Goal: Complete application form

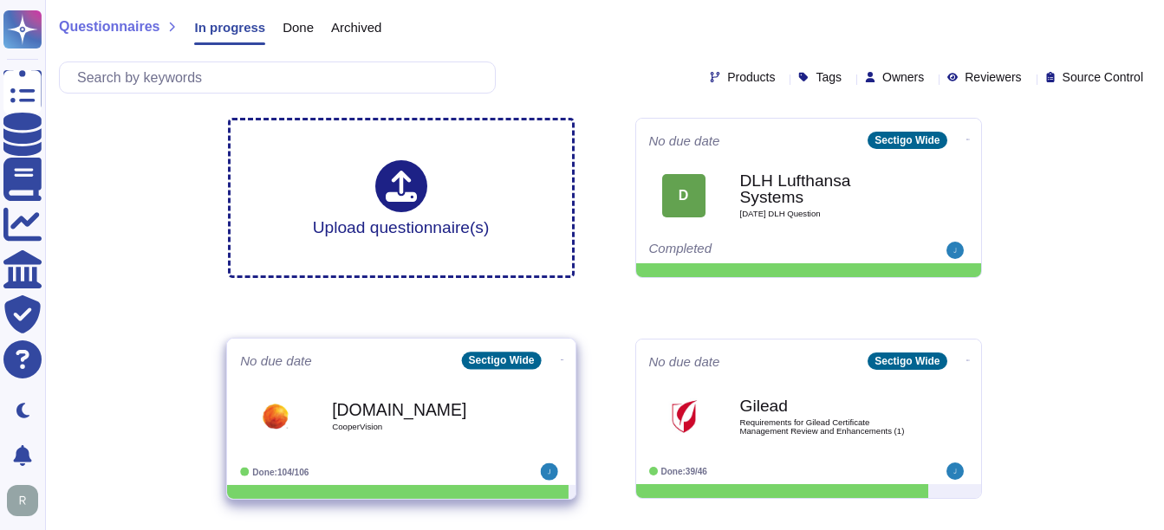
click at [367, 416] on b "[DOMAIN_NAME]" at bounding box center [419, 409] width 175 height 16
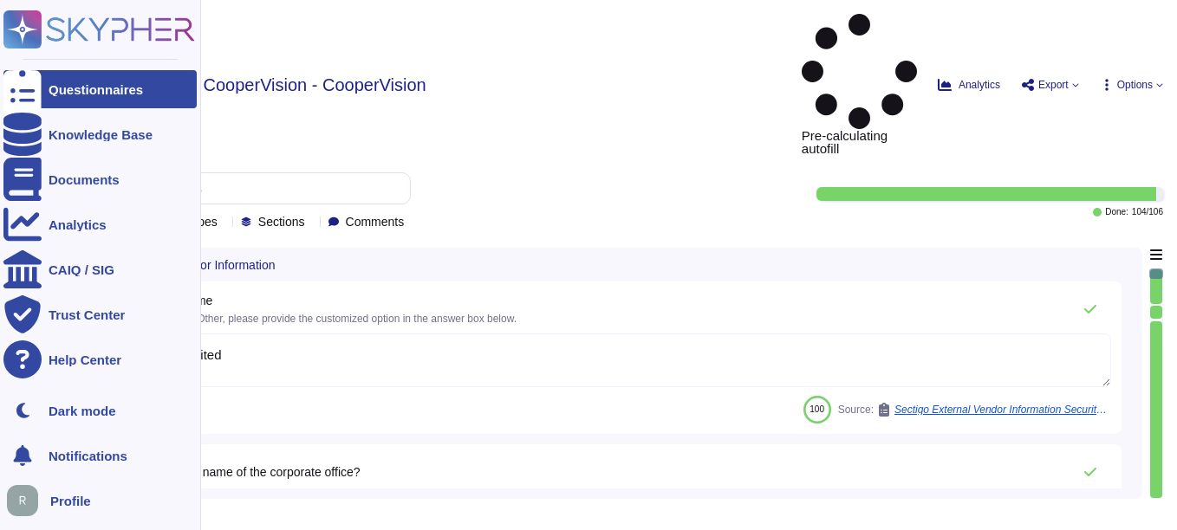
type textarea "Sectigo Limited"
type textarea "The name of the corporate office is Sectigo."
type textarea "The corporate office physical address is [STREET_ADDRESS]."
type textarea "The backup sites are located in [GEOGRAPHIC_DATA], [US_STATE], and [GEOGRAPHIC_…"
type textarea "The company has been in business for more than 25 years."
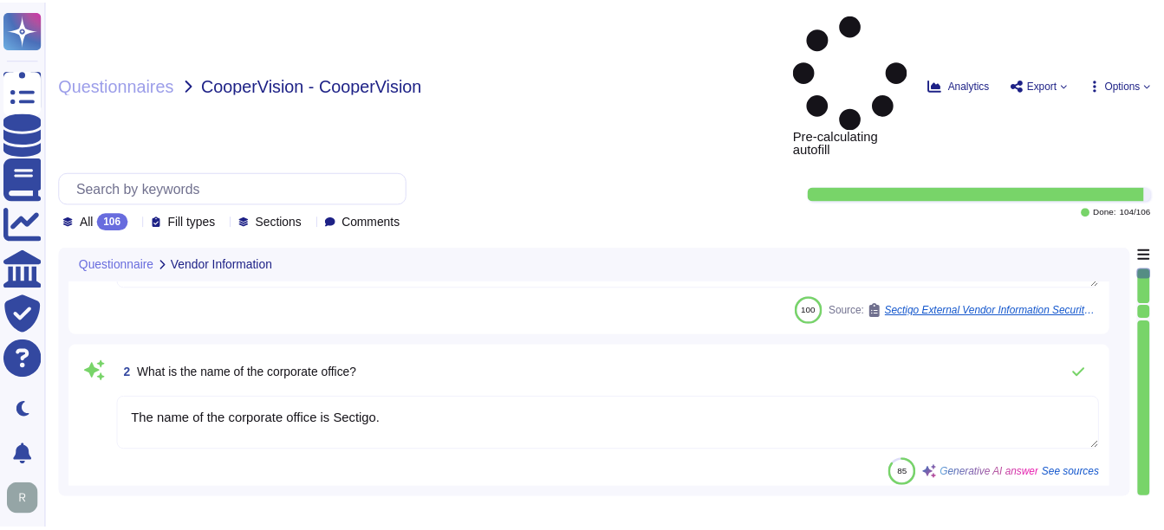
scroll to position [347, 0]
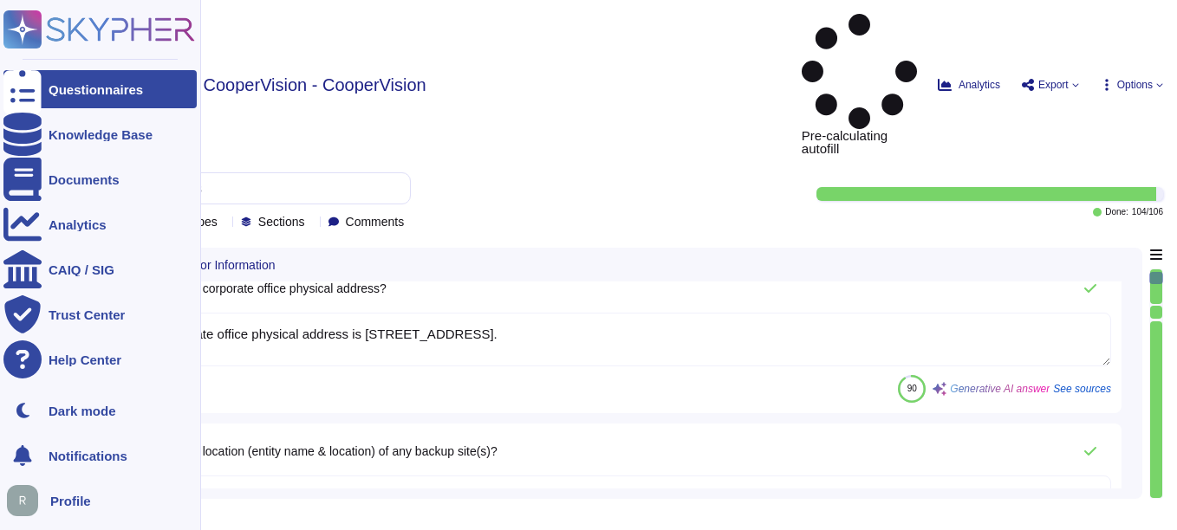
type textarea "The name of the product being provided by the vendor is "Sectigo Certificate Ma…"
type textarea "<p>Sectigo Certificate Manager. Digital certificates.</p>"
drag, startPoint x: 36, startPoint y: 82, endPoint x: 156, endPoint y: 100, distance: 121.7
click at [36, 82] on div at bounding box center [22, 89] width 38 height 38
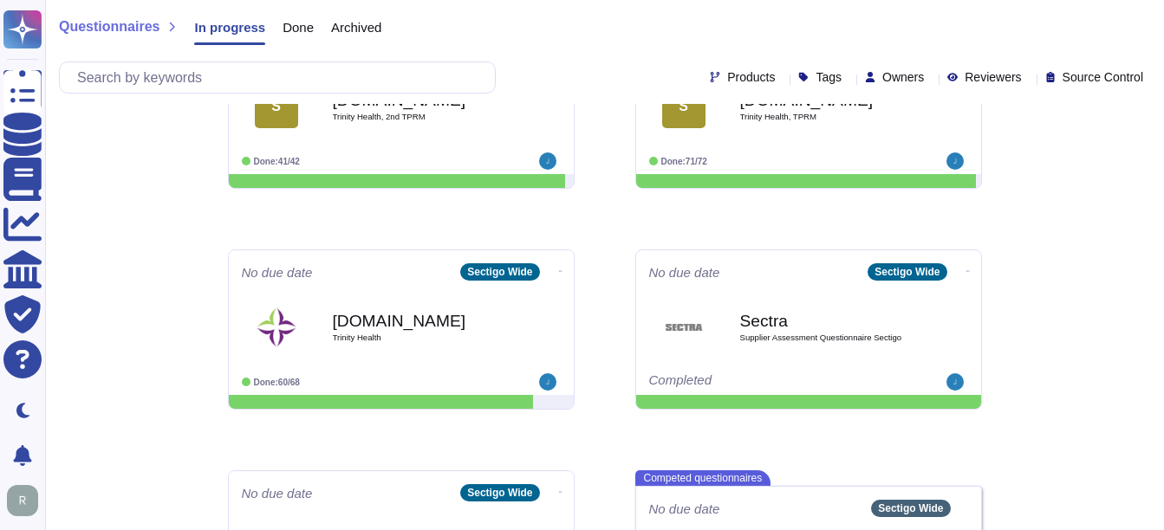
scroll to position [1088, 0]
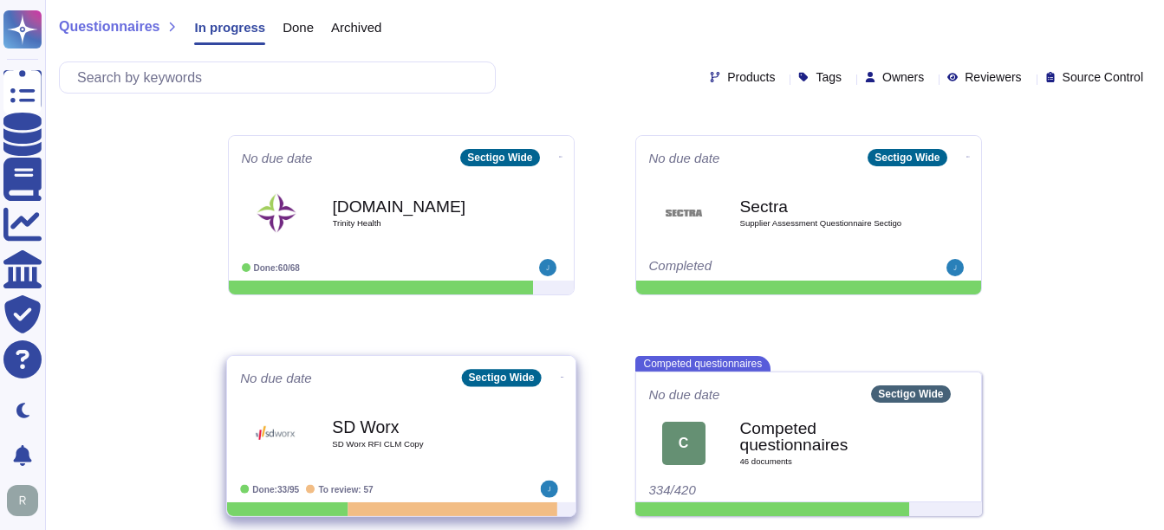
click at [399, 428] on b "SD Worx" at bounding box center [419, 427] width 175 height 16
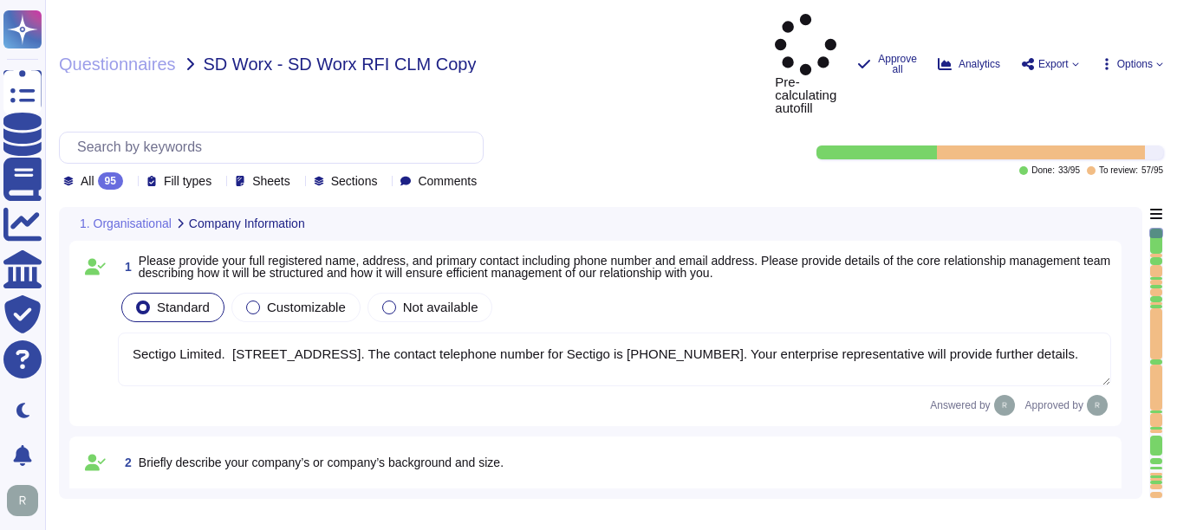
type textarea "Sectigo Limited. [STREET_ADDRESS]. The contact telephone number for Sectigo is …"
type textarea "Sectigo, formally known as Comodo CA Ltd, is a privately owned company incorpor…"
type textarea "We are privately held and do not share this information."
click at [130, 182] on icon at bounding box center [130, 182] width 0 height 0
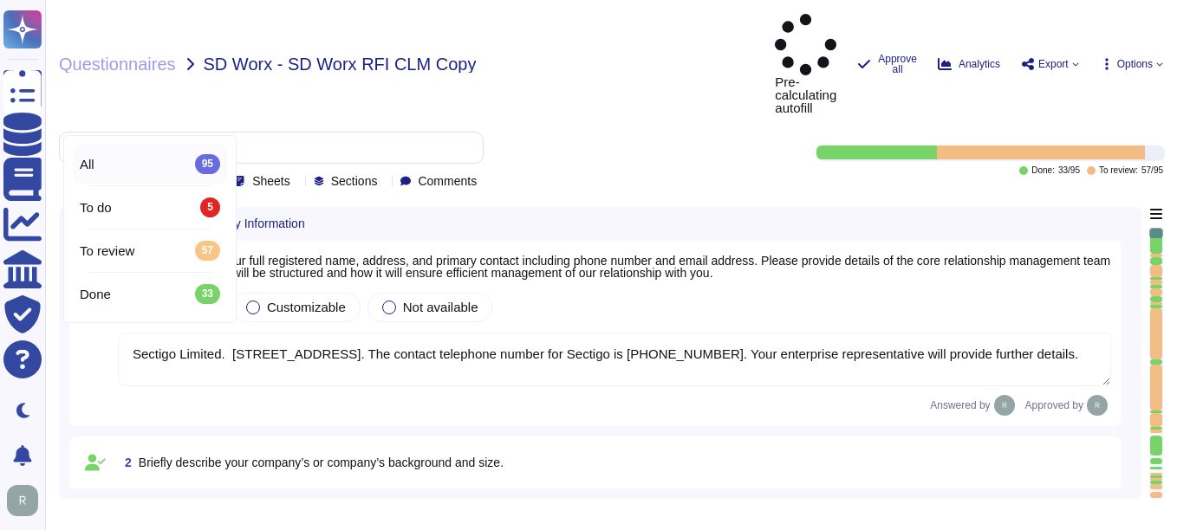
click at [128, 167] on div "All 95" at bounding box center [150, 163] width 140 height 19
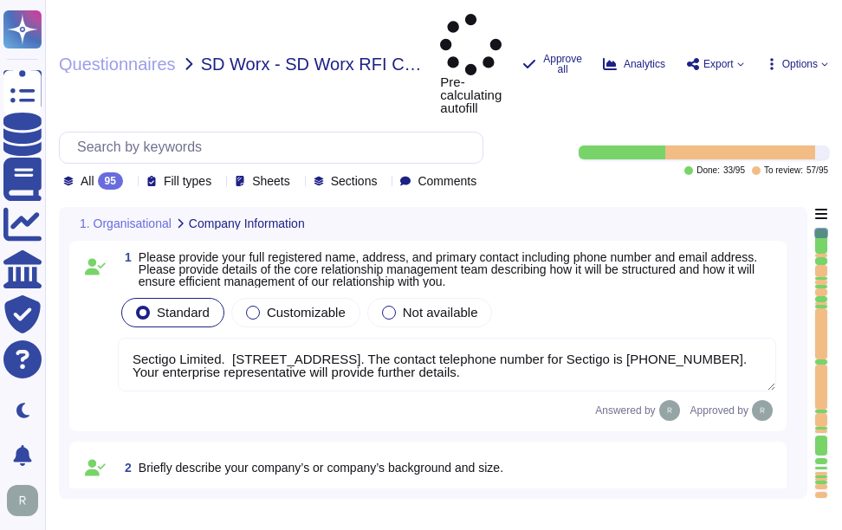
click at [822, 228] on div at bounding box center [822, 233] width 14 height 10
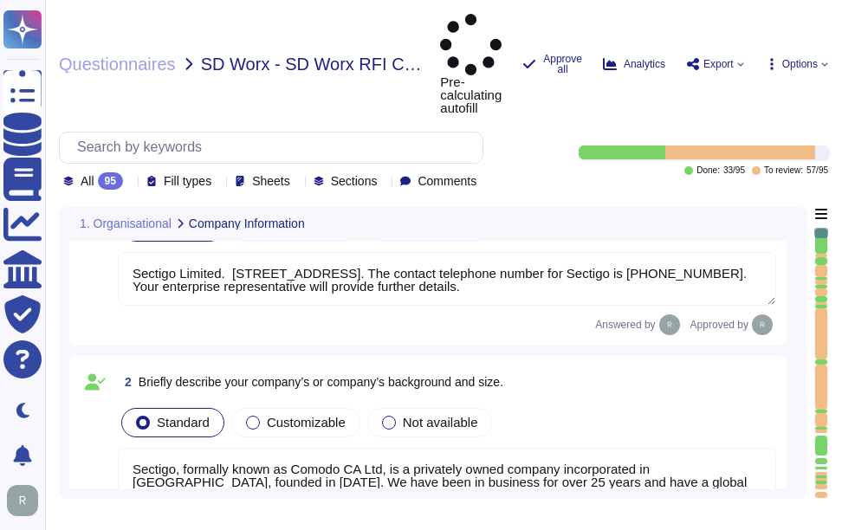
click at [822, 228] on div at bounding box center [822, 233] width 14 height 10
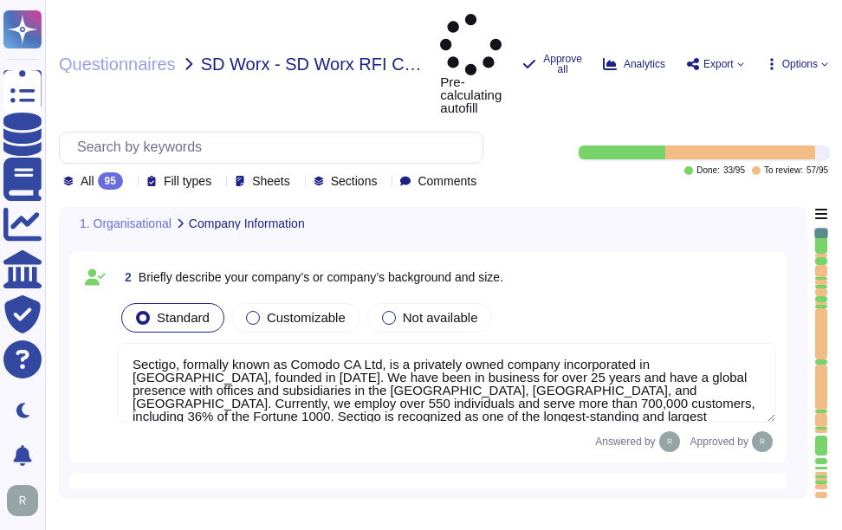
type textarea "Sectigo has recently acquired the assets of Entrust Corporation's publicly trus…"
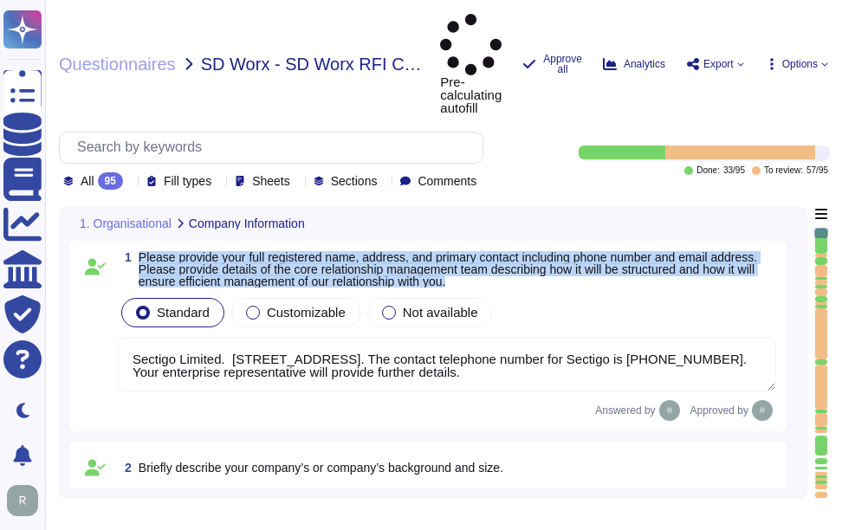
drag, startPoint x: 138, startPoint y: 196, endPoint x: 510, endPoint y: 220, distance: 373.4
click at [510, 251] on span "1 Please provide your full registered name, address, and primary contact includ…" at bounding box center [447, 269] width 659 height 36
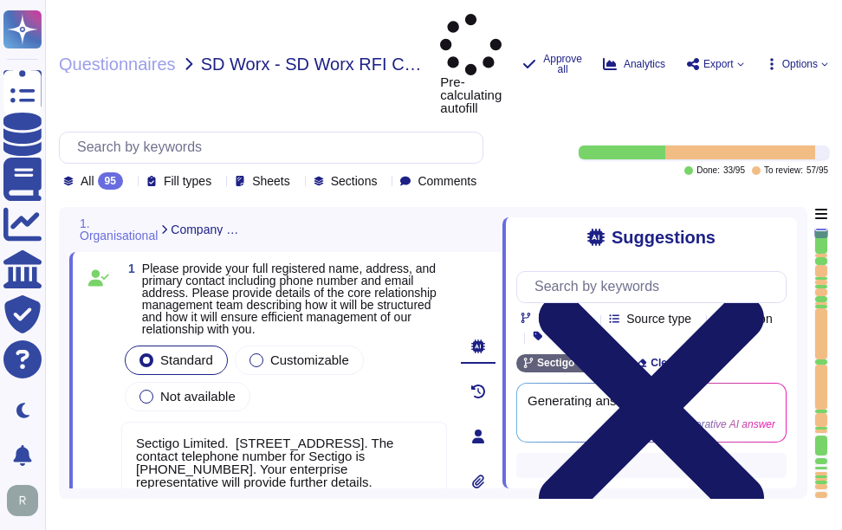
click at [775, 228] on icon at bounding box center [652, 408] width 270 height 361
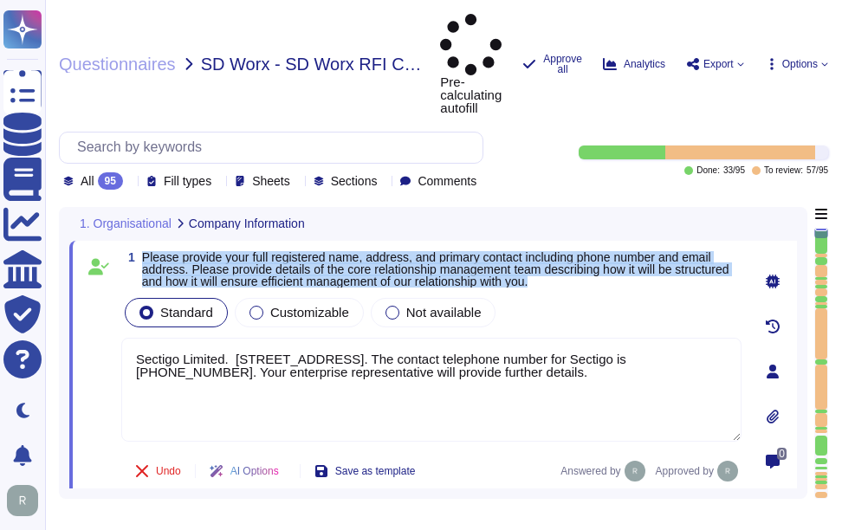
drag, startPoint x: 141, startPoint y: 192, endPoint x: 640, endPoint y: 222, distance: 499.2
click at [640, 251] on span "1 Please provide your full registered name, address, and primary contact includ…" at bounding box center [431, 269] width 620 height 36
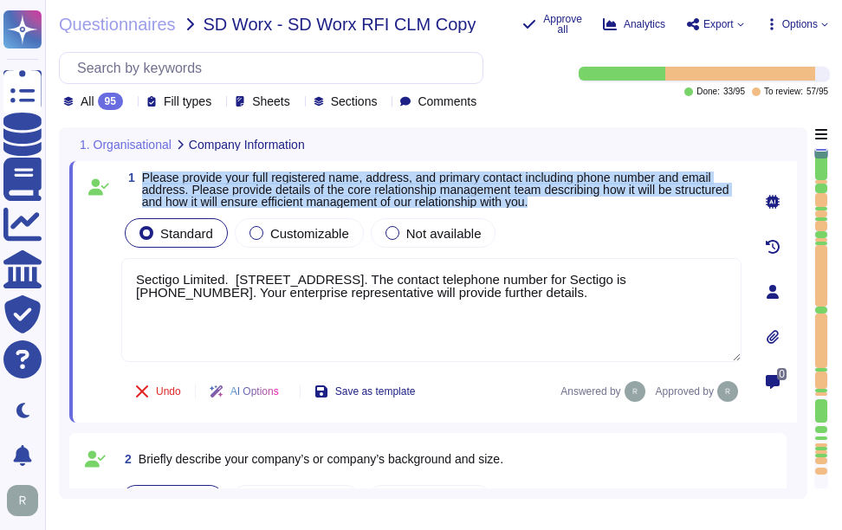
type textarea "We are privately held and do not share this information."
click at [153, 184] on span "Please provide your full registered name, address, and primary contact includin…" at bounding box center [436, 190] width 588 height 38
drag, startPoint x: 146, startPoint y: 176, endPoint x: 626, endPoint y: 200, distance: 480.7
click at [626, 200] on span "Please provide your full registered name, address, and primary contact includin…" at bounding box center [442, 190] width 600 height 36
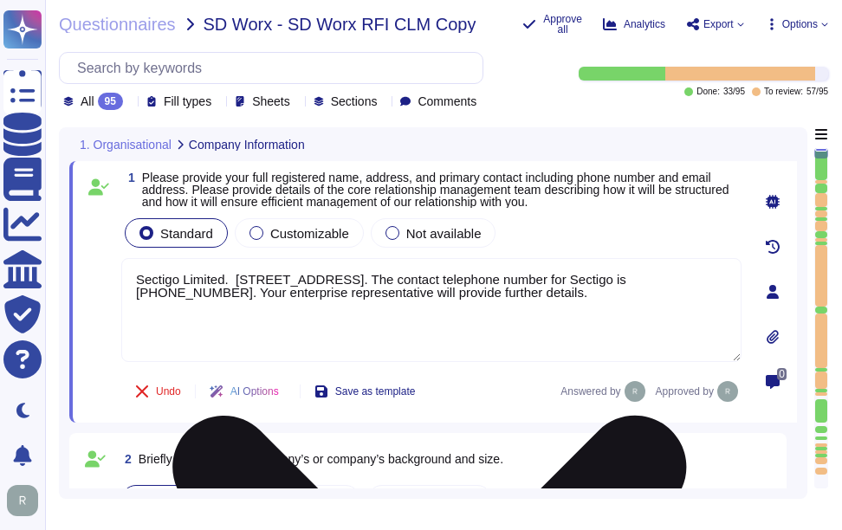
click at [408, 314] on textarea "Sectigo Limited. [STREET_ADDRESS]. The contact telephone number for Sectigo is …" at bounding box center [431, 310] width 620 height 104
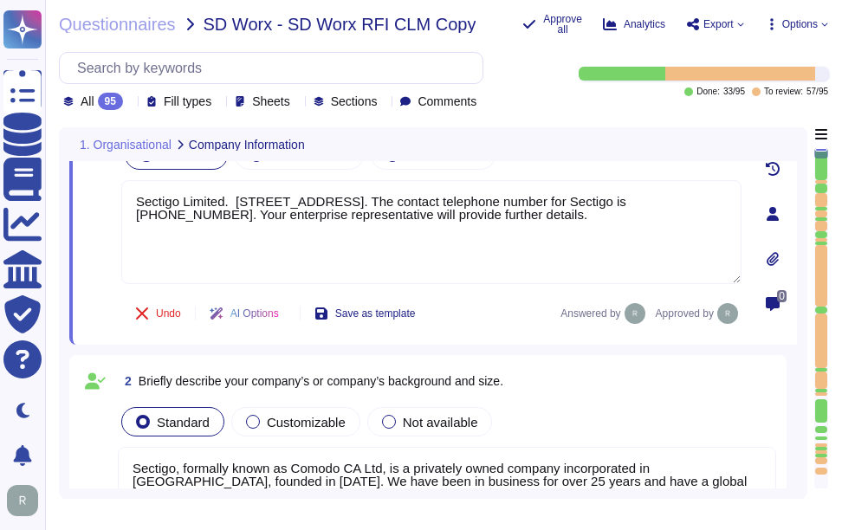
scroll to position [173, 0]
type textarea "Sectigo has recently acquired the assets of Entrust Corporation's publicly trus…"
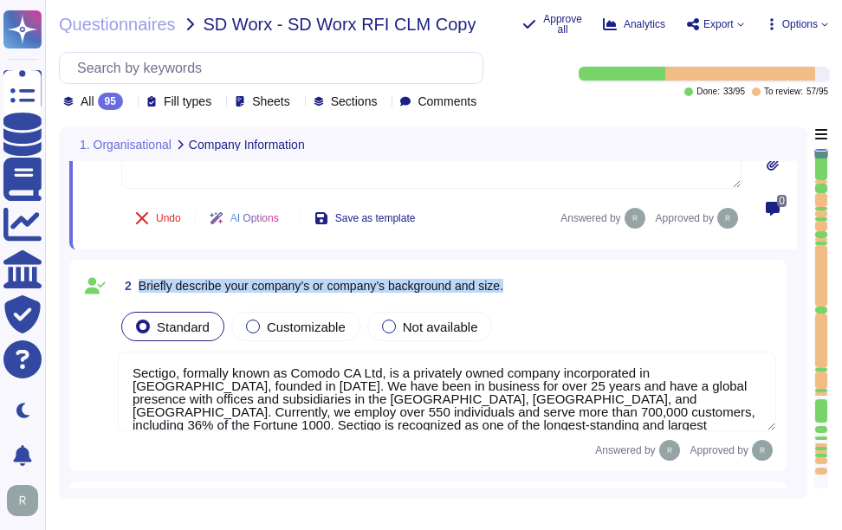
drag, startPoint x: 140, startPoint y: 284, endPoint x: 550, endPoint y: 296, distance: 410.9
click at [550, 296] on div "2 Briefly describe your company’s or company’s background and size." at bounding box center [447, 285] width 659 height 31
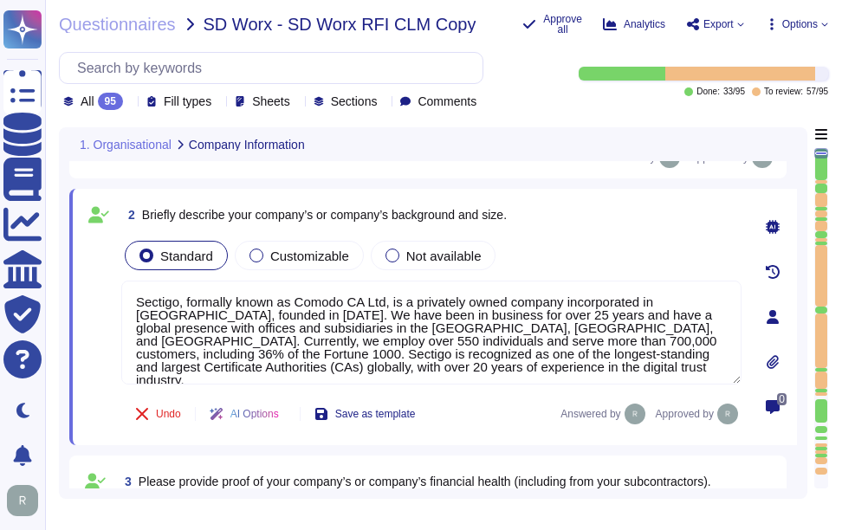
type textarea "Sectigo has recently acquired the assets of Entrust Corporation's publicly trus…"
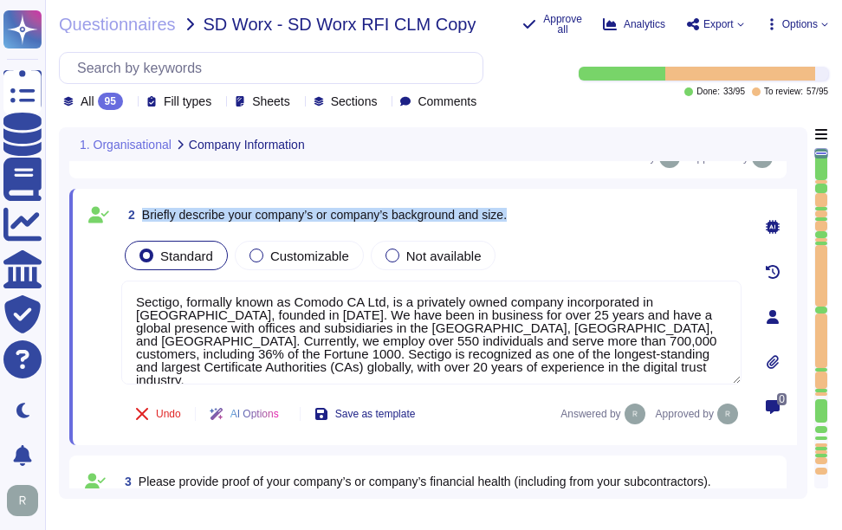
drag, startPoint x: 143, startPoint y: 214, endPoint x: 520, endPoint y: 221, distance: 377.0
click at [520, 221] on div "2 Briefly describe your company’s or company’s background and size." at bounding box center [431, 214] width 620 height 31
click at [164, 212] on span "Briefly describe your company’s or company’s background and size." at bounding box center [324, 215] width 365 height 14
drag, startPoint x: 142, startPoint y: 213, endPoint x: 539, endPoint y: 214, distance: 396.9
click at [539, 214] on div "2 Briefly describe your company’s or company’s background and size." at bounding box center [431, 214] width 620 height 31
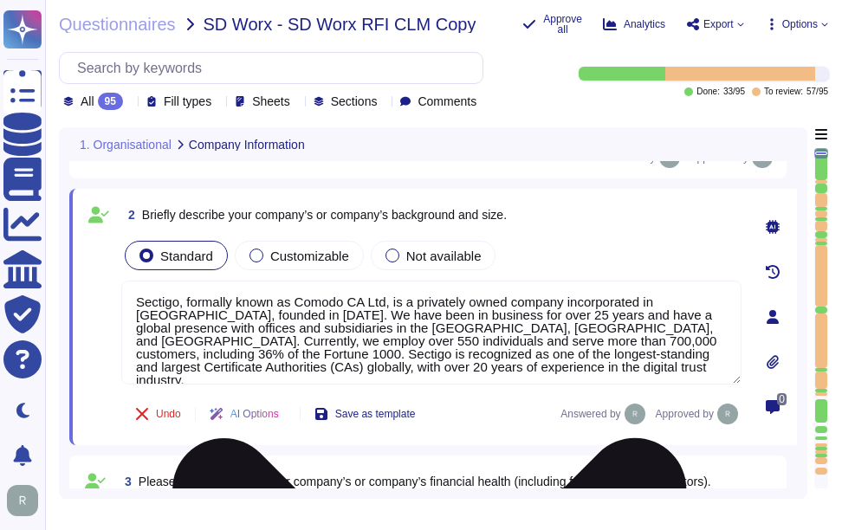
click at [497, 351] on textarea "Sectigo, formally known as Comodo CA Ltd, is a privately owned company incorpor…" at bounding box center [431, 333] width 620 height 104
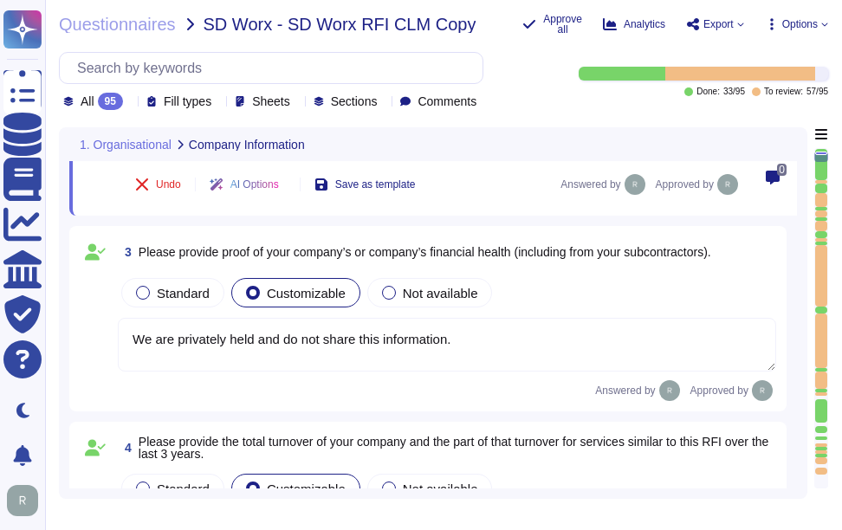
scroll to position [433, 0]
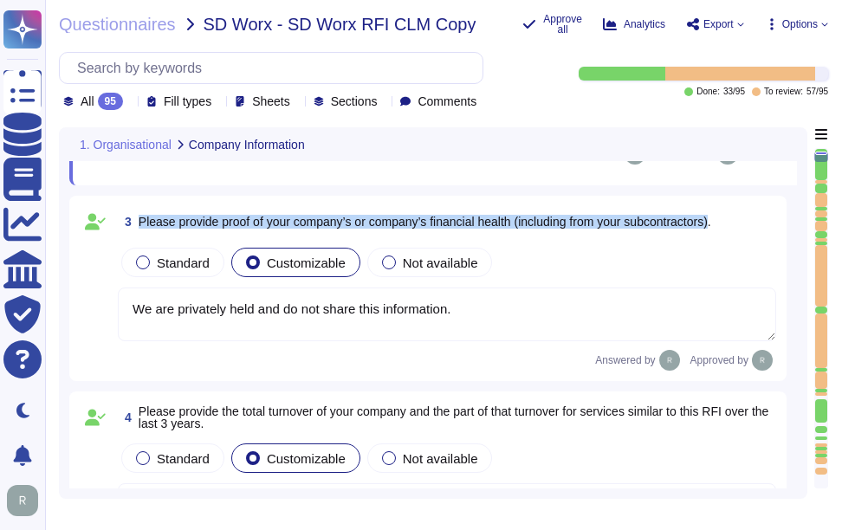
drag, startPoint x: 139, startPoint y: 220, endPoint x: 727, endPoint y: 229, distance: 588.5
click at [711, 229] on span "Please provide proof of your company’s or company’s financial health (including…" at bounding box center [425, 222] width 573 height 14
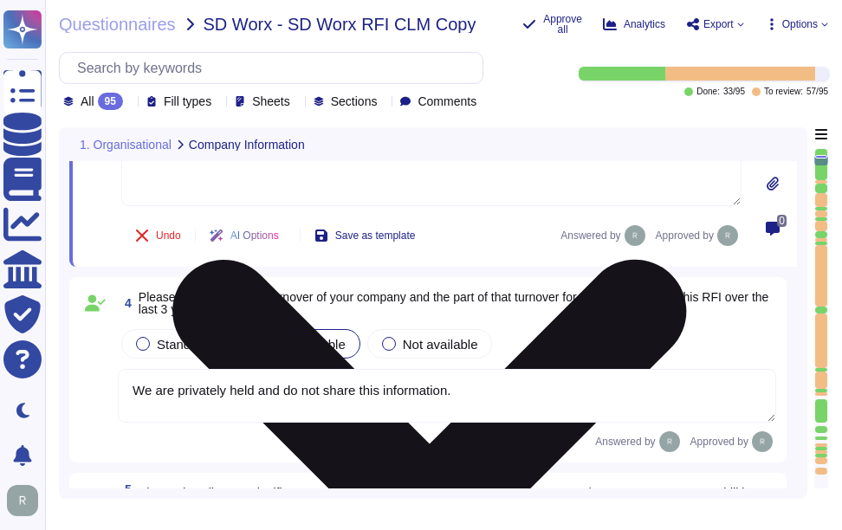
scroll to position [607, 0]
type textarea "Our SCM is a SaaS offering. It can be accessed through internet Via popular bro…"
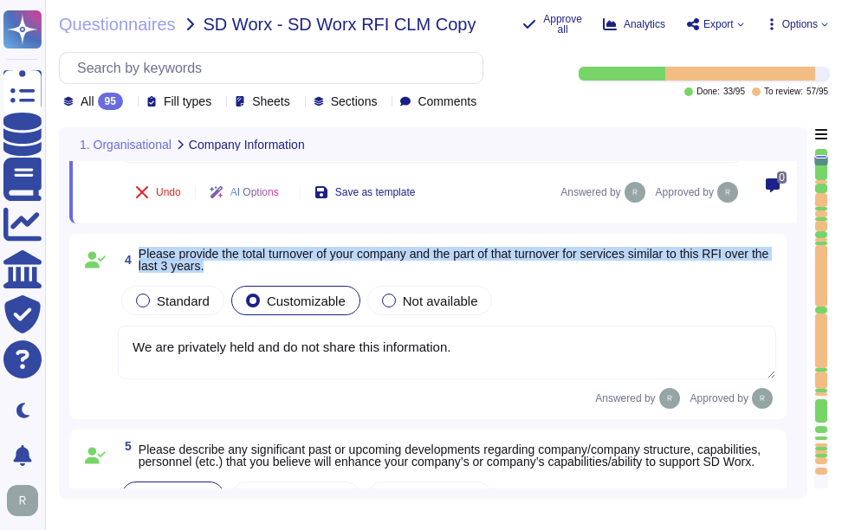
drag, startPoint x: 140, startPoint y: 251, endPoint x: 253, endPoint y: 267, distance: 114.6
click at [253, 267] on span "Please provide the total turnover of your company and the part of that turnover…" at bounding box center [458, 260] width 638 height 24
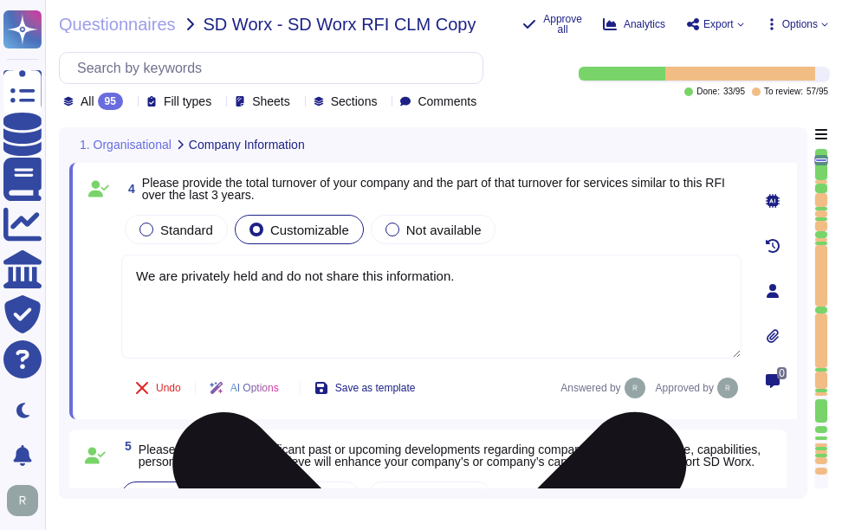
click at [461, 335] on textarea "We are privately held and do not share this information." at bounding box center [431, 307] width 620 height 104
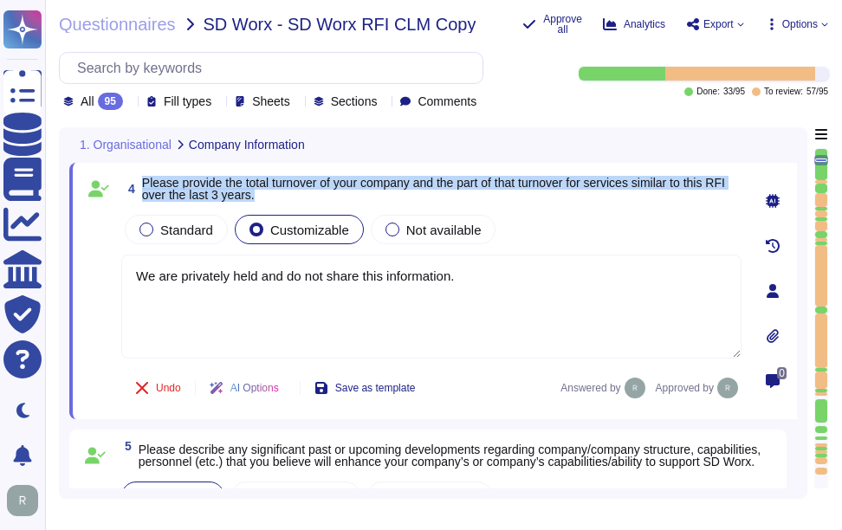
drag, startPoint x: 143, startPoint y: 179, endPoint x: 287, endPoint y: 192, distance: 144.4
click at [287, 192] on span "Please provide the total turnover of your company and the part of that turnover…" at bounding box center [442, 189] width 600 height 24
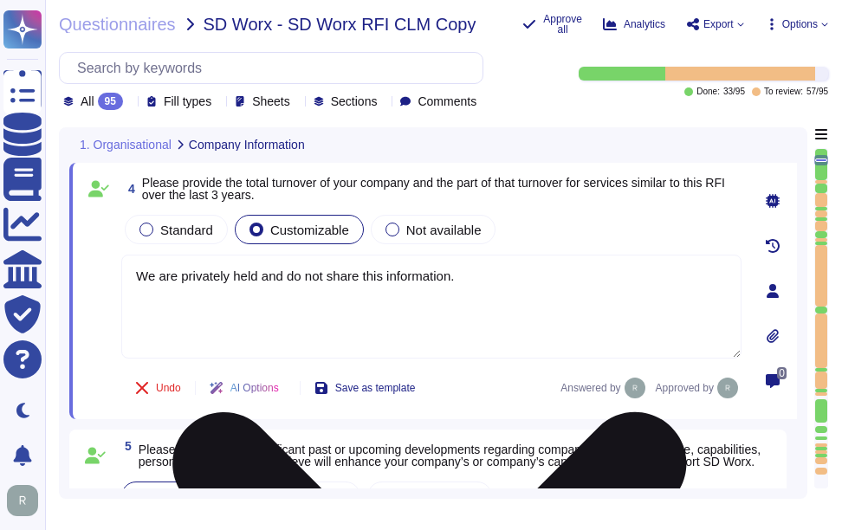
click at [474, 289] on textarea "We are privately held and do not share this information." at bounding box center [431, 307] width 620 height 104
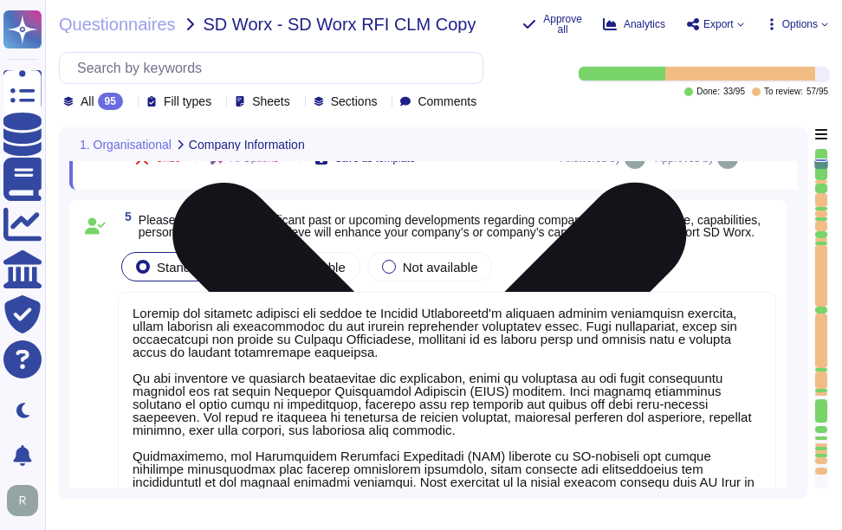
scroll to position [867, 0]
type textarea "None"
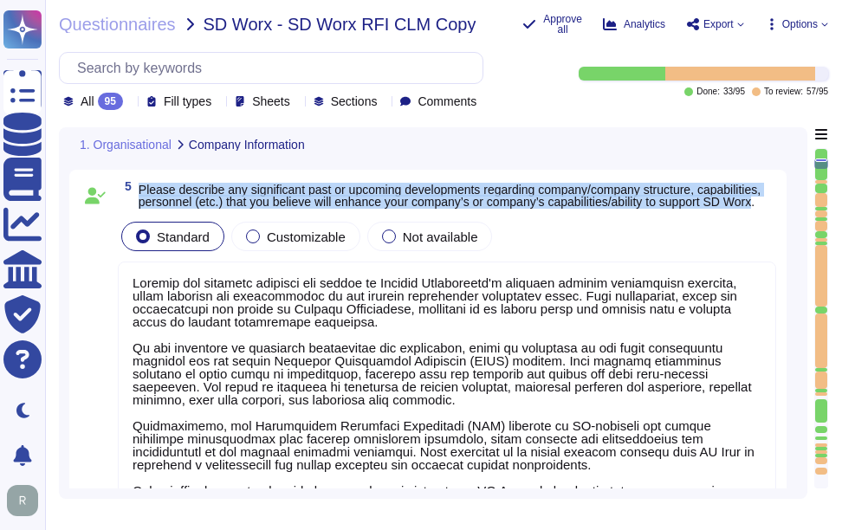
drag, startPoint x: 139, startPoint y: 183, endPoint x: 235, endPoint y: 209, distance: 99.6
click at [235, 209] on span "Please describe any significant past or upcoming developments regarding company…" at bounding box center [450, 196] width 622 height 26
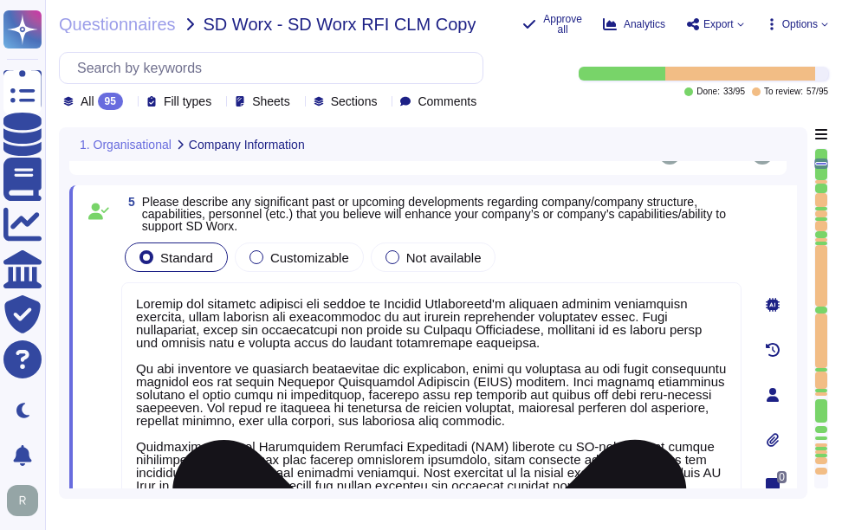
scroll to position [2, 0]
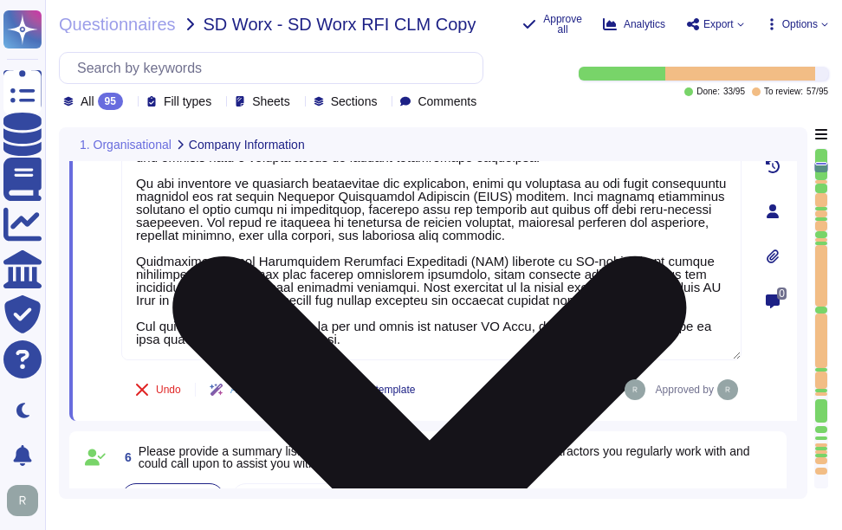
type textarea "Sectigo stands out as the industry's most innovative provider of comprehensive …"
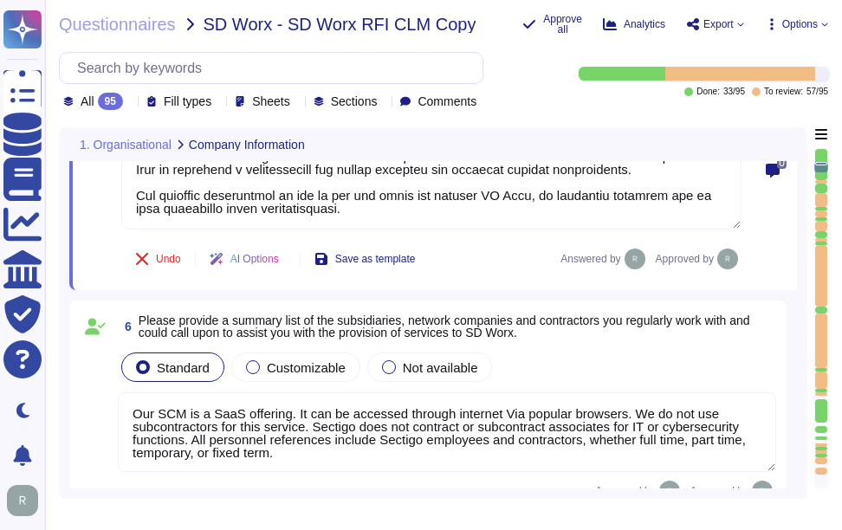
scroll to position [1127, 0]
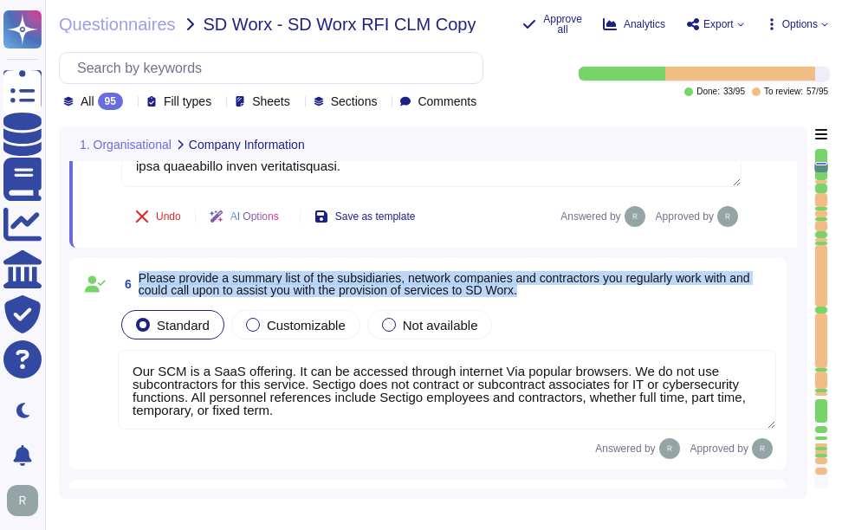
drag, startPoint x: 139, startPoint y: 274, endPoint x: 548, endPoint y: 296, distance: 409.6
click at [548, 296] on span "Please provide a summary list of the subsidiaries, network companies and contra…" at bounding box center [458, 284] width 638 height 24
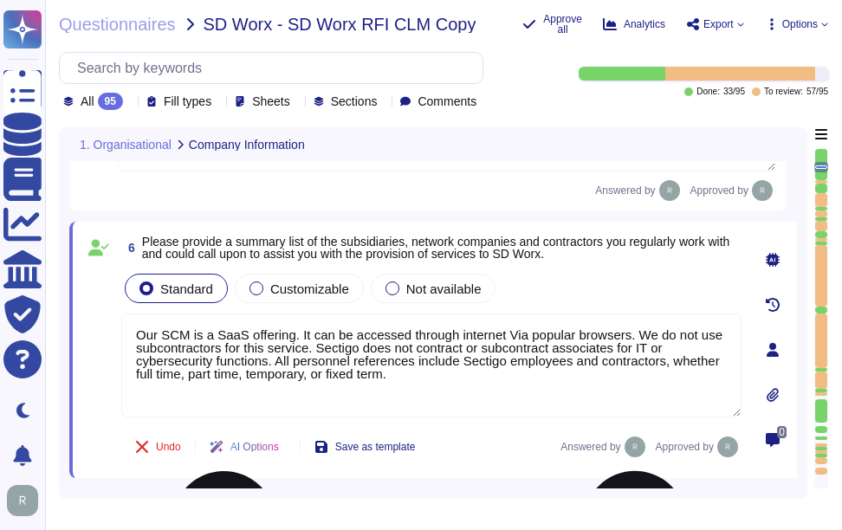
click at [632, 335] on textarea "Our SCM is a SaaS offering. It can be accessed through internet Via popular bro…" at bounding box center [431, 366] width 620 height 104
paste textarea "Sectigo uses colocation centers from Equinix and TeleData."
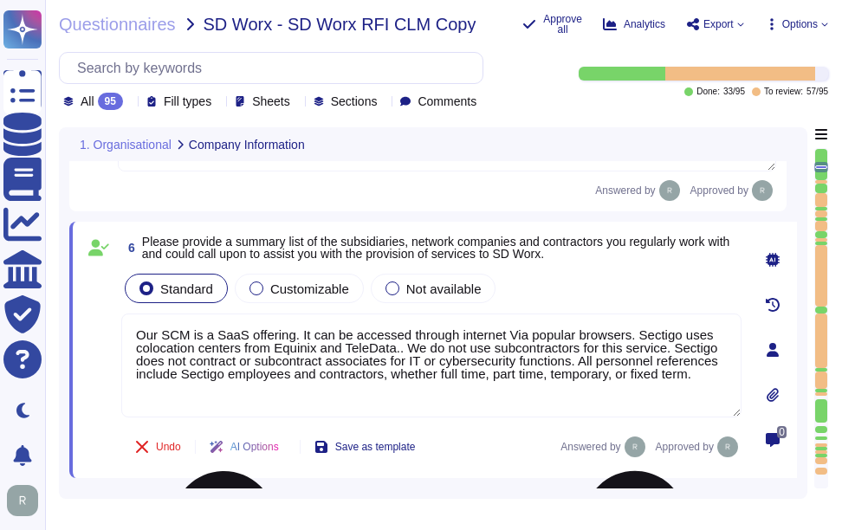
click at [606, 352] on textarea "Our SCM is a SaaS offering. It can be accessed through internet Via popular bro…" at bounding box center [431, 366] width 620 height 104
click at [645, 287] on div "Standard Customizable Not available" at bounding box center [431, 288] width 620 height 36
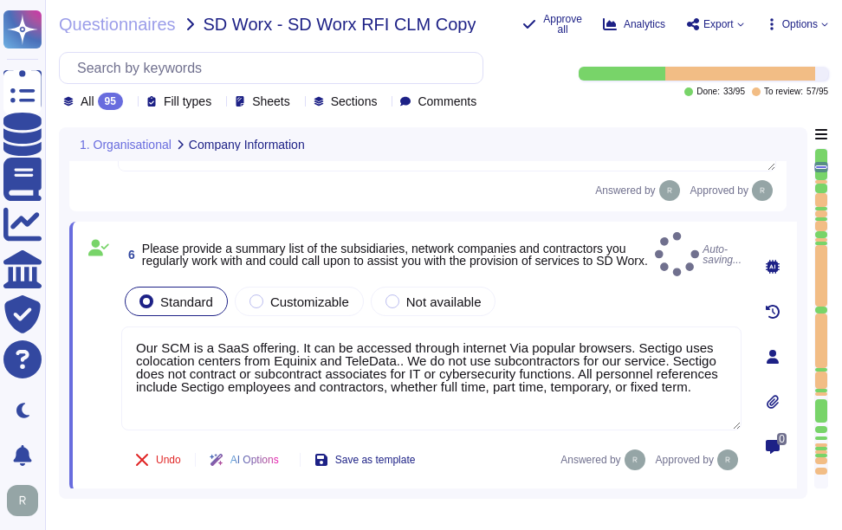
type textarea "Our SCM is a SaaS offering. It can be accessed through internet Via popular bro…"
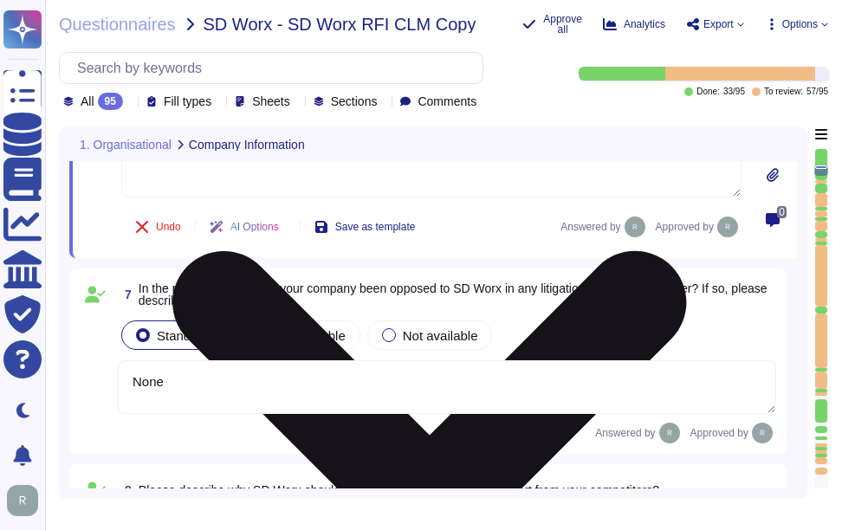
scroll to position [1387, 0]
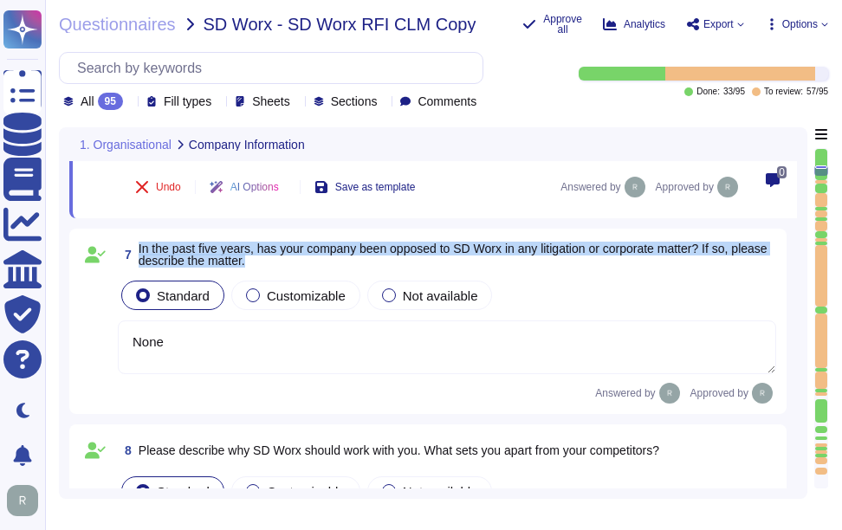
drag, startPoint x: 137, startPoint y: 250, endPoint x: 321, endPoint y: 268, distance: 184.5
click at [321, 268] on span "7 In the past five years, has your company been opposed to SD Worx in any litig…" at bounding box center [447, 254] width 659 height 31
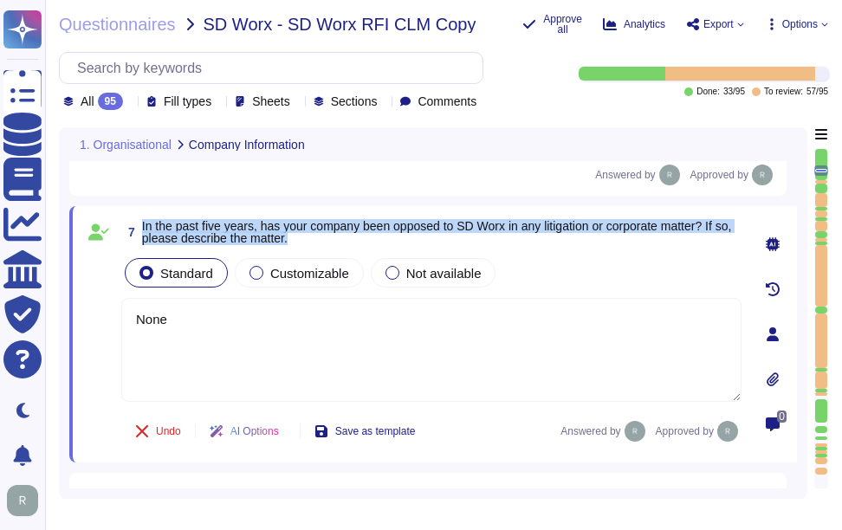
drag, startPoint x: 141, startPoint y: 228, endPoint x: 336, endPoint y: 244, distance: 195.6
click at [336, 244] on span "7 In the past five years, has your company been opposed to SD Worx in any litig…" at bounding box center [431, 232] width 620 height 31
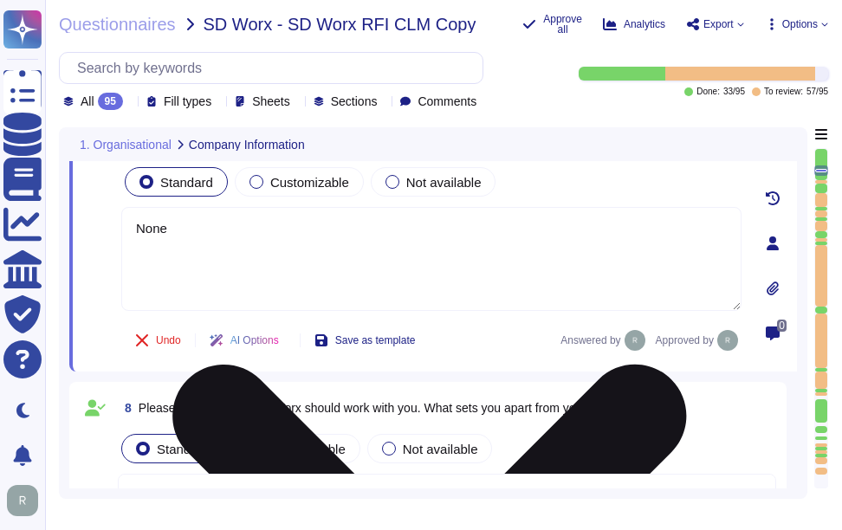
type textarea "Sectigo operates in the SaaS space and conducts business as both B2B and B2C. A…"
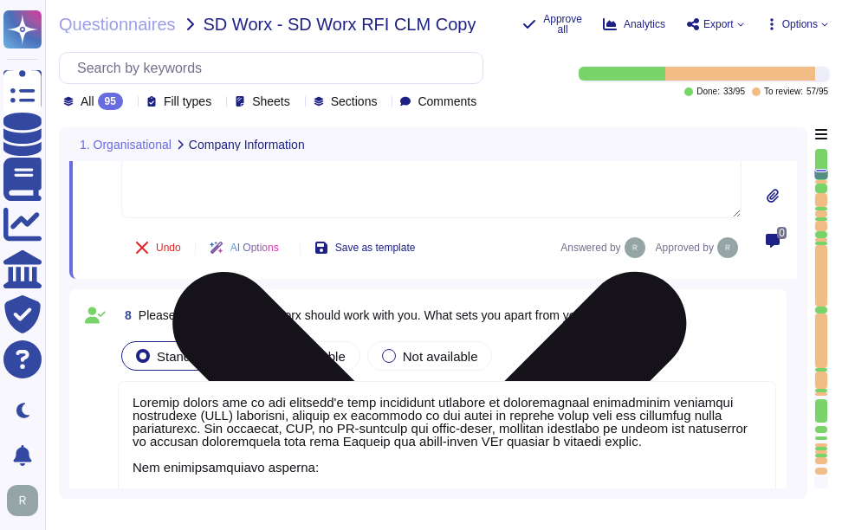
scroll to position [1647, 0]
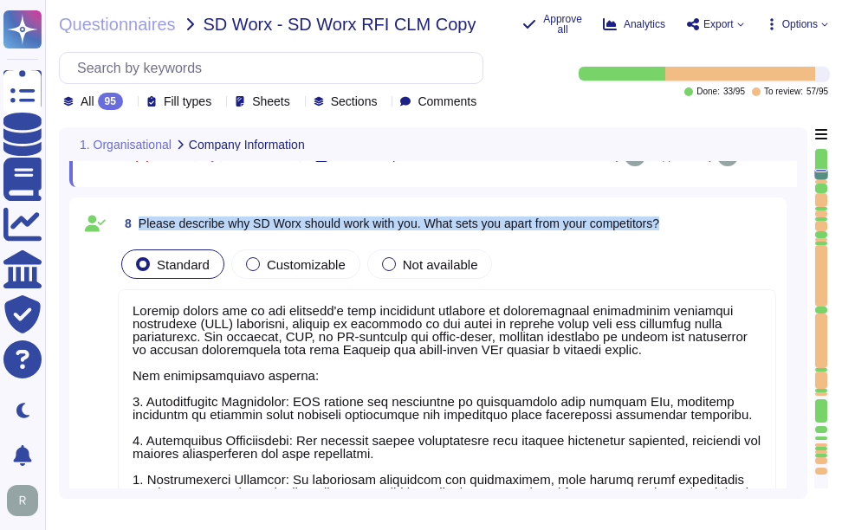
drag, startPoint x: 140, startPoint y: 220, endPoint x: 692, endPoint y: 220, distance: 552.0
click at [692, 220] on div "8 Please describe why SD Worx should work with you. What sets you apart from yo…" at bounding box center [447, 223] width 659 height 31
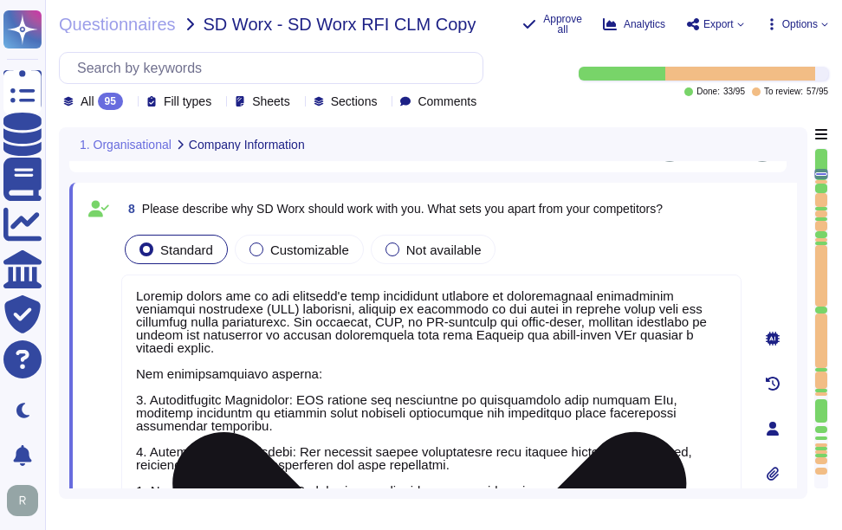
scroll to position [1560, 0]
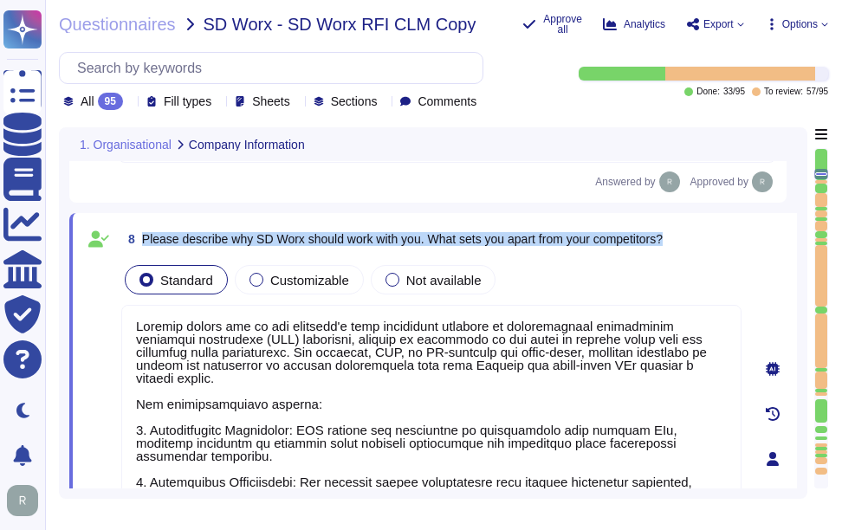
drag, startPoint x: 143, startPoint y: 237, endPoint x: 704, endPoint y: 241, distance: 560.7
click at [704, 241] on div "8 Please describe why SD Worx should work with you. What sets you apart from yo…" at bounding box center [431, 239] width 620 height 31
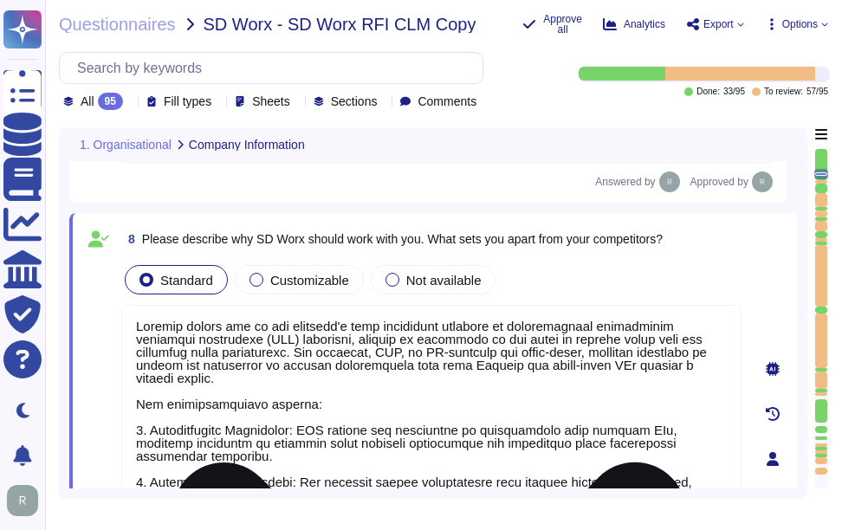
click at [607, 430] on textarea at bounding box center [431, 475] width 620 height 340
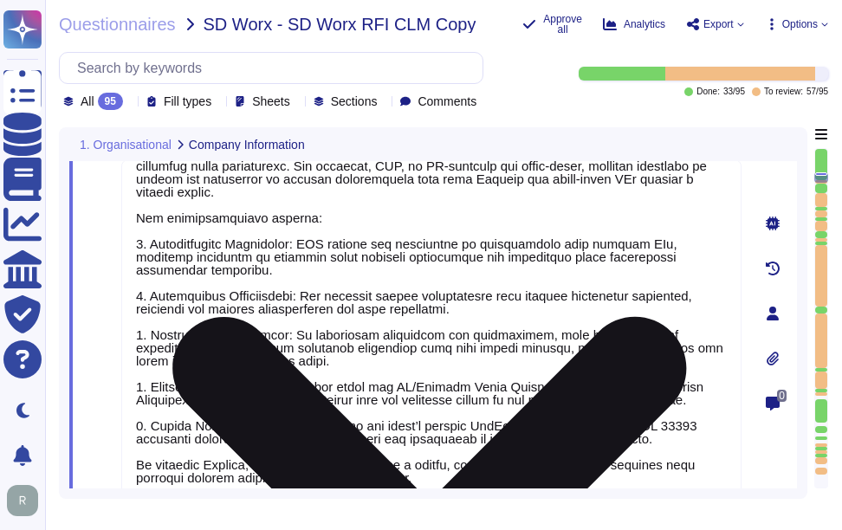
scroll to position [1733, 0]
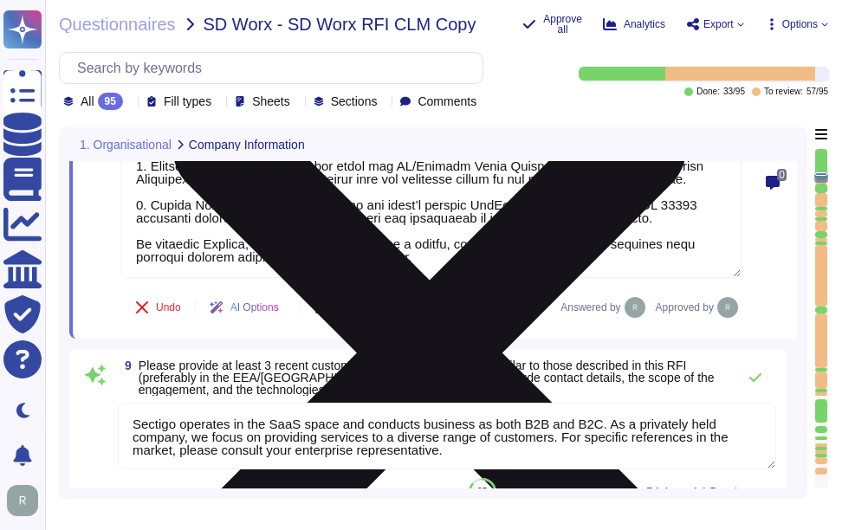
type textarea "Data is stored in colocation centers located in [GEOGRAPHIC_DATA], [US_STATE], …"
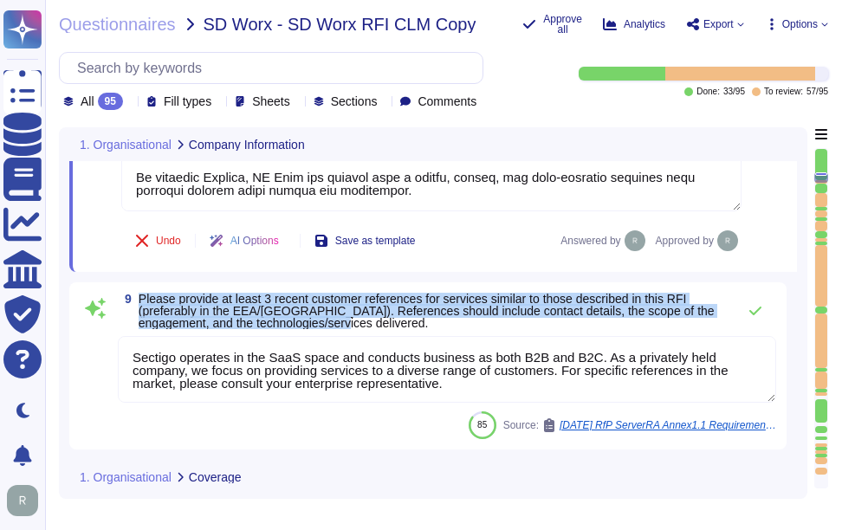
drag, startPoint x: 140, startPoint y: 300, endPoint x: 712, endPoint y: 320, distance: 573.2
click at [712, 320] on span "Please provide at least 3 recent customer references for services similar to th…" at bounding box center [433, 311] width 589 height 36
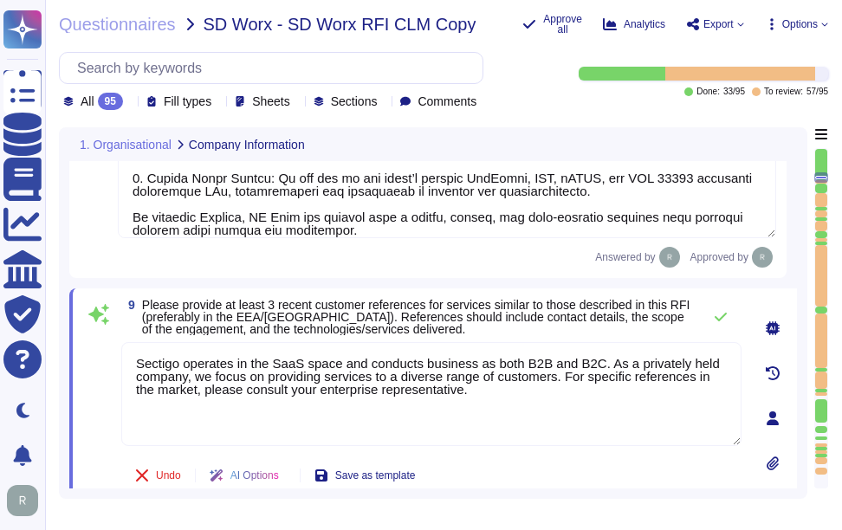
scroll to position [1820, 0]
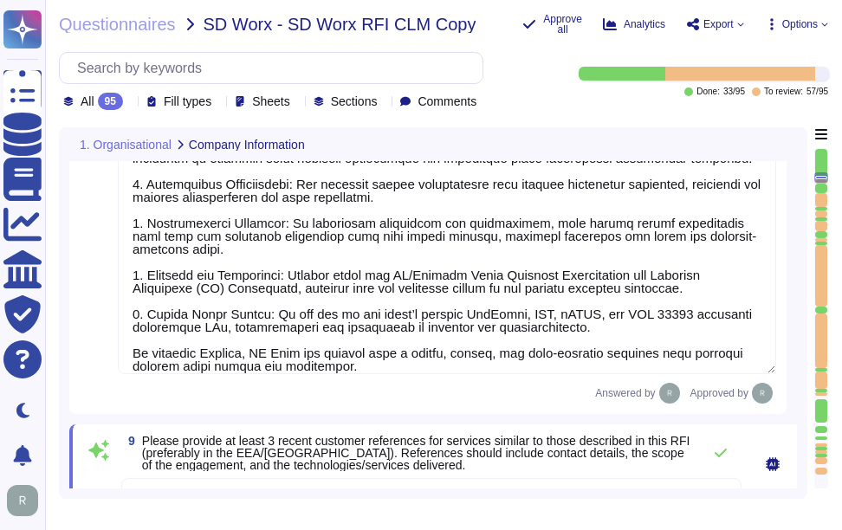
type textarea "None"
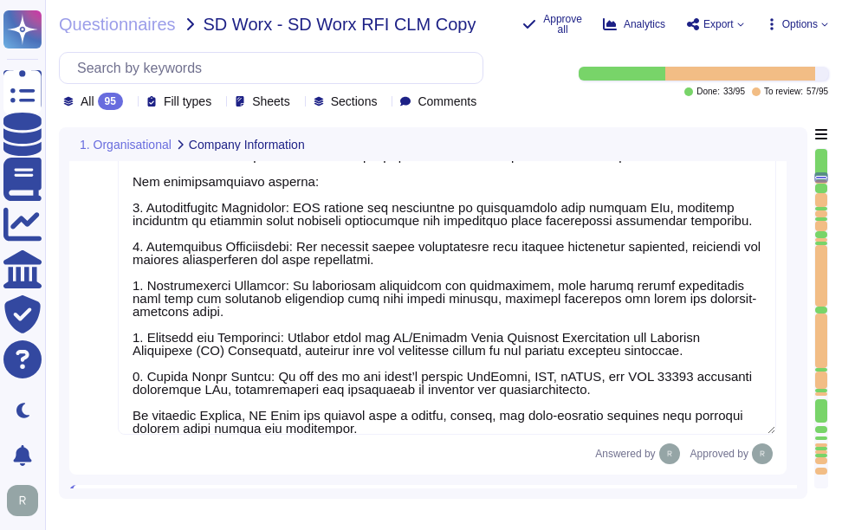
scroll to position [1711, 0]
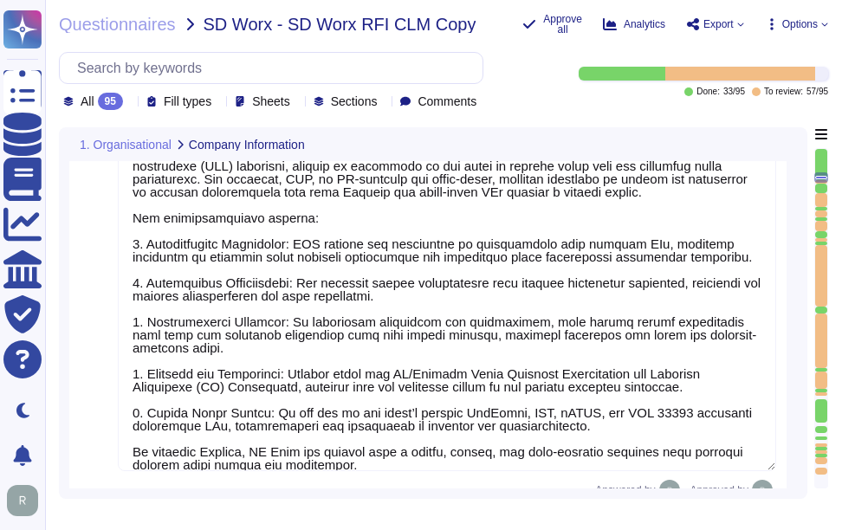
type textarea "Our SCM is a SaaS offering. It can be accessed through internet Via popular bro…"
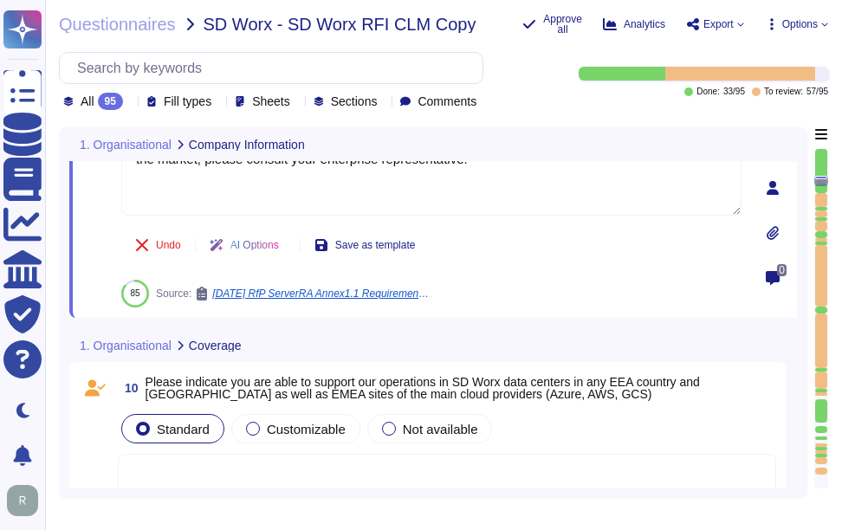
type textarea "Data is stored in colocation centers located in [GEOGRAPHIC_DATA], [US_STATE], …"
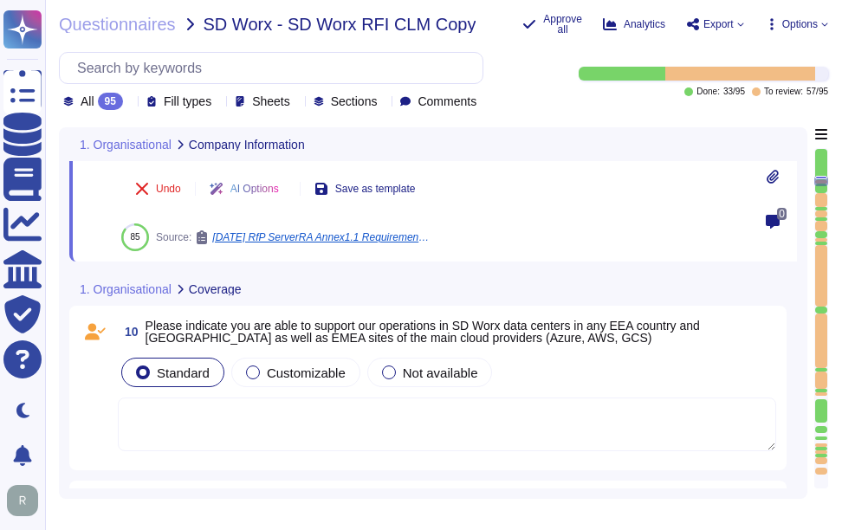
type textarea "Our standard Service Level Agreements (SLAs) include the following: - Uptime: -…"
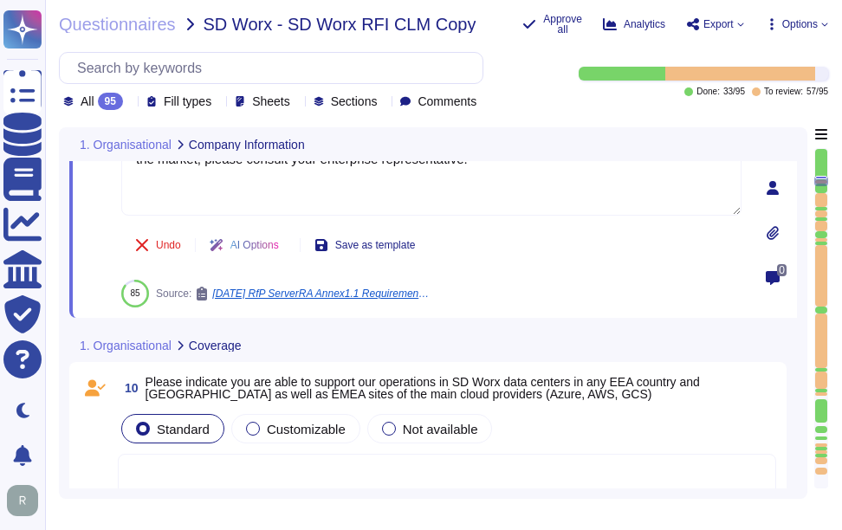
scroll to position [2067, 0]
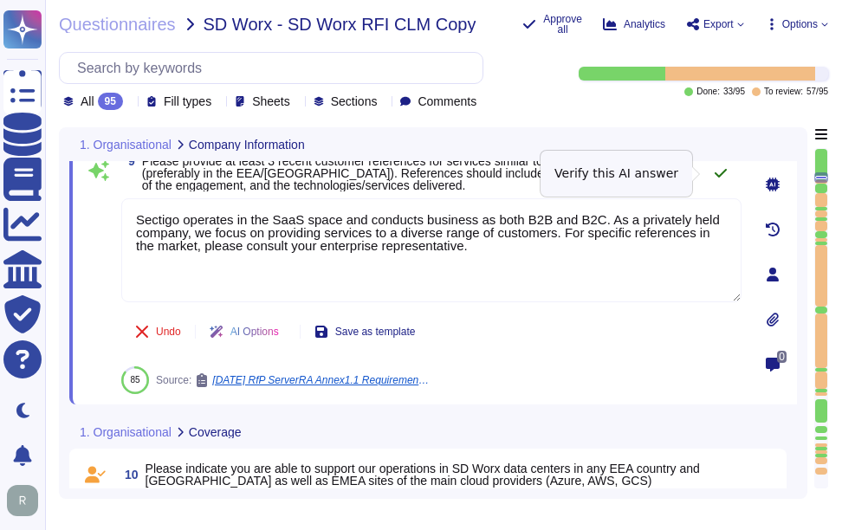
click at [724, 174] on icon at bounding box center [721, 173] width 14 height 14
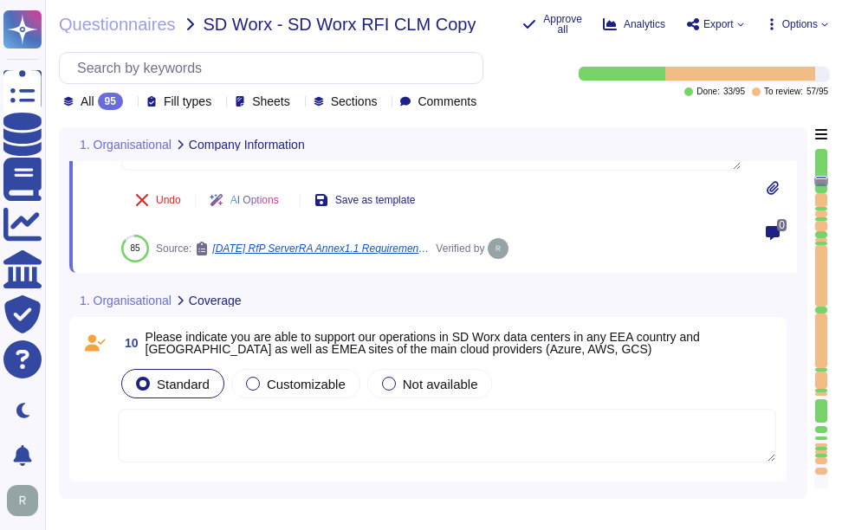
scroll to position [2240, 0]
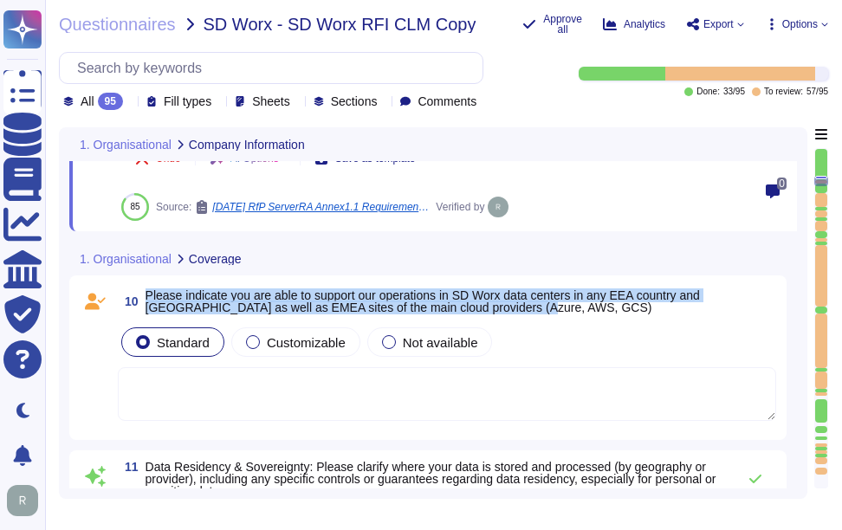
drag, startPoint x: 146, startPoint y: 291, endPoint x: 535, endPoint y: 310, distance: 389.6
click at [535, 310] on span "Please indicate you are able to support our operations in SD Worx data centers …" at bounding box center [461, 301] width 631 height 24
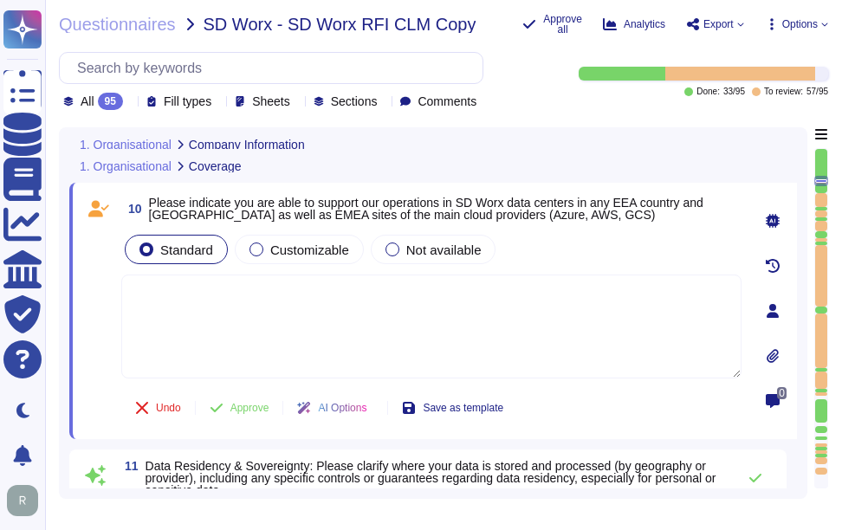
scroll to position [2154, 0]
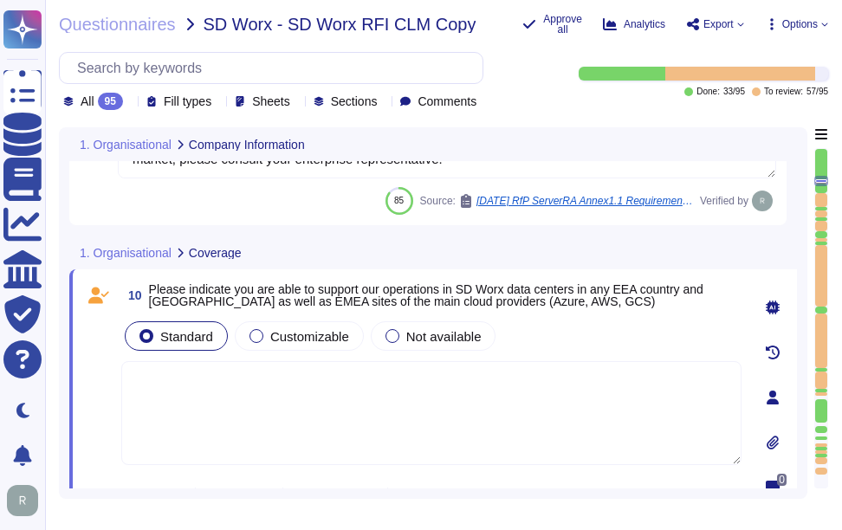
click at [130, 103] on icon at bounding box center [130, 103] width 0 height 0
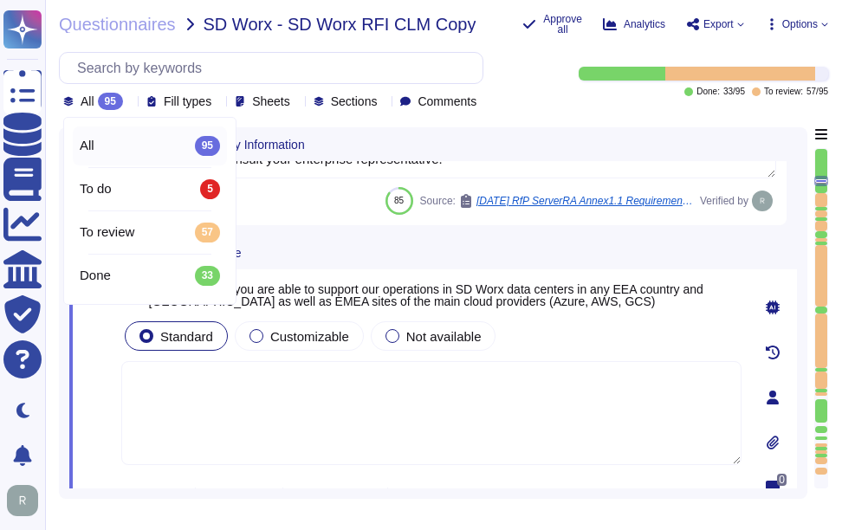
click at [130, 103] on icon at bounding box center [130, 103] width 0 height 0
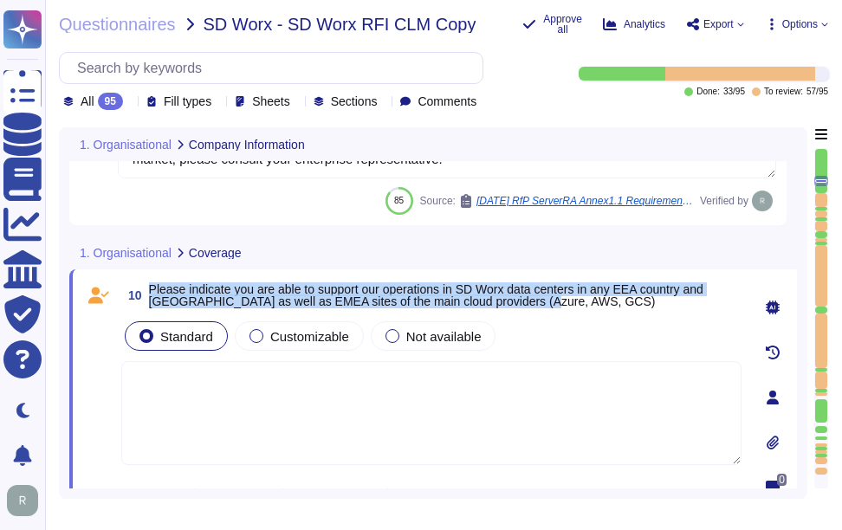
drag, startPoint x: 149, startPoint y: 286, endPoint x: 530, endPoint y: 302, distance: 381.6
click at [530, 302] on span "Please indicate you are able to support our operations in SD Worx data centers …" at bounding box center [445, 295] width 593 height 24
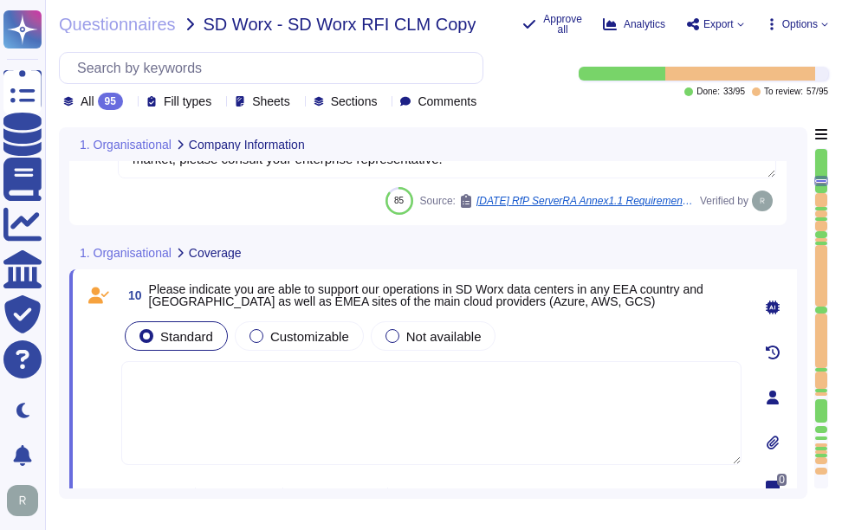
click at [399, 391] on textarea at bounding box center [431, 413] width 620 height 104
click at [445, 344] on span "Not available" at bounding box center [443, 336] width 75 height 15
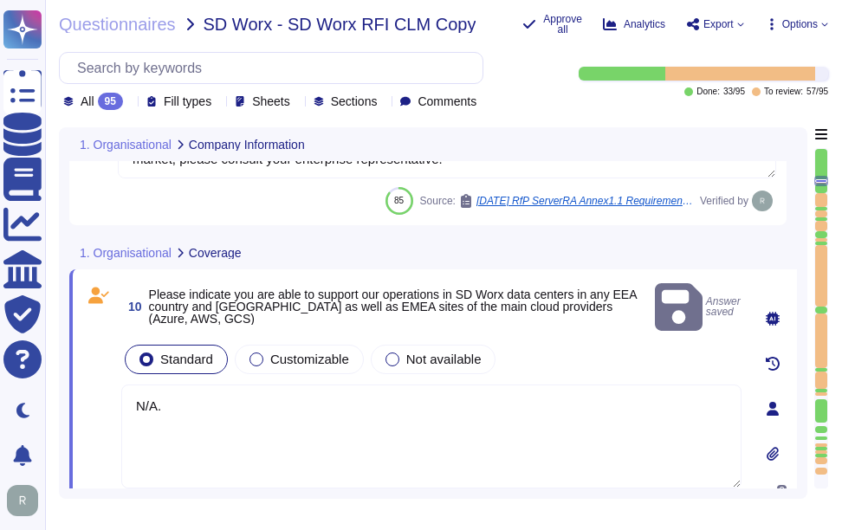
click at [731, 508] on img at bounding box center [728, 518] width 21 height 21
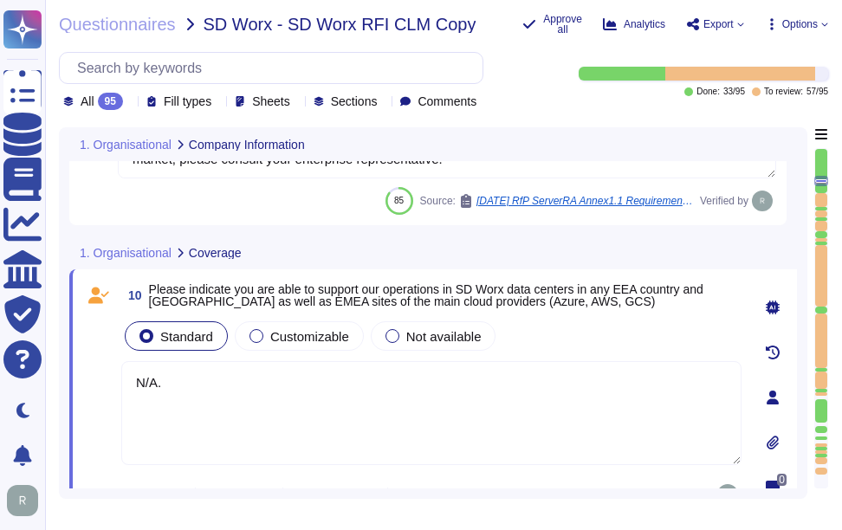
click at [306, 413] on textarea "N/A." at bounding box center [431, 413] width 620 height 104
paste textarea "Sectigo utilizes both an on-premise data center and Google Cloud Platform (GCP)…"
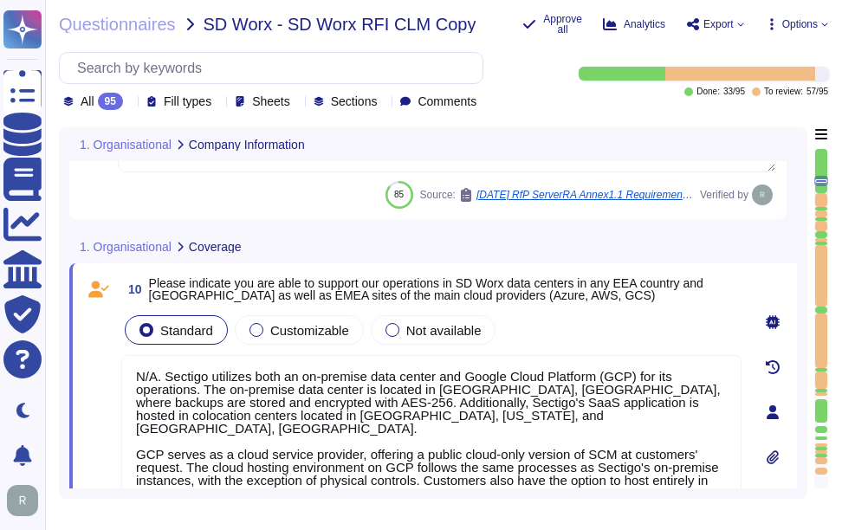
drag, startPoint x: 205, startPoint y: 387, endPoint x: 354, endPoint y: 402, distance: 150.6
click at [354, 402] on textarea "N/A. Sectigo utilizes both an on-premise data center and Google Cloud Platform …" at bounding box center [431, 427] width 620 height 145
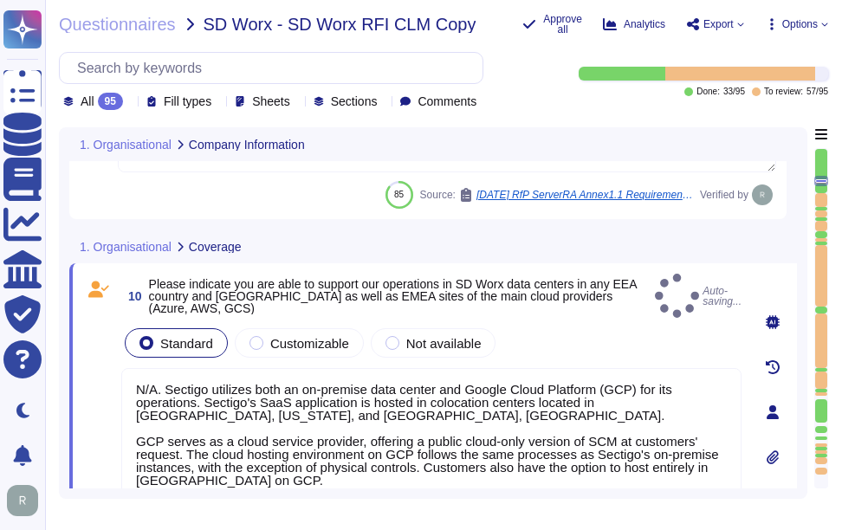
type textarea "N/A. Sectigo utilizes both an on-premise data center and Google Cloud Platform …"
click at [609, 330] on div "Standard Customizable Not available" at bounding box center [431, 343] width 620 height 36
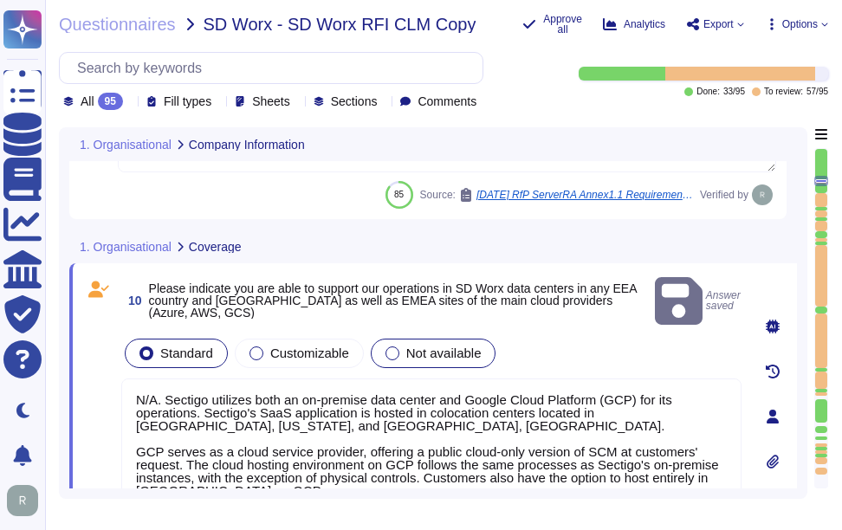
click at [425, 346] on span "Not available" at bounding box center [443, 353] width 75 height 15
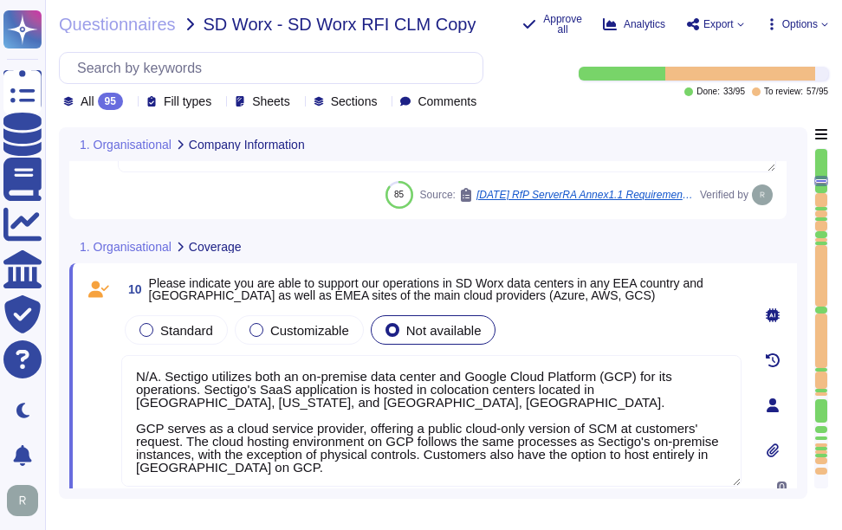
click at [291, 376] on textarea "N/A. Sectigo utilizes both an on-premise data center and Google Cloud Platform …" at bounding box center [431, 421] width 620 height 132
click at [295, 377] on textarea "N/A. Sectigo utilizes both an on-premise data center and Google Cloud Platform …" at bounding box center [431, 421] width 620 height 132
click at [405, 438] on textarea "N/A. Sectigo utilizes both an on-premise data center and Google Cloud Platform …" at bounding box center [431, 421] width 620 height 132
click at [611, 339] on div "Standard Customizable Not available" at bounding box center [431, 330] width 620 height 36
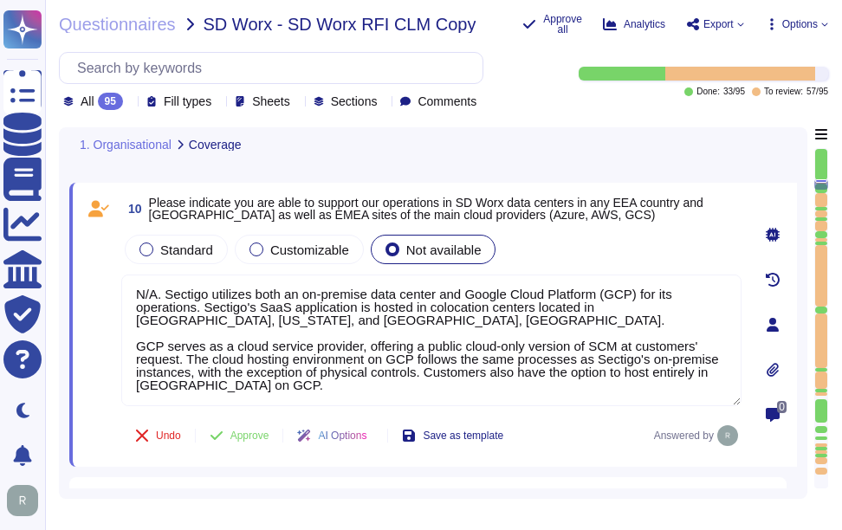
scroll to position [2246, 0]
type textarea "Our standard Service Level Agreements (SLAs) include the following: - Uptime: -…"
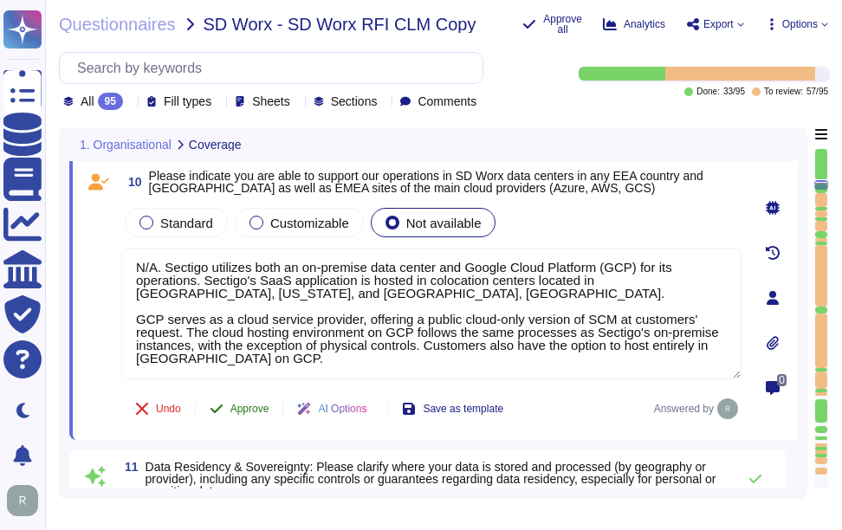
click at [254, 407] on span "Approve" at bounding box center [250, 409] width 39 height 10
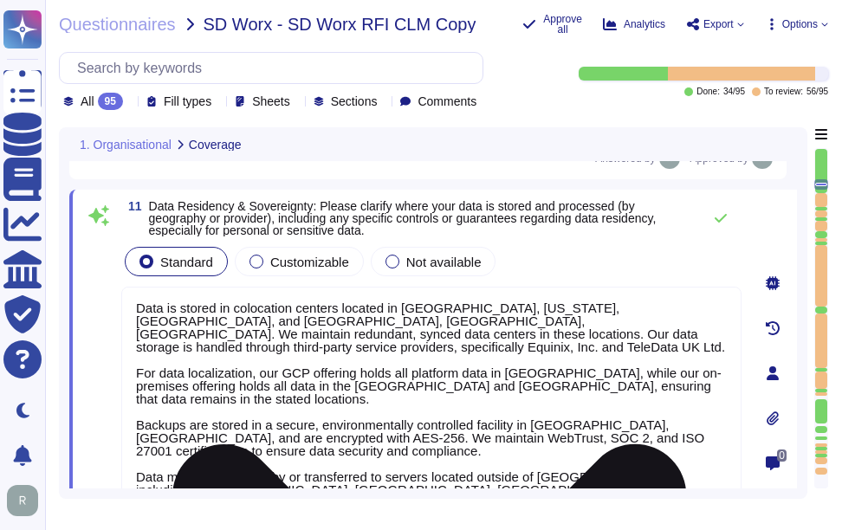
scroll to position [2505, 0]
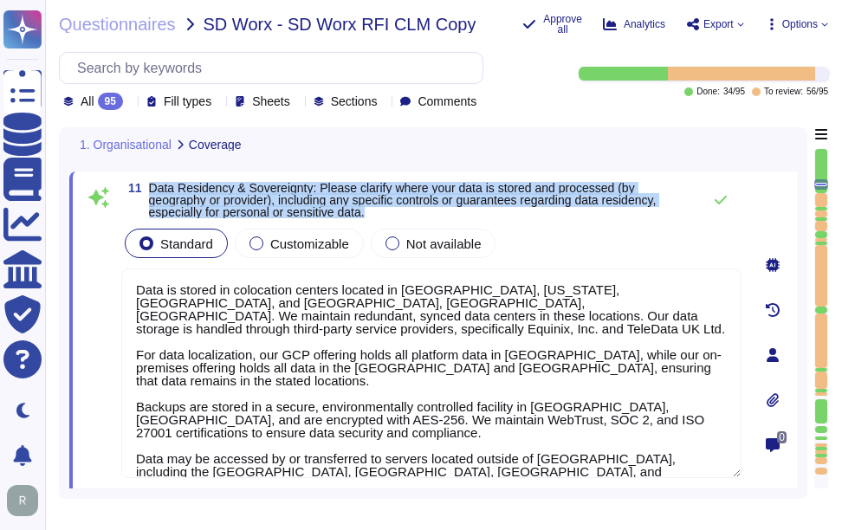
drag, startPoint x: 151, startPoint y: 186, endPoint x: 448, endPoint y: 211, distance: 298.3
click at [448, 211] on span "Data Residency & Sovereignty: Please clarify where your data is stored and proc…" at bounding box center [421, 200] width 544 height 36
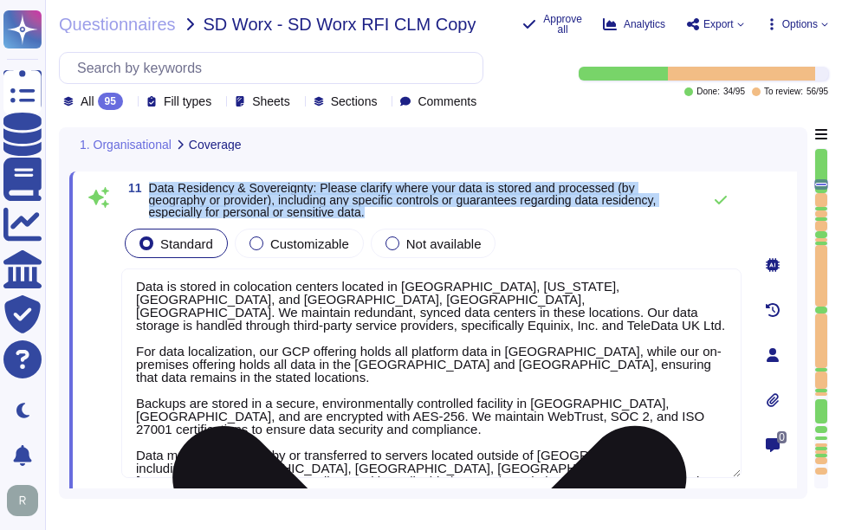
scroll to position [15, 0]
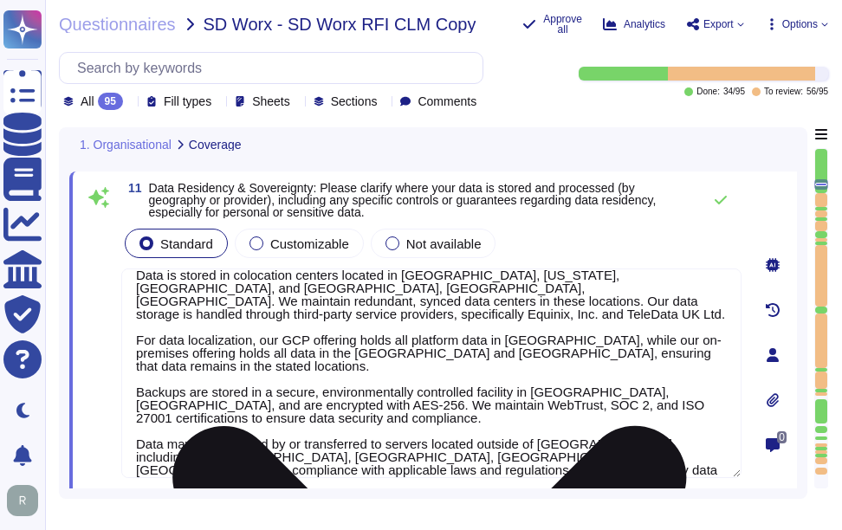
drag, startPoint x: 513, startPoint y: 367, endPoint x: 604, endPoint y: 365, distance: 91.0
click at [604, 365] on textarea "Data is stored in colocation centers located in [GEOGRAPHIC_DATA], [US_STATE], …" at bounding box center [431, 374] width 620 height 210
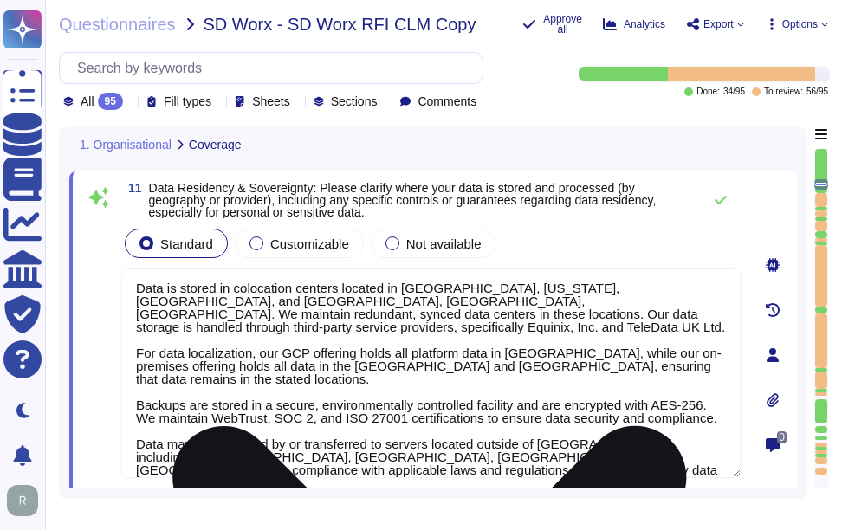
click at [378, 416] on textarea "Data is stored in colocation centers located in [GEOGRAPHIC_DATA], [US_STATE], …" at bounding box center [431, 374] width 620 height 210
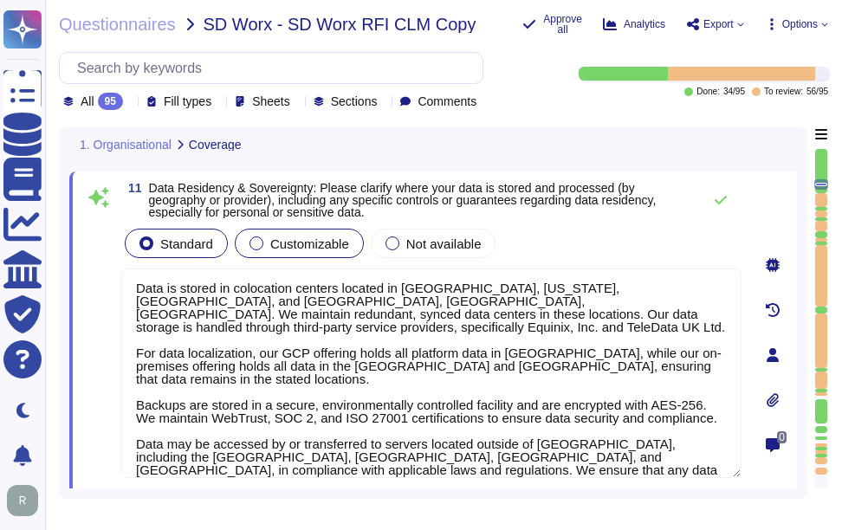
type textarea "Data is stored in colocation centers located in [GEOGRAPHIC_DATA], [US_STATE], …"
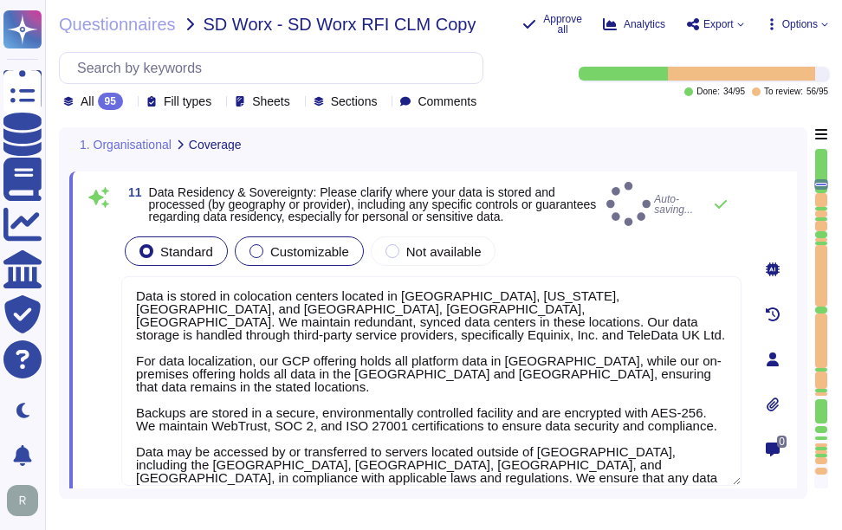
click at [310, 247] on span "Customizable" at bounding box center [309, 251] width 79 height 15
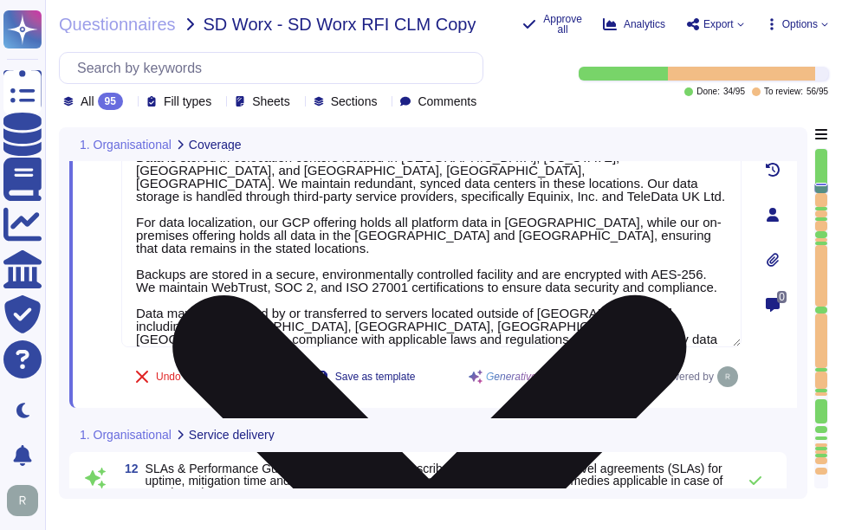
type textarea "Our incident management process is structured around a formal Incident Response…"
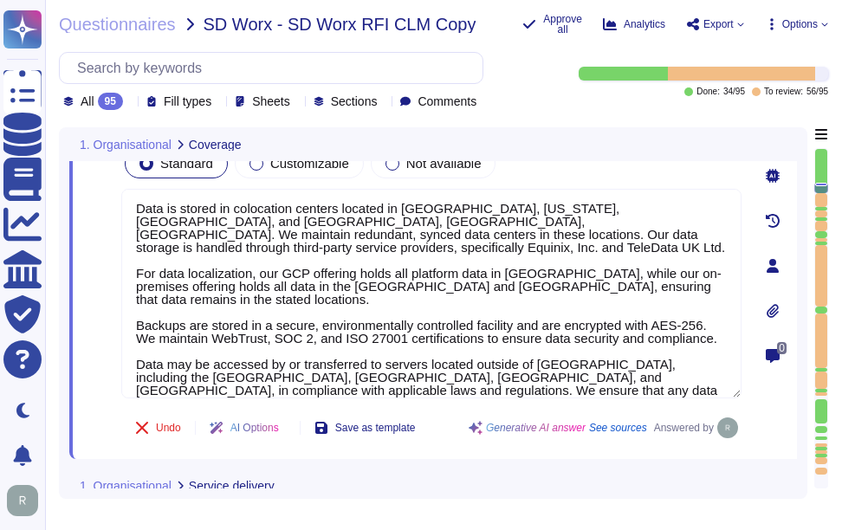
scroll to position [2505, 0]
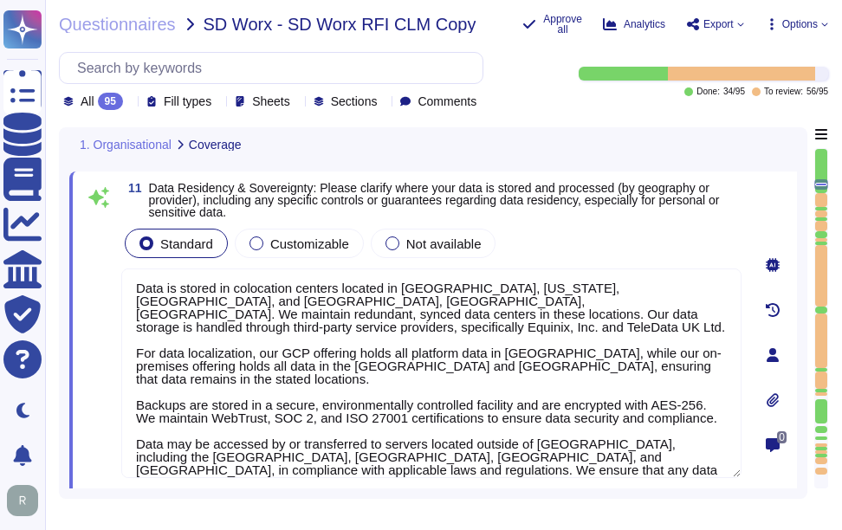
click at [660, 225] on div "Standard Customizable Not available" at bounding box center [431, 243] width 620 height 36
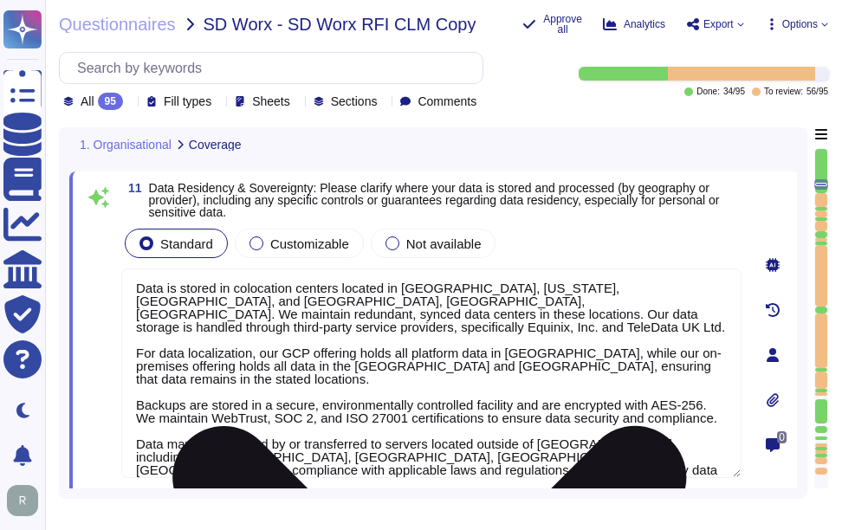
scroll to position [0, 0]
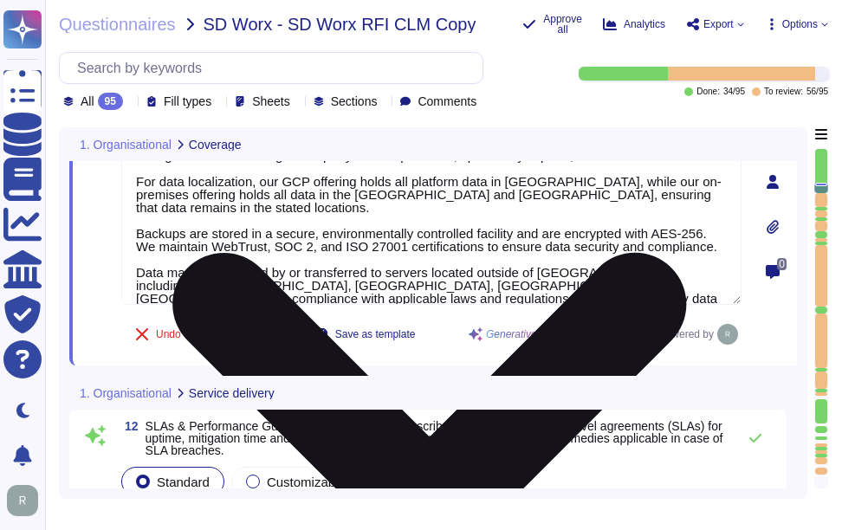
type textarea "Our incident management process is structured around a formal Incident Response…"
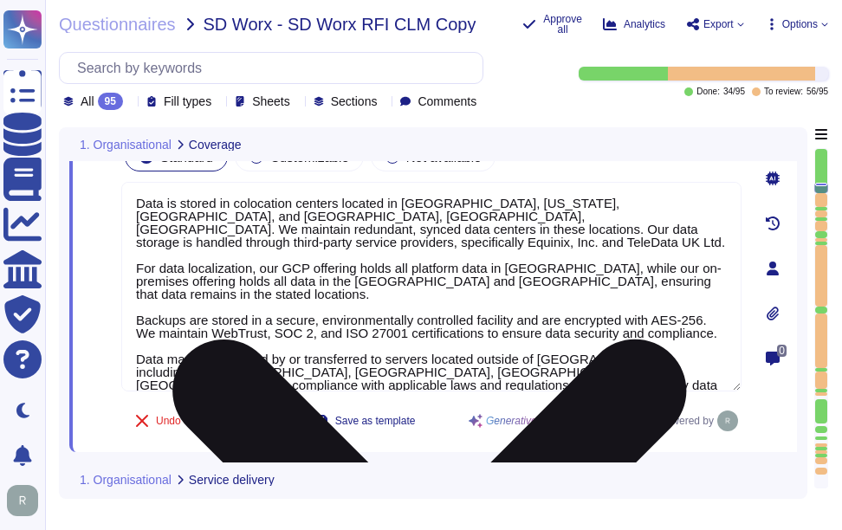
scroll to position [2, 0]
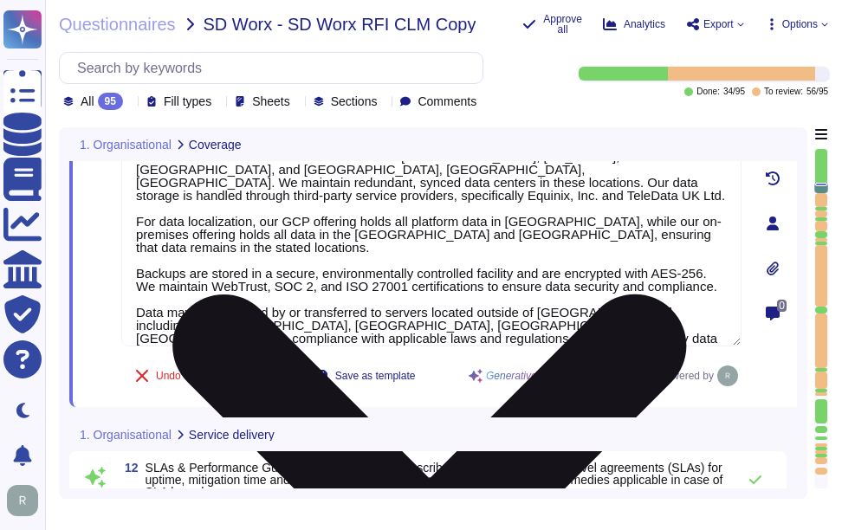
type textarea "Our incident management process is structured around a formal Incident Response…"
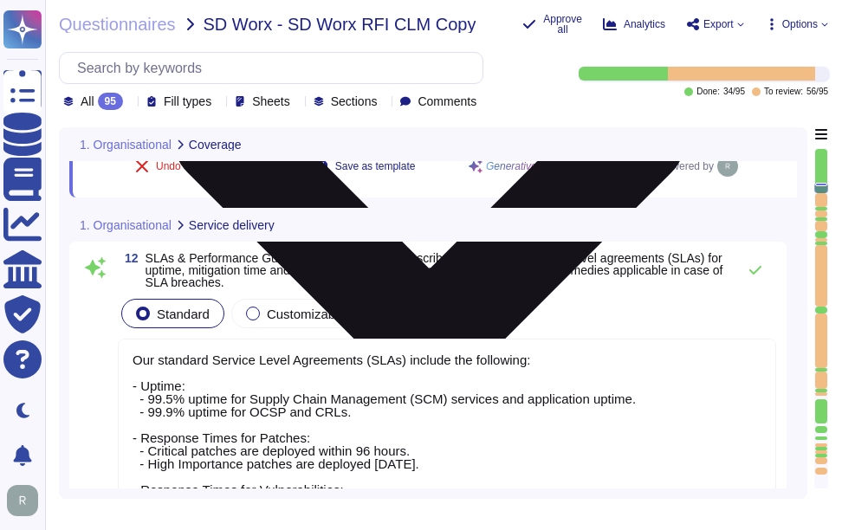
scroll to position [2851, 0]
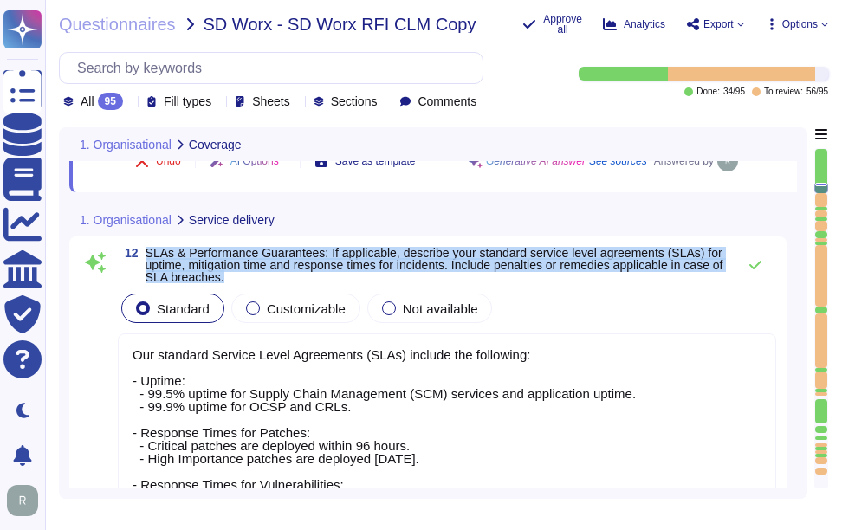
drag, startPoint x: 146, startPoint y: 252, endPoint x: 273, endPoint y: 277, distance: 129.8
click at [273, 277] on span "SLAs & Performance Guarantees: If applicable, describe your standard service le…" at bounding box center [437, 265] width 582 height 36
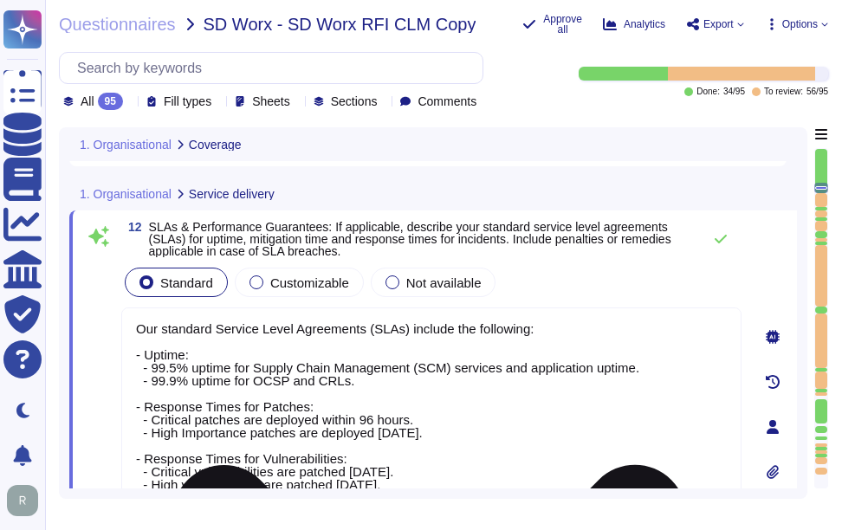
scroll to position [0, 0]
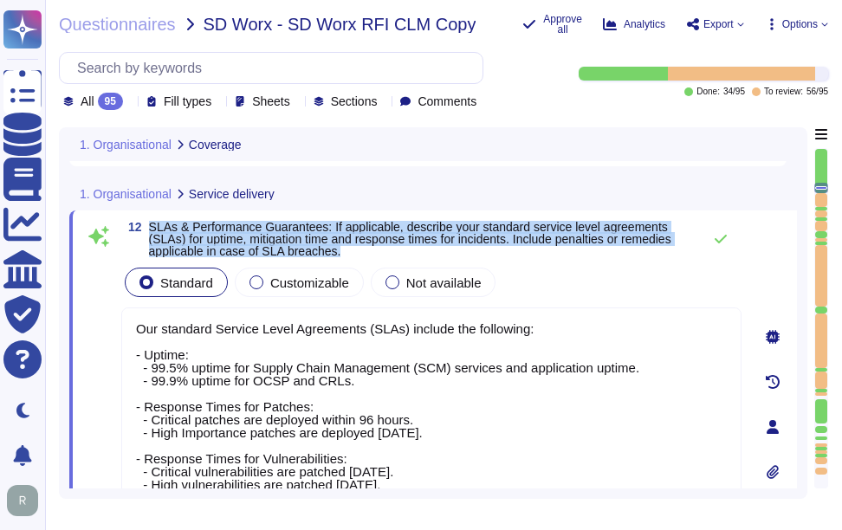
drag, startPoint x: 150, startPoint y: 226, endPoint x: 342, endPoint y: 250, distance: 193.9
click at [342, 250] on span "SLAs & Performance Guarantees: If applicable, describe your standard service le…" at bounding box center [421, 239] width 544 height 36
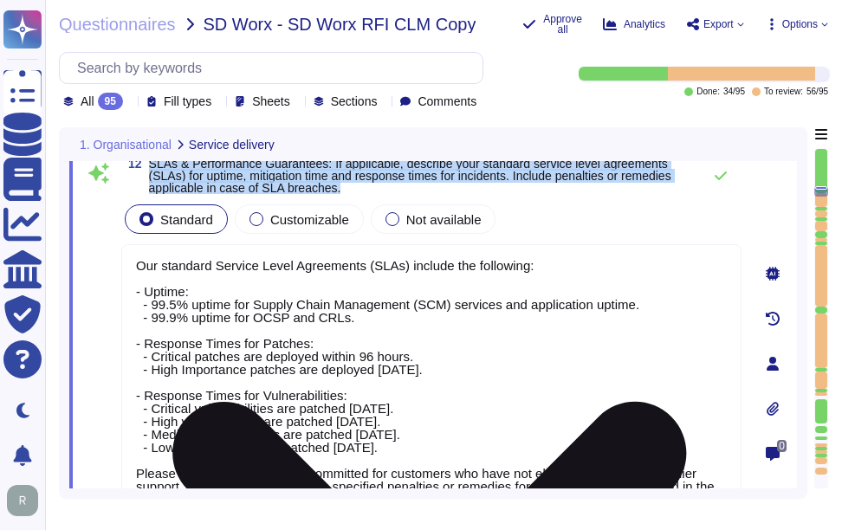
scroll to position [2808, 0]
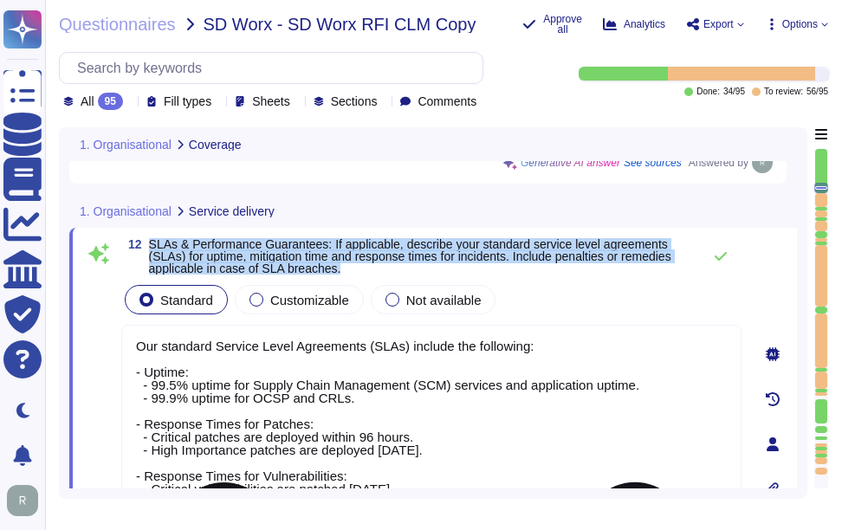
type textarea "N/A. Sectigo utilizes both an on-premise data center and Google Cloud Platform …"
type textarea "Data is stored in colocation centers located in [GEOGRAPHIC_DATA], [US_STATE], …"
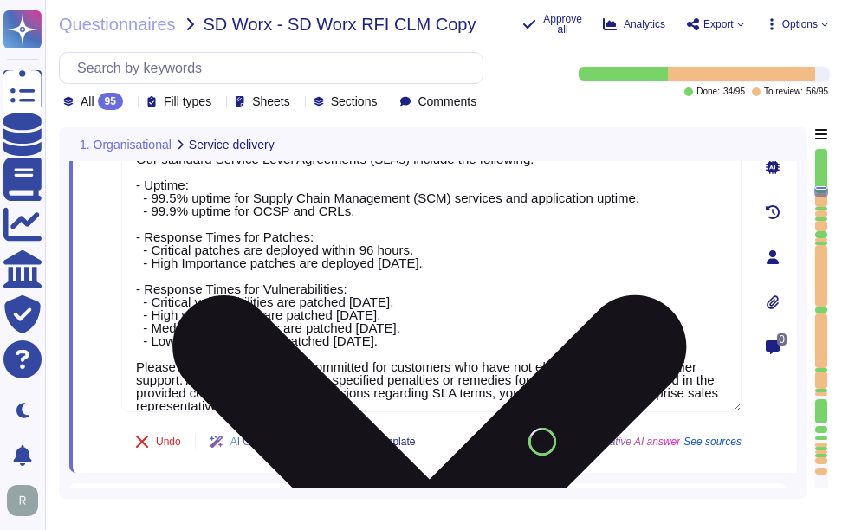
scroll to position [2894, 0]
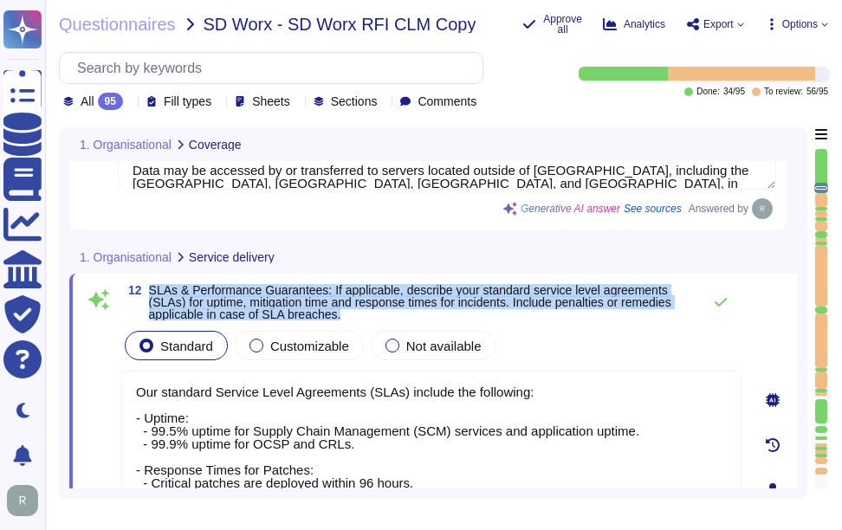
type textarea "N/A. Sectigo utilizes both an on-premise data center and Google Cloud Platform …"
type textarea "Data is stored in colocation centers located in [GEOGRAPHIC_DATA], [US_STATE], …"
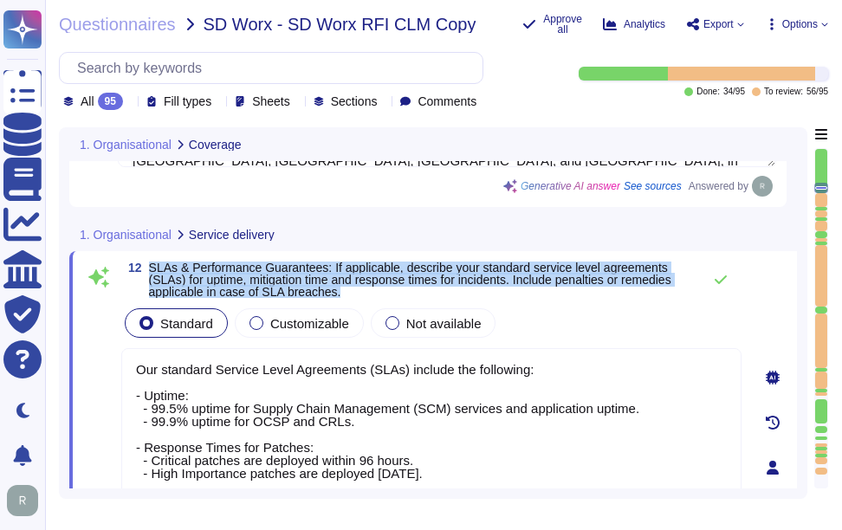
scroll to position [2784, 0]
type textarea "N/A. Sectigo utilizes both an on-premise data center and Google Cloud Platform …"
type textarea "Data is stored in colocation centers located in [GEOGRAPHIC_DATA], [US_STATE], …"
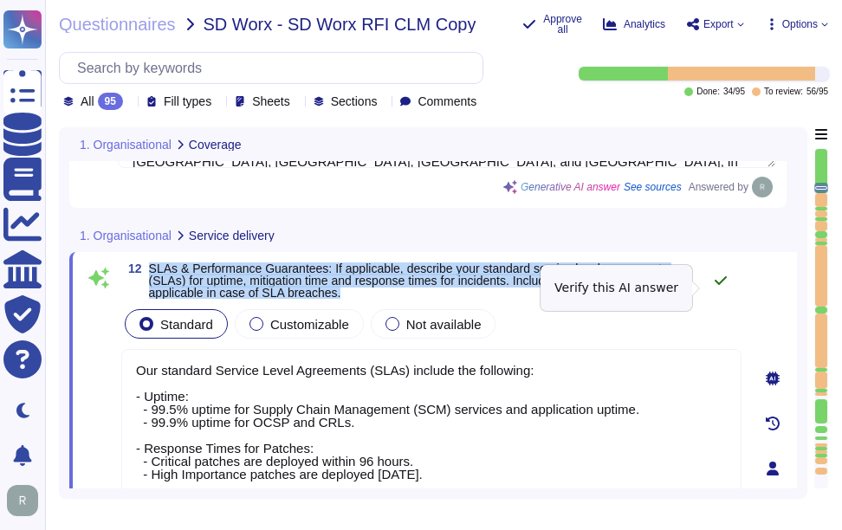
click at [725, 288] on icon at bounding box center [721, 281] width 14 height 14
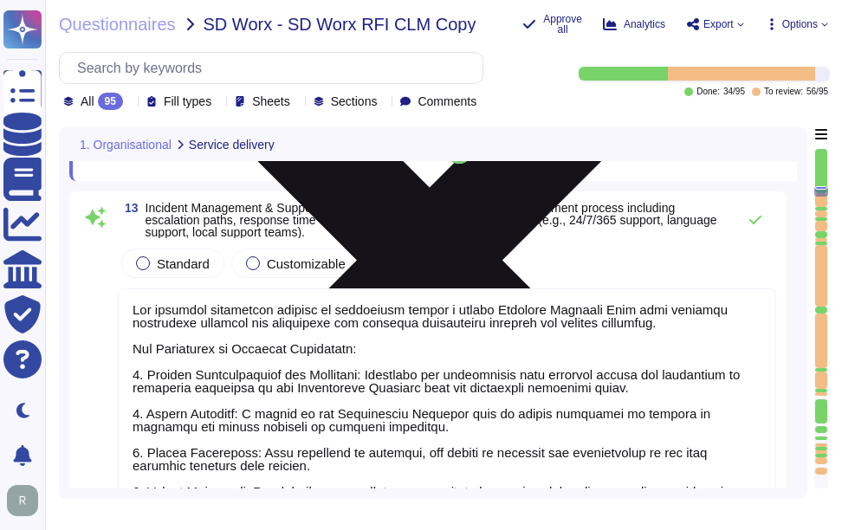
scroll to position [3304, 0]
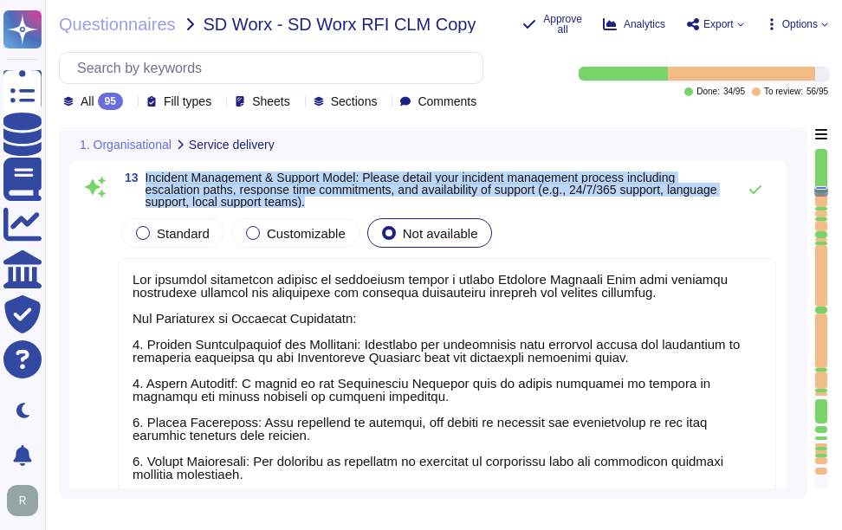
drag, startPoint x: 145, startPoint y: 214, endPoint x: 693, endPoint y: 244, distance: 549.4
click at [693, 208] on span "13 Incident Management & Support Model: Please detail your incident management …" at bounding box center [423, 190] width 610 height 36
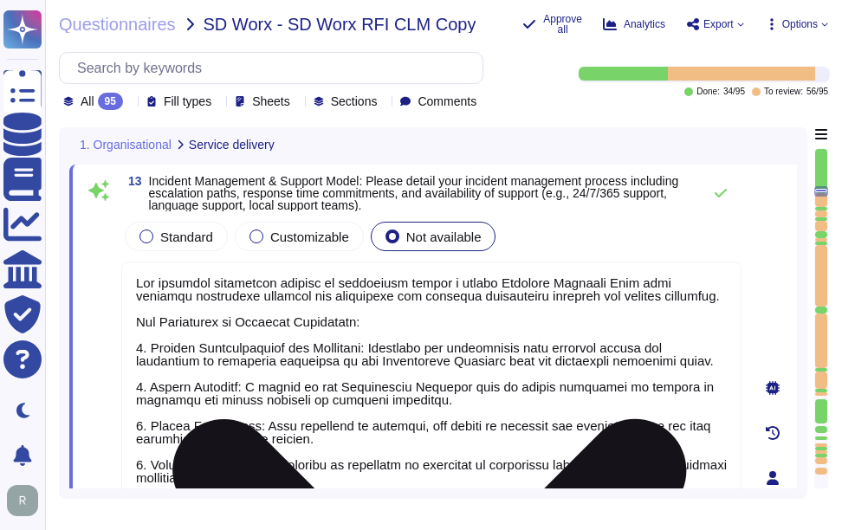
scroll to position [3217, 0]
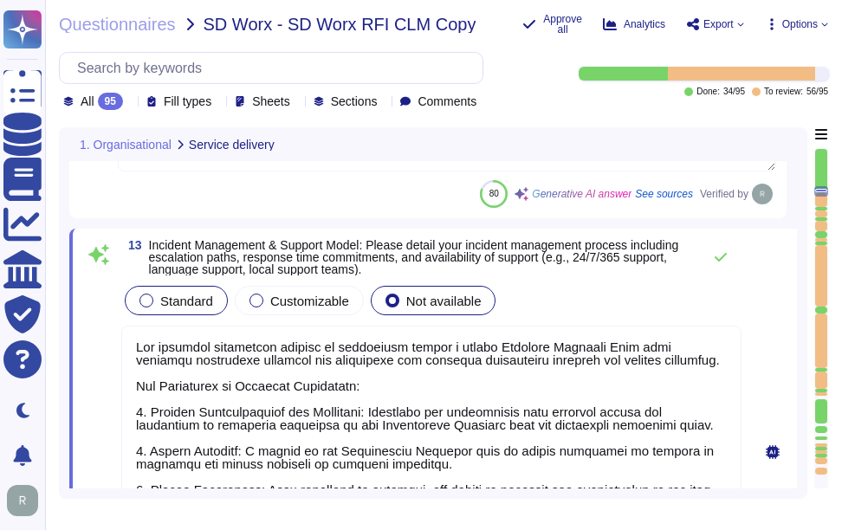
click at [159, 304] on label "Standard" at bounding box center [177, 301] width 74 height 14
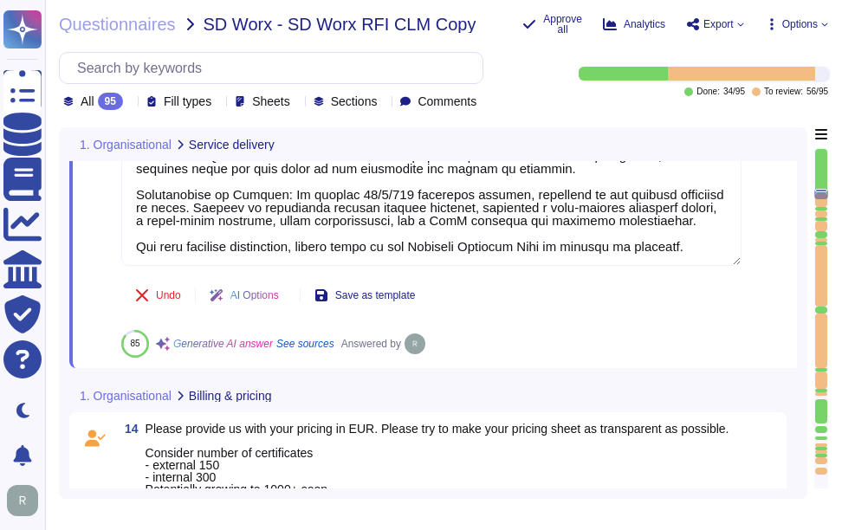
scroll to position [3737, 0]
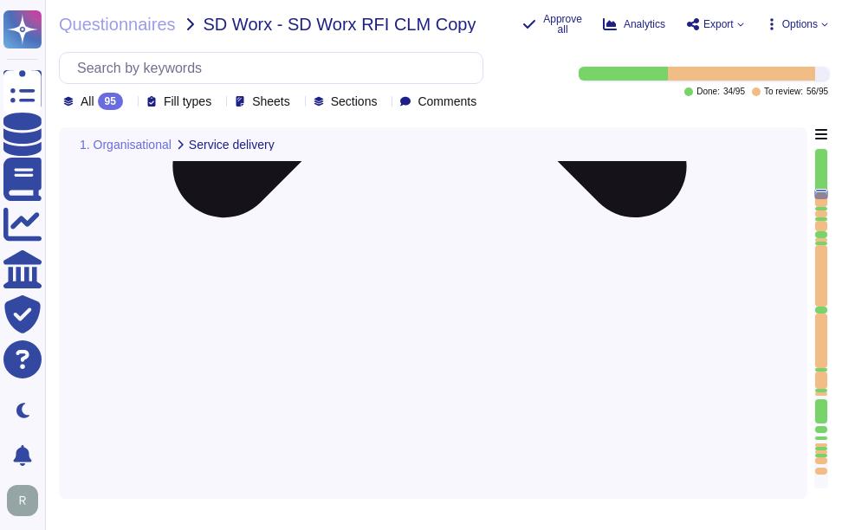
type textarea "Our standard Service Level Agreements (SLAs) include the following: - Uptime: -…"
type textarea "Our incident management process is structured around a formal Incident Response…"
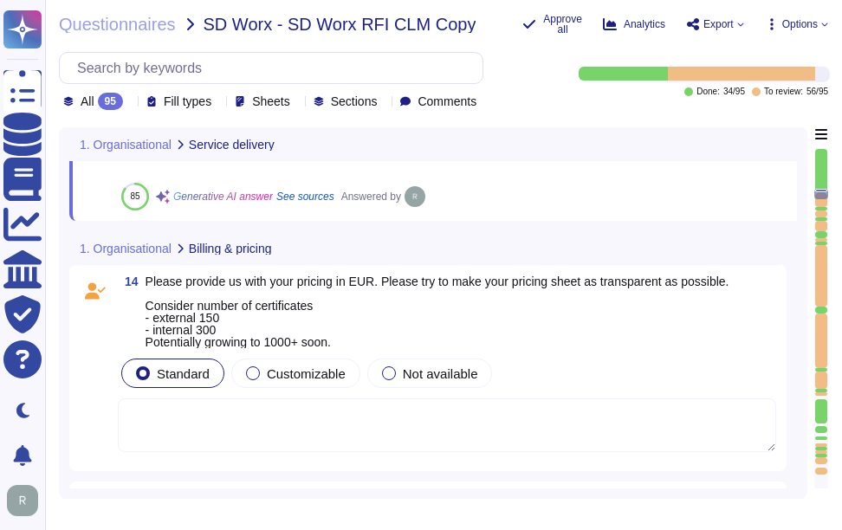
scroll to position [3983, 0]
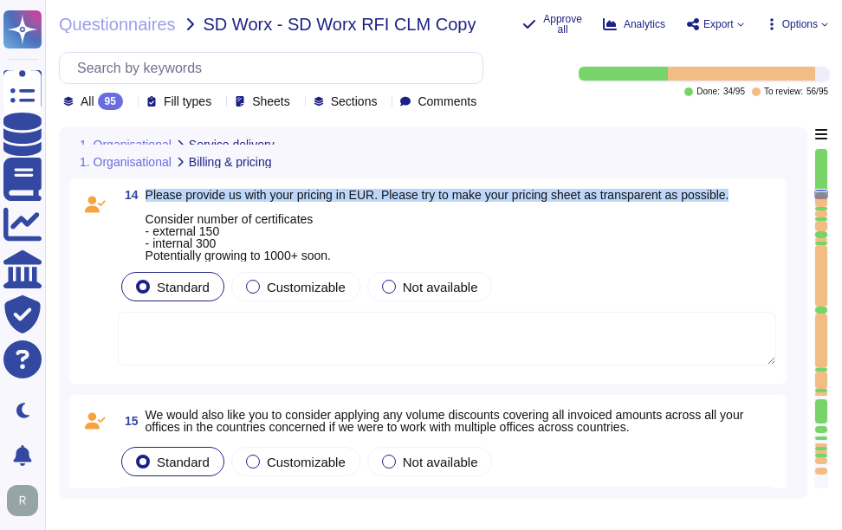
drag, startPoint x: 147, startPoint y: 195, endPoint x: 743, endPoint y: 198, distance: 595.4
click at [743, 198] on div "14 Please provide us with your pricing in EUR. Please try to make your pricing …" at bounding box center [447, 225] width 659 height 73
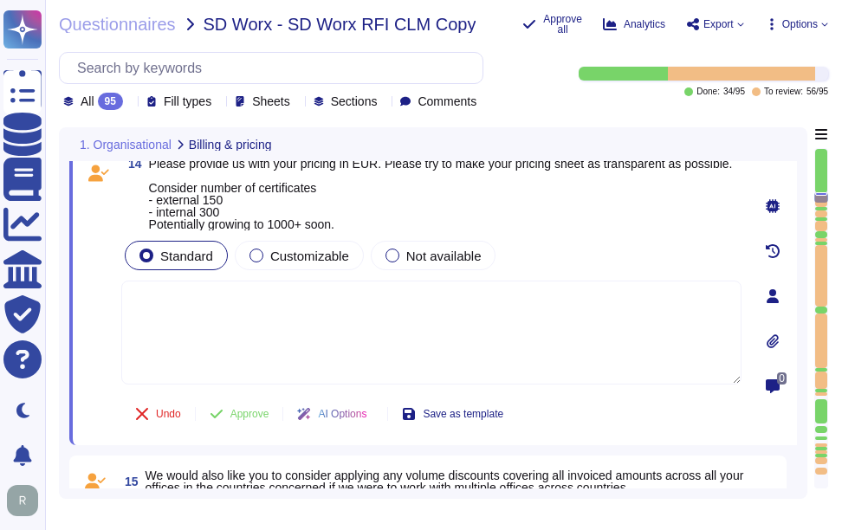
scroll to position [3883, 0]
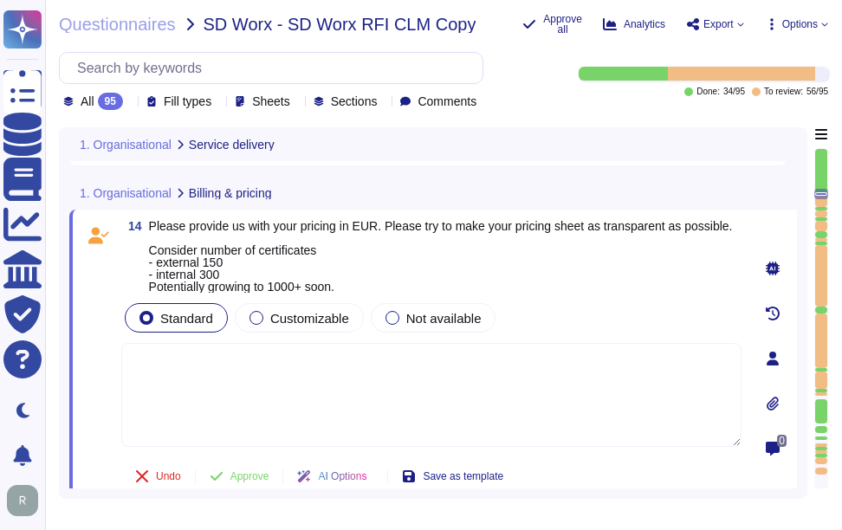
type textarea "Our incident management process is structured around a formal Incident Response…"
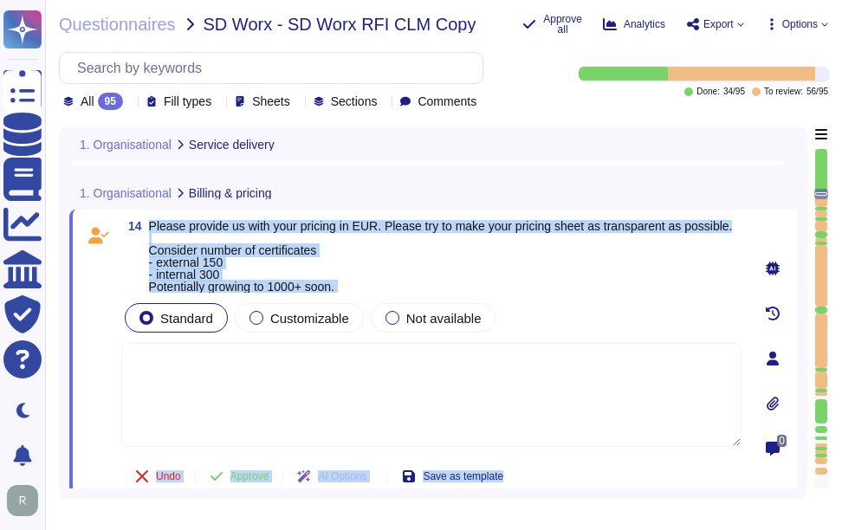
drag, startPoint x: 150, startPoint y: 224, endPoint x: 747, endPoint y: 224, distance: 597.1
click at [747, 224] on div "14 Please provide us with your pricing in EUR. Please try to make your pricing …" at bounding box center [433, 359] width 728 height 298
click at [229, 229] on span "Please provide us with your pricing in EUR. Please try to make your pricing she…" at bounding box center [441, 256] width 584 height 75
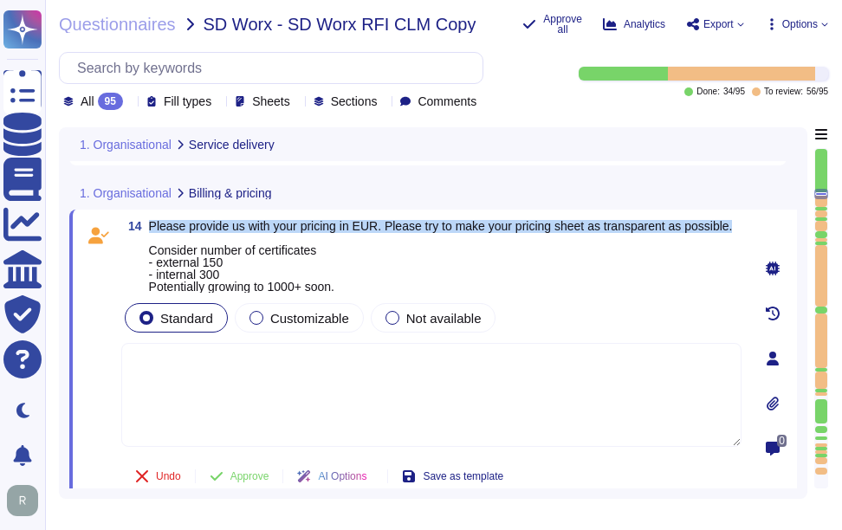
drag, startPoint x: 150, startPoint y: 224, endPoint x: 738, endPoint y: 233, distance: 588.5
click at [733, 233] on span "Please provide us with your pricing in EUR. Please try to make your pricing she…" at bounding box center [441, 256] width 584 height 75
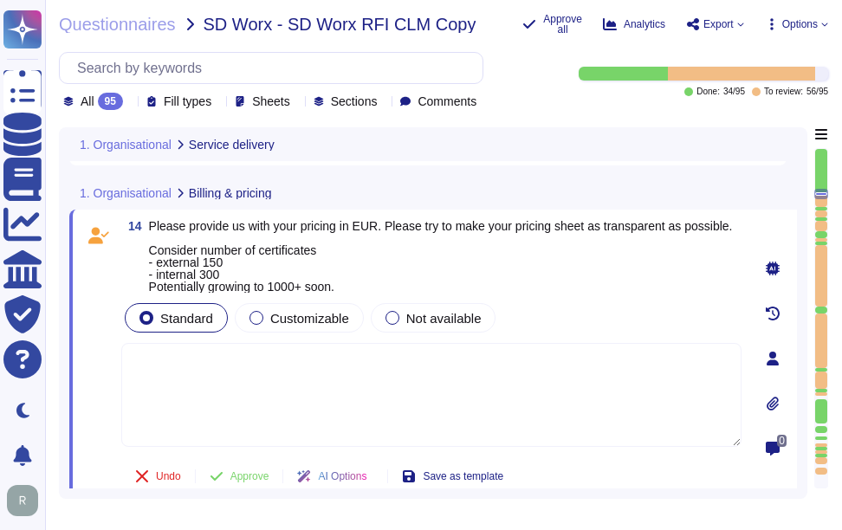
click at [315, 409] on textarea at bounding box center [431, 395] width 620 height 104
paste textarea "You can discuss this with your enterprise sales representative."
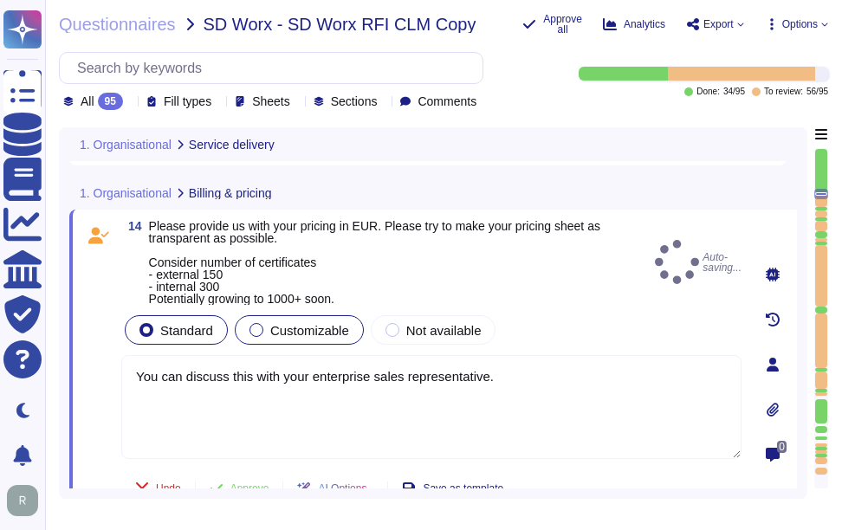
type textarea "You can discuss this with your enterprise sales representative."
click at [263, 318] on div "Customizable" at bounding box center [299, 329] width 129 height 29
click at [277, 337] on span "Customizable" at bounding box center [309, 330] width 79 height 15
click at [263, 335] on label "Customizable" at bounding box center [300, 330] width 100 height 14
click at [260, 333] on div at bounding box center [257, 330] width 14 height 14
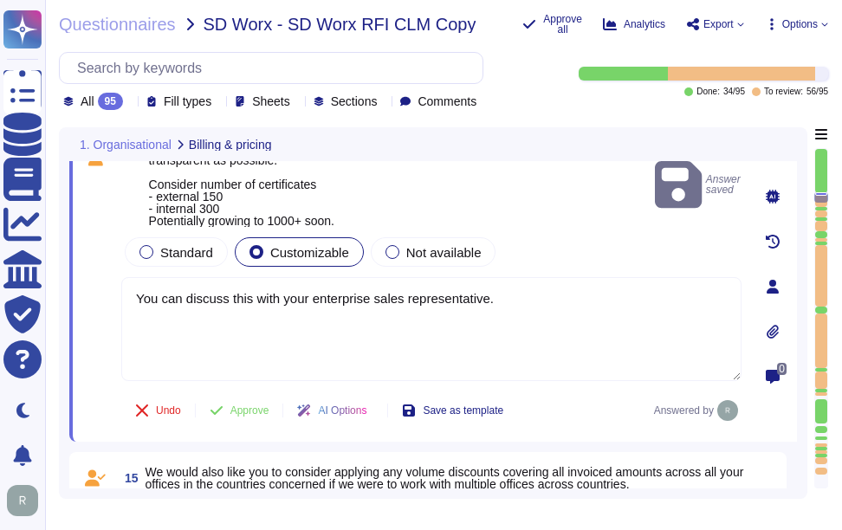
scroll to position [3970, 0]
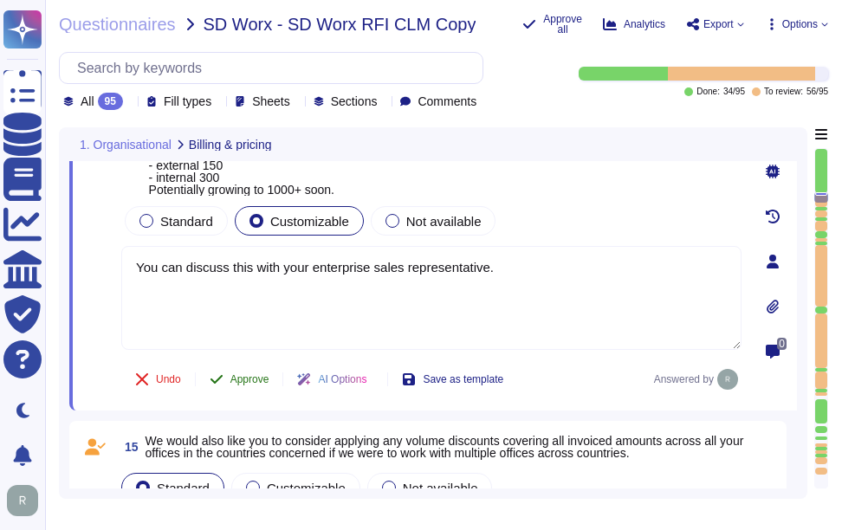
click at [262, 383] on span "Approve" at bounding box center [250, 379] width 39 height 10
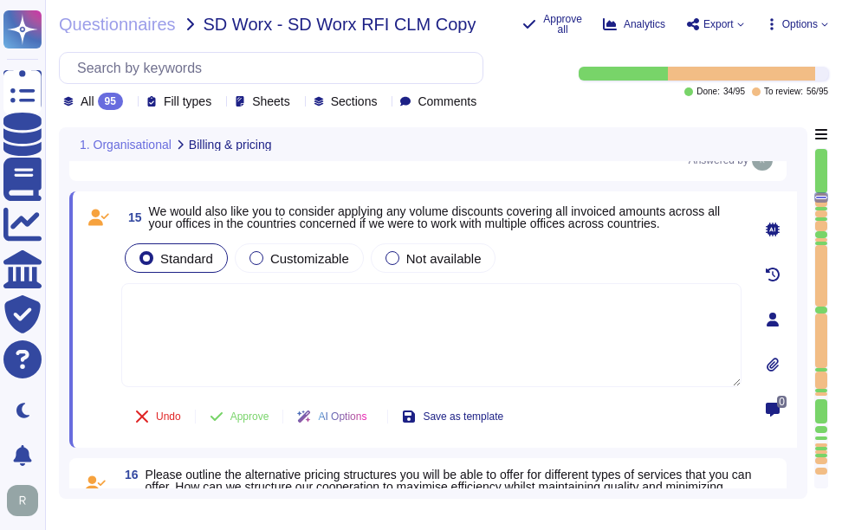
type textarea "Our organization currently maintains the following security and compliance cert…"
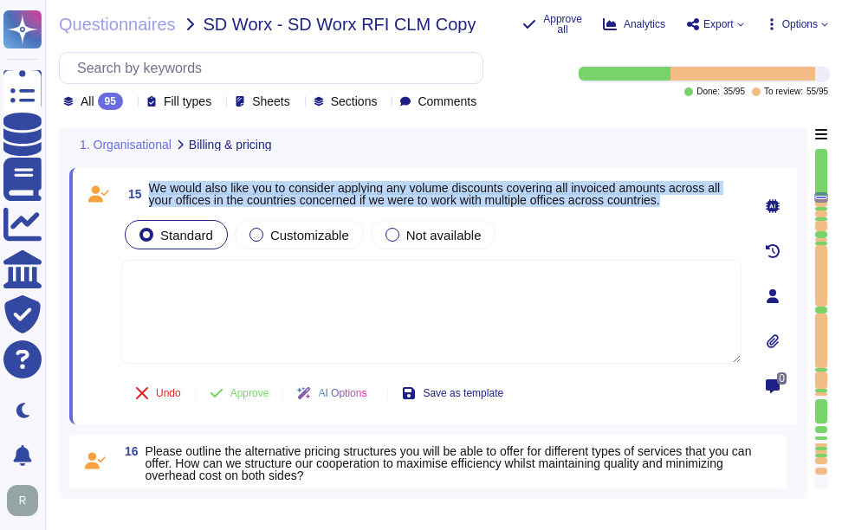
drag, startPoint x: 150, startPoint y: 193, endPoint x: 693, endPoint y: 204, distance: 543.5
click at [693, 204] on span "We would also like you to consider applying any volume discounts covering all i…" at bounding box center [445, 194] width 593 height 24
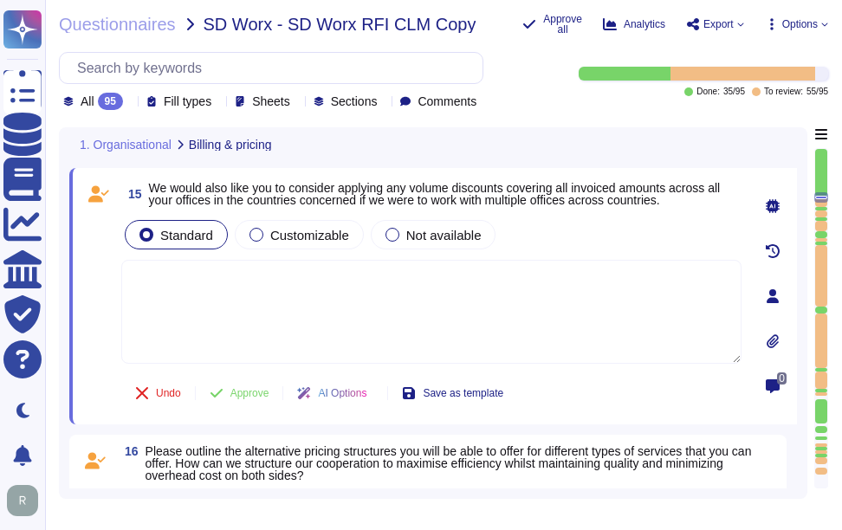
click at [166, 335] on textarea at bounding box center [431, 312] width 620 height 104
paste textarea "Please reach out to your Enterprise Sales Representative to discuss the possibi…"
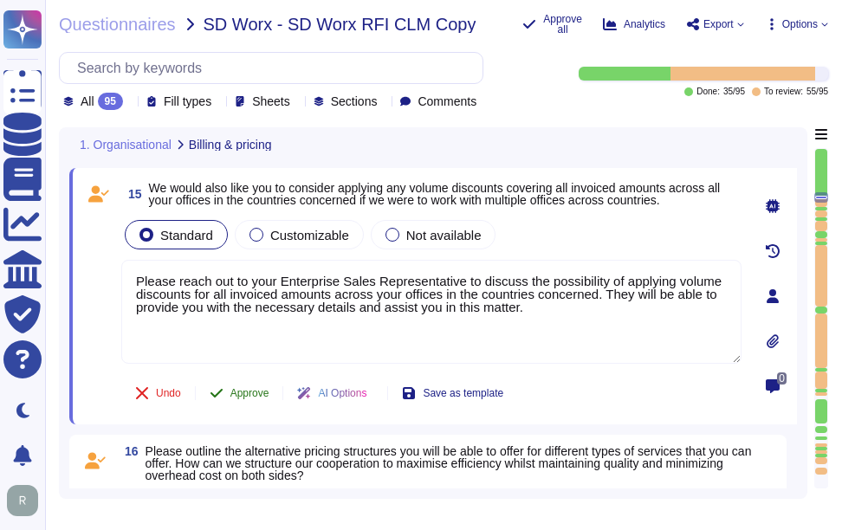
type textarea "Please reach out to your Enterprise Sales Representative to discuss the possibi…"
click at [261, 396] on span "Approve" at bounding box center [250, 393] width 39 height 10
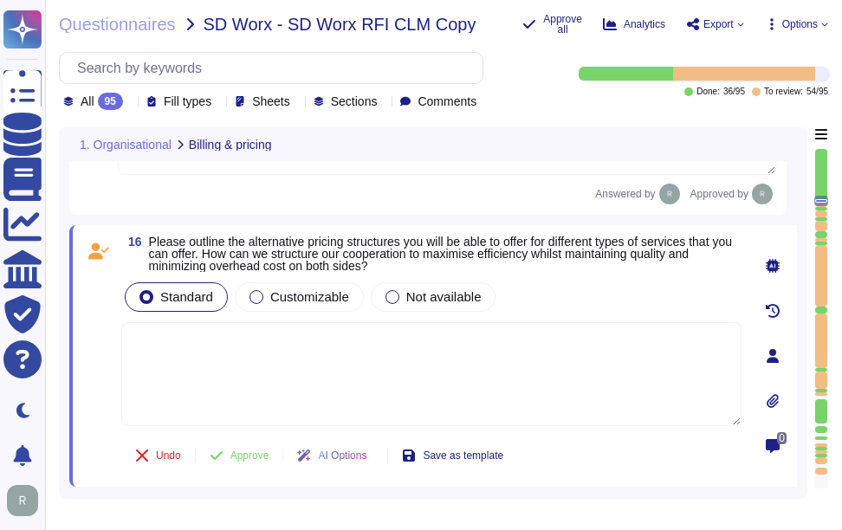
scroll to position [4443, 0]
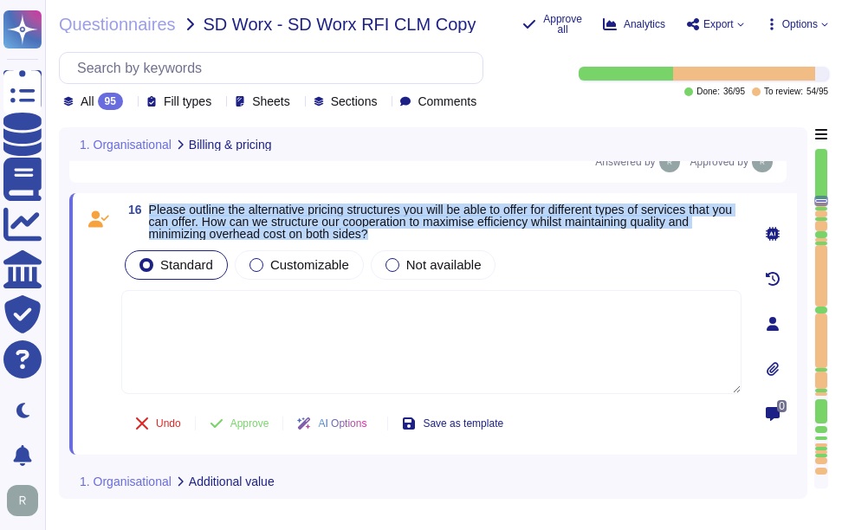
drag, startPoint x: 151, startPoint y: 196, endPoint x: 391, endPoint y: 219, distance: 241.2
click at [391, 219] on span "Please outline the alternative pricing structures you will be able to offer for…" at bounding box center [445, 222] width 593 height 36
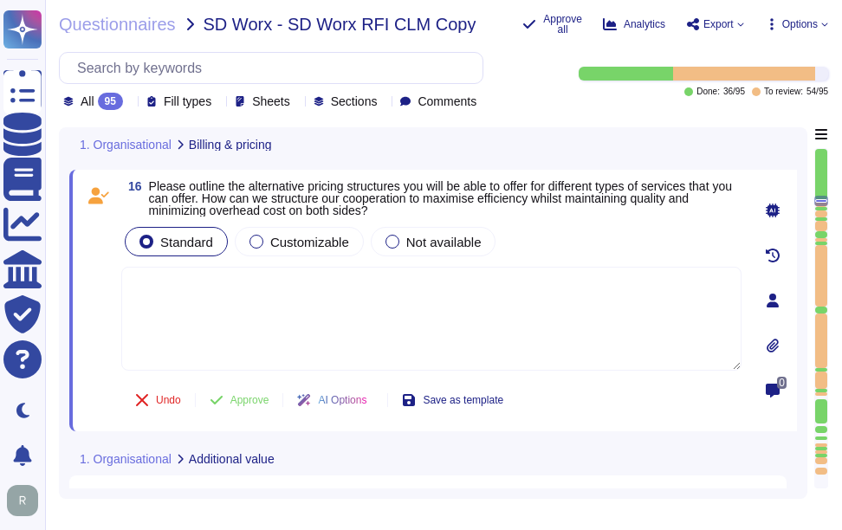
click at [391, 315] on textarea at bounding box center [431, 319] width 620 height 104
paste textarea "You can discuss this with your enterprise sales representative."
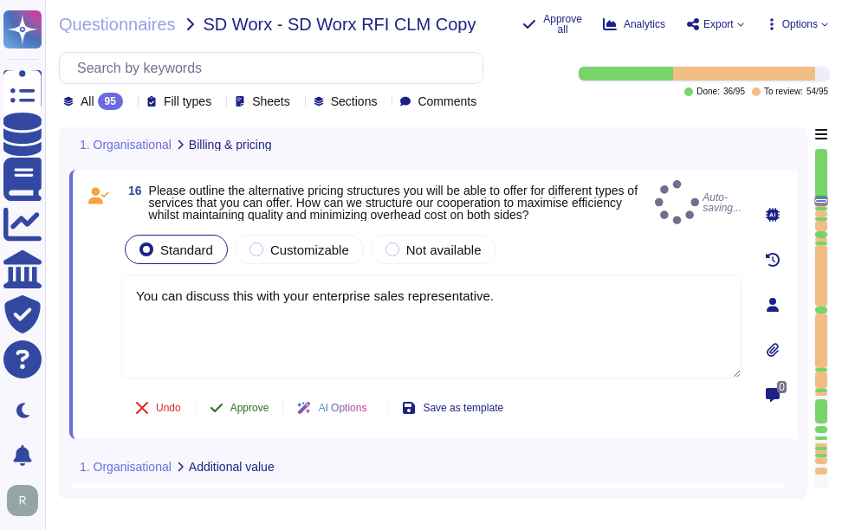
type textarea "You can discuss this with your enterprise sales representative."
click at [257, 407] on span "Approve" at bounding box center [250, 408] width 39 height 10
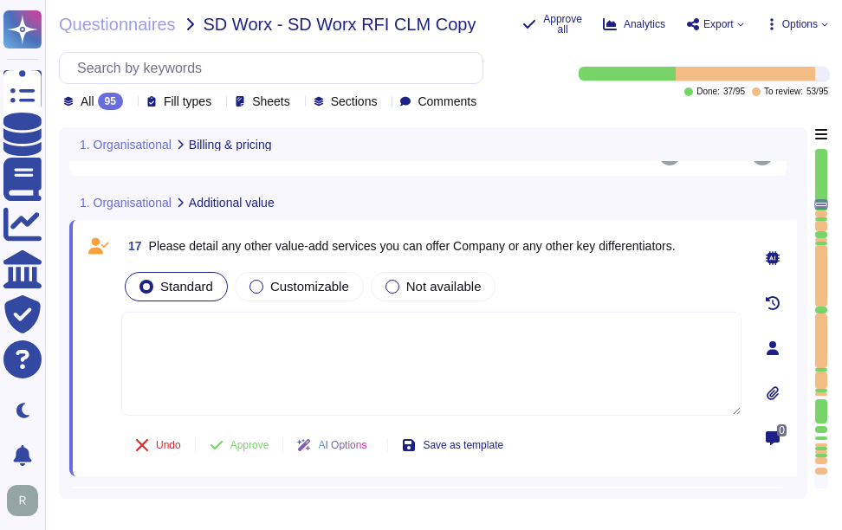
scroll to position [4714, 0]
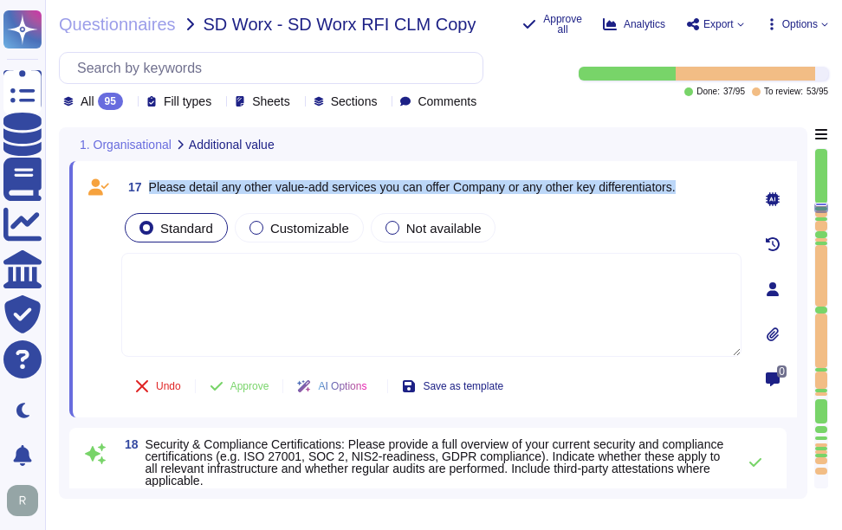
drag, startPoint x: 150, startPoint y: 186, endPoint x: 690, endPoint y: 194, distance: 540.0
click at [690, 194] on div "17 Please detail any other value-add services you can offer Company or any othe…" at bounding box center [431, 187] width 620 height 31
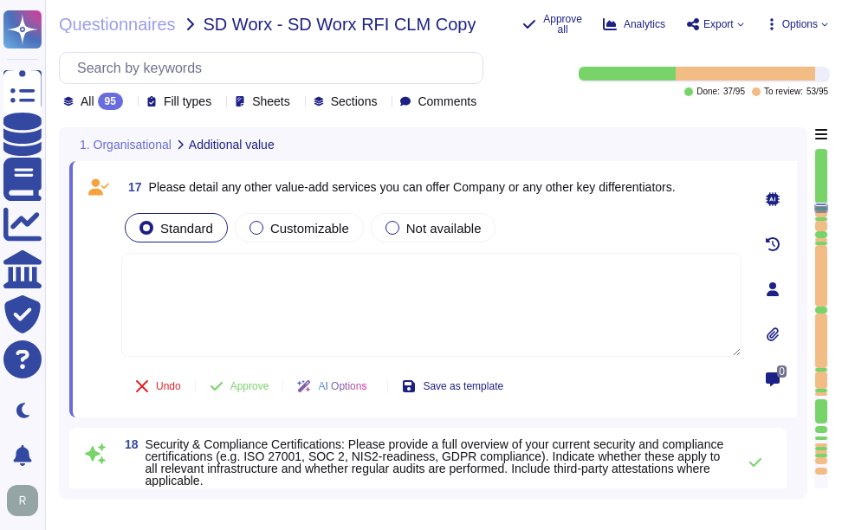
click at [378, 325] on textarea at bounding box center [431, 305] width 620 height 104
paste textarea "Sectigo offers several value-add services and key differentiators that enhance …"
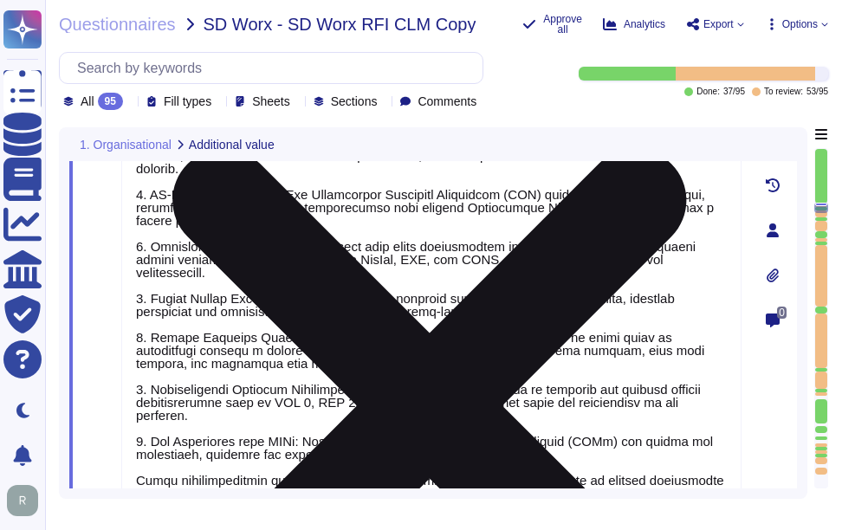
type textarea "Sectigo offers several value-add services and key differentiators that enhance …"
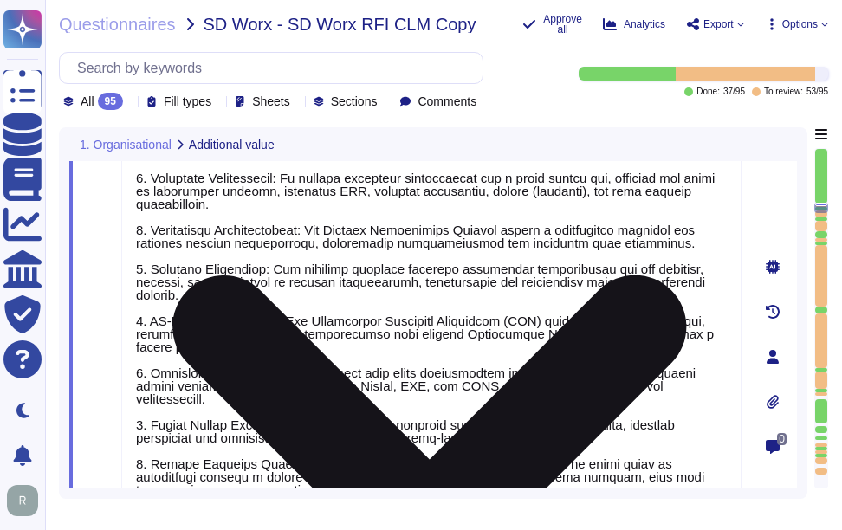
scroll to position [4485, 0]
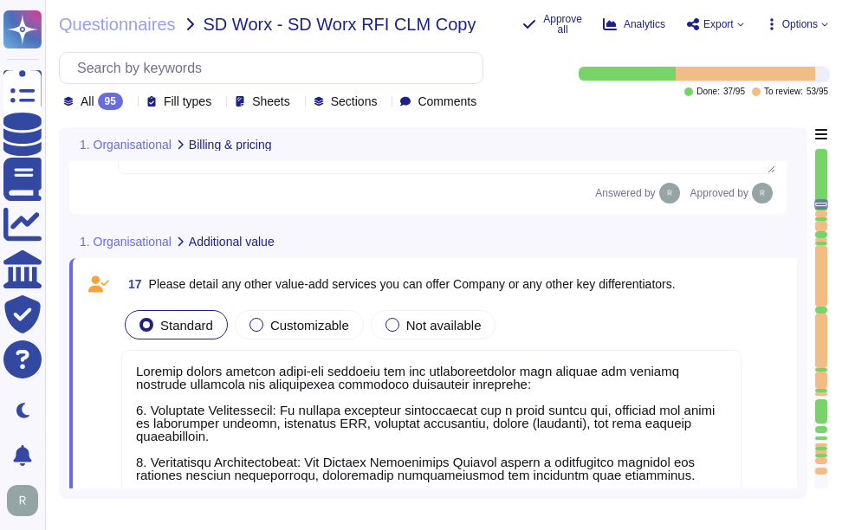
type textarea "Please reach out to your Enterprise Sales Representative to discuss the possibi…"
type textarea "You can discuss this with your enterprise sales representative."
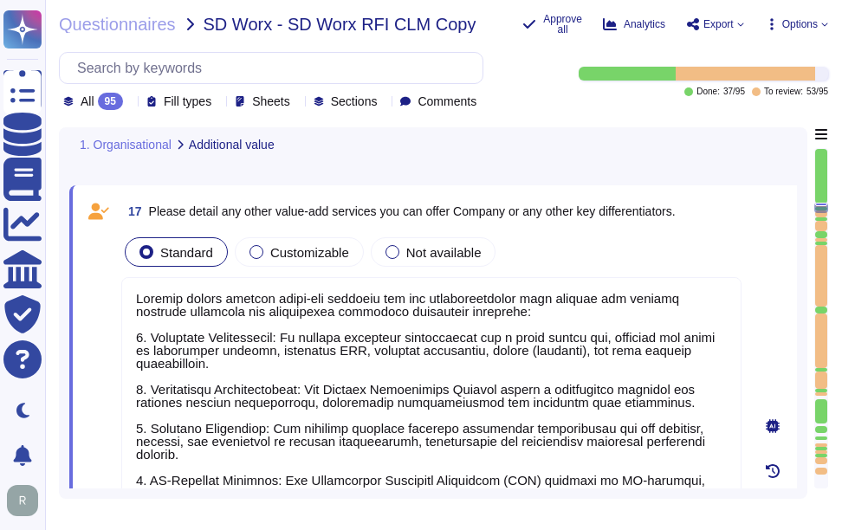
type textarea "Our organization currently maintains the following security and compliance cert…"
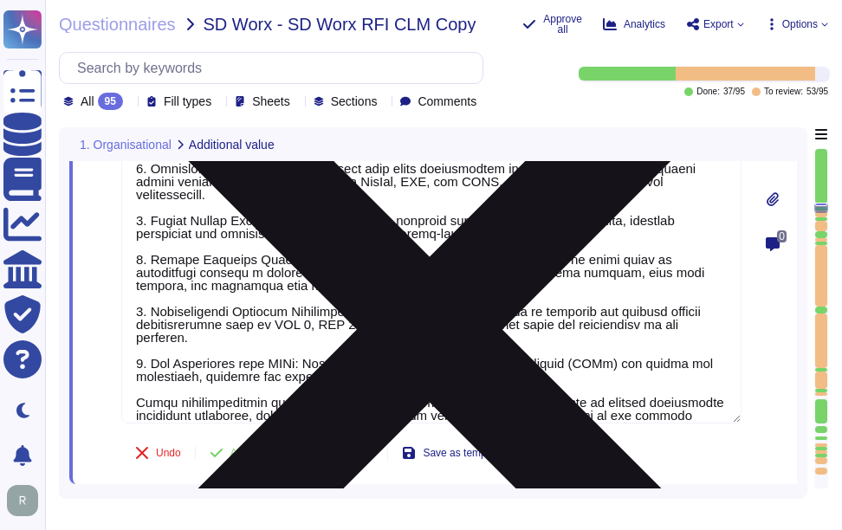
scroll to position [5005, 0]
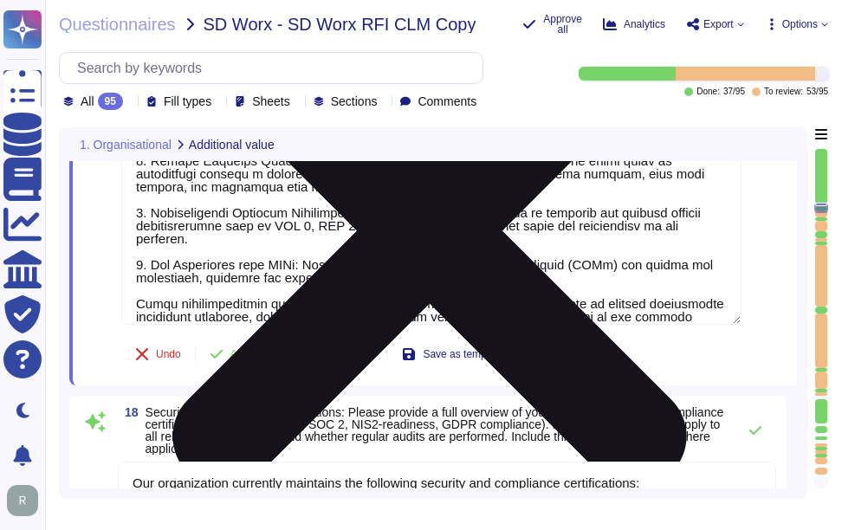
type textarea "For MSCA discovery SCM(Sectigo Certificate Manager) provides and agent using LD…"
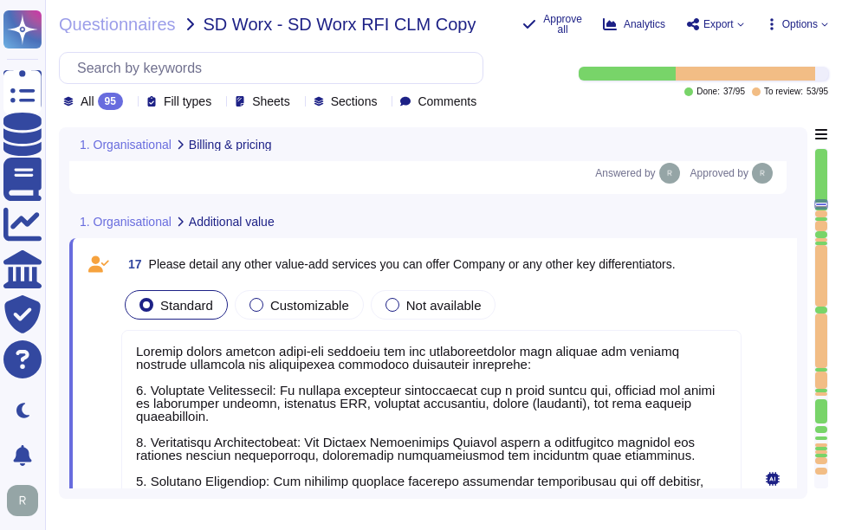
type textarea "Please reach out to your Enterprise Sales Representative to discuss the possibi…"
type textarea "You can discuss this with your enterprise sales representative."
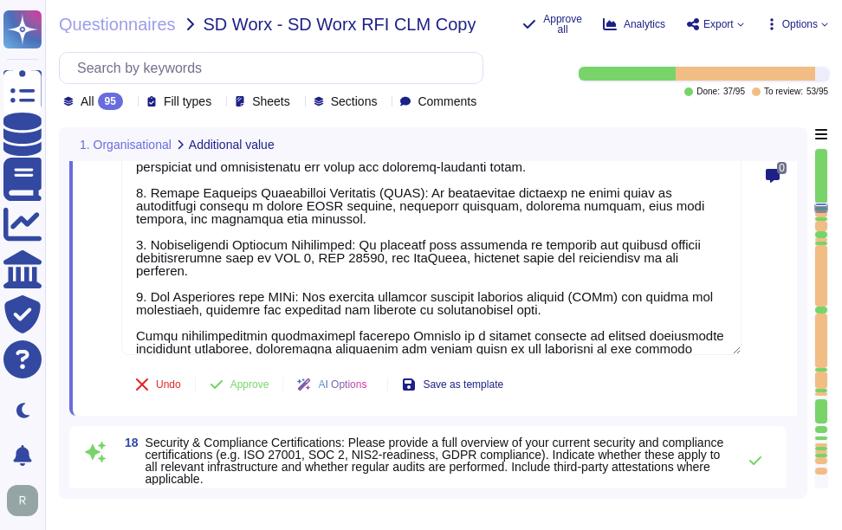
scroll to position [5005, 0]
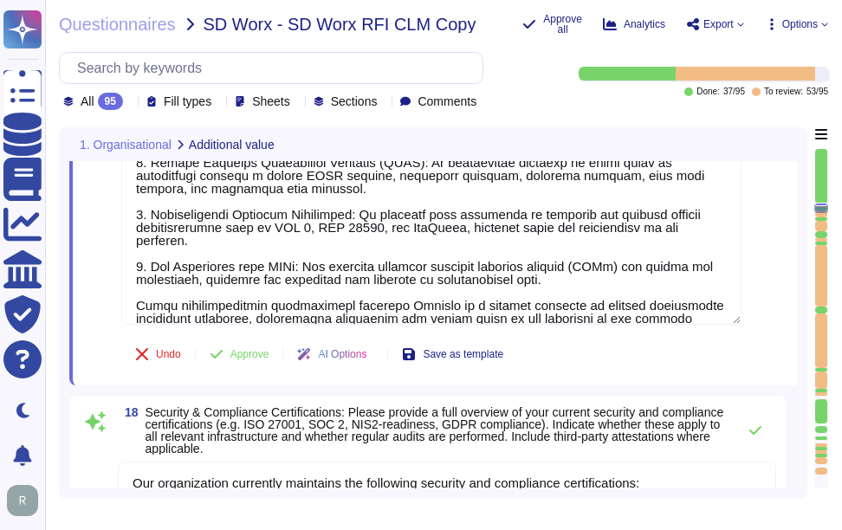
type textarea "For MSCA discovery SCM(Sectigo Certificate Manager) provides and agent using LD…"
type textarea "Sectigo offers several value-add services and key differentiators that enhance …"
click at [246, 354] on span "Approve" at bounding box center [250, 354] width 39 height 10
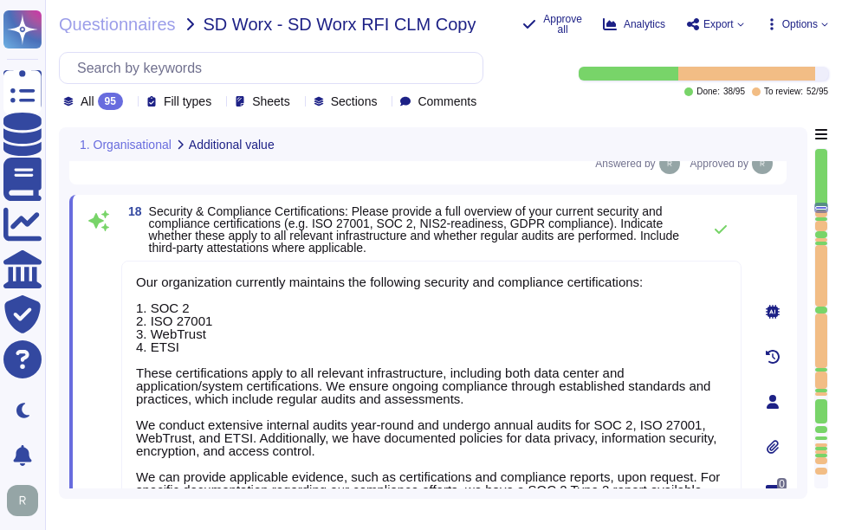
scroll to position [5212, 0]
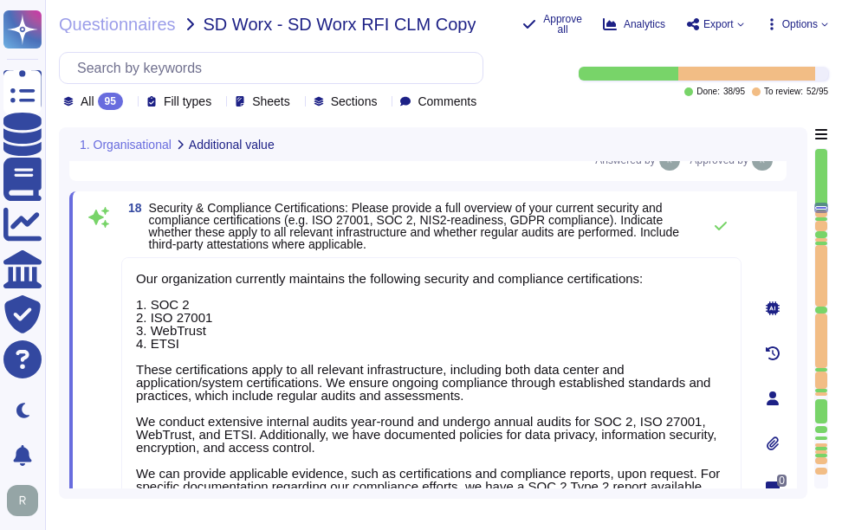
type textarea "SCM discovery finds SSL/TLS, Device, Client Certificates, and includes self-sig…"
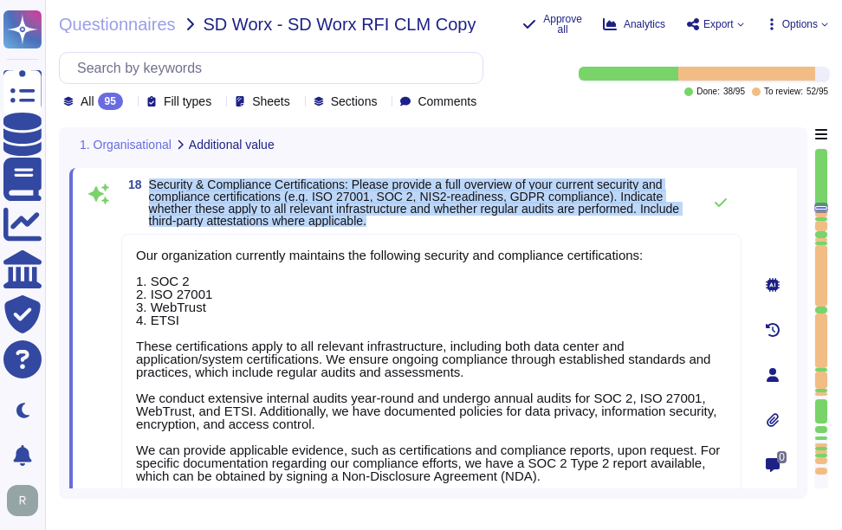
drag, startPoint x: 150, startPoint y: 186, endPoint x: 445, endPoint y: 220, distance: 296.6
click at [445, 220] on span "Security & Compliance Certifications: Please provide a full overview of your cu…" at bounding box center [421, 203] width 544 height 49
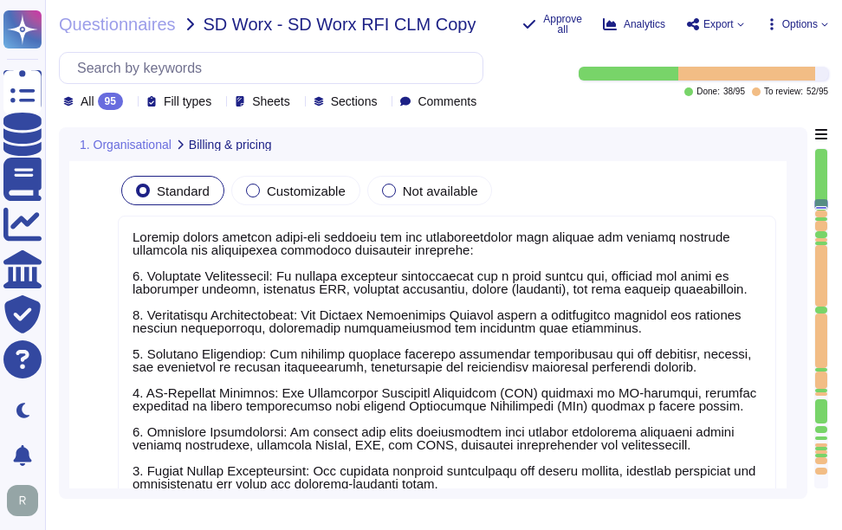
type textarea "Please reach out to your Enterprise Sales Representative to discuss the possibi…"
type textarea "You can discuss this with your enterprise sales representative."
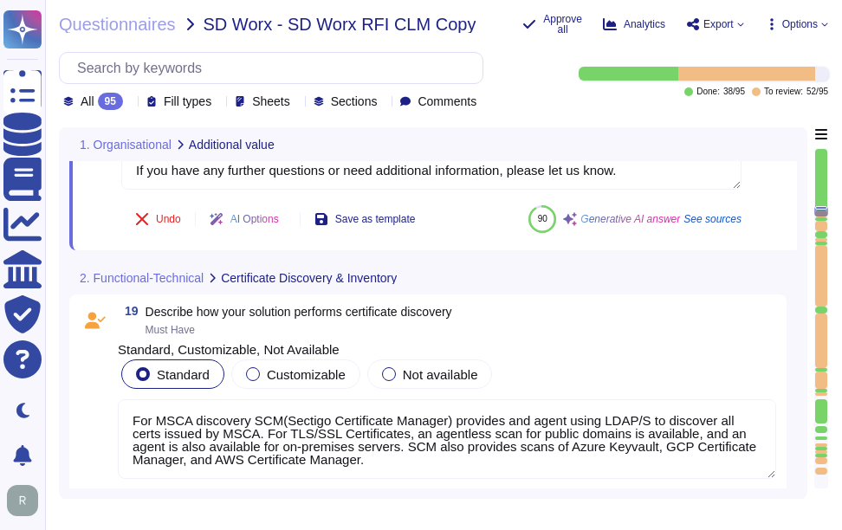
type textarea "For MSCA discovery SCM(Sectigo Certificate Manager) provides and agent using LD…"
type textarea "SCM discovery finds SSL/TLS, Device, Client Certificates, and includes self-sig…"
type textarea "Yes, Sectigo Certificate Manager can discover, catalog, and track SSL/TLS certi…"
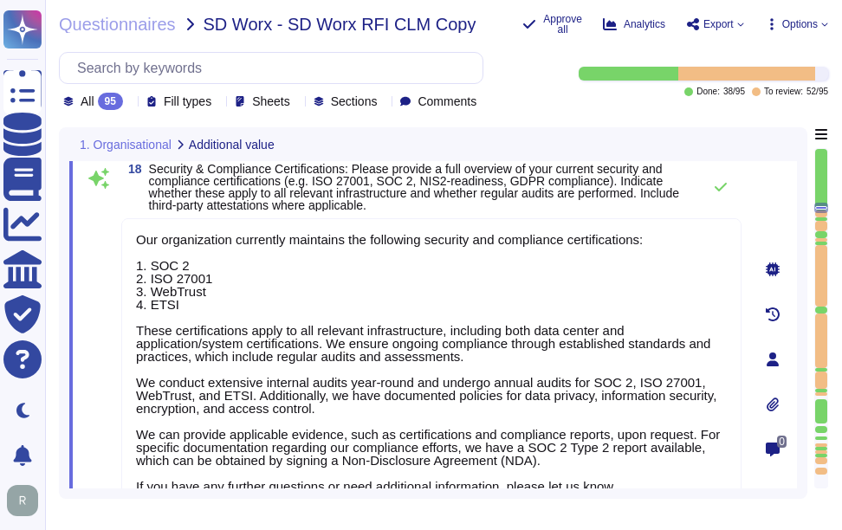
scroll to position [5197, 0]
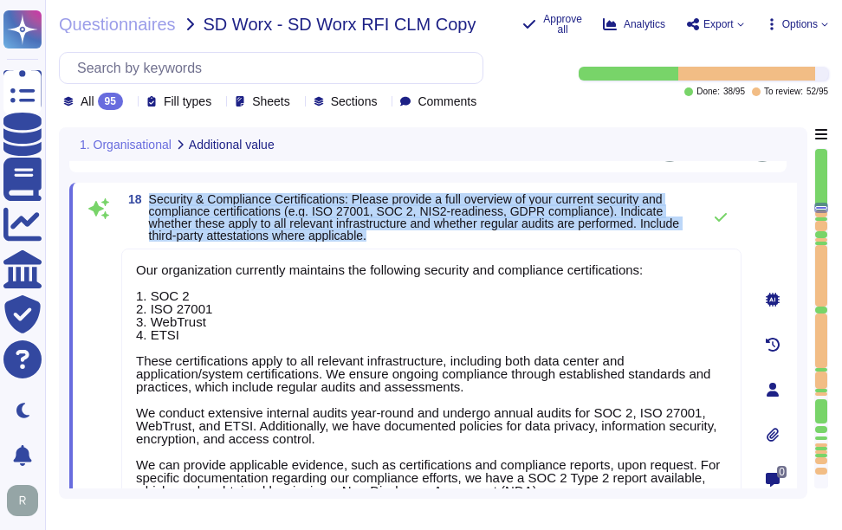
drag, startPoint x: 151, startPoint y: 201, endPoint x: 470, endPoint y: 236, distance: 320.8
click at [470, 236] on span "Security & Compliance Certifications: Please provide a full overview of your cu…" at bounding box center [421, 217] width 544 height 49
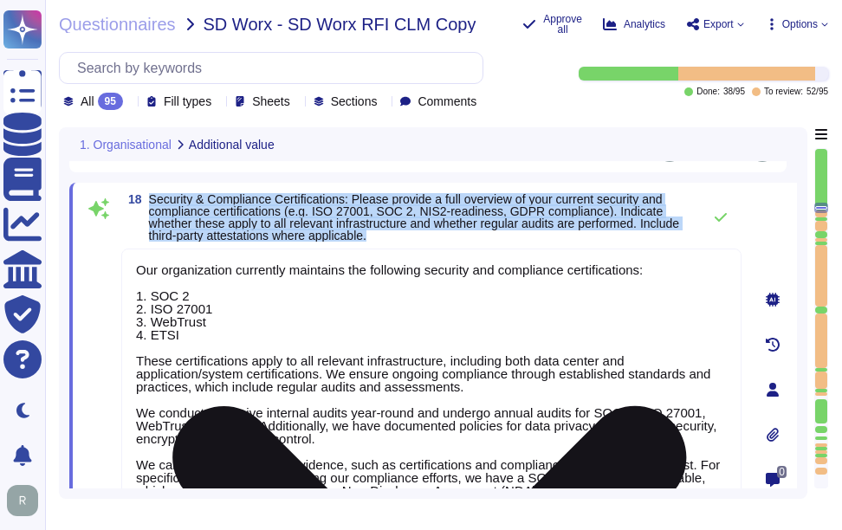
click at [644, 429] on textarea "Our organization currently maintains the following security and compliance cert…" at bounding box center [431, 393] width 620 height 288
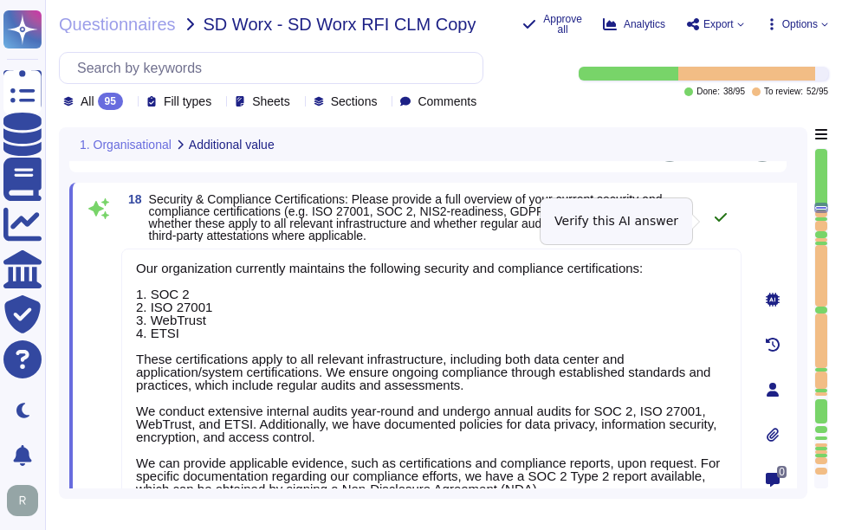
click at [721, 220] on icon at bounding box center [721, 218] width 14 height 14
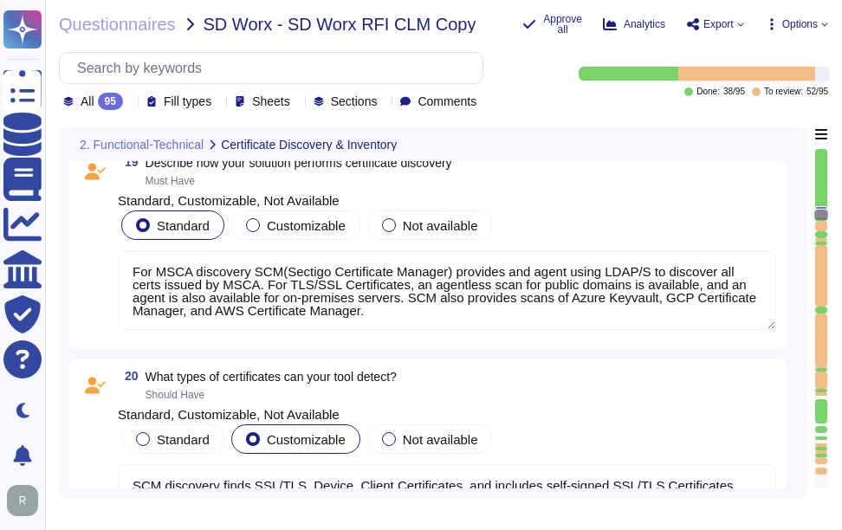
type textarea "The status of certificates is included in the inventory, including expiry."
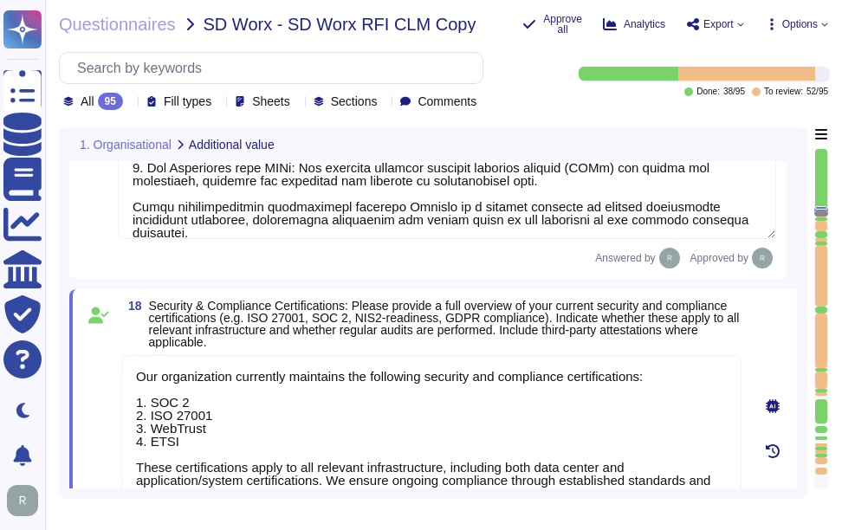
type textarea "Sectigo offers several value-add services and key differentiators that enhance …"
type textarea "Our organization currently maintains the following security and compliance cert…"
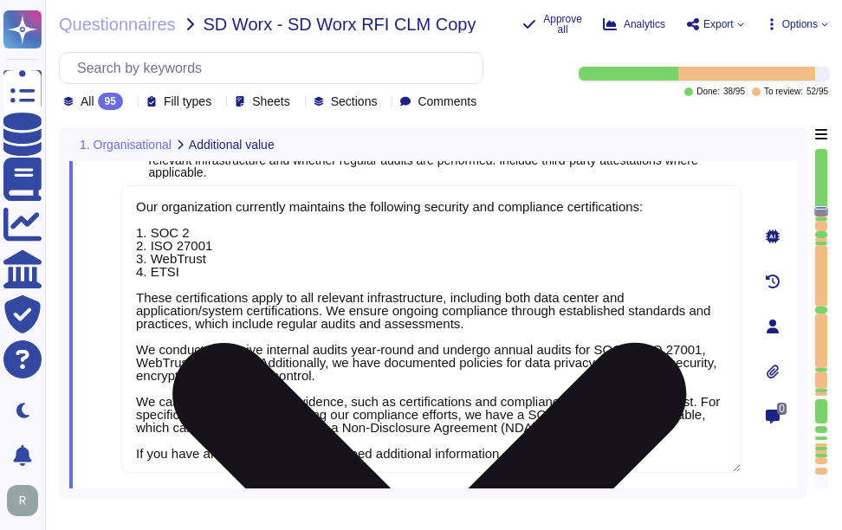
type textarea "SCM discovery finds SSL/TLS, Device, Client Certificates, and includes self-sig…"
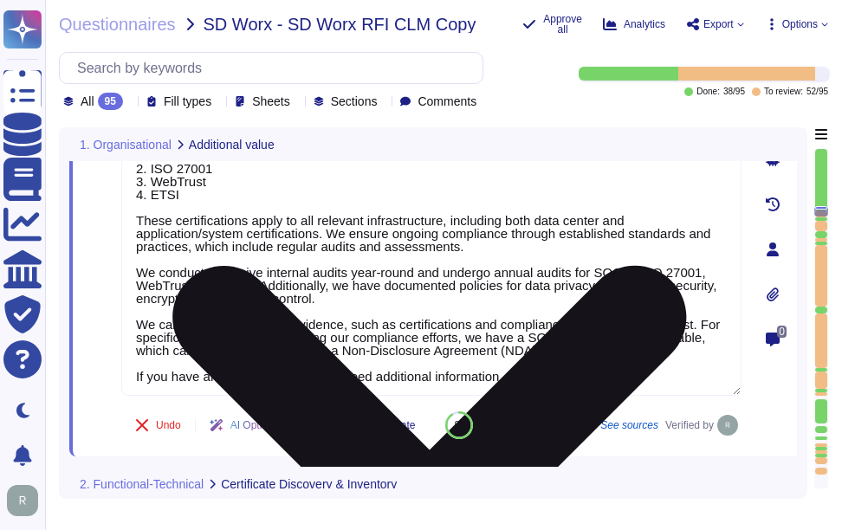
type textarea "Yes, Sectigo Certificate Manager can discover, catalog, and track SSL/TLS certi…"
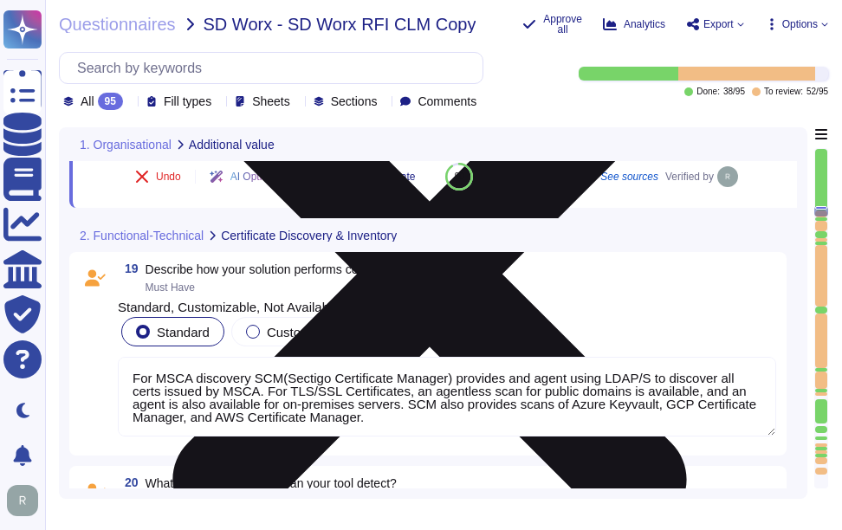
scroll to position [5642, 0]
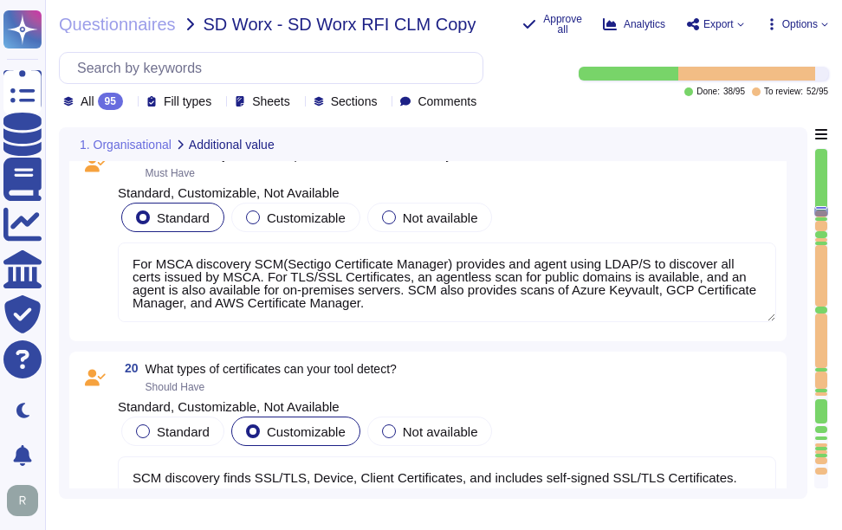
type textarea "The status of certificates is included in the inventory, including expiry."
drag, startPoint x: 145, startPoint y: 193, endPoint x: 489, endPoint y: 202, distance: 344.2
click at [489, 179] on div "19 Describe how your solution performs certificate discovery Must Have" at bounding box center [447, 163] width 659 height 31
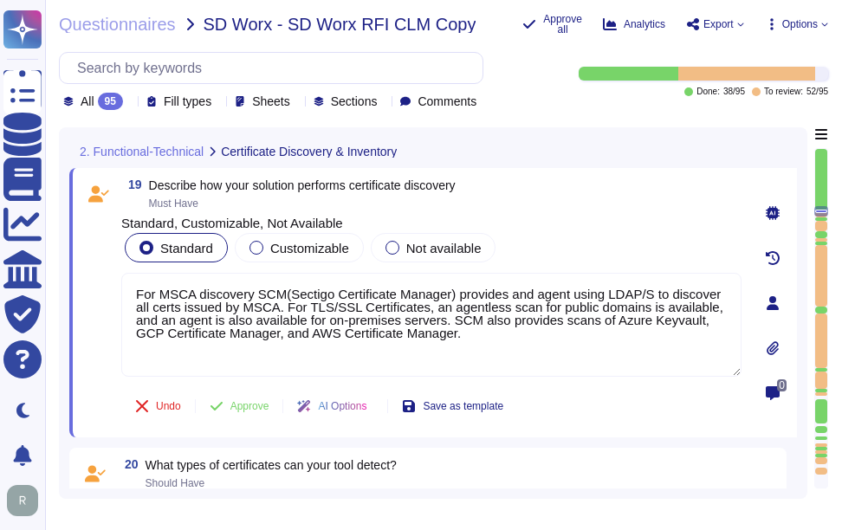
type textarea "Our organization currently maintains the following security and compliance cert…"
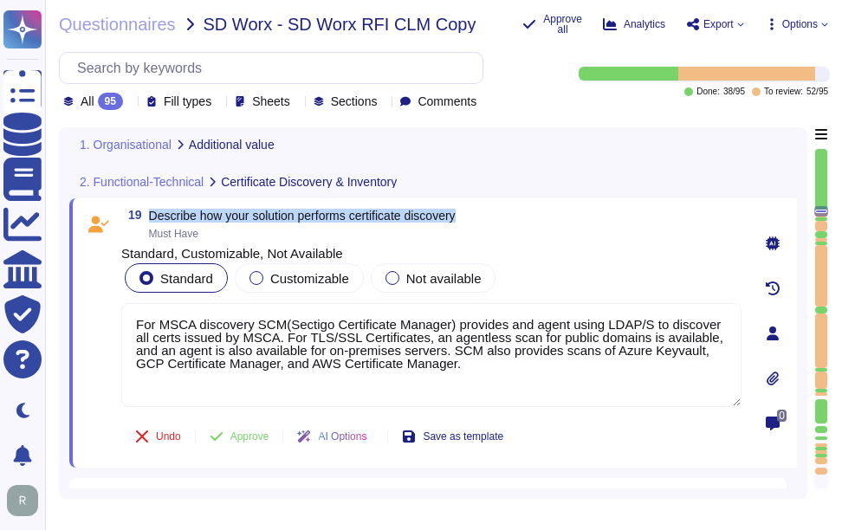
drag, startPoint x: 150, startPoint y: 224, endPoint x: 558, endPoint y: 231, distance: 408.2
click at [558, 231] on div "19 Describe how your solution performs certificate discovery Must Have" at bounding box center [431, 224] width 620 height 31
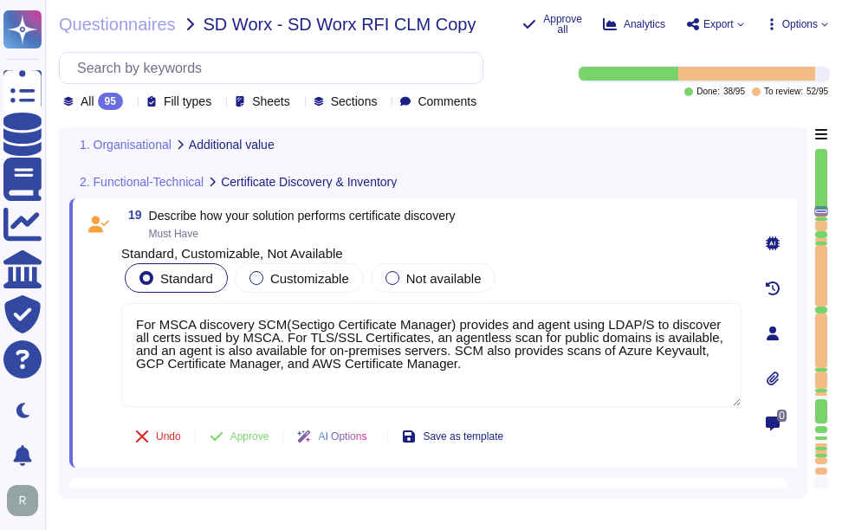
drag, startPoint x: 453, startPoint y: 380, endPoint x: 368, endPoint y: 426, distance: 96.1
click at [106, 322] on div "19 Describe how your solution performs certificate discovery Must Have Standard…" at bounding box center [412, 333] width 659 height 249
paste textarea "Our solution performs certificate discovery through a comprehensive automated p…"
type textarea "Our solution performs certificate discovery through a comprehensive automated p…"
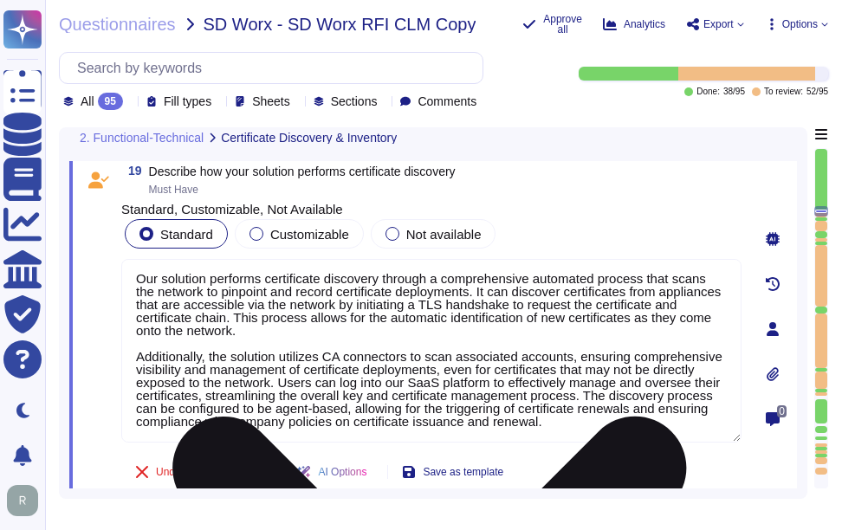
scroll to position [5642, 0]
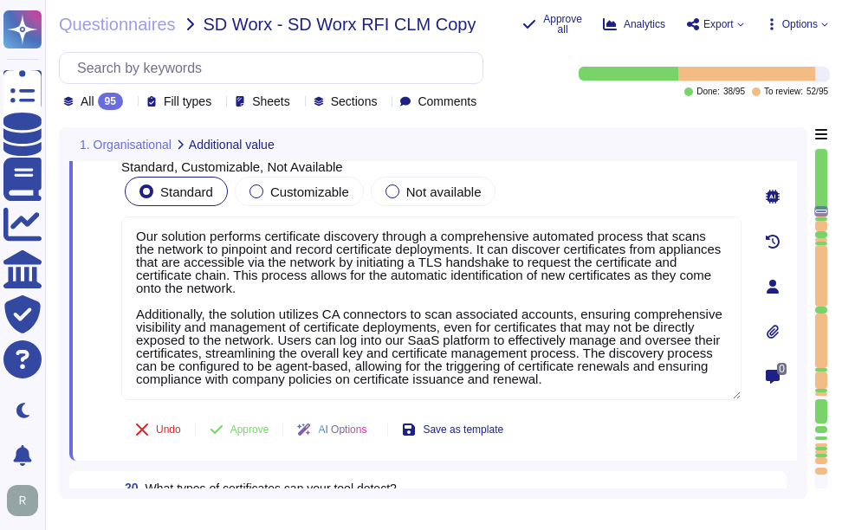
type textarea "Our organization currently maintains the following security and compliance cert…"
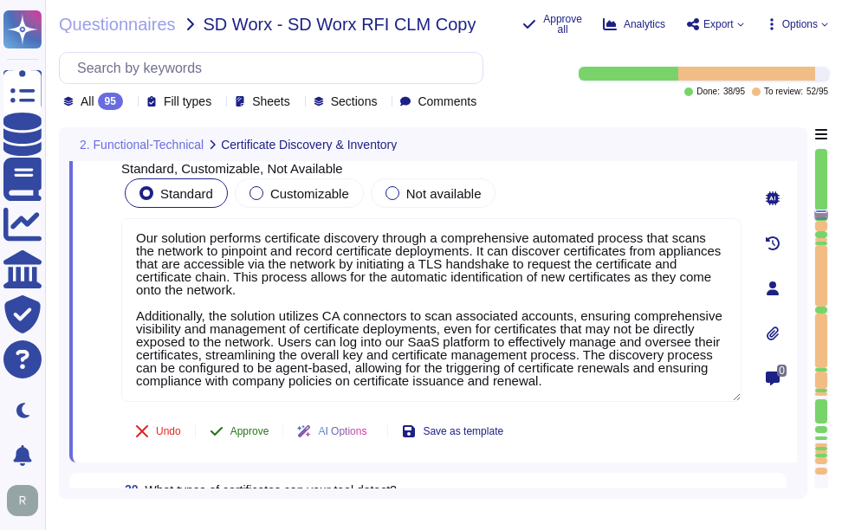
type textarea "Our solution performs certificate discovery through a comprehensive automated p…"
click at [260, 432] on span "Approve" at bounding box center [250, 431] width 39 height 10
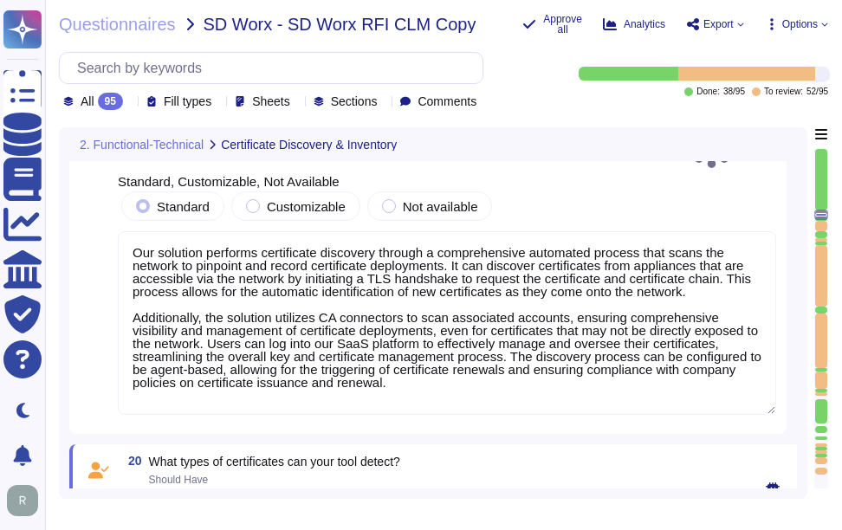
type textarea "The status of certificates is included in the inventory, including expiry."
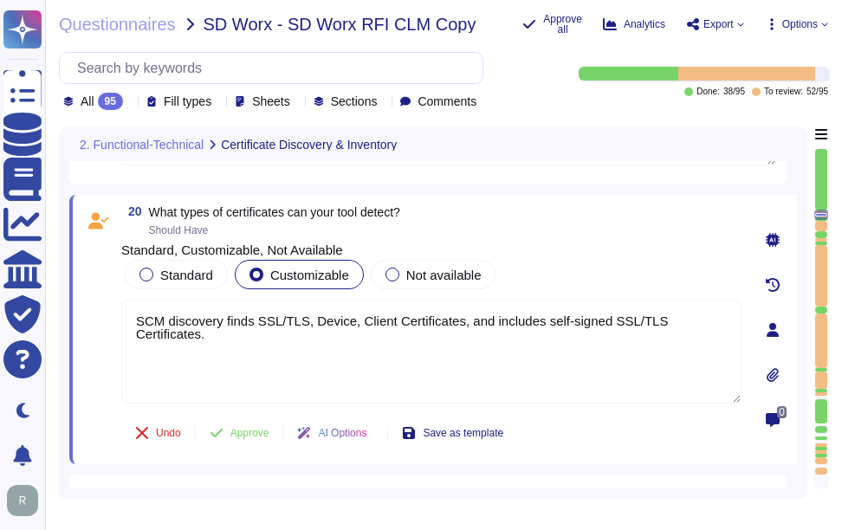
scroll to position [5902, 0]
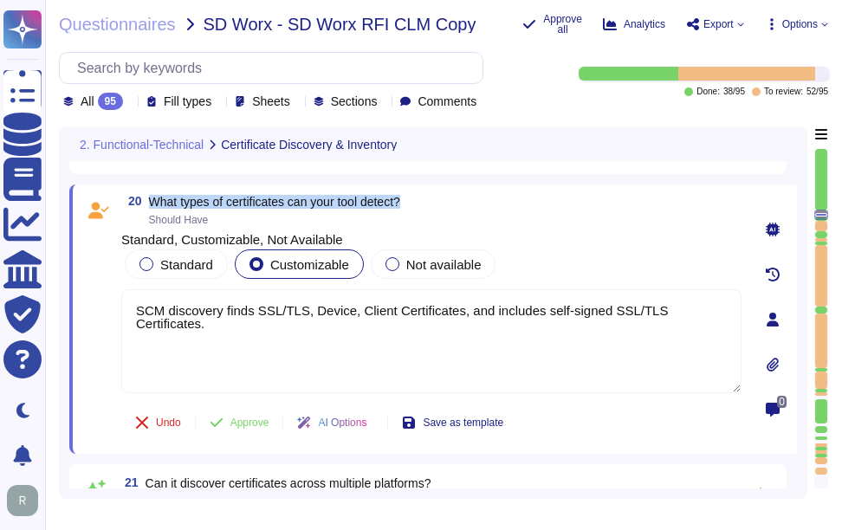
drag, startPoint x: 150, startPoint y: 186, endPoint x: 448, endPoint y: 188, distance: 298.1
click at [448, 195] on div "20 What types of certificates can your tool detect? Should Have" at bounding box center [431, 210] width 620 height 31
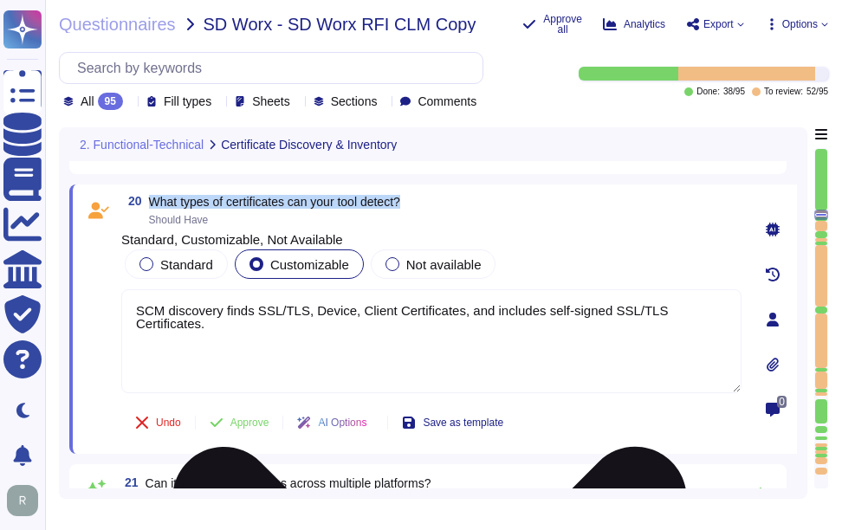
type textarea "Our solution performs certificate discovery through a comprehensive automated p…"
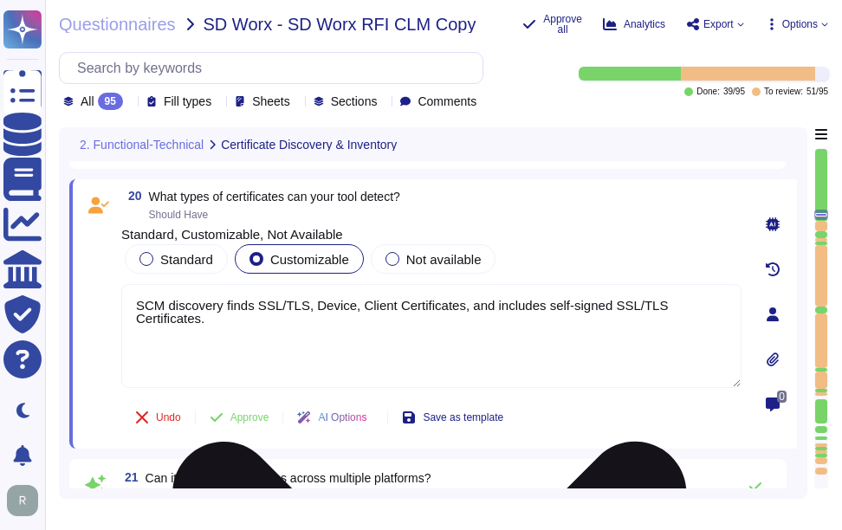
click at [344, 326] on textarea "SCM discovery finds SSL/TLS, Device, Client Certificates, and includes self-sig…" at bounding box center [431, 336] width 620 height 104
click at [344, 323] on textarea "SCM discovery finds SSL/TLS, Device, Client Certificates, and includes self-sig…" at bounding box center [431, 336] width 620 height 104
click at [387, 314] on textarea "SCM discovery finds SSL/TLS, Device, Client Certificates, and includes self-sig…" at bounding box center [431, 336] width 620 height 104
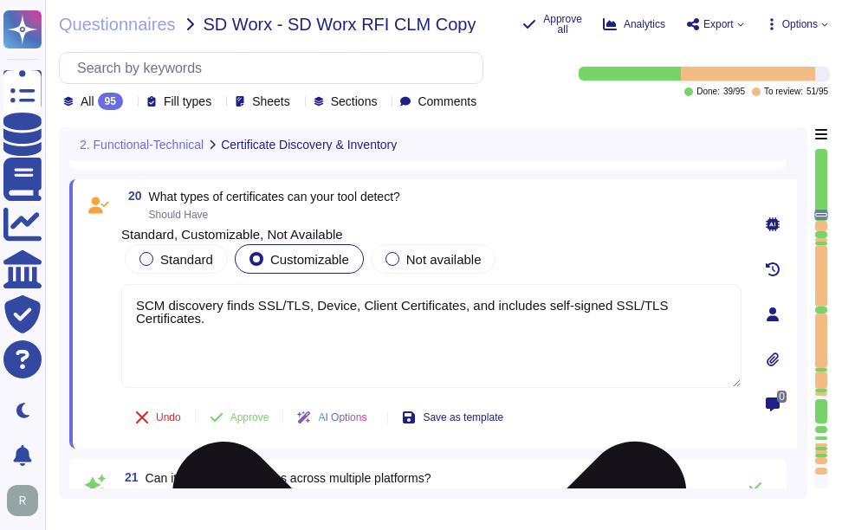
click at [387, 314] on textarea "SCM discovery finds SSL/TLS, Device, Client Certificates, and includes self-sig…" at bounding box center [431, 336] width 620 height 104
paste textarea "ectigo Certificate Manager can detect the following types of certificates: 1. P…"
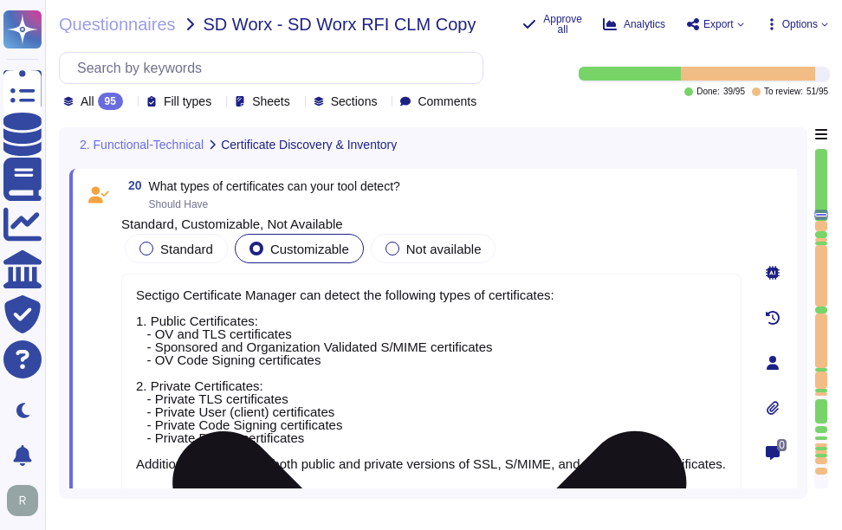
scroll to position [2, 0]
click at [607, 418] on textarea "Sectigo Certificate Manager can detect the following types of certificates: 1. …" at bounding box center [431, 385] width 620 height 223
type textarea "SCM discovery finds SSL/TLS, Device, Client Certificates, and includes self-sig…"
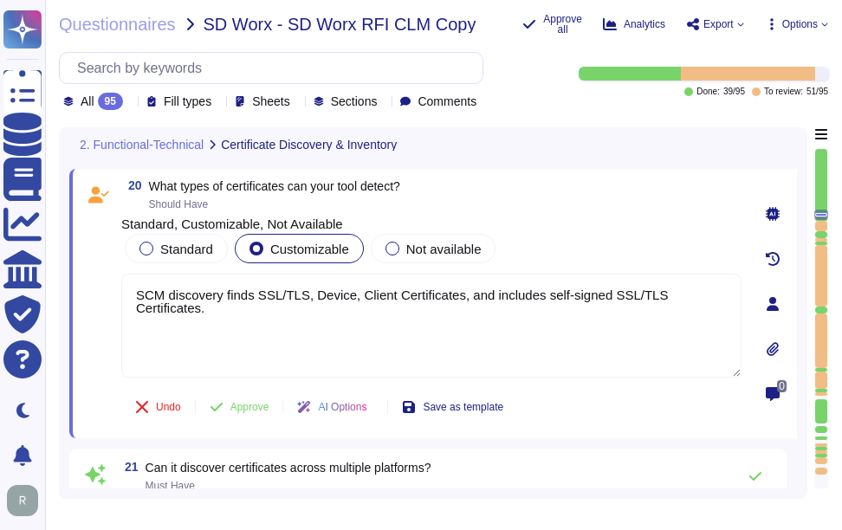
click at [596, 247] on div "Standard Customizable Not available" at bounding box center [431, 249] width 620 height 36
click at [244, 408] on span "Approve" at bounding box center [250, 407] width 39 height 10
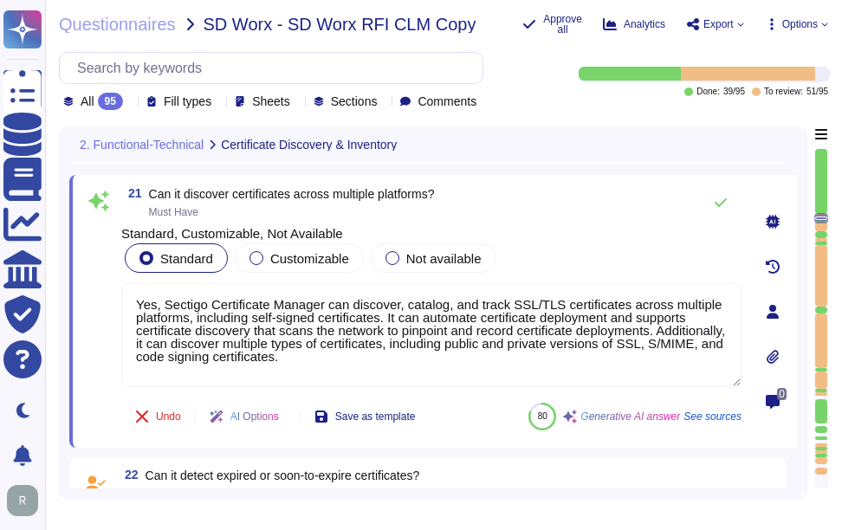
type textarea "The encryption and ciphers used are included in the inventory."
type textarea "For the TLS/SSL certificates it will show the Issuing CA."
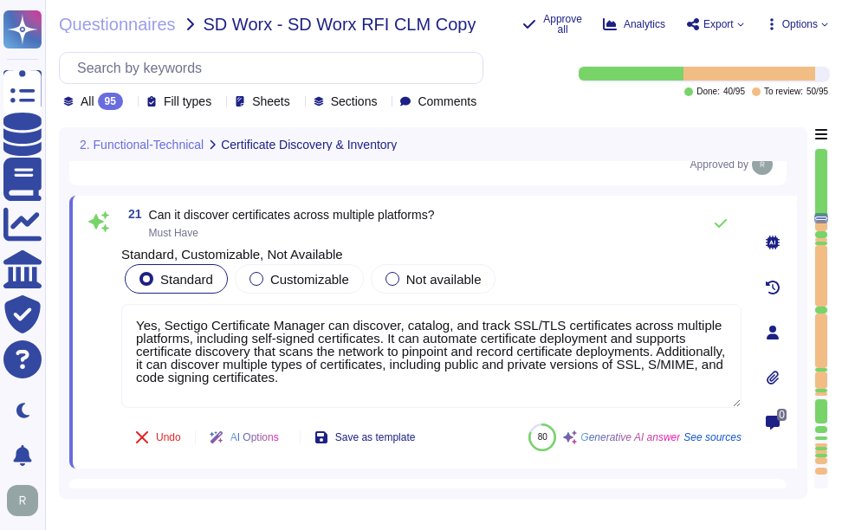
scroll to position [6163, 0]
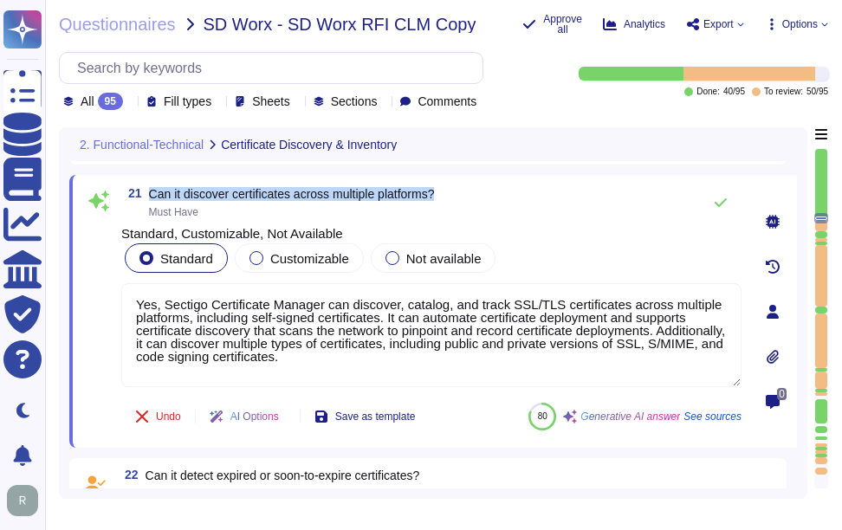
drag, startPoint x: 150, startPoint y: 201, endPoint x: 499, endPoint y: 200, distance: 349.2
click at [499, 200] on div "21 Can it discover certificates across multiple platforms? Must Have" at bounding box center [431, 202] width 620 height 35
click at [130, 103] on icon at bounding box center [130, 103] width 0 height 0
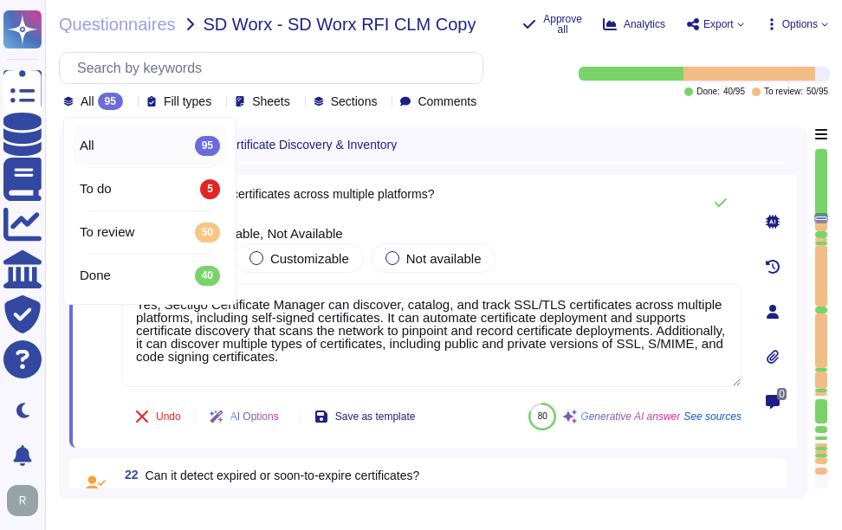
click at [130, 103] on icon at bounding box center [130, 103] width 0 height 0
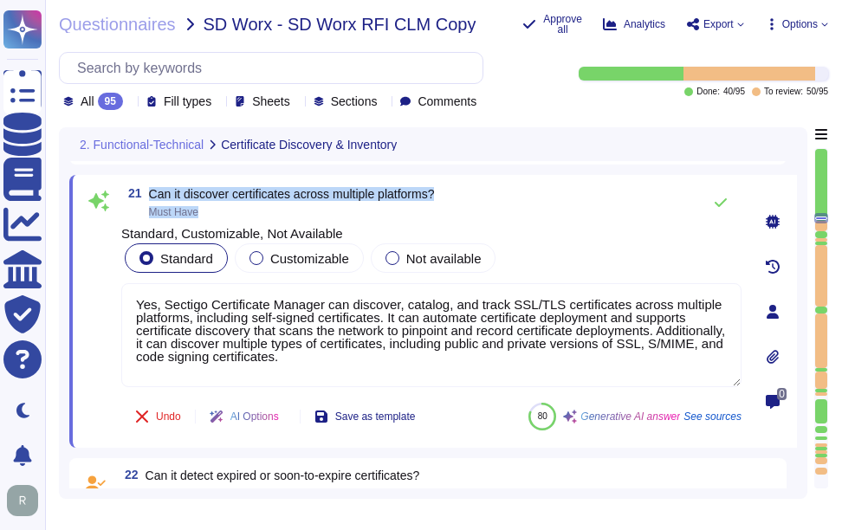
drag, startPoint x: 149, startPoint y: 198, endPoint x: 470, endPoint y: 214, distance: 321.0
click at [470, 214] on div "21 Can it discover certificates across multiple platforms? Must Have" at bounding box center [431, 202] width 620 height 35
click at [181, 199] on span "Can it discover certificates across multiple platforms?" at bounding box center [292, 194] width 286 height 14
drag, startPoint x: 151, startPoint y: 196, endPoint x: 463, endPoint y: 198, distance: 312.0
click at [463, 198] on div "21 Can it discover certificates across multiple platforms? Must Have" at bounding box center [431, 202] width 620 height 35
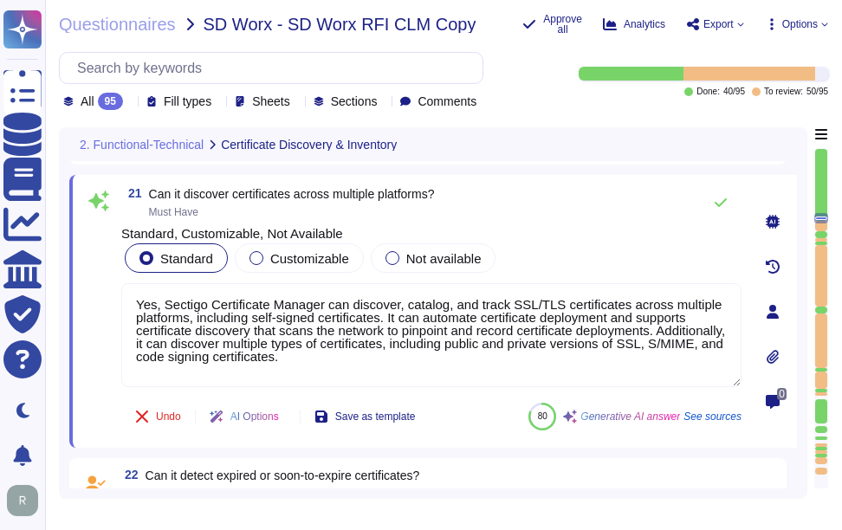
drag, startPoint x: 376, startPoint y: 364, endPoint x: 94, endPoint y: 289, distance: 292.2
click at [94, 289] on div "21 Can it discover certificates across multiple platforms? Must Have Standard, …" at bounding box center [412, 311] width 659 height 252
paste textarea
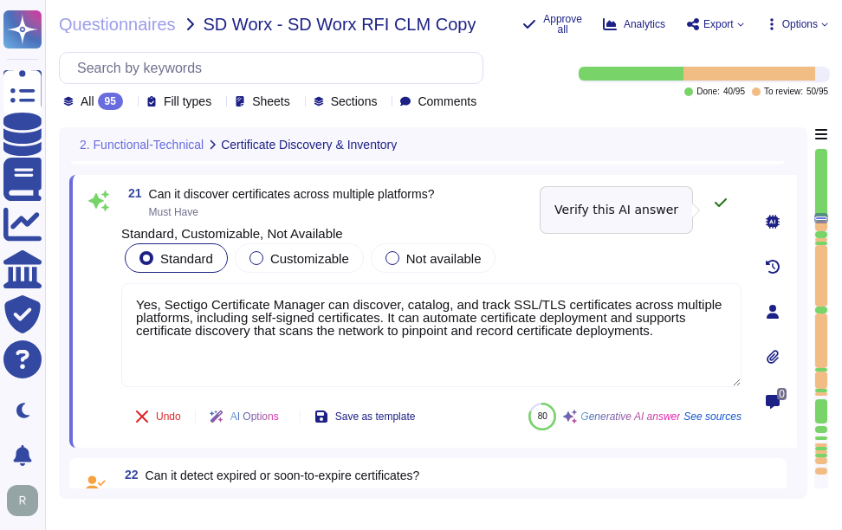
type textarea "Yes, Sectigo Certificate Manager can discover, catalog, and track SSL/TLS certi…"
click at [721, 210] on icon at bounding box center [721, 203] width 14 height 14
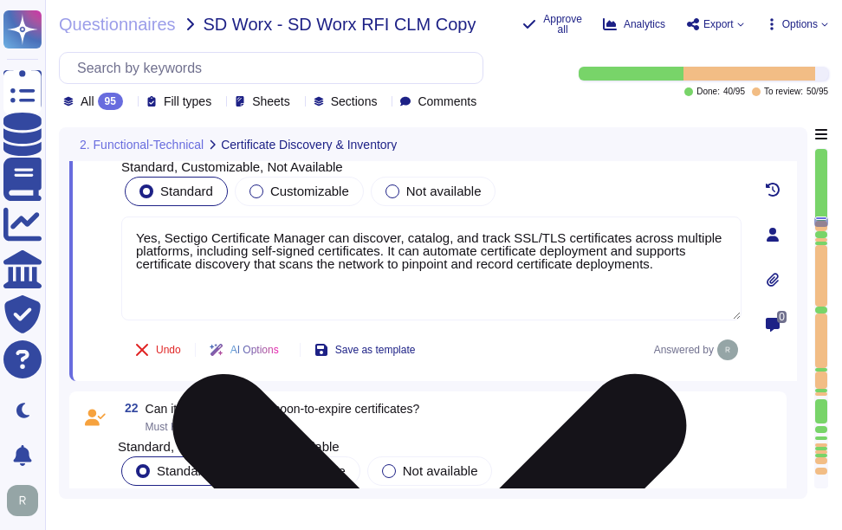
scroll to position [6337, 0]
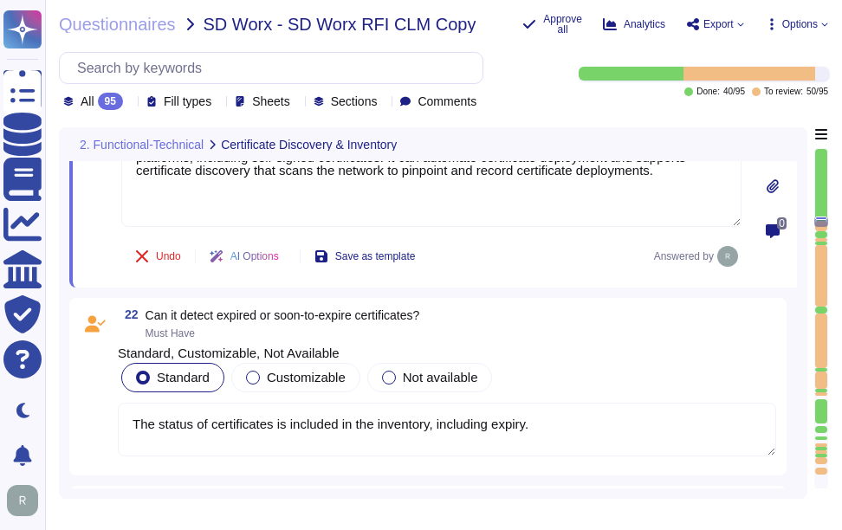
type textarea "Yes, non-personal private keys shall have an owner assigned who holds the overa…"
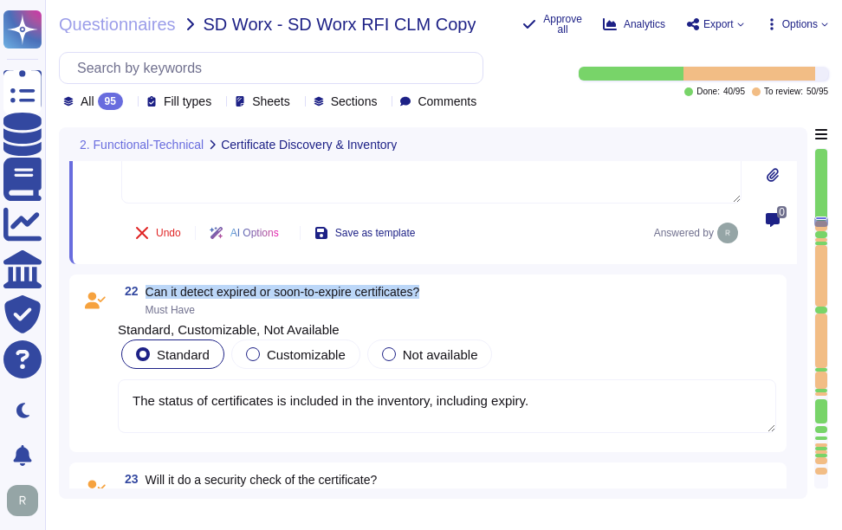
drag, startPoint x: 147, startPoint y: 291, endPoint x: 478, endPoint y: 296, distance: 330.2
click at [478, 296] on div "22 Can it detect expired or soon-to-expire certificates? Must Have" at bounding box center [447, 300] width 659 height 31
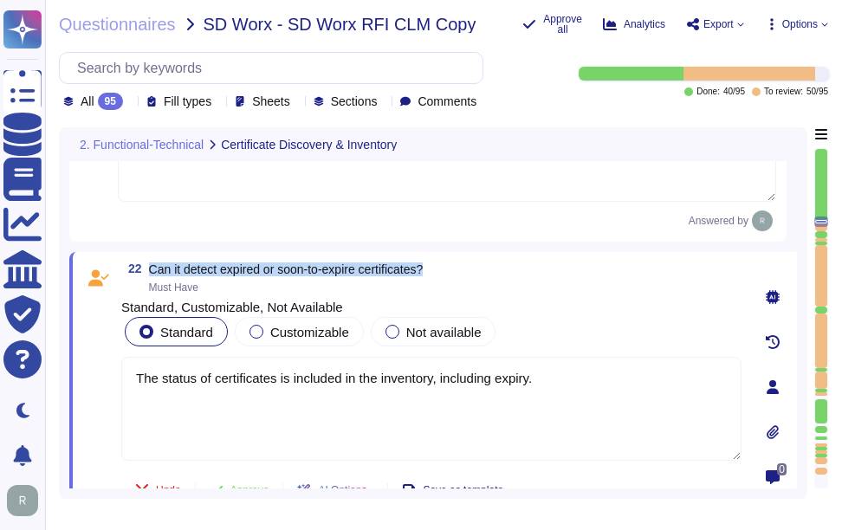
drag, startPoint x: 151, startPoint y: 276, endPoint x: 495, endPoint y: 271, distance: 344.1
click at [495, 271] on div "22 Can it detect expired or soon-to-expire certificates? Must Have" at bounding box center [431, 278] width 620 height 31
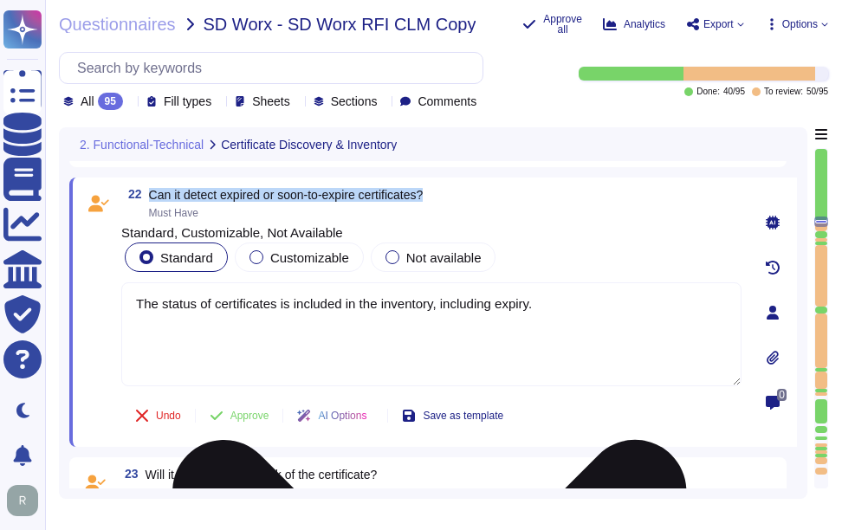
scroll to position [6423, 0]
type textarea "Yes, non-personal private keys shall have an owner assigned who holds the overa…"
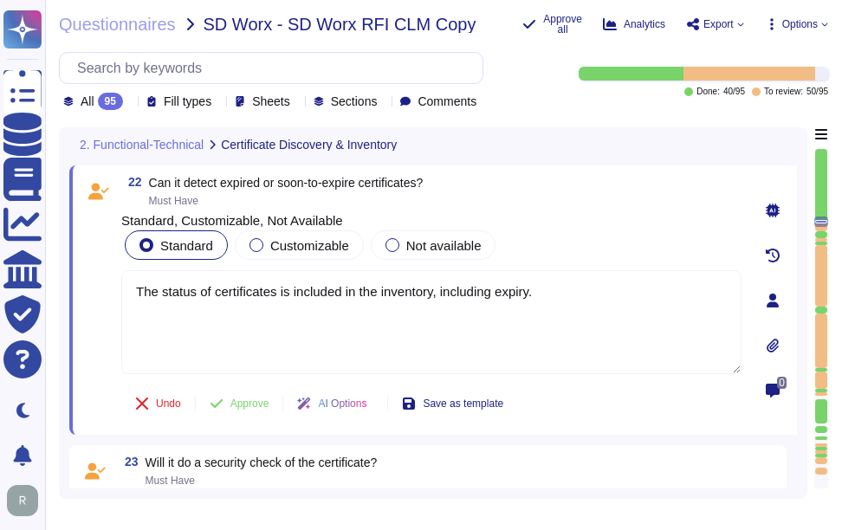
drag, startPoint x: 586, startPoint y: 302, endPoint x: 114, endPoint y: 289, distance: 472.5
click at [114, 289] on div "22 Can it detect expired or soon-to-expire certificates? Must Have Standard, Cu…" at bounding box center [412, 300] width 659 height 249
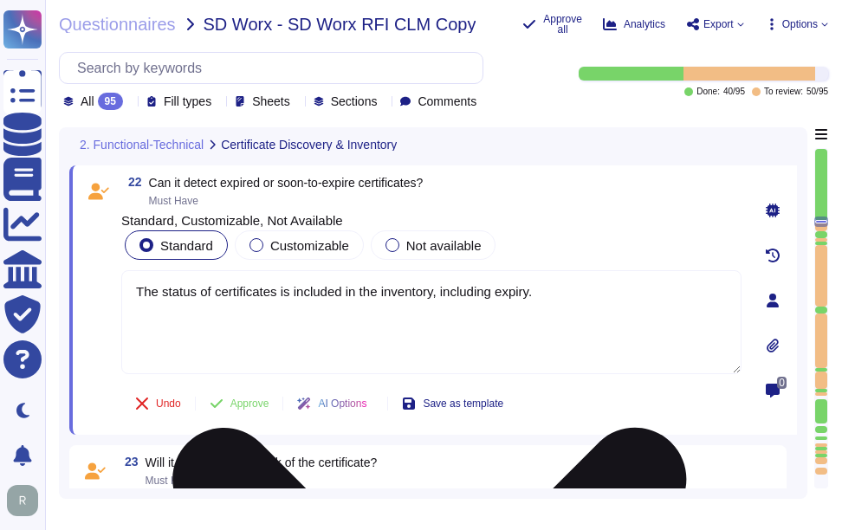
paste textarea "Yes, Sectigo Certificate Manager can detect expired certificates and provides c…"
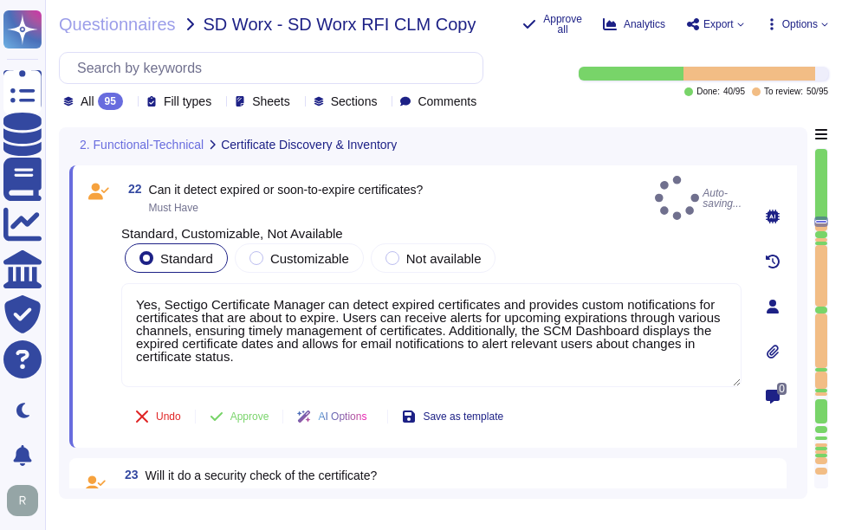
type textarea "Yes, Sectigo Certificate Manager can detect expired certificates and provides c…"
click at [542, 211] on div "22 Can it detect expired or soon-to-expire certificates? Must Have Auto-saving.…" at bounding box center [431, 198] width 620 height 44
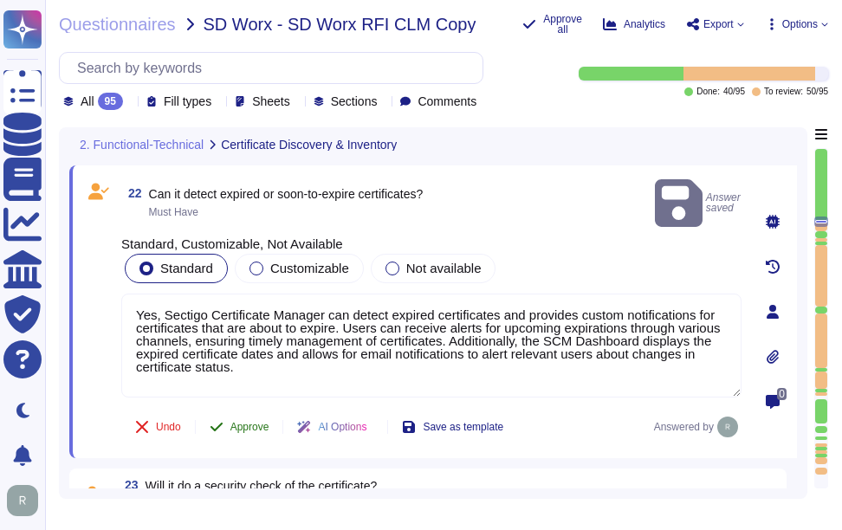
click at [248, 422] on span "Approve" at bounding box center [250, 427] width 39 height 10
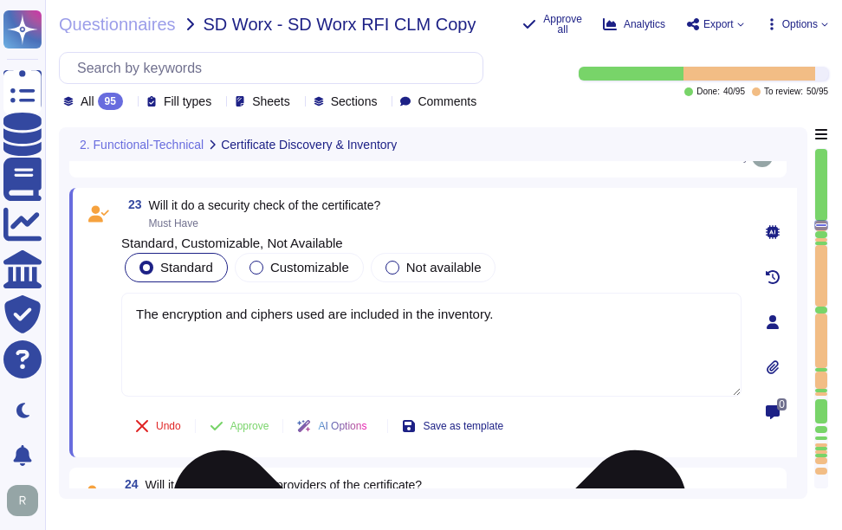
type textarea "Yes, the CA service shall update and publish the Certificate Revocation List (C…"
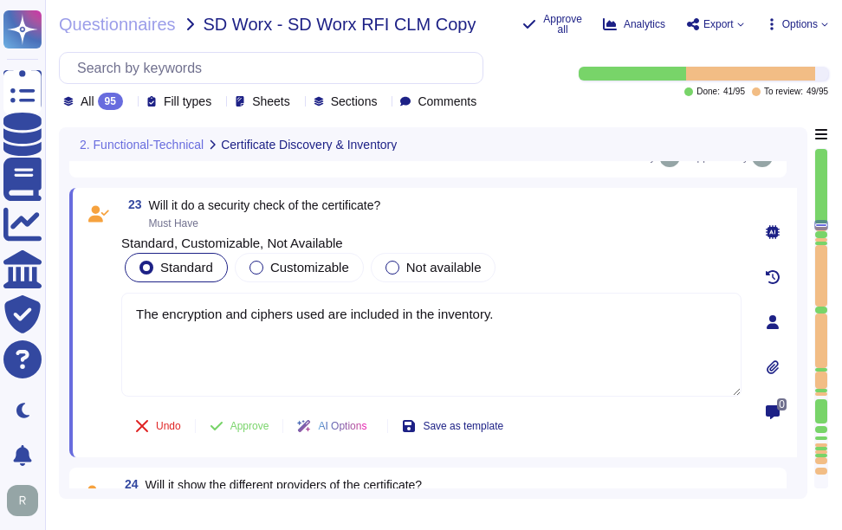
scroll to position [6664, 0]
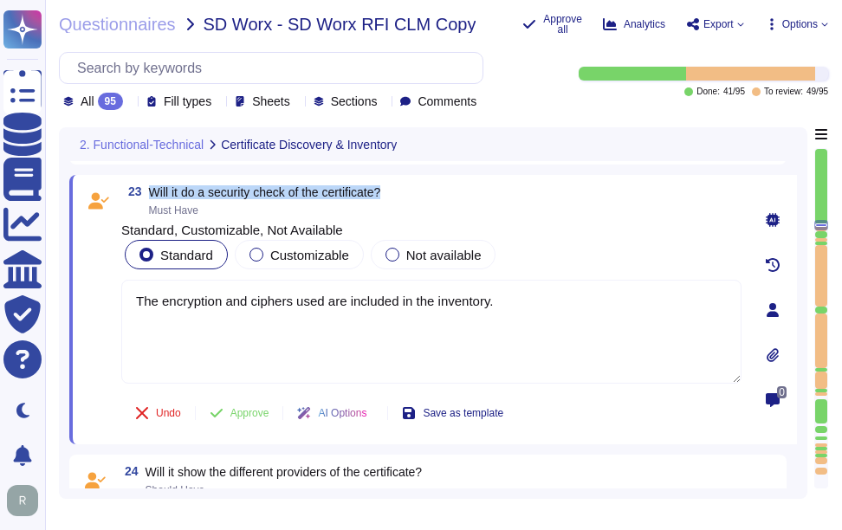
drag, startPoint x: 151, startPoint y: 198, endPoint x: 452, endPoint y: 205, distance: 301.7
click at [452, 205] on div "23 Will it do a security check of the certificate? Must Have" at bounding box center [431, 200] width 620 height 31
drag, startPoint x: 221, startPoint y: 308, endPoint x: 59, endPoint y: 306, distance: 162.1
click at [57, 306] on div "Questionnaires SD Worx - SD Worx RFI CLM Copy Approve all Analytics Export Opti…" at bounding box center [443, 265] width 797 height 530
paste textarea "Yes, our Sectigo Certificate Manager (SCM) will automatically validate a succes…"
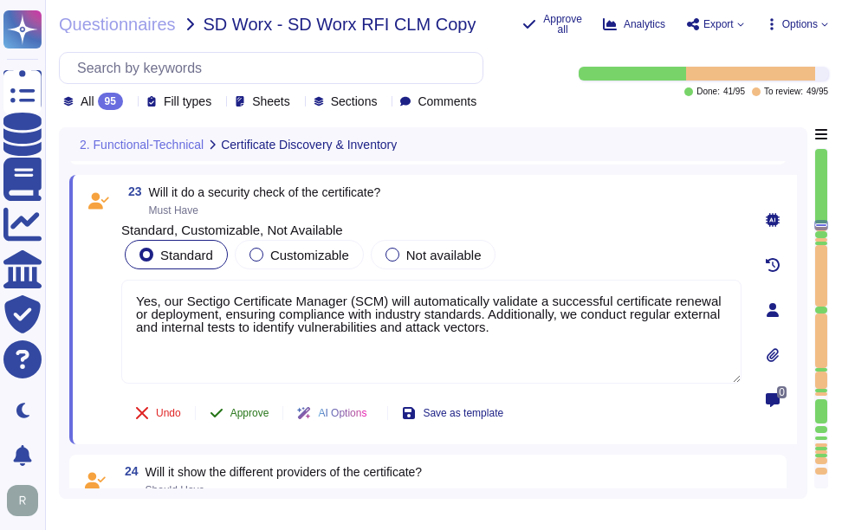
type textarea "Yes, our Sectigo Certificate Manager (SCM) will automatically validate a succes…"
click at [243, 419] on span "Approve" at bounding box center [250, 413] width 39 height 10
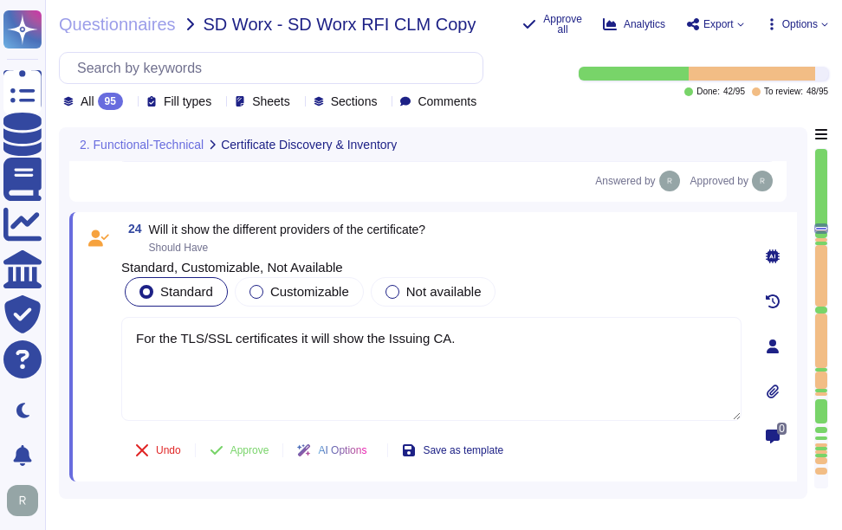
scroll to position [6915, 0]
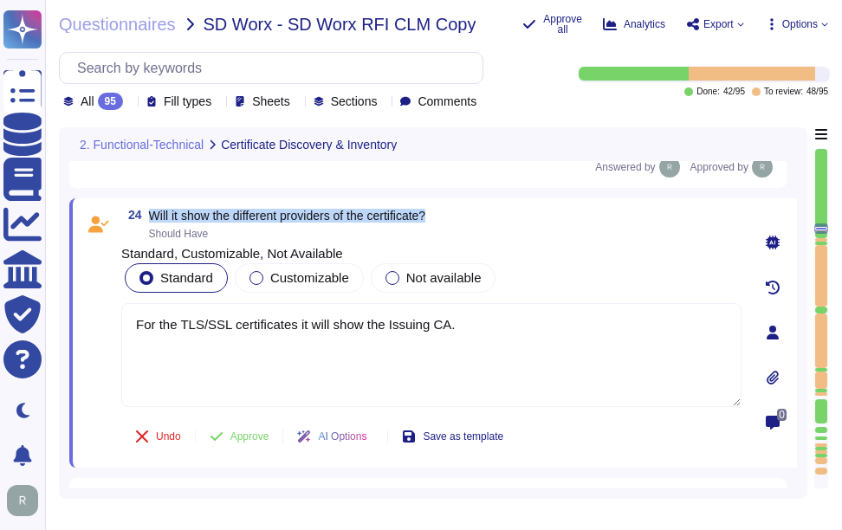
drag, startPoint x: 150, startPoint y: 197, endPoint x: 493, endPoint y: 195, distance: 343.2
click at [493, 209] on div "24 Will it show the different providers of the certificate? Should Have" at bounding box center [431, 224] width 620 height 31
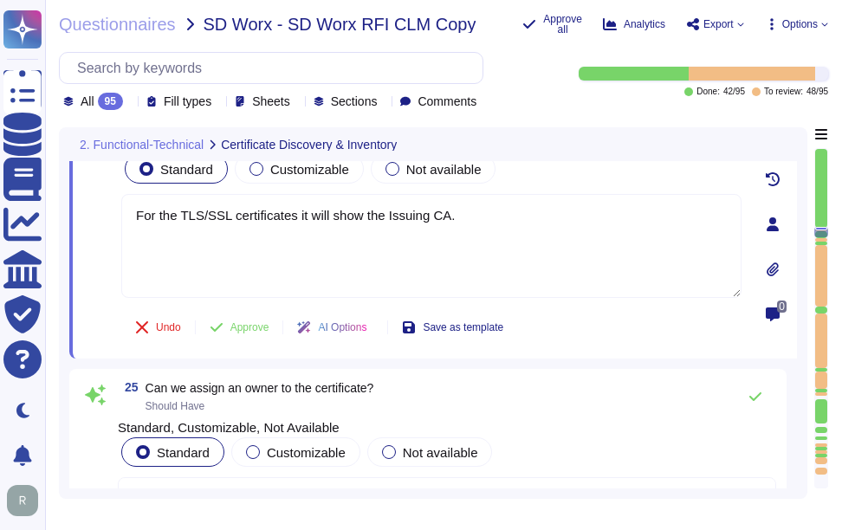
scroll to position [7001, 0]
type textarea "The API can be used to import certificates into the inventory. Note - it’s the …"
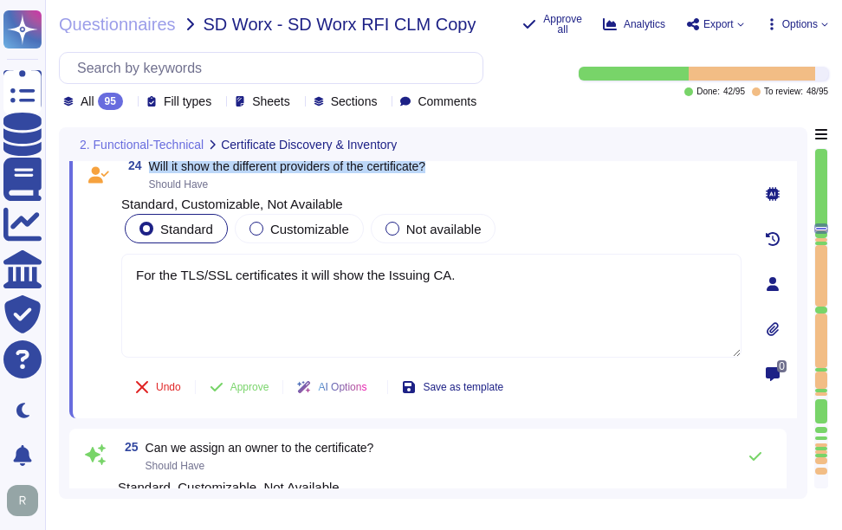
scroll to position [6915, 0]
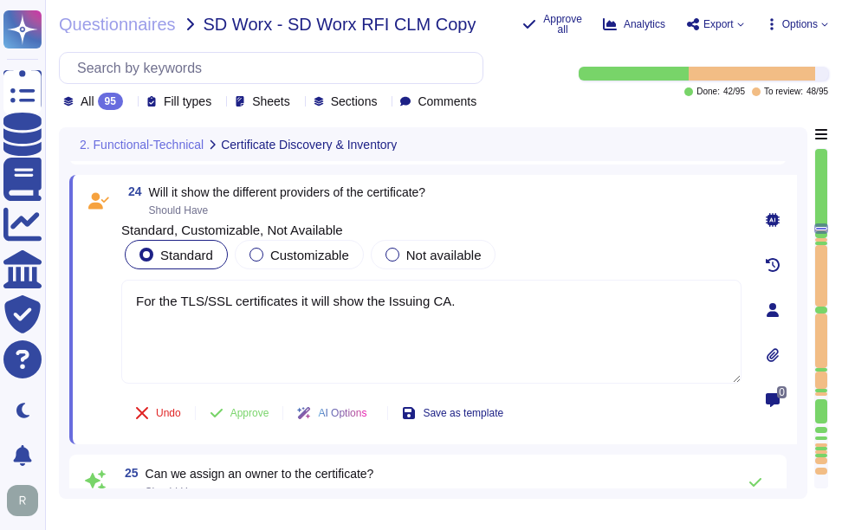
drag, startPoint x: 485, startPoint y: 312, endPoint x: 88, endPoint y: 297, distance: 398.0
click at [88, 297] on div "24 Will it show the different providers of the certificate? Should Have Standar…" at bounding box center [412, 309] width 659 height 249
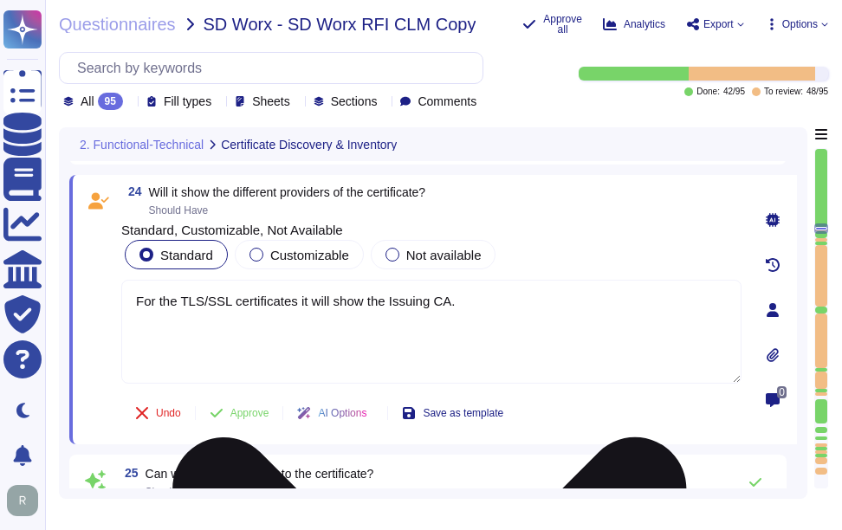
paste textarea "Yes, Sectigo Certificate Manager provides visibility into the status of your ce…"
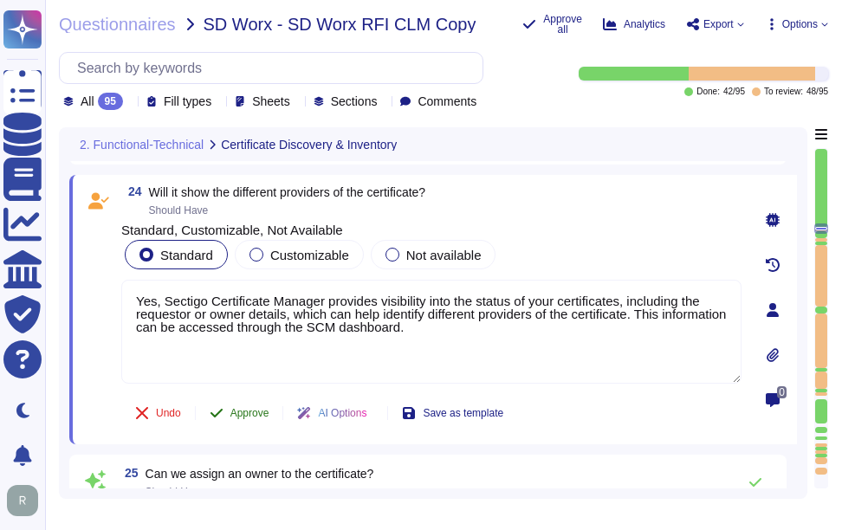
type textarea "Yes, Sectigo Certificate Manager provides visibility into the status of your ce…"
click at [254, 418] on span "Approve" at bounding box center [250, 413] width 39 height 10
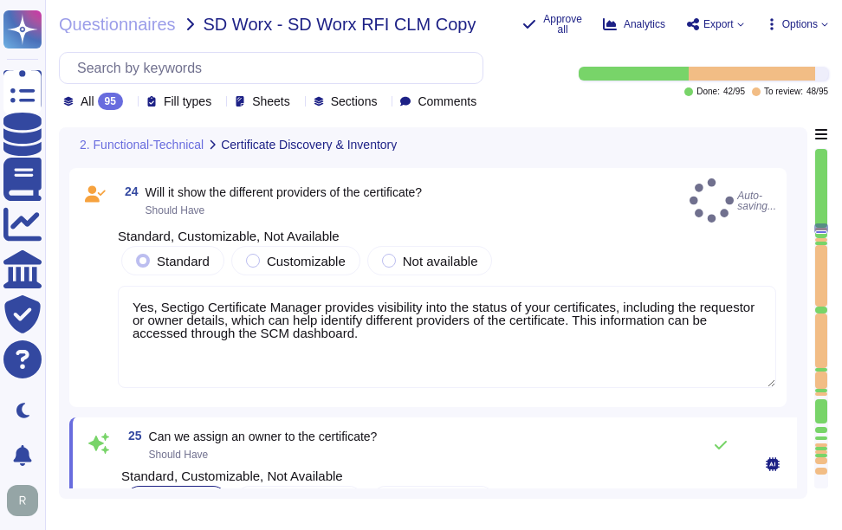
type textarea "Sectigo SCM Enterprise supports data discovery in multiple ways, including agen…"
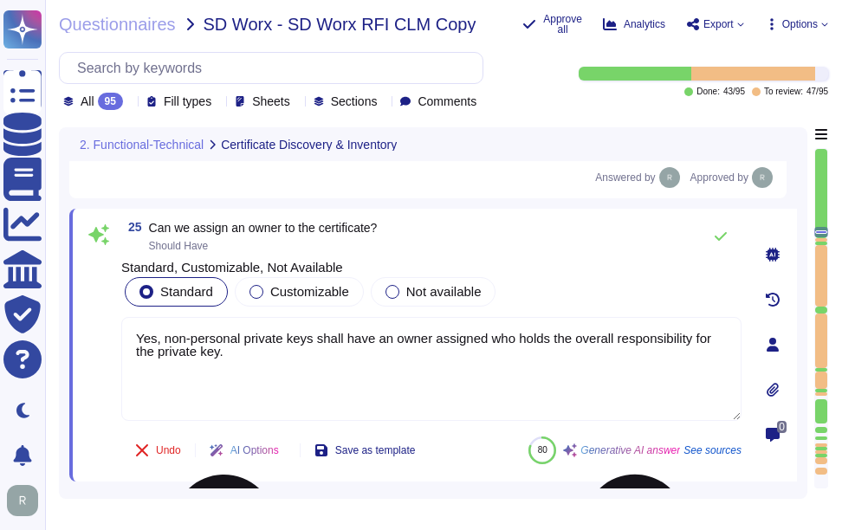
type textarea "Sectigo SCM Enterprise supports data discovery in multiple ways, including agen…"
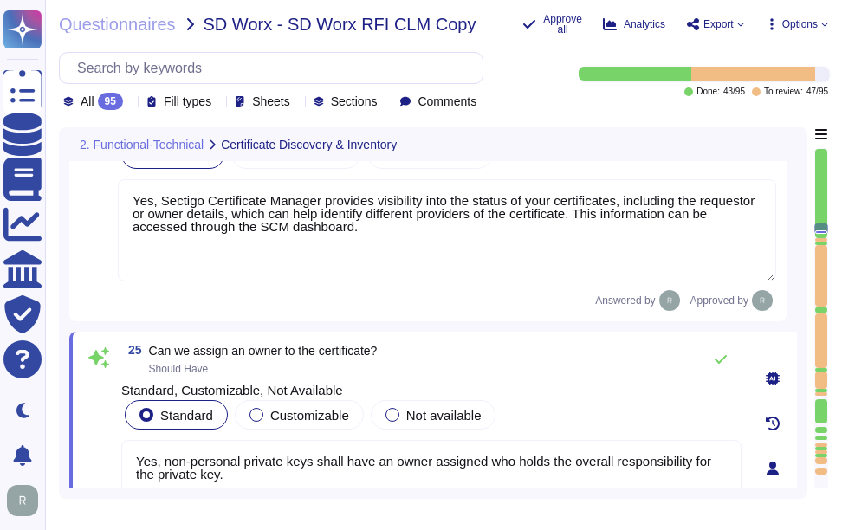
type textarea "Yes, Sectigo Certificate Manager can detect expired certificates and provides c…"
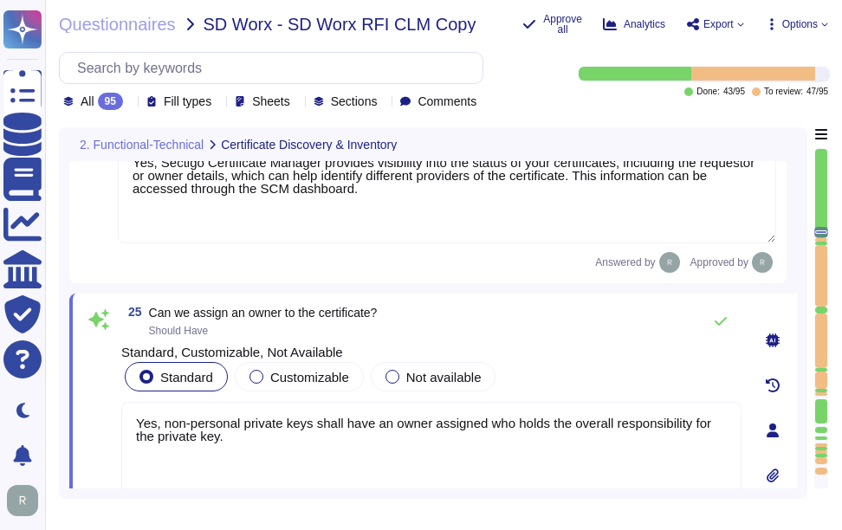
scroll to position [7055, 0]
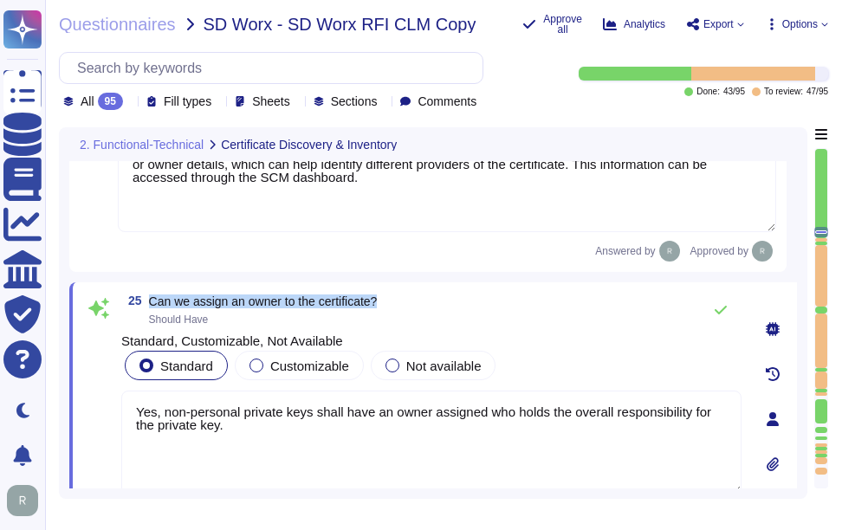
drag, startPoint x: 149, startPoint y: 304, endPoint x: 434, endPoint y: 309, distance: 285.1
click at [434, 309] on div "25 Can we assign an owner to the certificate? Should Have" at bounding box center [431, 310] width 620 height 35
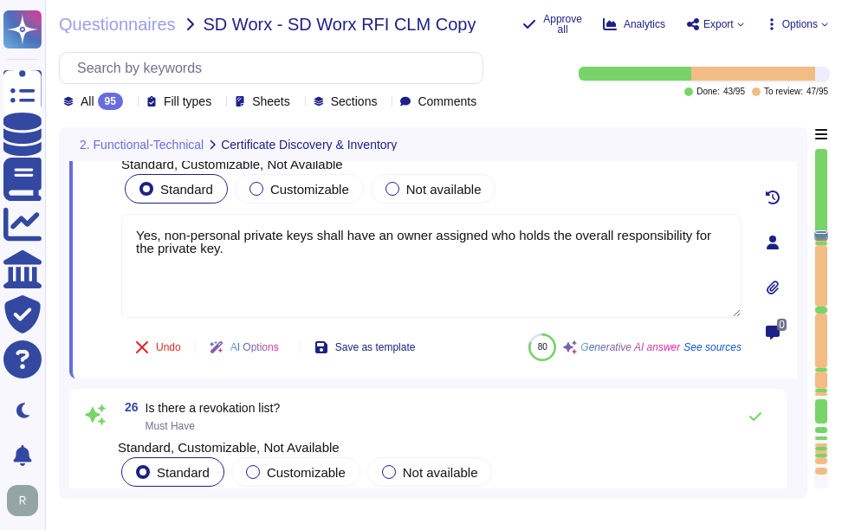
type textarea "Sectigo SCM Enterprise supports data discovery in multiple ways, including agen…"
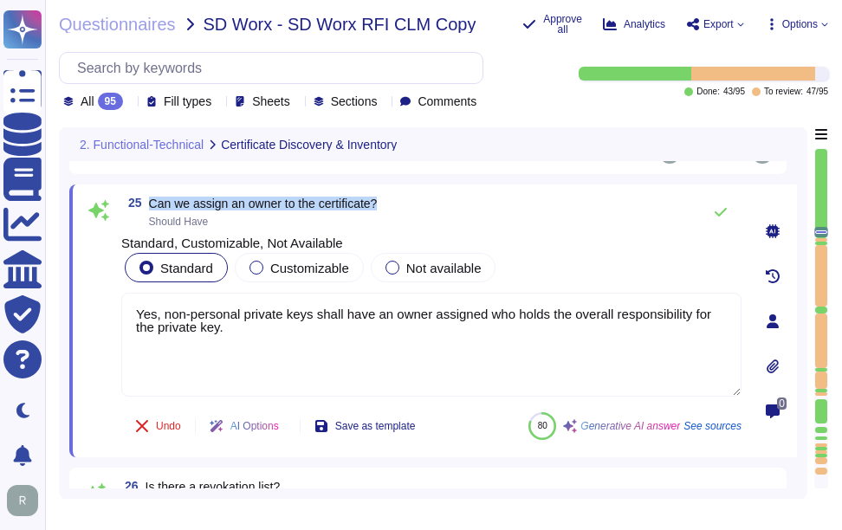
scroll to position [7142, 0]
click at [205, 209] on span "Can we assign an owner to the certificate?" at bounding box center [263, 205] width 229 height 14
drag, startPoint x: 149, startPoint y: 211, endPoint x: 439, endPoint y: 208, distance: 290.3
click at [439, 208] on div "25 Can we assign an owner to the certificate? Should Have" at bounding box center [431, 213] width 620 height 35
drag, startPoint x: 292, startPoint y: 348, endPoint x: 93, endPoint y: 314, distance: 202.2
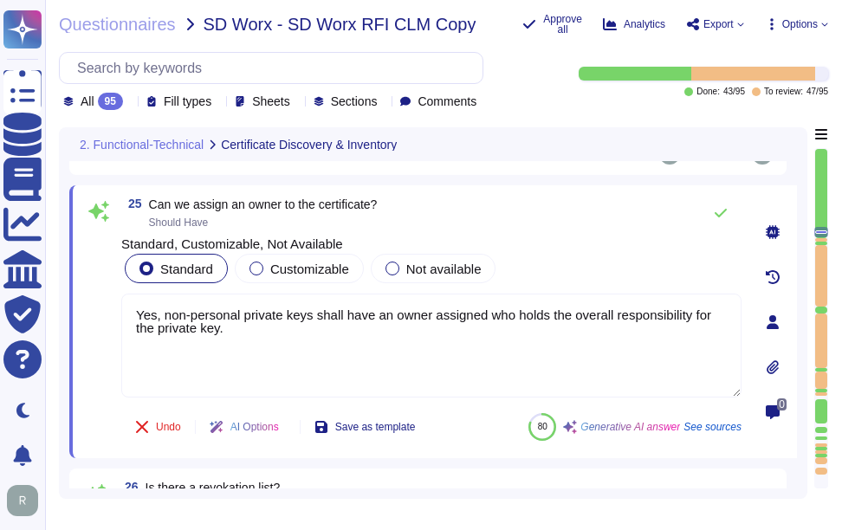
click at [93, 314] on div "25 Can we assign an owner to the certificate? Should Have Standard, Customizabl…" at bounding box center [412, 322] width 659 height 252
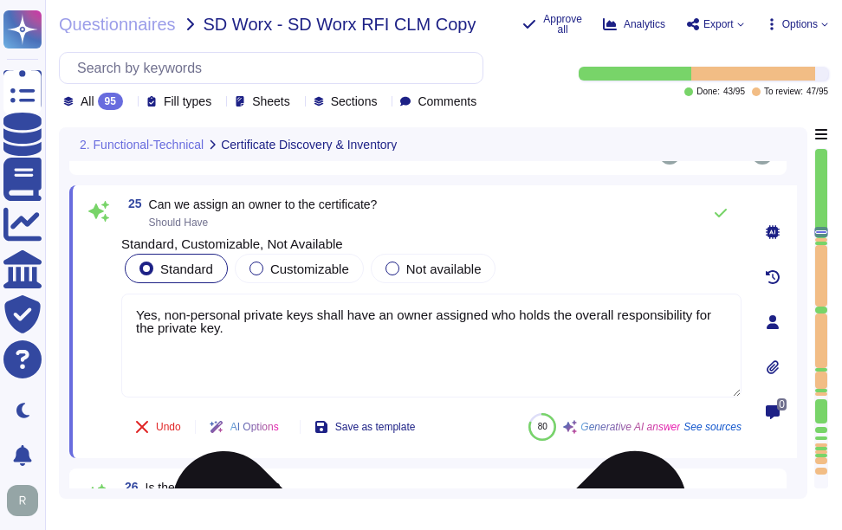
paste textarea "Additionally, Sectigo Certificate Manager allows for the segmentation of certif…"
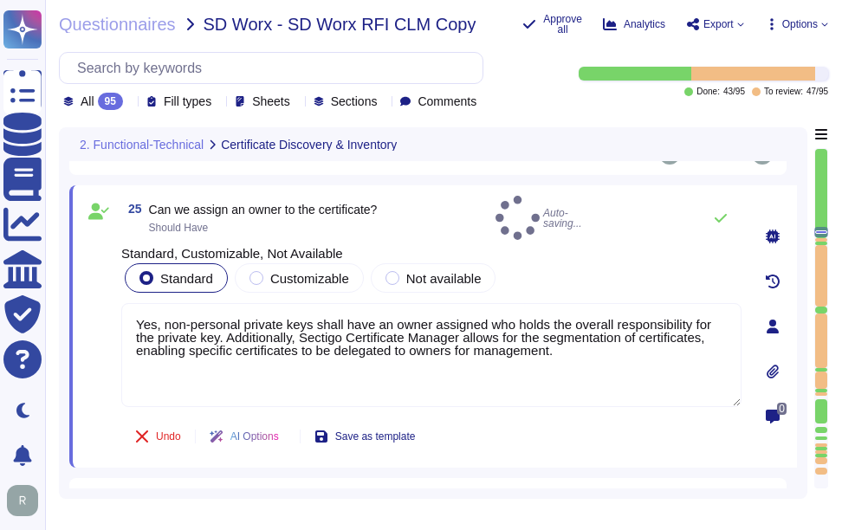
click at [575, 251] on div "Standard, Customizable, Not Available Standard Customizable Not available" at bounding box center [431, 271] width 620 height 49
click at [724, 221] on icon at bounding box center [721, 218] width 14 height 14
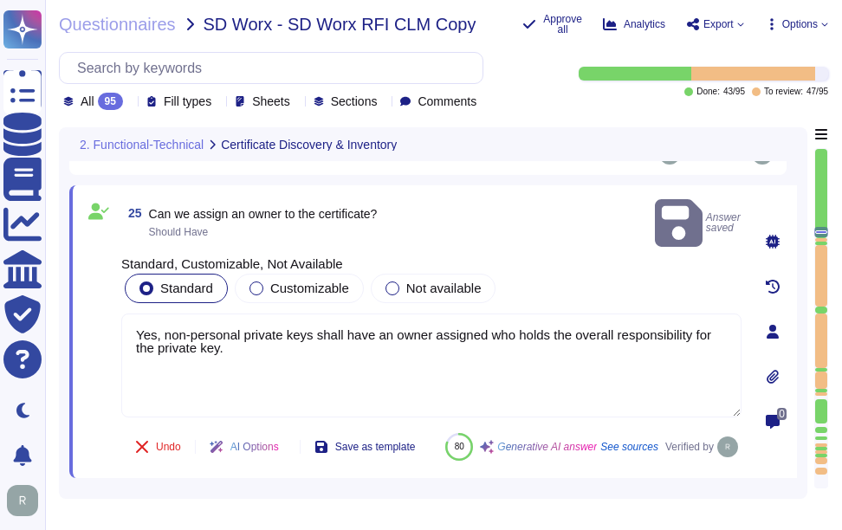
type textarea "Yes, non-personal private keys shall have an owner assigned who holds the overa…"
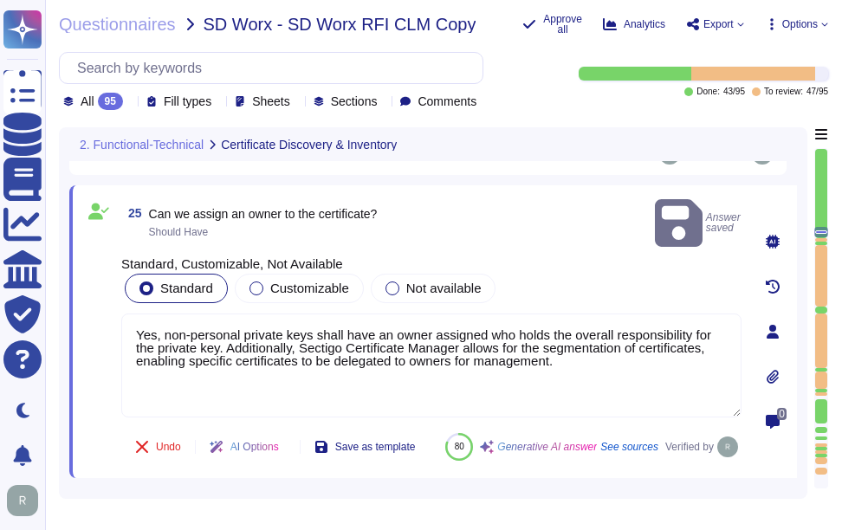
click at [719, 221] on span "Answer saved" at bounding box center [698, 223] width 87 height 55
type textarea "Sectigo SCM Enterprise supports data discovery in multiple ways, including agen…"
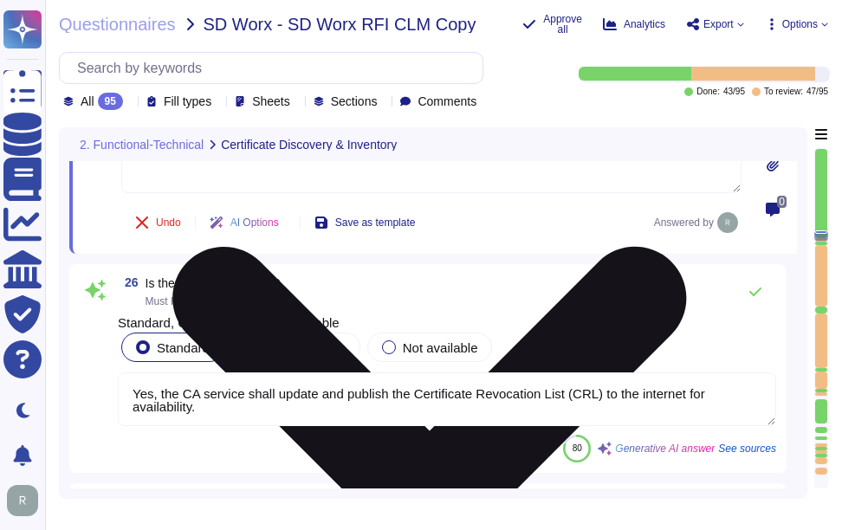
scroll to position [7402, 0]
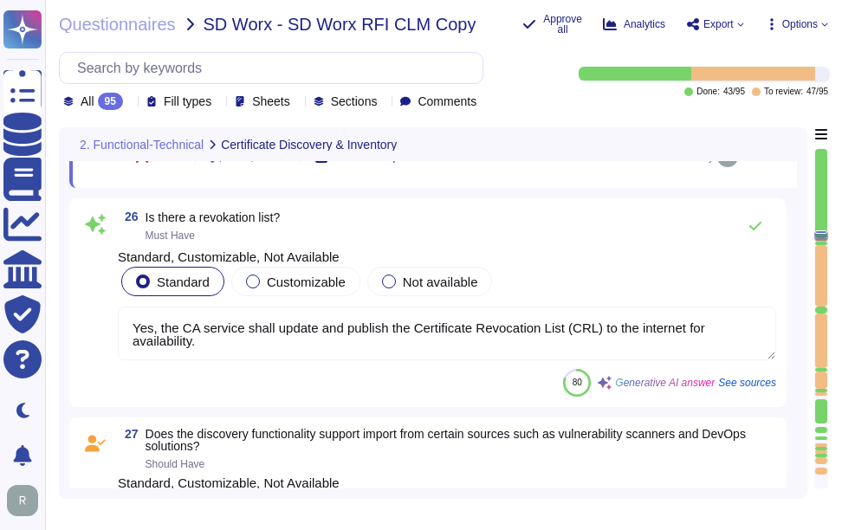
type textarea "For PFX, the SCM Private Key Agent is required. PEM is standard format."
drag, startPoint x: 144, startPoint y: 219, endPoint x: 405, endPoint y: 214, distance: 260.9
click at [405, 214] on div "26 Is there a revokation list? Must Have" at bounding box center [447, 226] width 659 height 35
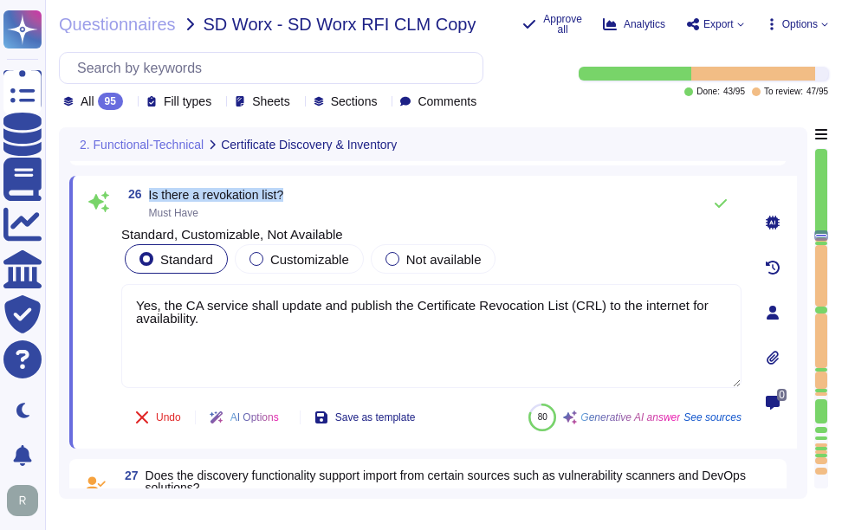
drag, startPoint x: 148, startPoint y: 198, endPoint x: 393, endPoint y: 189, distance: 244.5
click at [393, 189] on div "26 Is there a revokation list? Must Have Standard, Customizable, Not Available …" at bounding box center [433, 312] width 728 height 273
click at [178, 200] on span "Is there a revokation list?" at bounding box center [216, 195] width 135 height 14
drag, startPoint x: 149, startPoint y: 198, endPoint x: 342, endPoint y: 198, distance: 193.3
click at [342, 198] on div "26 Is there a revokation list? Must Have" at bounding box center [431, 203] width 620 height 35
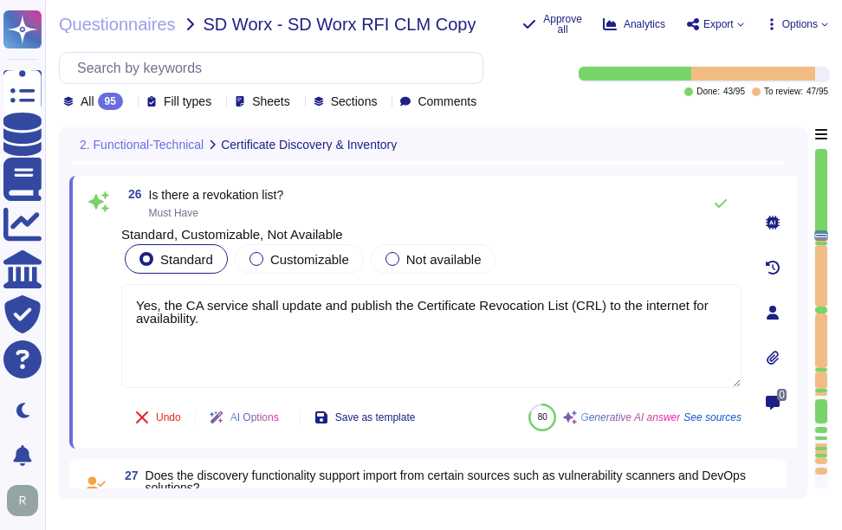
drag, startPoint x: 273, startPoint y: 327, endPoint x: 105, endPoint y: 287, distance: 172.8
click at [105, 287] on div "26 Is there a revokation list? Must Have Standard, Customizable, Not Available …" at bounding box center [412, 312] width 659 height 252
click at [572, 260] on div "Standard Customizable Not available" at bounding box center [431, 259] width 620 height 36
click at [719, 209] on icon at bounding box center [721, 204] width 14 height 14
click at [722, 211] on icon at bounding box center [721, 204] width 14 height 14
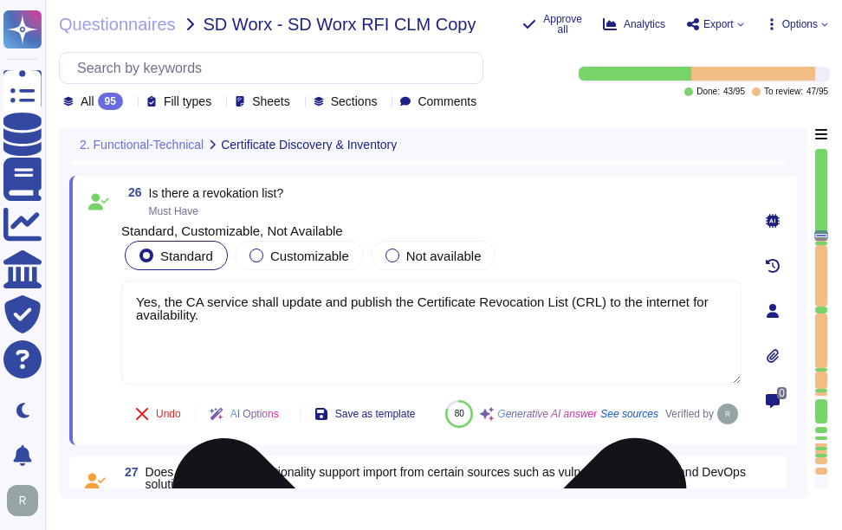
type textarea "For PFX, the SCM Private Key Agent is required. PEM is standard format."
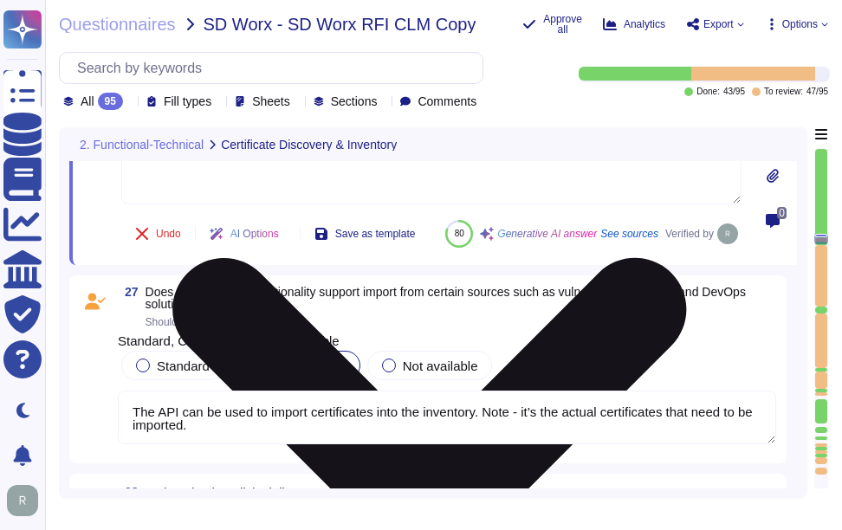
type textarea "For manual requests, the CSR will need to be provided via the portal UI. If the…"
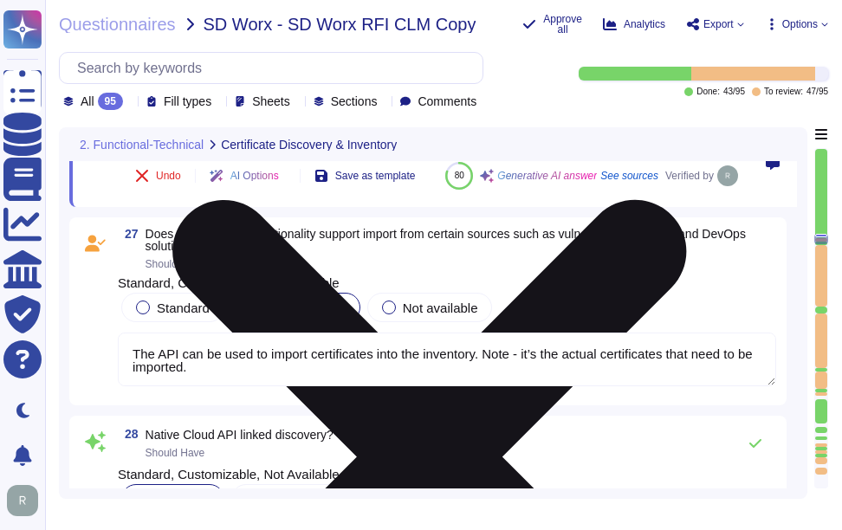
scroll to position [7662, 0]
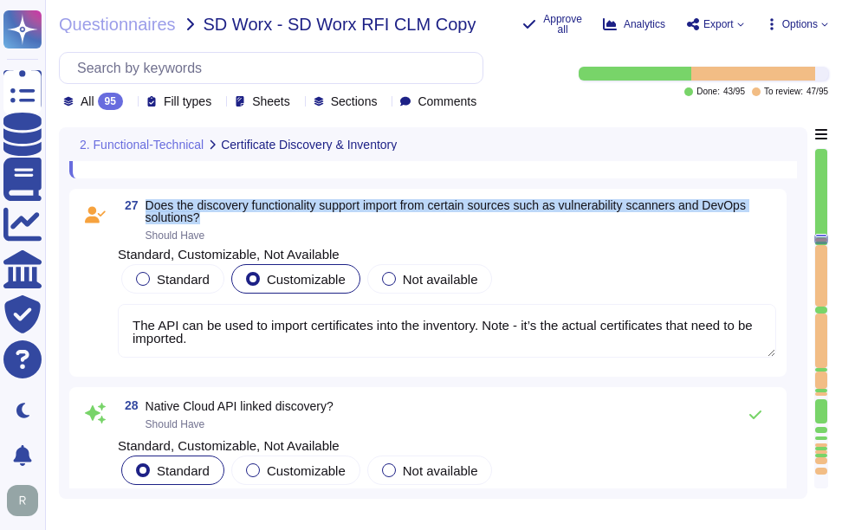
drag, startPoint x: 145, startPoint y: 248, endPoint x: 240, endPoint y: 265, distance: 96.9
click at [240, 241] on span "27 Does the discovery functionality support import from certain sources such as…" at bounding box center [447, 220] width 659 height 42
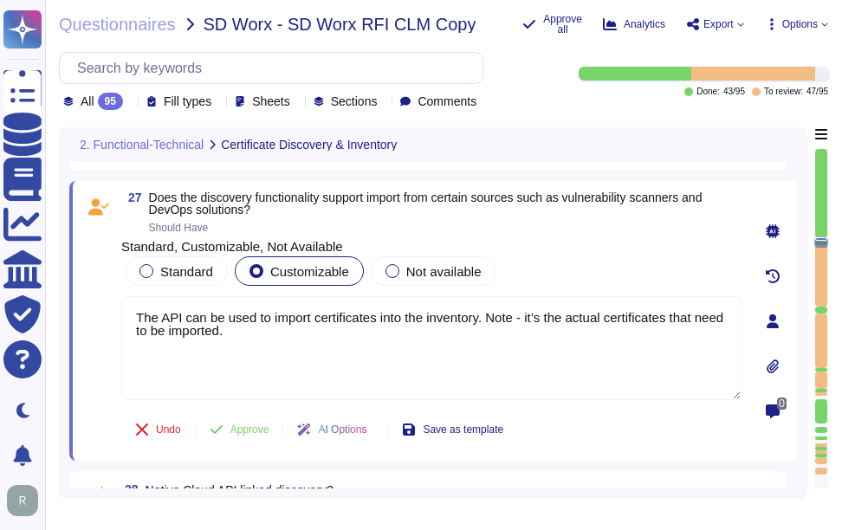
scroll to position [7575, 0]
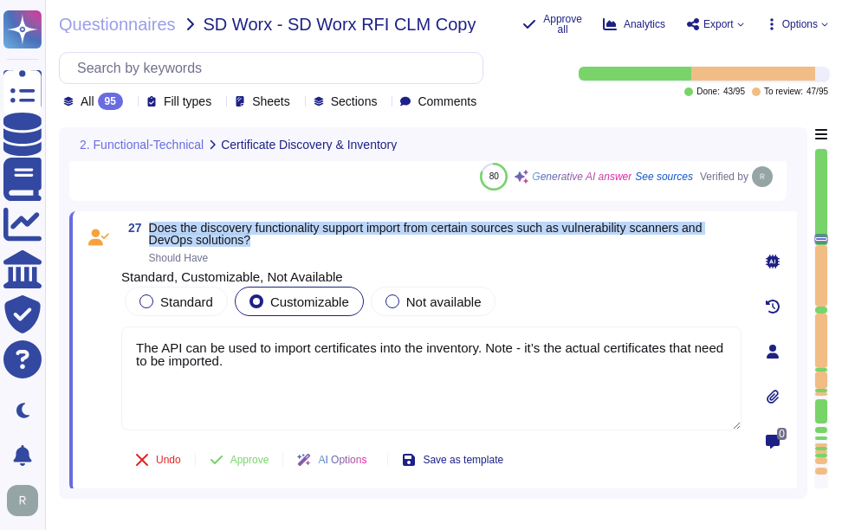
drag, startPoint x: 150, startPoint y: 231, endPoint x: 263, endPoint y: 246, distance: 113.7
click at [263, 246] on span "Does the discovery functionality support import from certain sources such as vu…" at bounding box center [445, 234] width 593 height 24
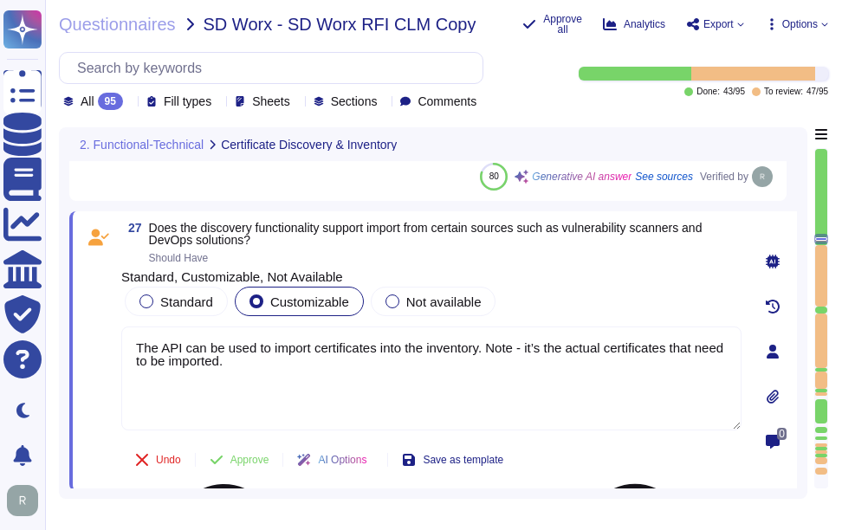
click at [136, 348] on textarea "The API can be used to import certificates into the inventory. Note - it’s the …" at bounding box center [431, 379] width 620 height 104
paste textarea "We offer a RESTful API that supports integration with various platforms and too…"
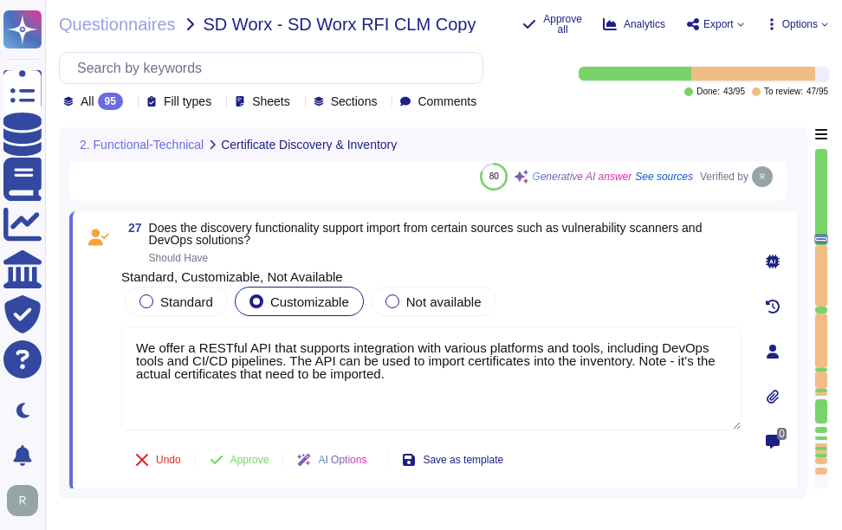
click at [532, 289] on div "Standard Customizable Not available" at bounding box center [431, 301] width 620 height 36
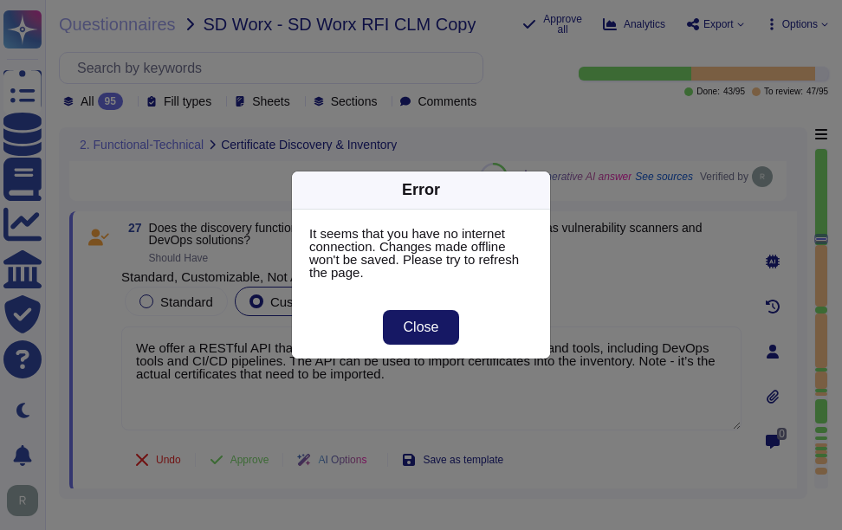
click at [432, 328] on span "Close" at bounding box center [422, 328] width 36 height 14
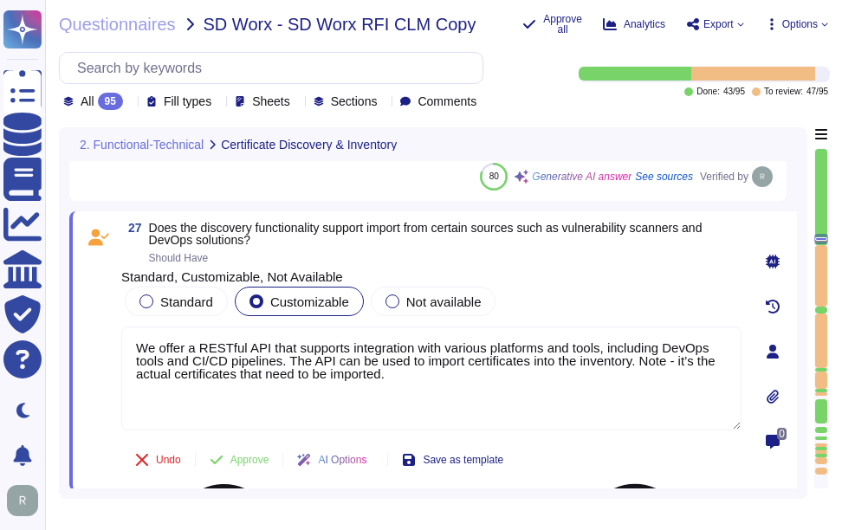
click at [490, 394] on textarea "We offer a RESTful API that supports integration with various platforms and too…" at bounding box center [431, 379] width 620 height 104
drag, startPoint x: 640, startPoint y: 365, endPoint x: 646, endPoint y: 381, distance: 17.5
click at [646, 381] on textarea "We offer a RESTful API that supports integration with various platforms and too…" at bounding box center [431, 379] width 620 height 104
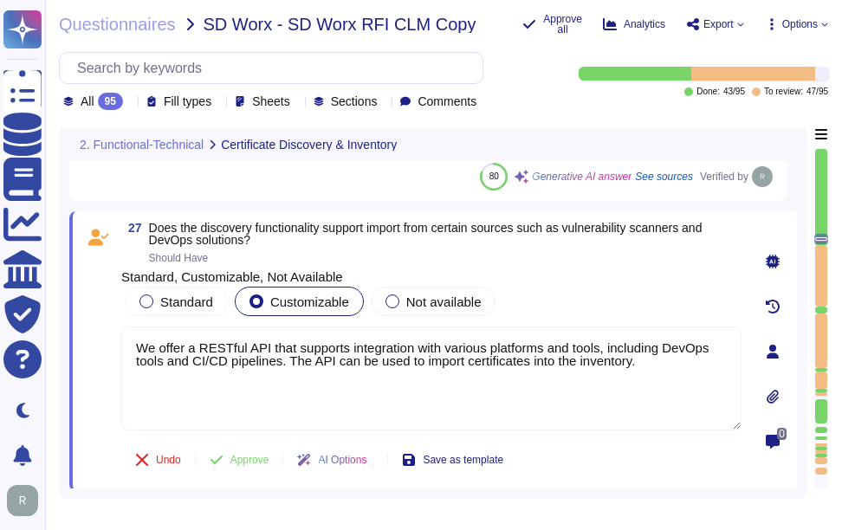
type textarea "We offer a RESTful API that supports integration with various platforms and too…"
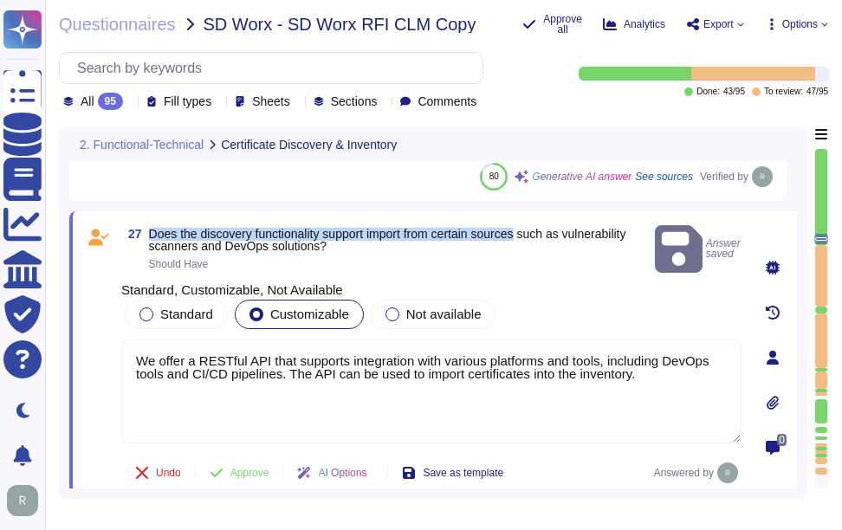
drag, startPoint x: 152, startPoint y: 228, endPoint x: 528, endPoint y: 232, distance: 376.1
click at [528, 232] on span "Does the discovery functionality support import from certain sources such as vu…" at bounding box center [388, 240] width 478 height 26
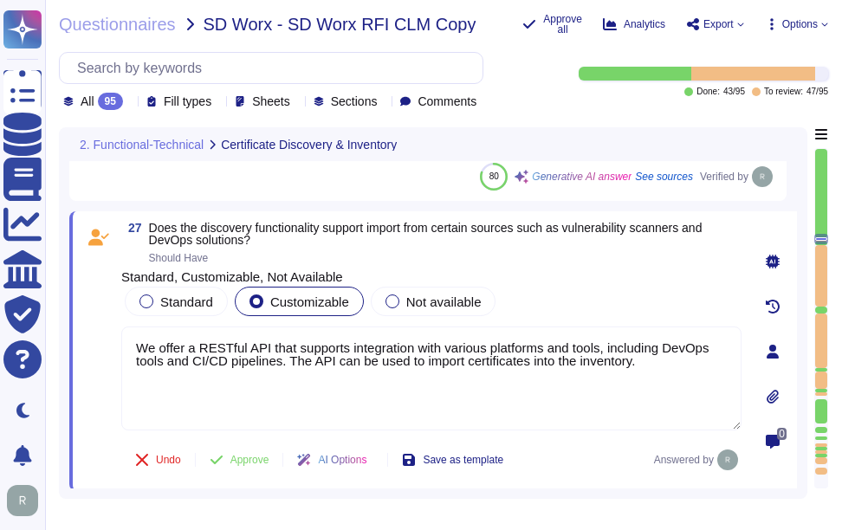
click at [632, 274] on div "Standard, Customizable, Not Available Standard Customizable Not available" at bounding box center [431, 294] width 620 height 49
click at [250, 458] on span "Approve" at bounding box center [250, 460] width 39 height 10
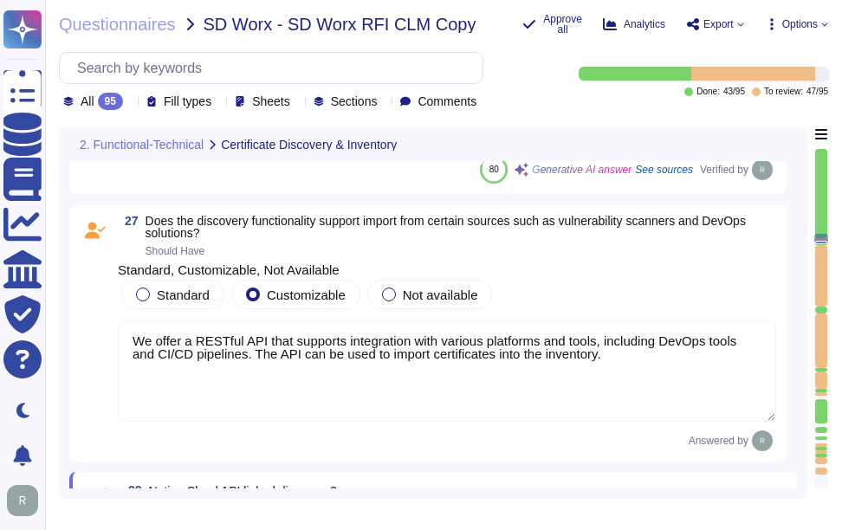
type textarea "For manual requests, the CSR will need to be provided via the portal UI. If the…"
type textarea "From the UI, via API or various automation options, certificates can be enrolle…"
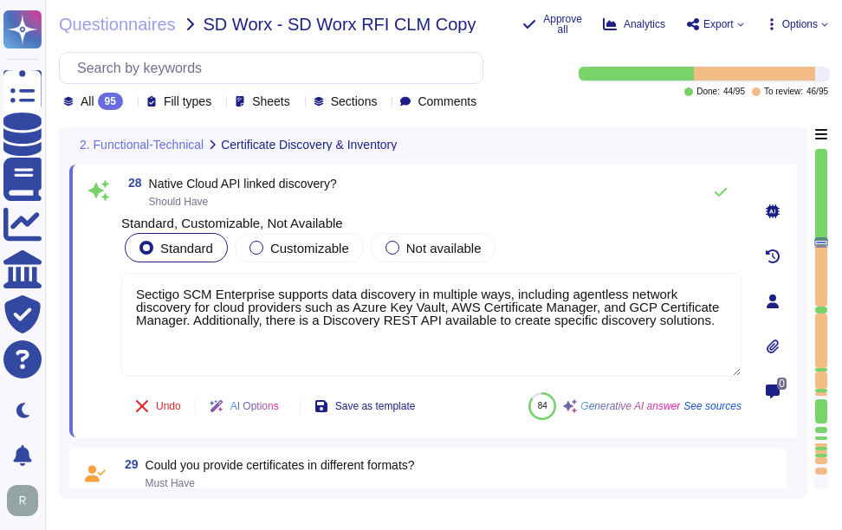
scroll to position [7869, 0]
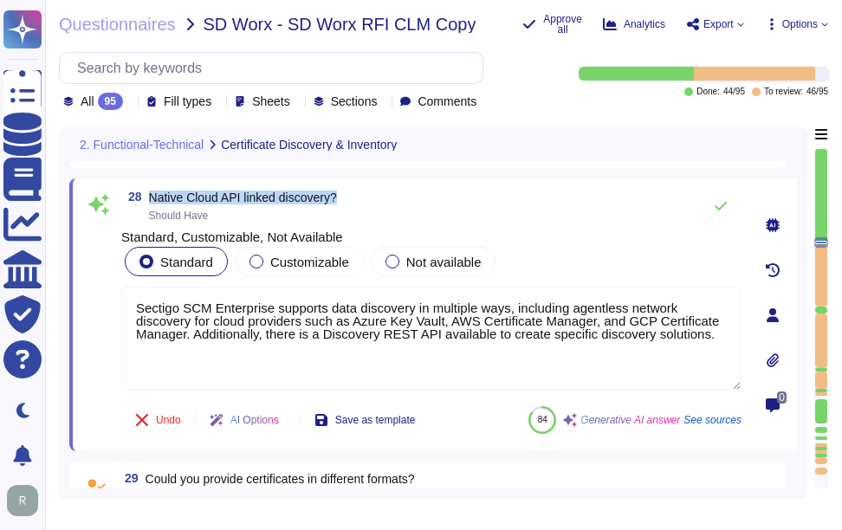
drag, startPoint x: 148, startPoint y: 198, endPoint x: 366, endPoint y: 197, distance: 217.5
click at [366, 197] on div "28 Native Cloud API linked discovery? Should Have" at bounding box center [431, 206] width 620 height 35
drag, startPoint x: 715, startPoint y: 337, endPoint x: 107, endPoint y: 298, distance: 608.7
click at [107, 298] on div "28 Native Cloud API linked discovery? Should Have Standard, Customizable, Not A…" at bounding box center [412, 315] width 659 height 252
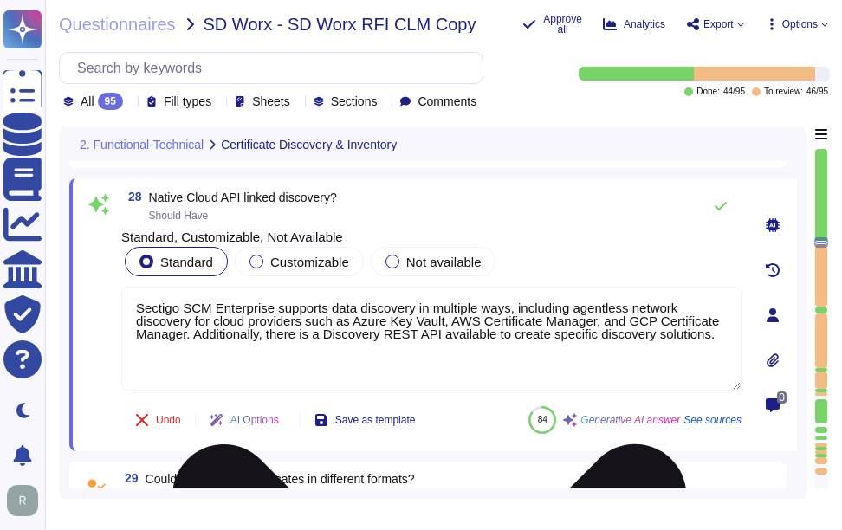
paste textarea "This API facilitates the automation of tasks related to discovery, allowing for…"
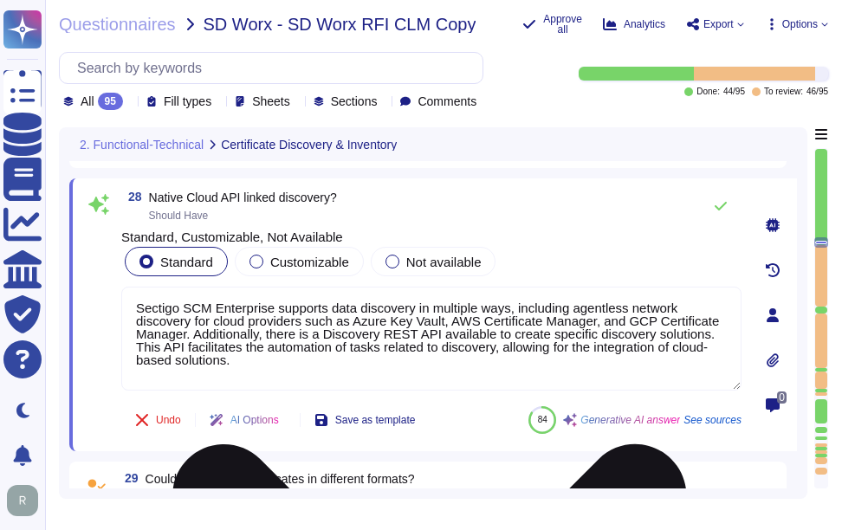
click at [481, 367] on textarea "Sectigo SCM Enterprise supports data discovery in multiple ways, including agen…" at bounding box center [431, 339] width 620 height 104
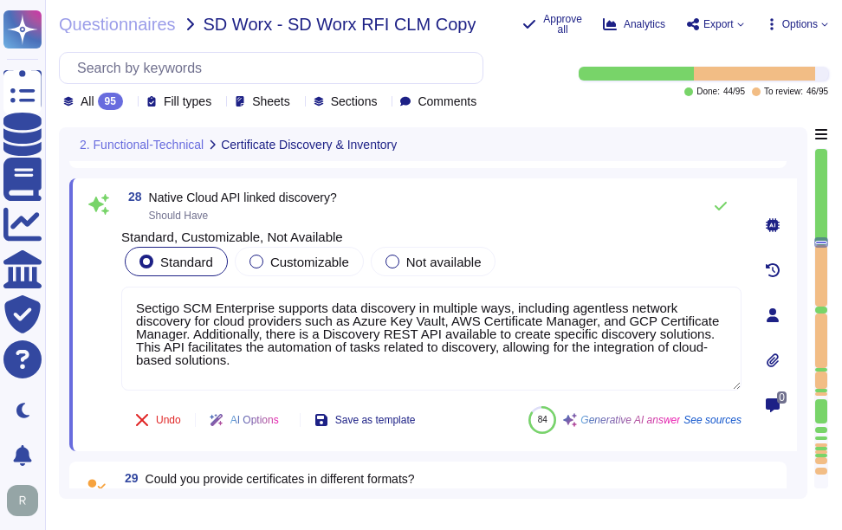
type textarea "Sectigo SCM Enterprise supports data discovery in multiple ways, including agen…"
click at [560, 224] on div "28 Native Cloud API linked discovery? Should Have" at bounding box center [431, 206] width 620 height 35
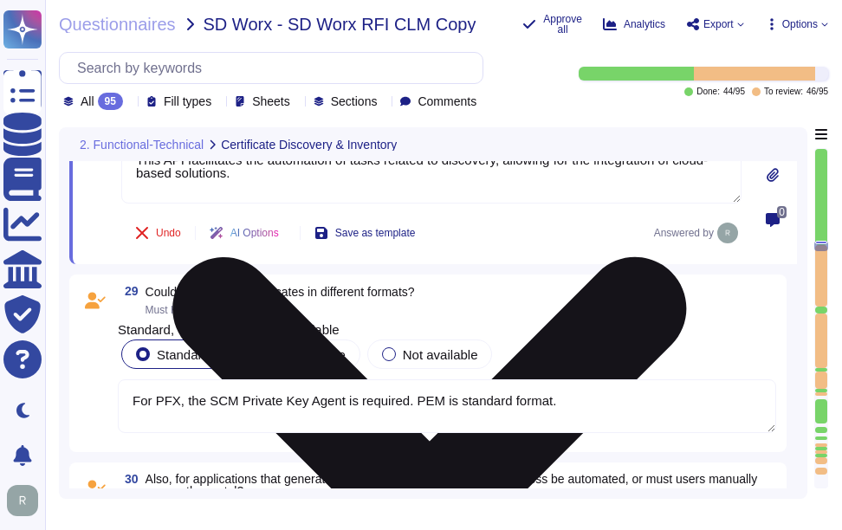
type textarea "If automation is applied, no manual intervention is required for renewal."
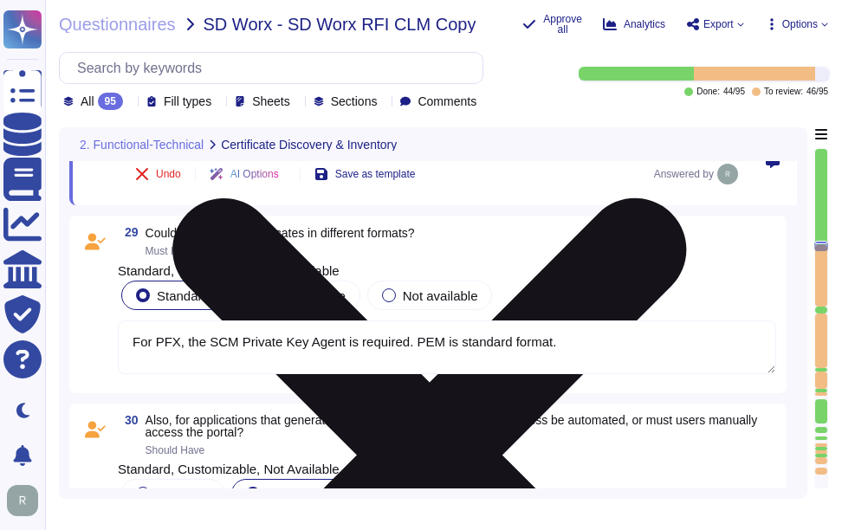
scroll to position [8129, 0]
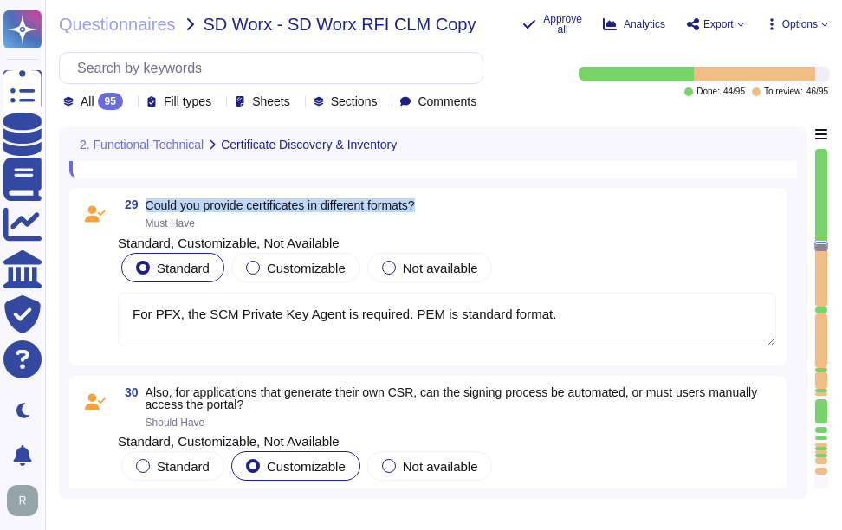
drag, startPoint x: 146, startPoint y: 207, endPoint x: 468, endPoint y: 205, distance: 321.5
click at [468, 205] on div "29 Could you provide certificates in different formats? Must Have" at bounding box center [447, 213] width 659 height 31
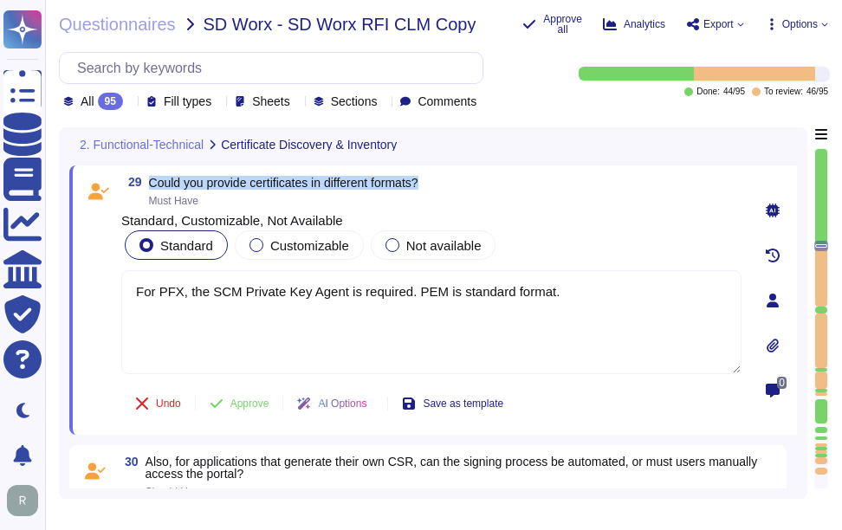
drag, startPoint x: 149, startPoint y: 185, endPoint x: 485, endPoint y: 186, distance: 336.2
click at [485, 186] on div "29 Could you provide certificates in different formats? Must Have" at bounding box center [431, 191] width 620 height 31
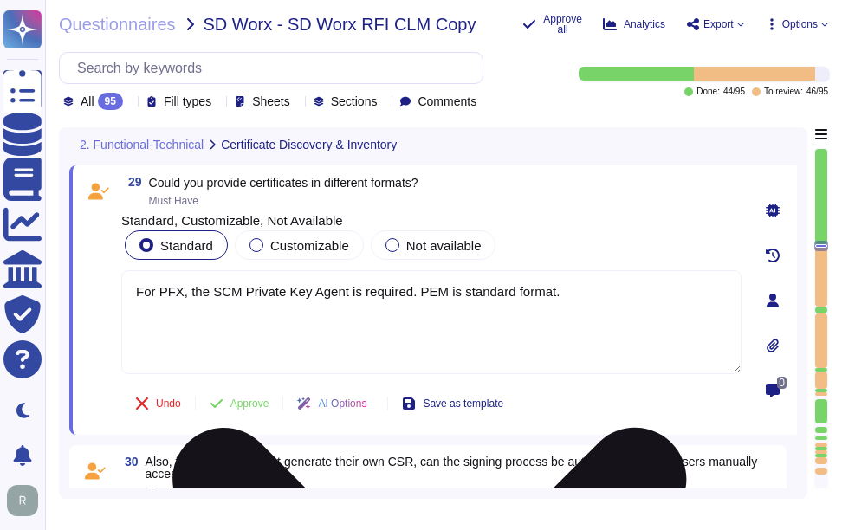
click at [590, 299] on textarea "For PFX, the SCM Private Key Agent is required. PEM is standard format." at bounding box center [431, 322] width 620 height 104
paste textarea "Yes, certificate information is available for download in popular file formats …"
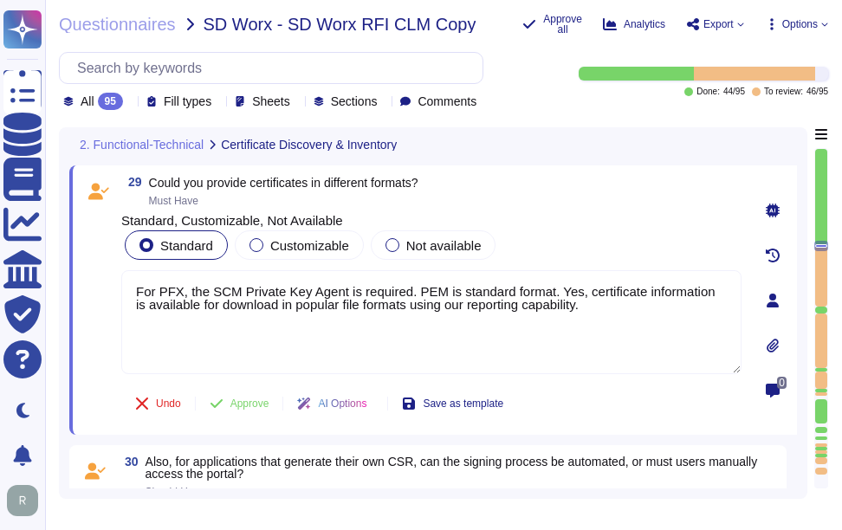
drag, startPoint x: 621, startPoint y: 321, endPoint x: 81, endPoint y: 294, distance: 541.4
click at [81, 294] on div "29 Could you provide certificates in different formats? Must Have Standard, Cus…" at bounding box center [433, 301] width 728 height 270
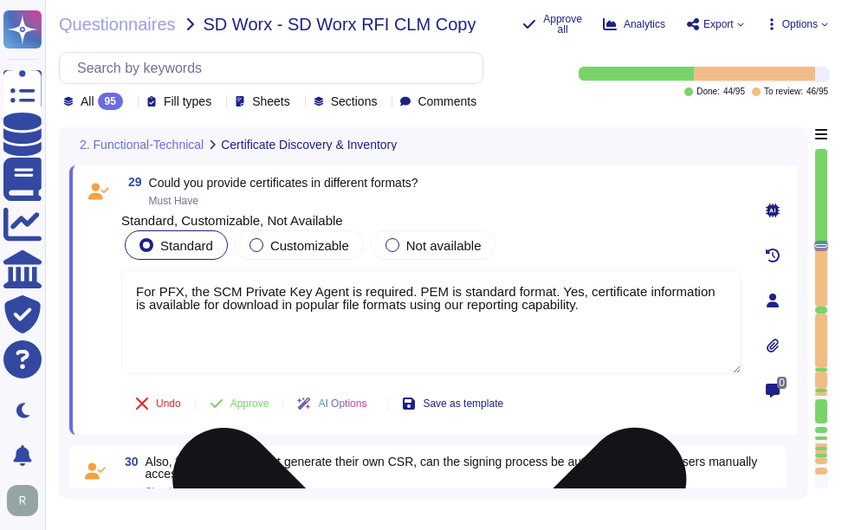
paste textarea
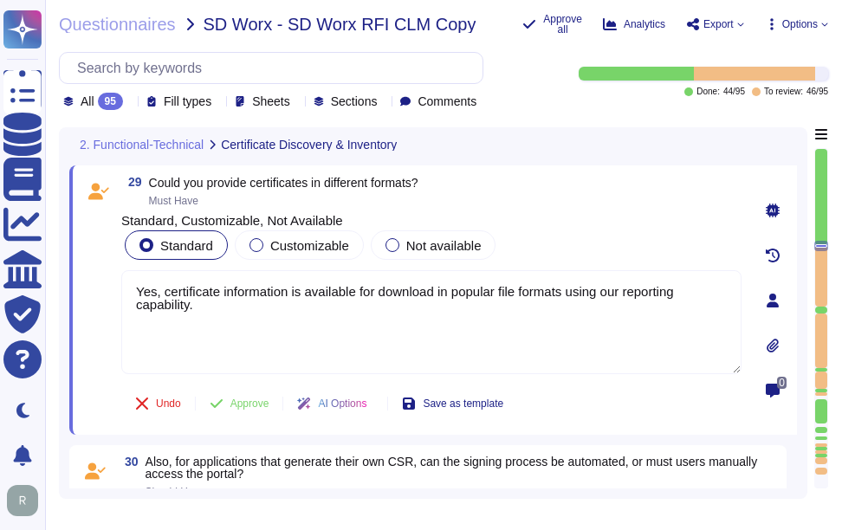
type textarea "Yes, certificate information is available for download in popular file formats …"
click at [634, 247] on div "Standard Customizable Not available" at bounding box center [431, 245] width 620 height 36
click at [266, 409] on span "Approve" at bounding box center [250, 404] width 39 height 10
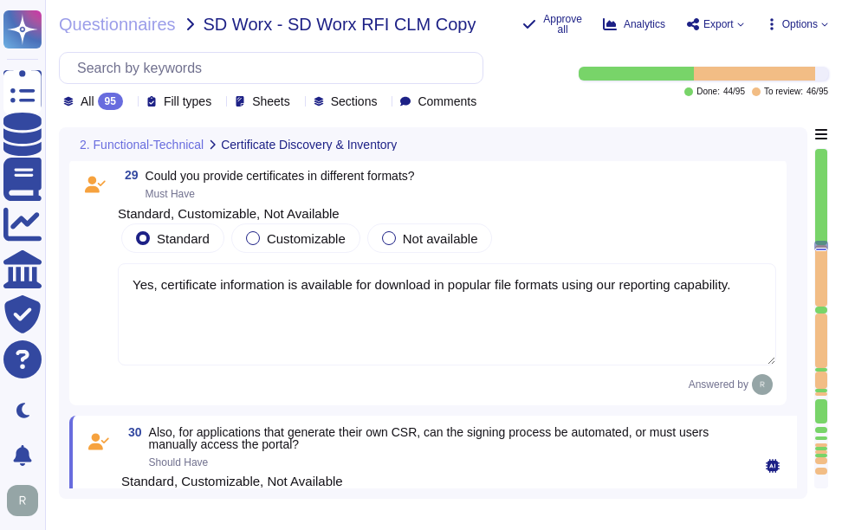
type textarea "SCM provides 50+ out the box integrations, including F5 Big-IP, IIS, Ansible, T…"
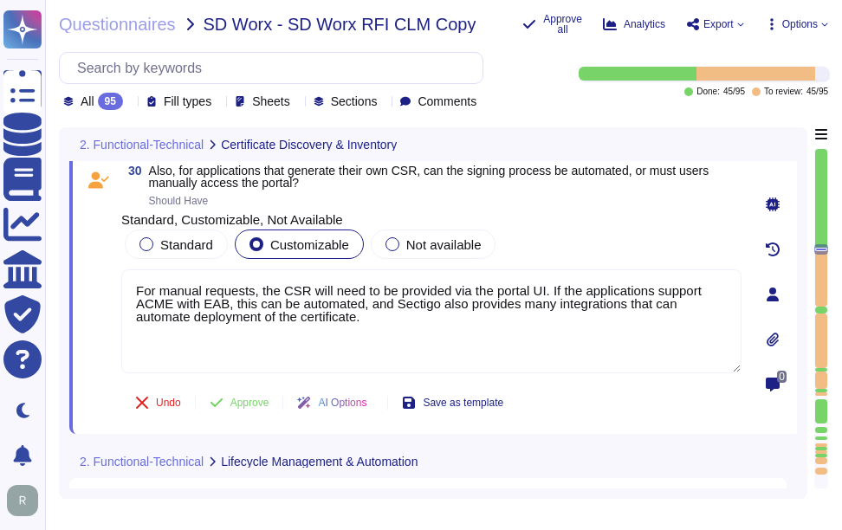
scroll to position [8370, 0]
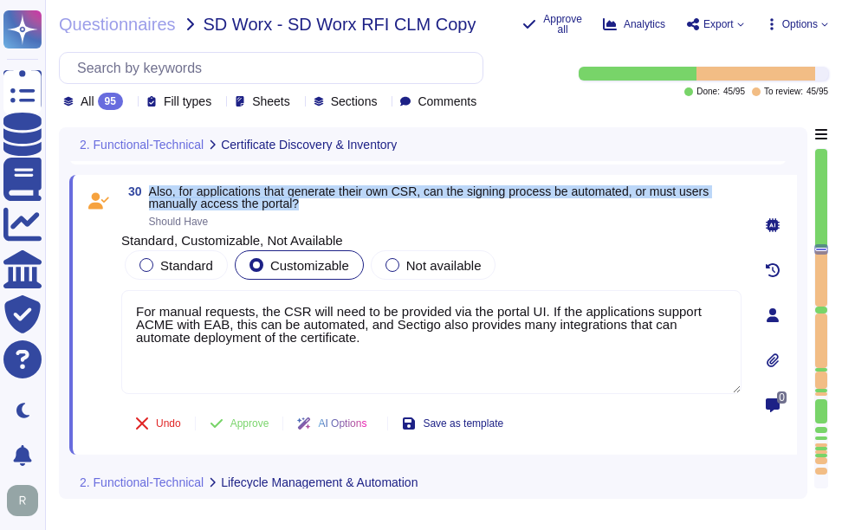
drag, startPoint x: 150, startPoint y: 195, endPoint x: 370, endPoint y: 210, distance: 220.6
click at [370, 210] on span "Also, for applications that generate their own CSR, can the signing process be …" at bounding box center [445, 197] width 593 height 24
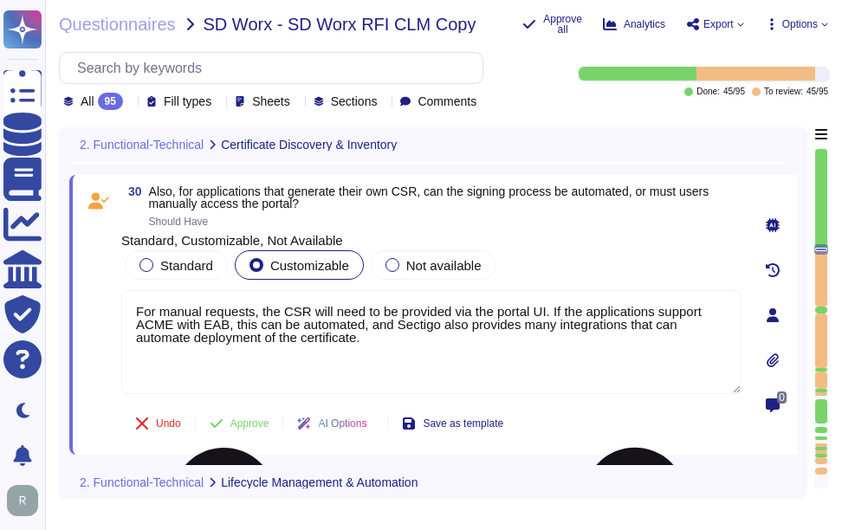
click at [494, 370] on textarea "For manual requests, the CSR will need to be provided via the portal UI. If the…" at bounding box center [431, 342] width 620 height 104
click at [251, 429] on span "Approve" at bounding box center [250, 424] width 39 height 10
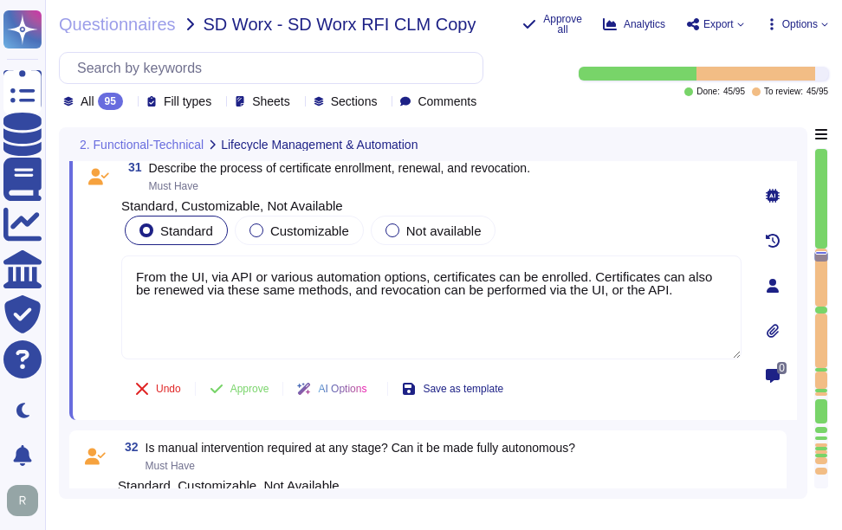
type textarea "SCM supports industry standard protocols ACME, EST and SCEP. The API is also av…"
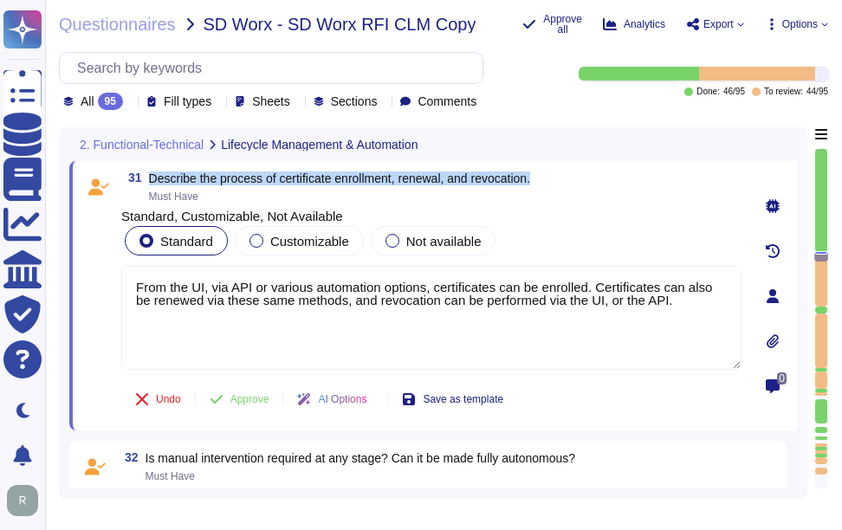
drag, startPoint x: 146, startPoint y: 175, endPoint x: 547, endPoint y: 175, distance: 400.4
click at [547, 175] on div "31 Describe the process of certificate enrollment, renewal, and revocation. Mus…" at bounding box center [431, 187] width 620 height 31
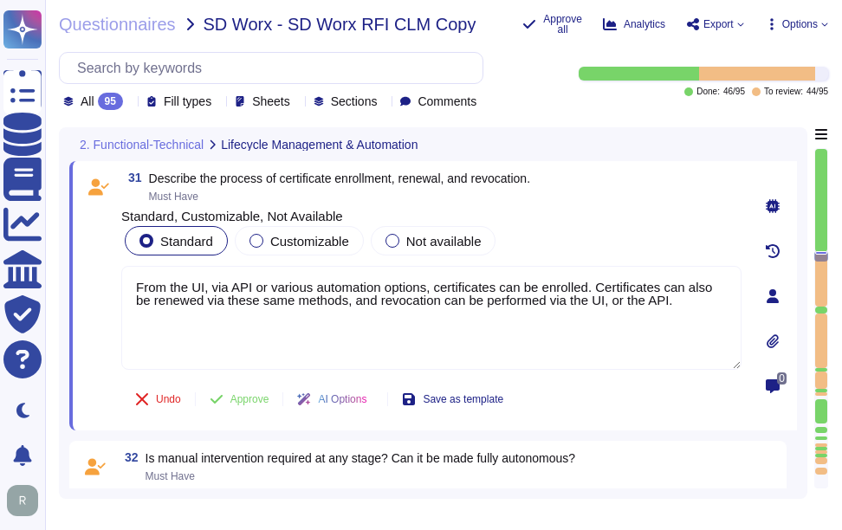
drag, startPoint x: 655, startPoint y: 305, endPoint x: 103, endPoint y: 282, distance: 552.5
click at [103, 282] on div "31 Describe the process of certificate enrollment, renewal, and revocation. Mus…" at bounding box center [412, 296] width 659 height 249
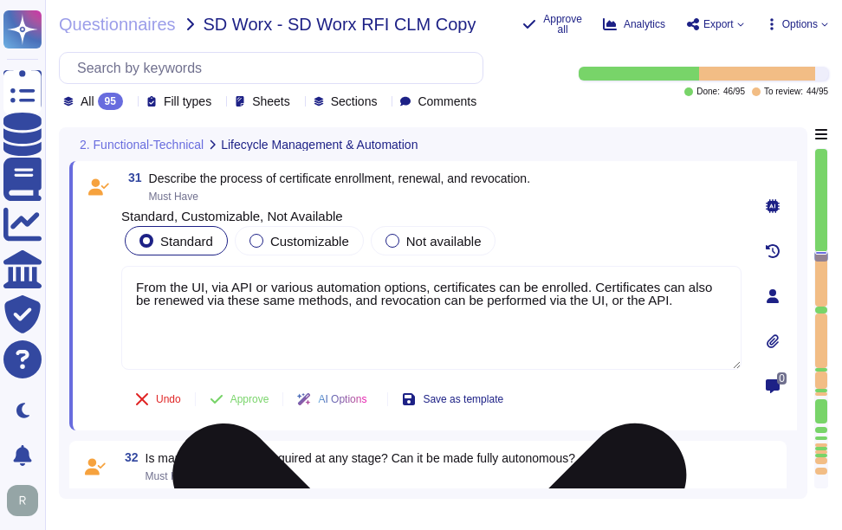
paste textarea "Certificate Enrollment Process: 1. During the certificate request process, the …"
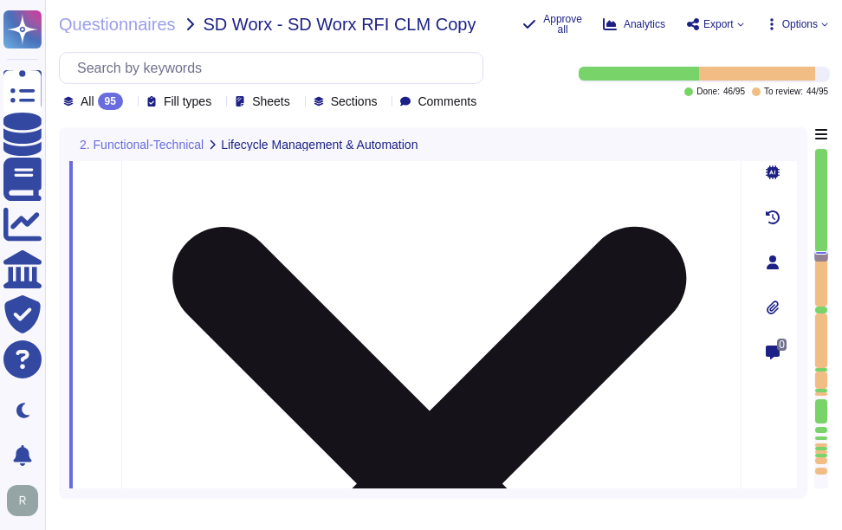
type textarea "Certificate Enrollment Process: 1. During the certificate request process, the …"
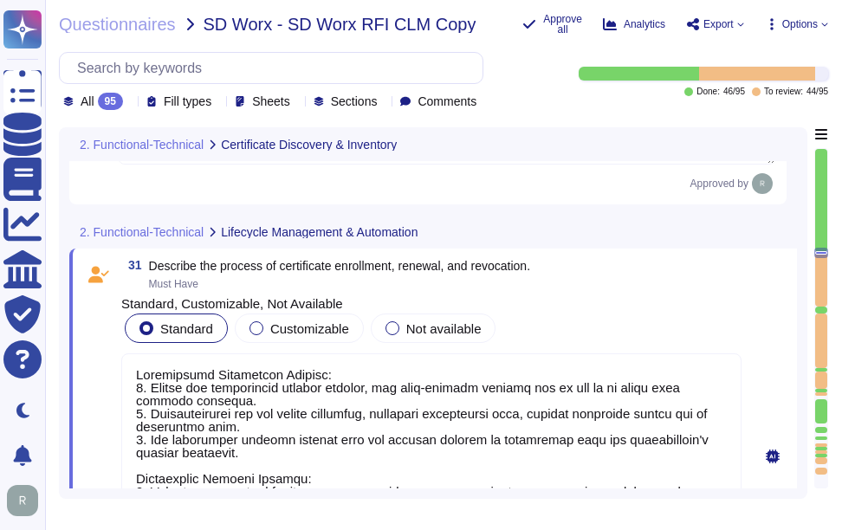
scroll to position [8489, 0]
type textarea "Yes, certificate information is available for download in popular file formats …"
type textarea "For manual requests, the CSR will need to be provided via the portal UI. If the…"
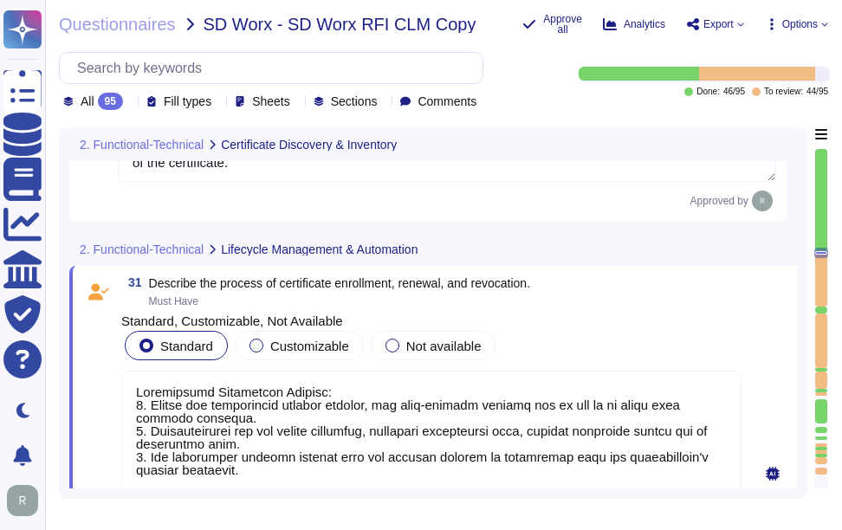
scroll to position [2, 0]
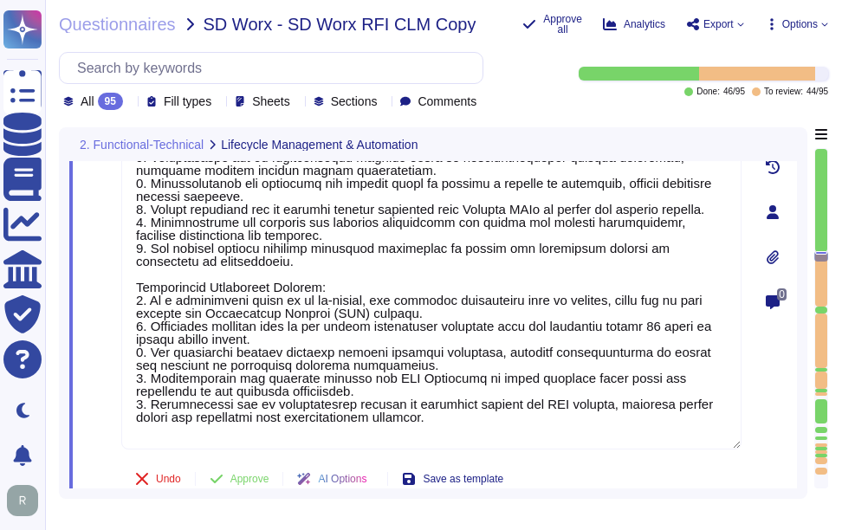
type textarea "SCM provides 50+ out the box integrations, including F5 Big-IP, IIS, Ansible, T…"
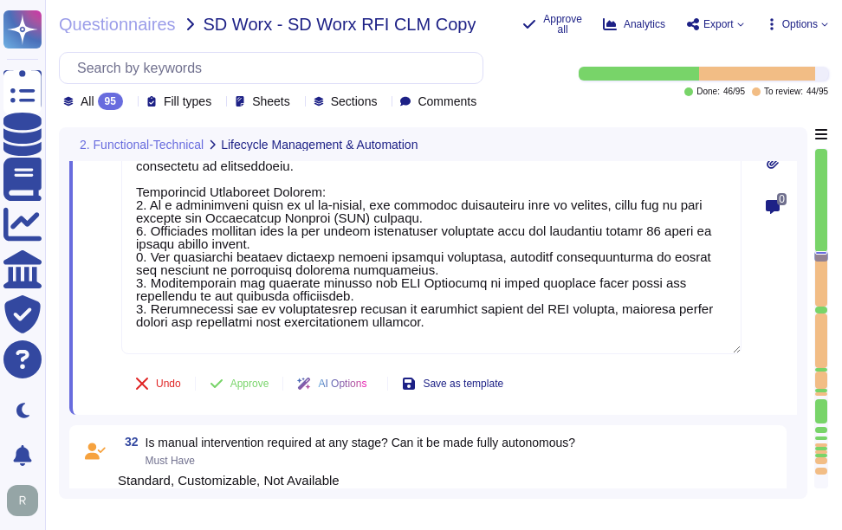
type textarea "SCM supports industry standard protocols ACME, EST and SCEP. The API is also av…"
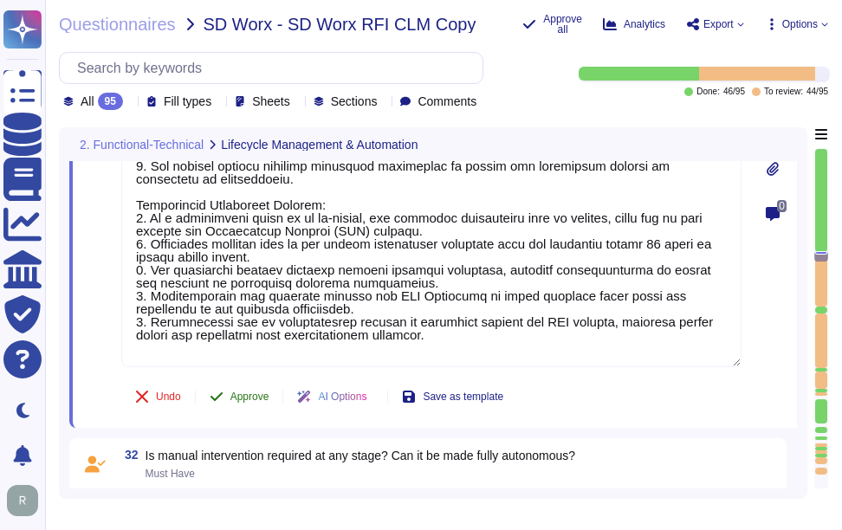
type textarea "Certificate Enrollment Process: 1. During the certificate request process, the …"
click at [248, 392] on span "Approve" at bounding box center [250, 397] width 39 height 10
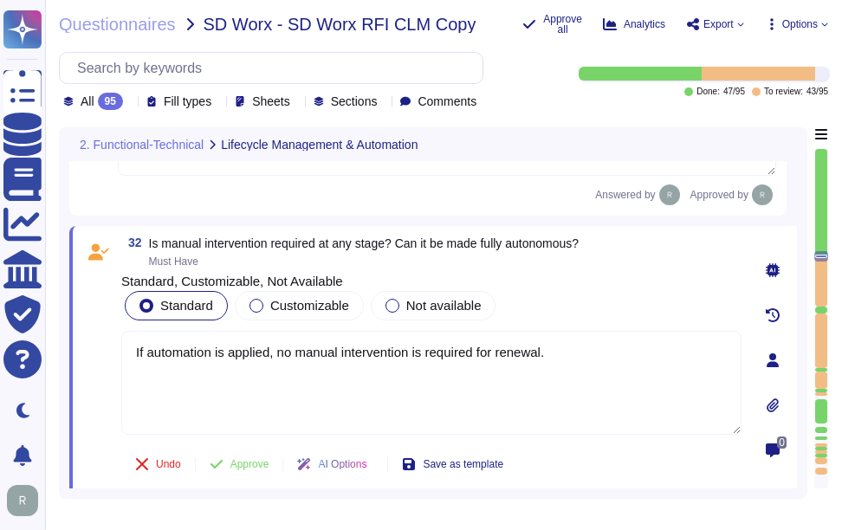
scroll to position [9159, 0]
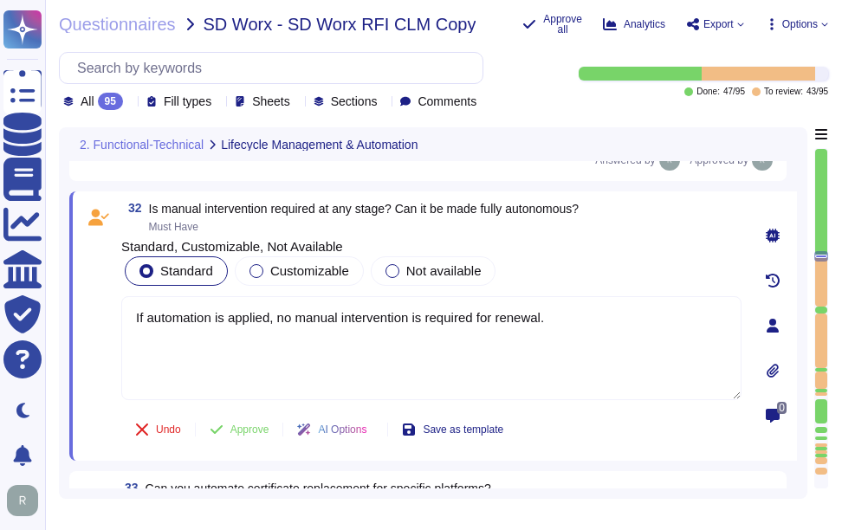
type textarea "Digicert, Microsoft CA, GCP Private CA, AWS Private CA, Sectigo Private CA, Sec…"
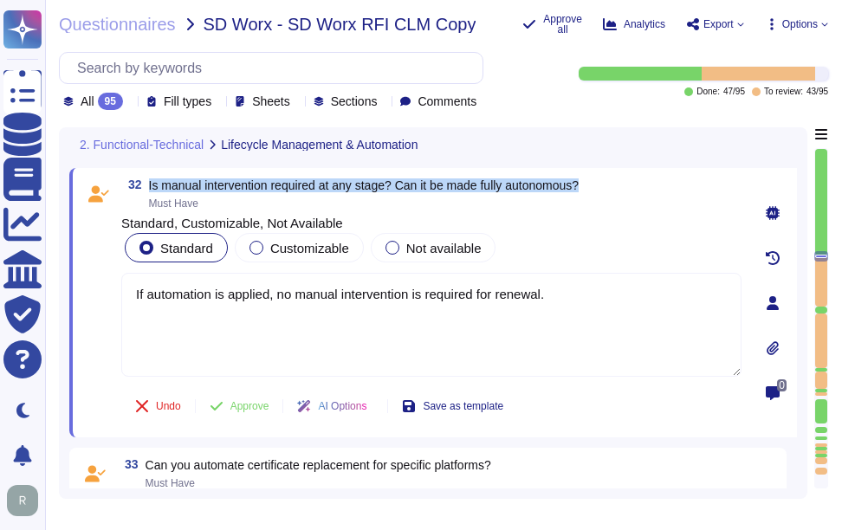
drag, startPoint x: 149, startPoint y: 185, endPoint x: 601, endPoint y: 189, distance: 451.5
click at [601, 189] on div "32 Is manual intervention required at any stage? Can it be made fully autonomou…" at bounding box center [431, 194] width 620 height 31
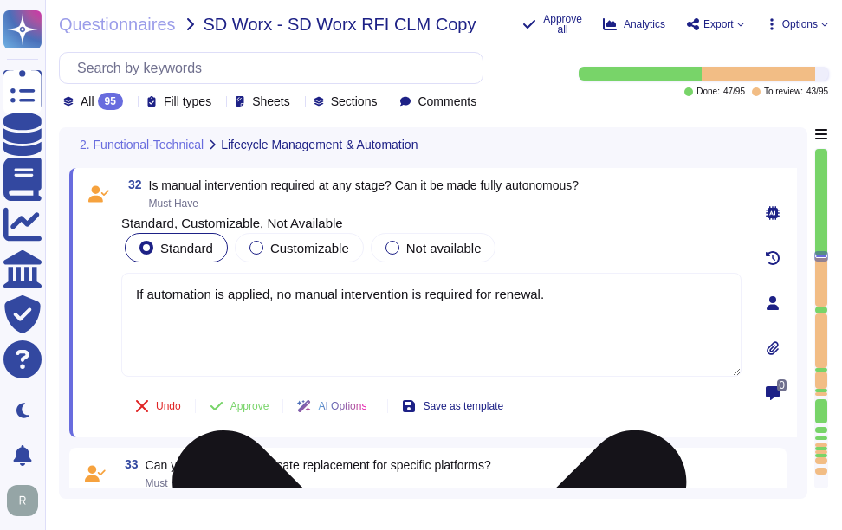
click at [457, 335] on textarea "If automation is applied, no manual intervention is required for renewal." at bounding box center [431, 325] width 620 height 104
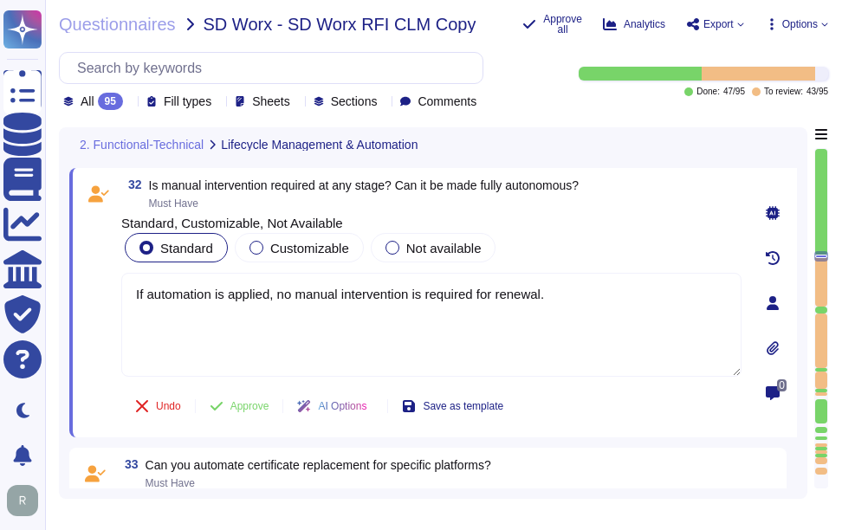
click at [600, 234] on div "Standard Customizable Not available" at bounding box center [431, 248] width 620 height 36
click at [323, 248] on span "Customizable" at bounding box center [309, 248] width 79 height 15
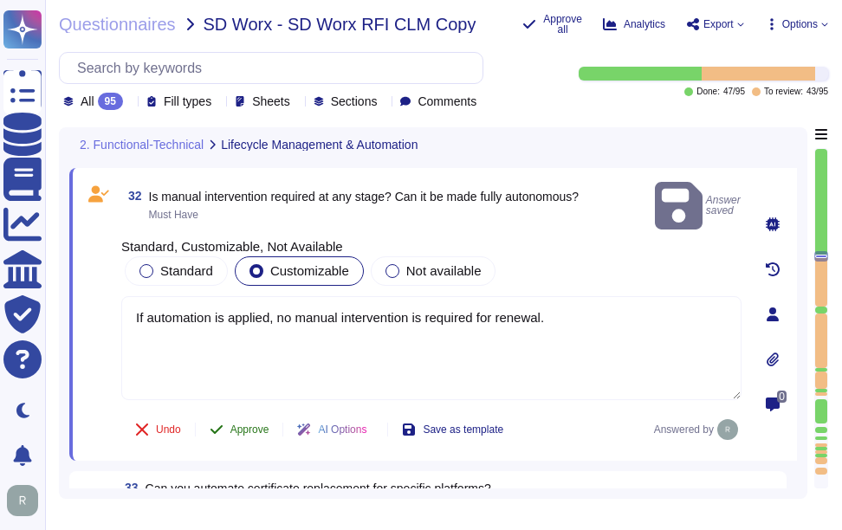
click at [245, 425] on span "Approve" at bounding box center [250, 430] width 39 height 10
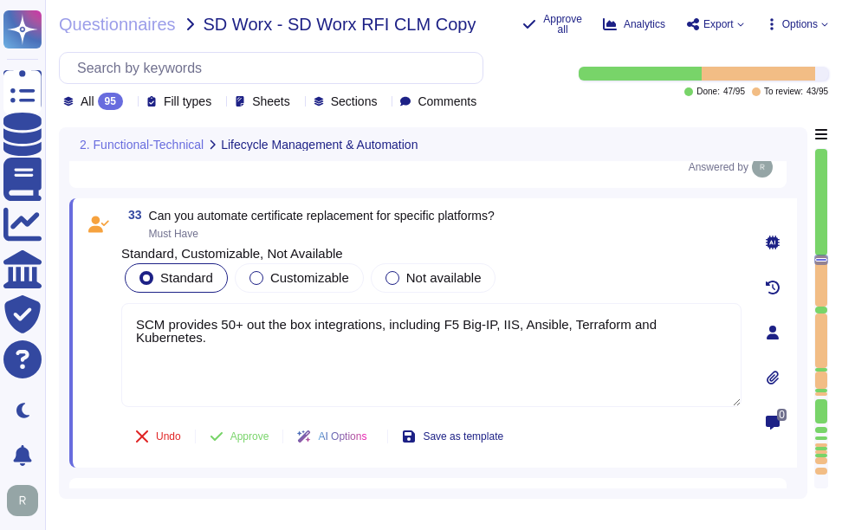
type textarea "Azure Key Vault"
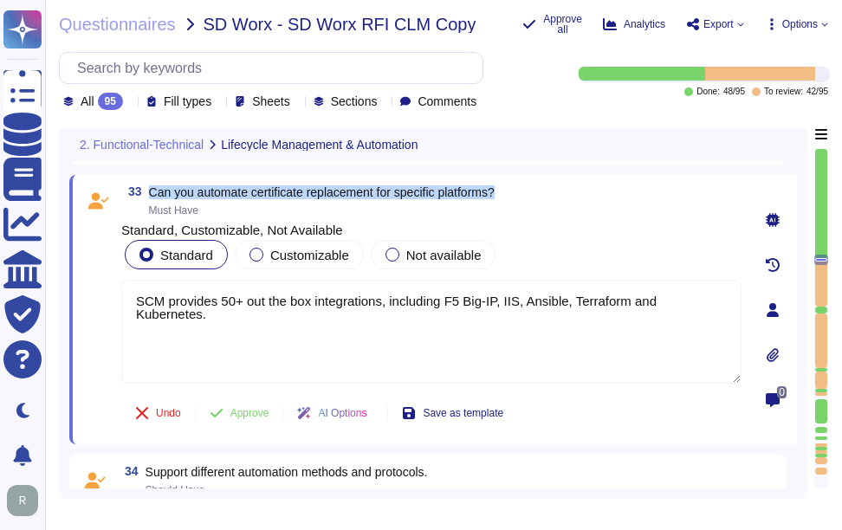
drag, startPoint x: 151, startPoint y: 198, endPoint x: 556, endPoint y: 204, distance: 404.8
click at [556, 204] on div "33 Can you automate certificate replacement for specific platforms? Must Have" at bounding box center [431, 200] width 620 height 31
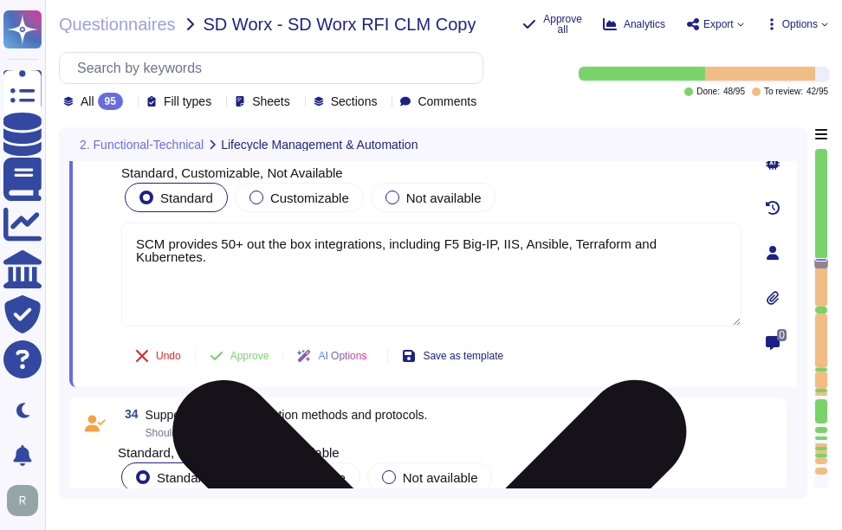
scroll to position [9448, 0]
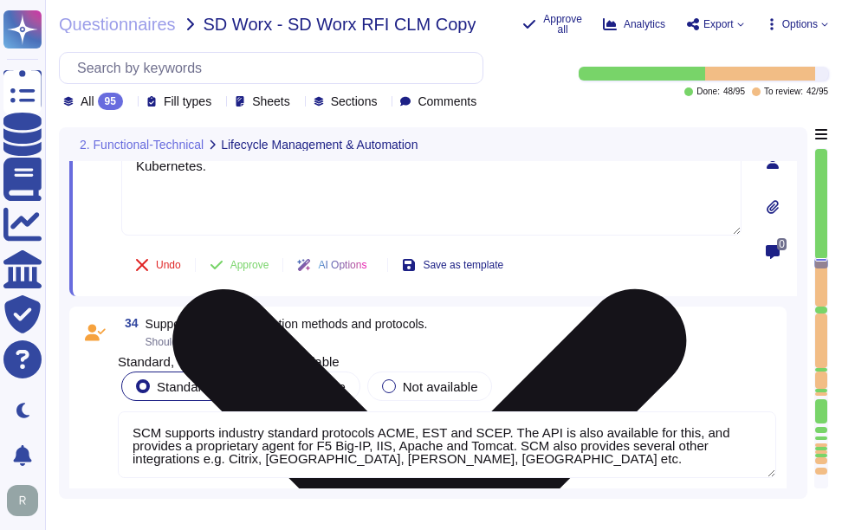
type textarea "Yes"
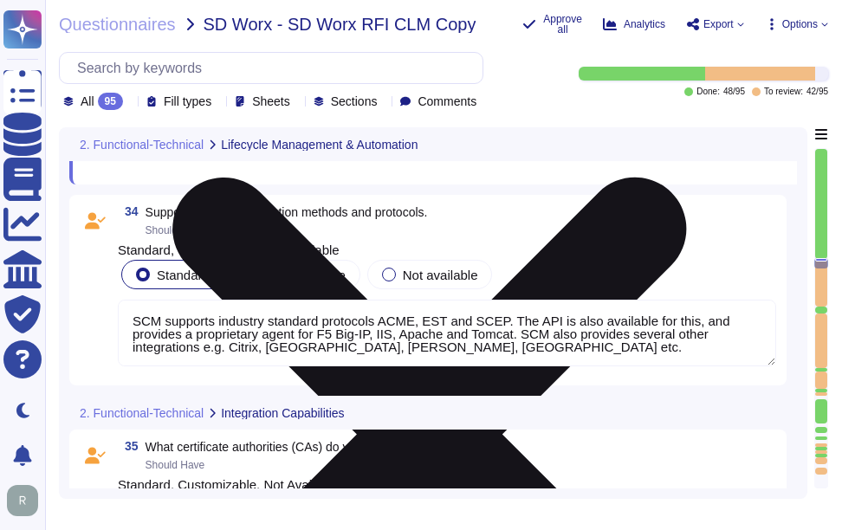
scroll to position [2, 0]
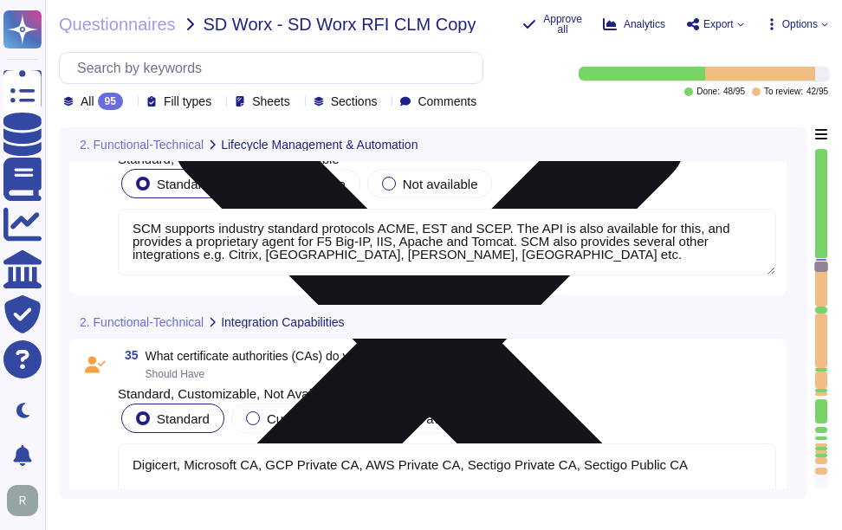
type textarea "Yes"
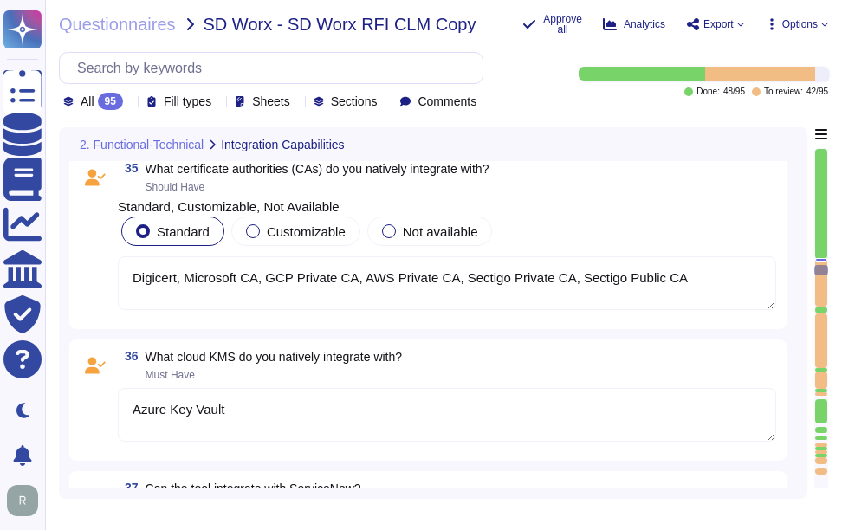
type textarea "Yes - Microsoft Sentinel, DataDog, Splunk, and the API can also be used."
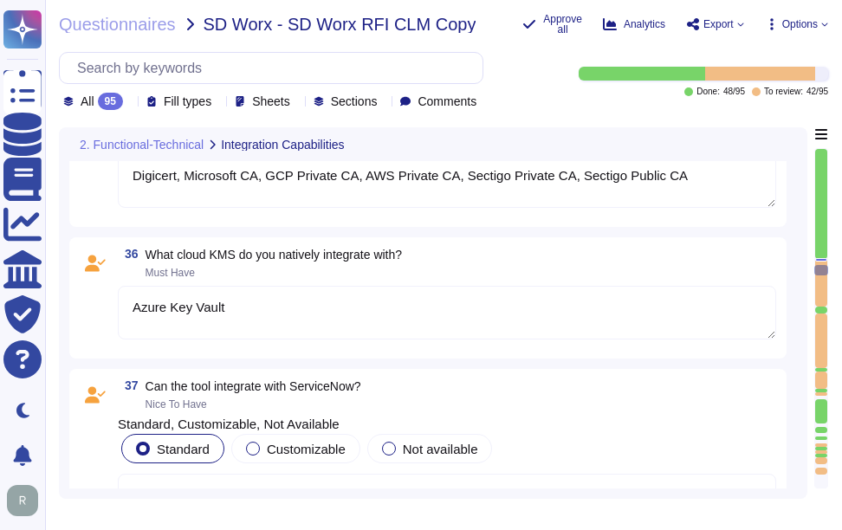
scroll to position [9968, 0]
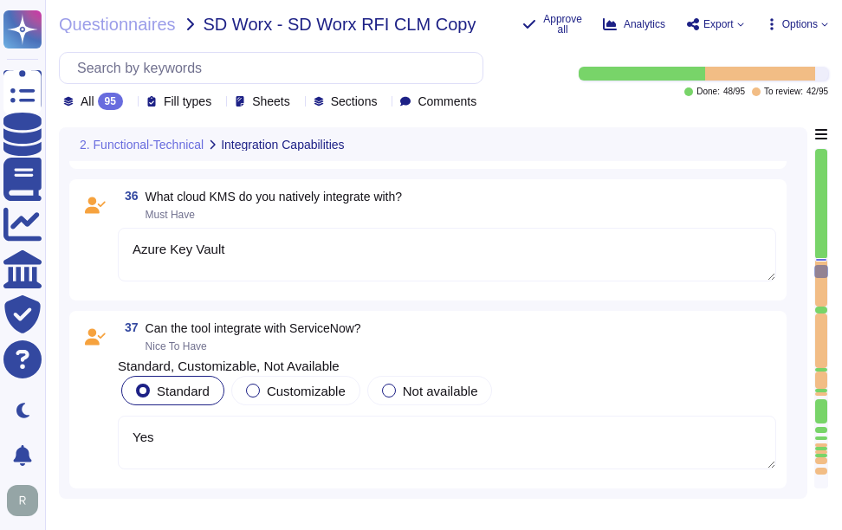
type textarea "SCM can provide a fully hosted private pki to replace on-premises CA's. This ca…"
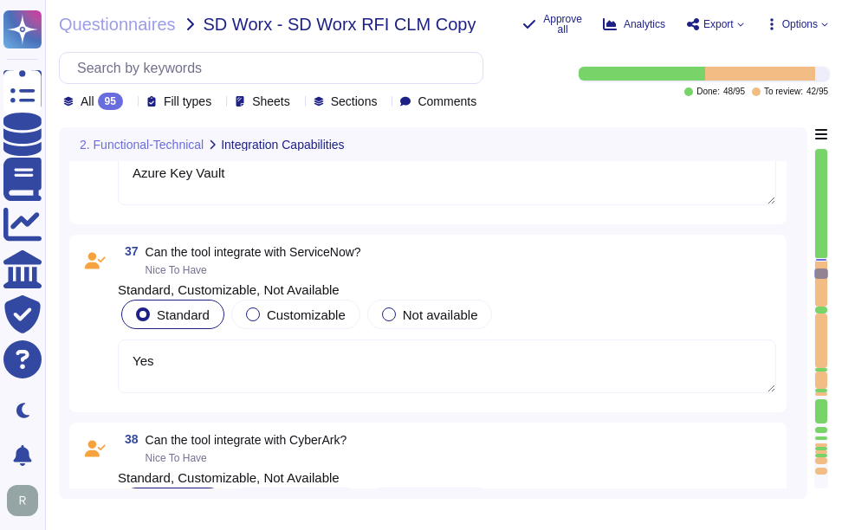
scroll to position [10228, 0]
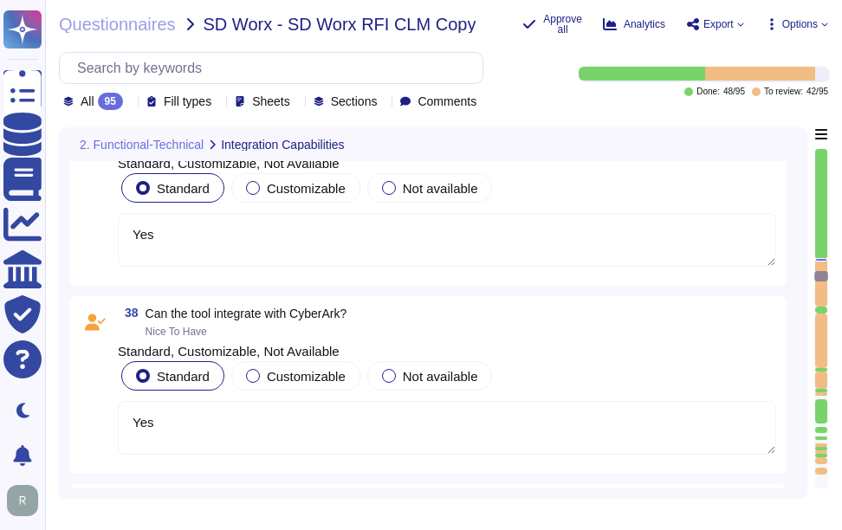
type textarea "No"
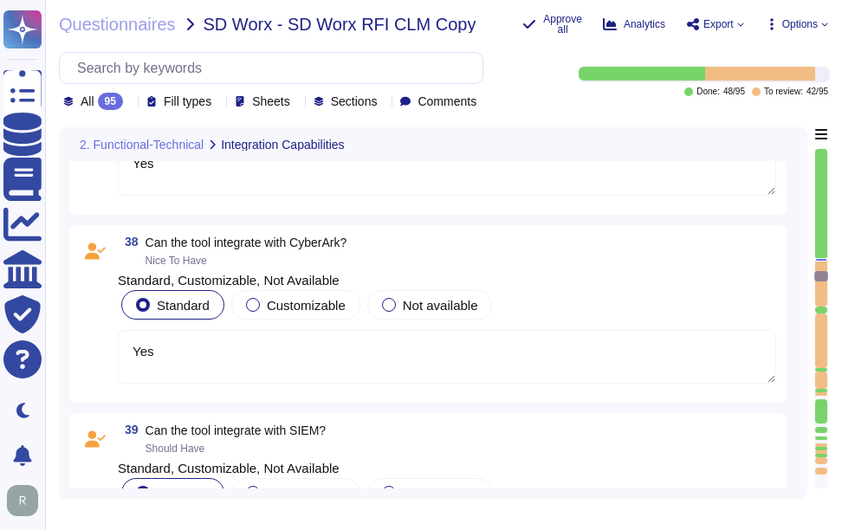
type textarea "[URL][DOMAIN_NAME]"
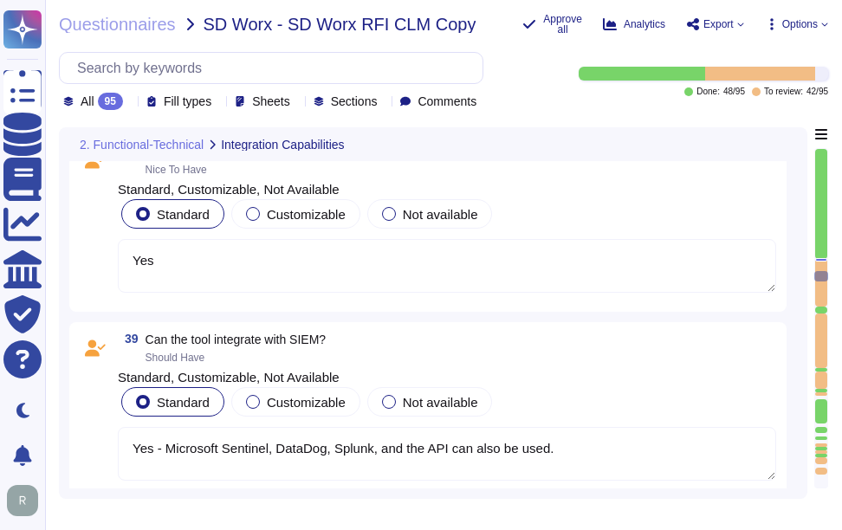
scroll to position [10401, 0]
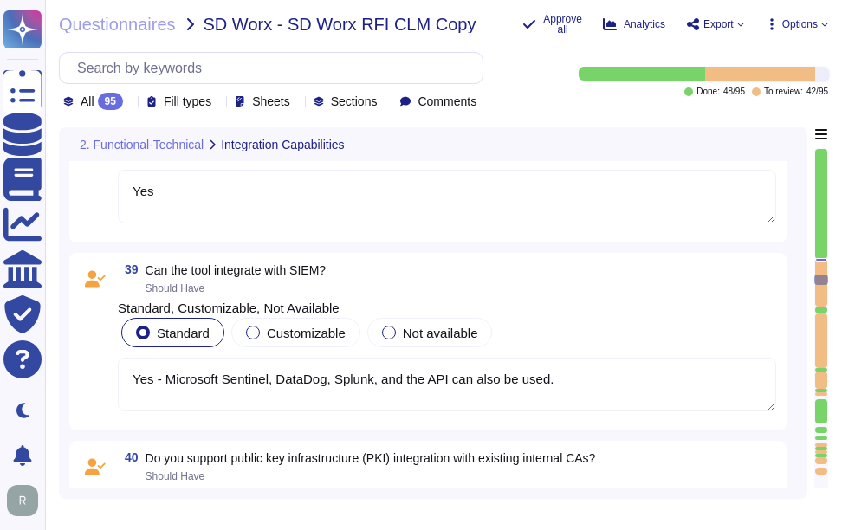
type textarea "Kubernetes, Terraform, [PERSON_NAME], Jetstack, Puppet, Chef, Saltstack, Ansibl…"
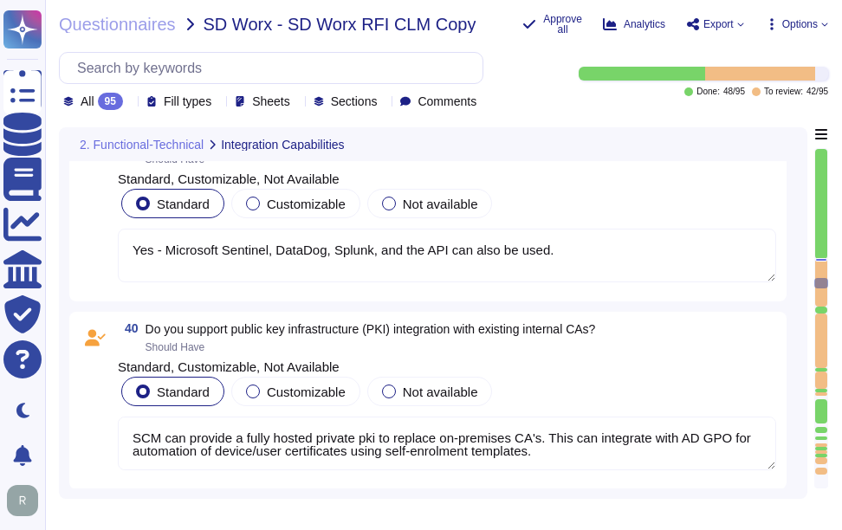
type textarea "All Sectigo CA's Private Keys are backed by HSM. For certificate Requests, and …"
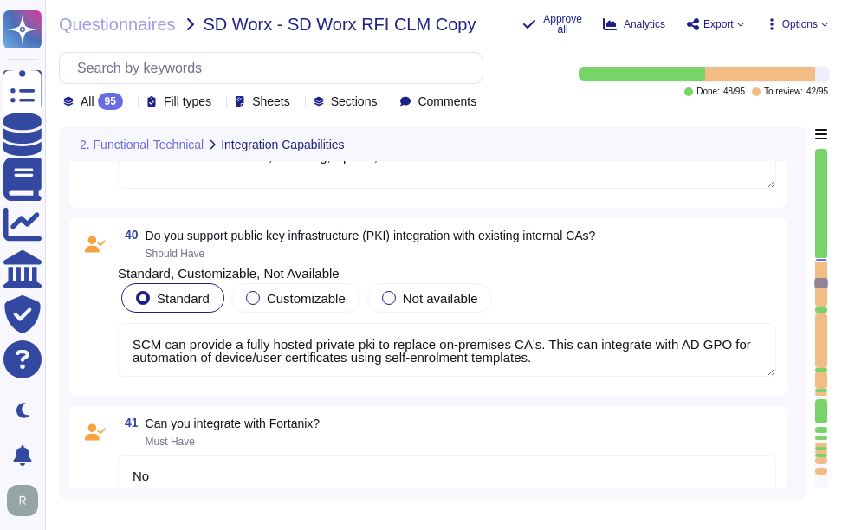
scroll to position [2, 0]
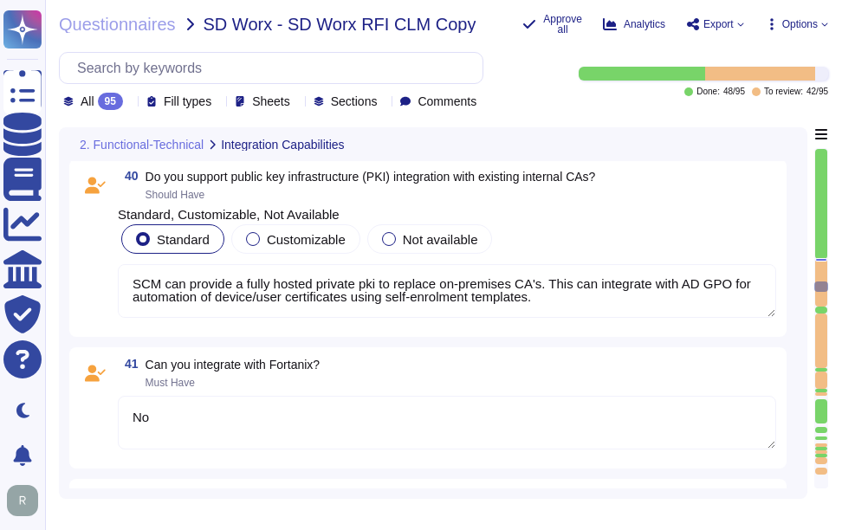
type textarea "Yes"
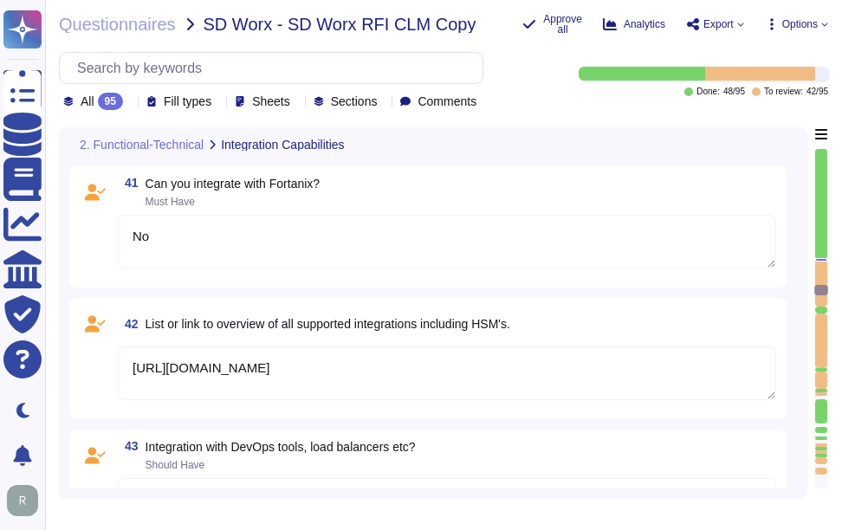
scroll to position [10921, 0]
type textarea "SCM is SAAS based with various optional on-premises components for discovery, a…"
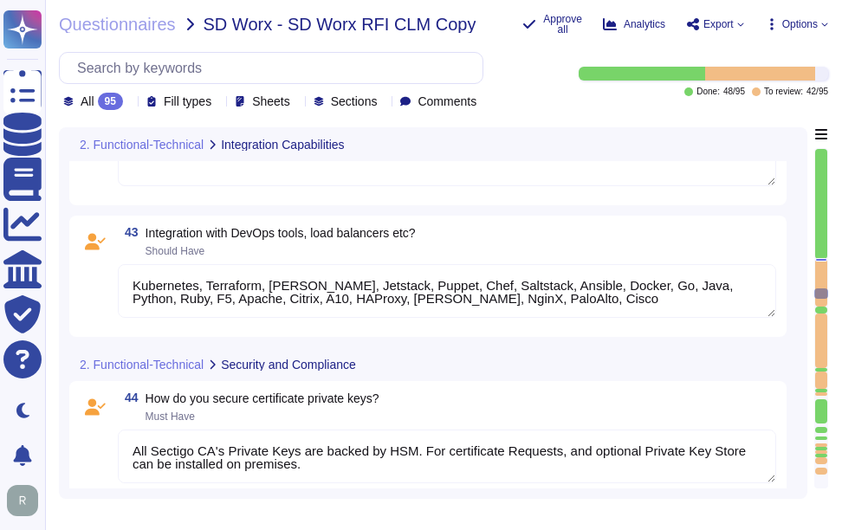
type textarea "Yes, we support role-based access control (RBAC) for both system administrators…"
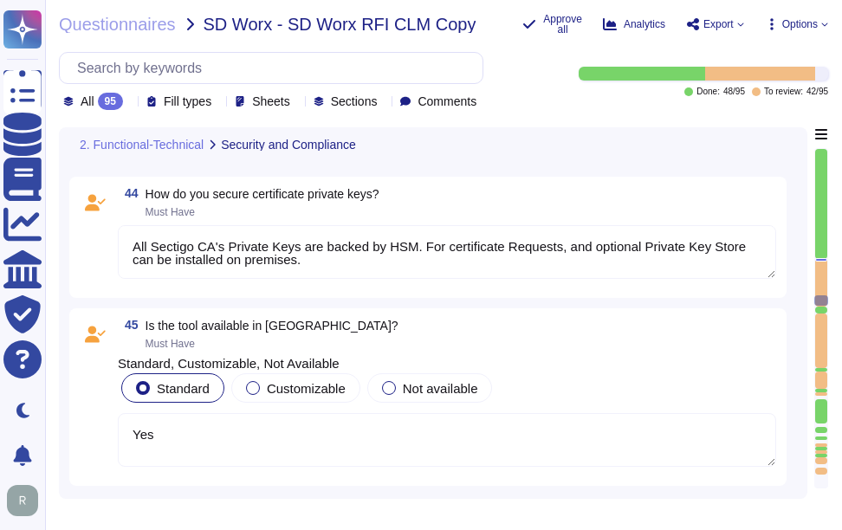
scroll to position [11268, 0]
type textarea "Yes, Sectigo provides comprehensive logging for systems, applications, and phys…"
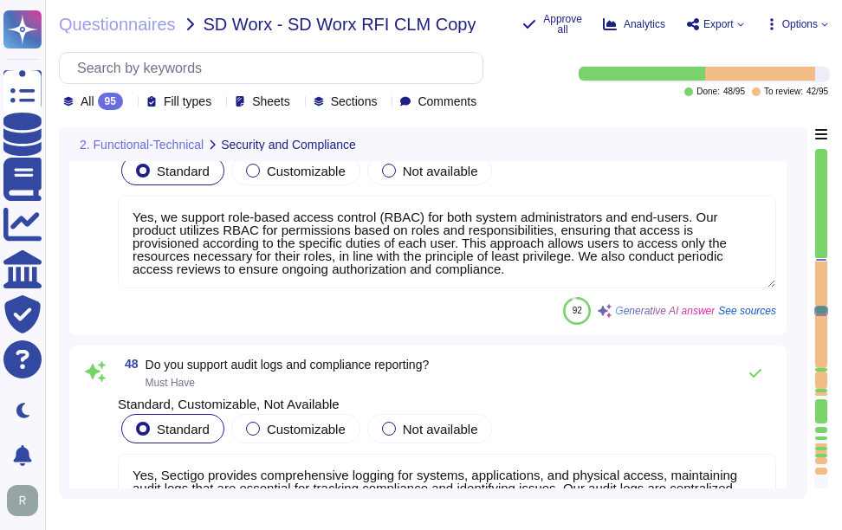
type textarea "[PERSON_NAME] Support for Identity Provders"
type textarea "Yes"
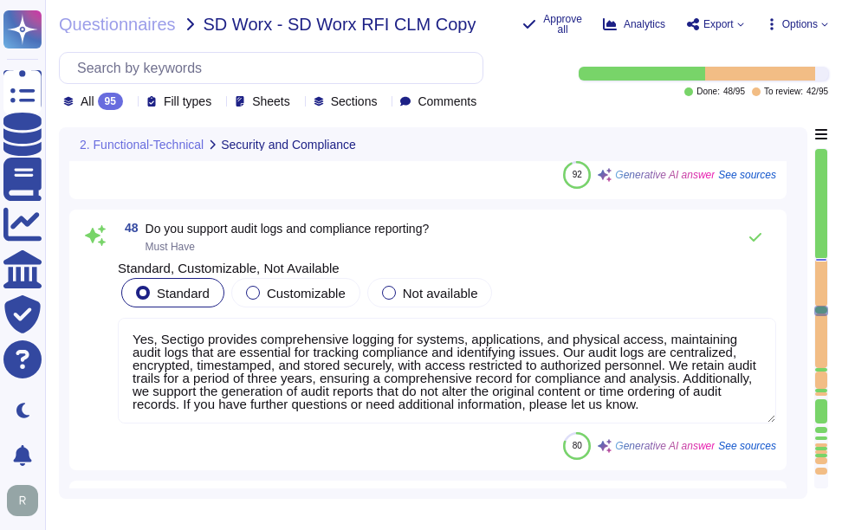
type textarea "Controlled by the [PERSON_NAME] iDP."
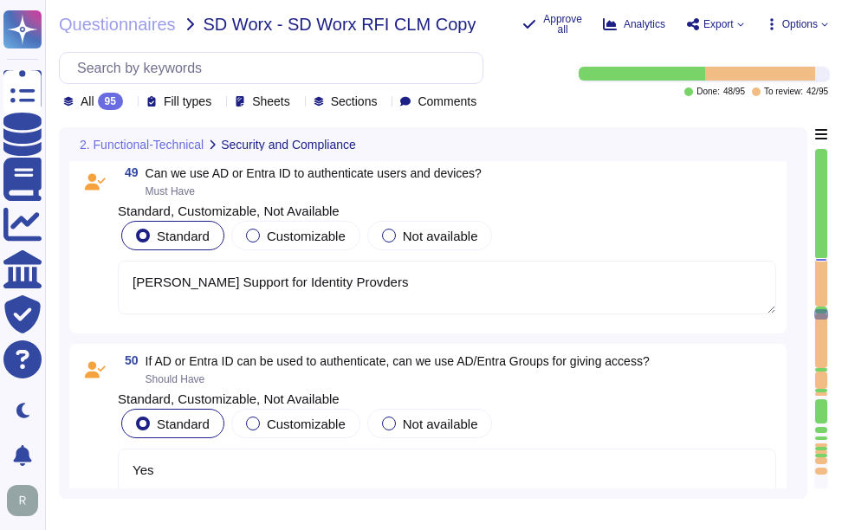
type textarea "Templates can be added as required with the encryption options, and these can b…"
type textarea "NDA Required"
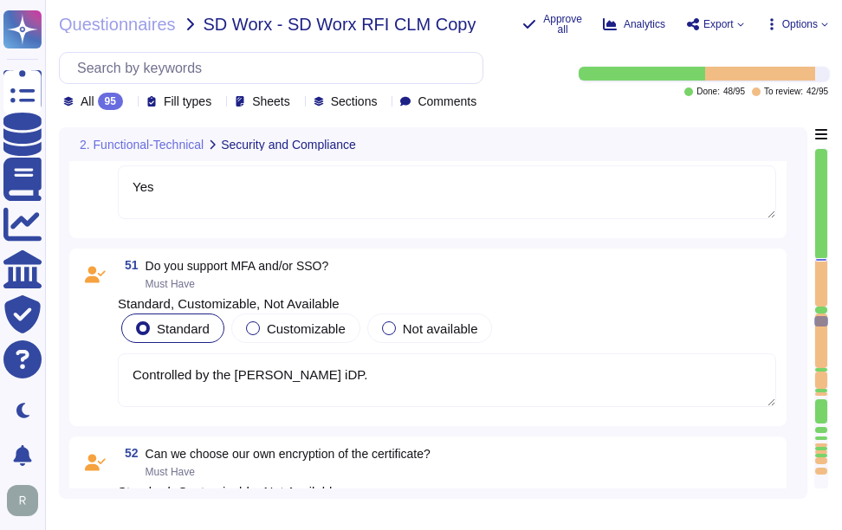
type textarea "?"
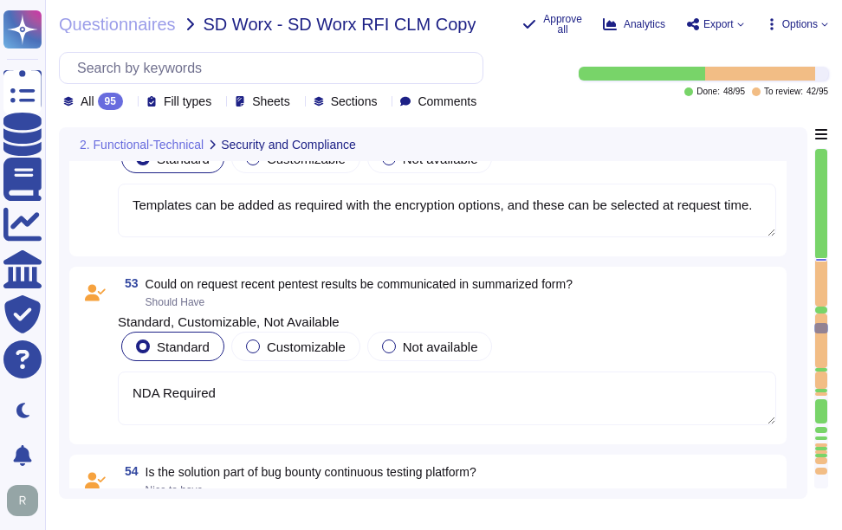
type textarea "The platform interface is based on industry best practice."
type textarea "Yes certificates can be grouped under Organization/Departments"
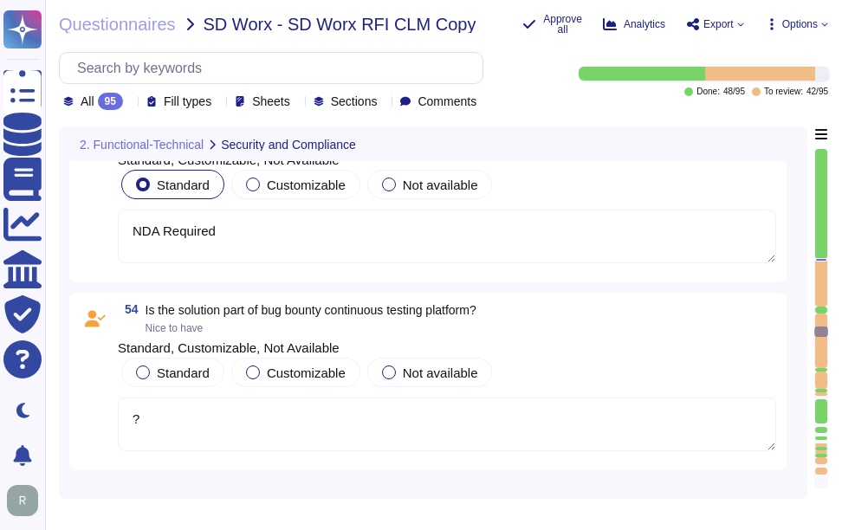
type textarea "No"
type textarea "Yes"
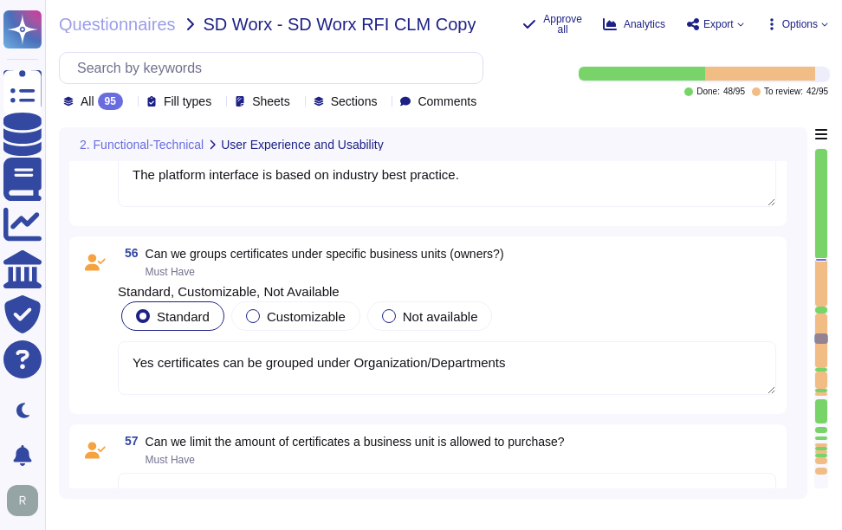
type textarea "An approval workflow is available"
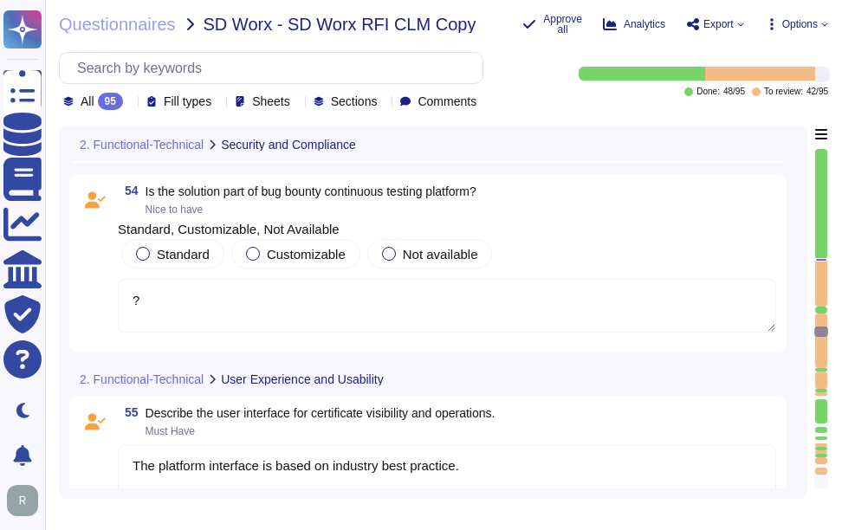
type textarea "Templates can be added as required with the encryption options, and these can b…"
type textarea "NDA Required"
type textarea "?"
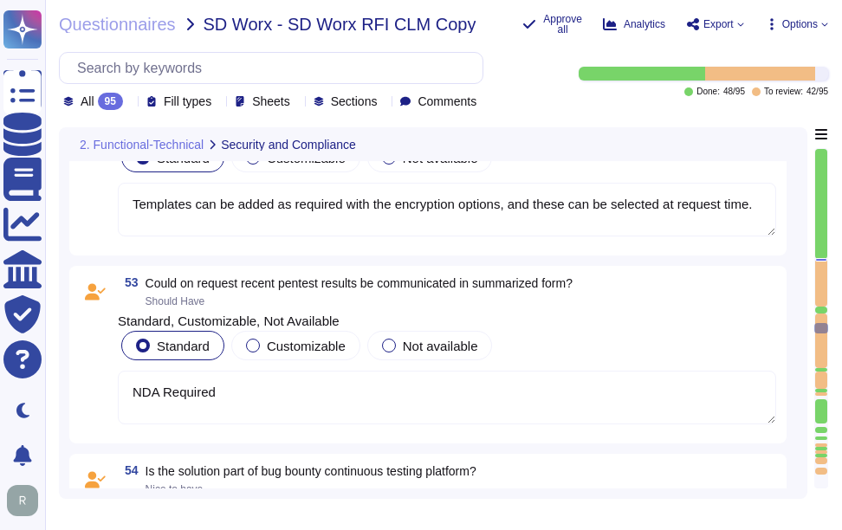
type textarea "Yes"
type textarea "Controlled by the [PERSON_NAME] iDP."
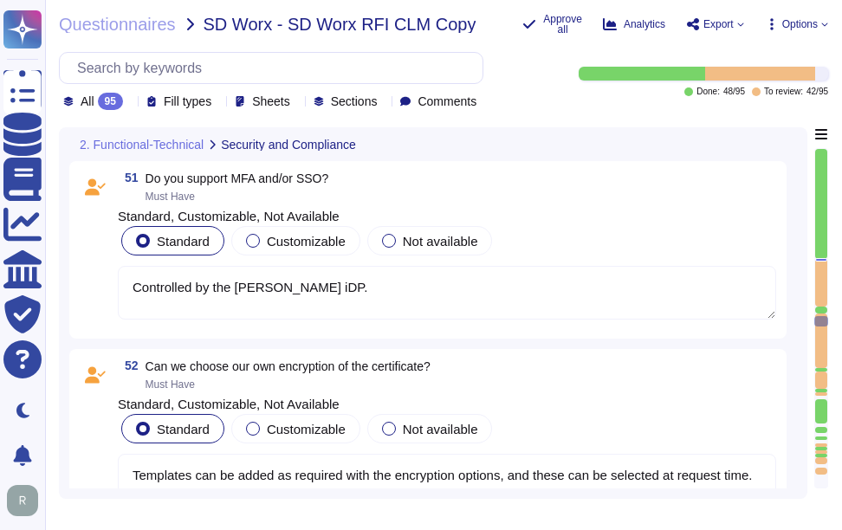
type textarea "[PERSON_NAME] Support for Identity Provders"
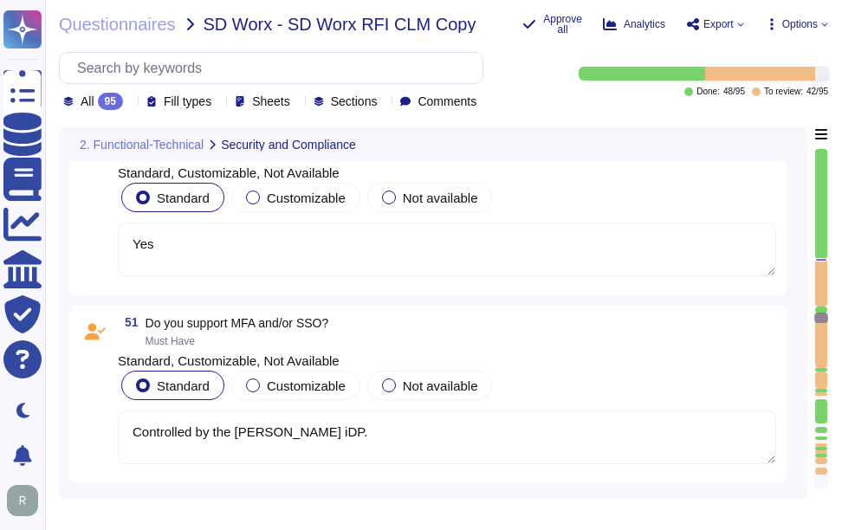
type textarea "Yes, Sectigo provides comprehensive logging for systems, applications, and phys…"
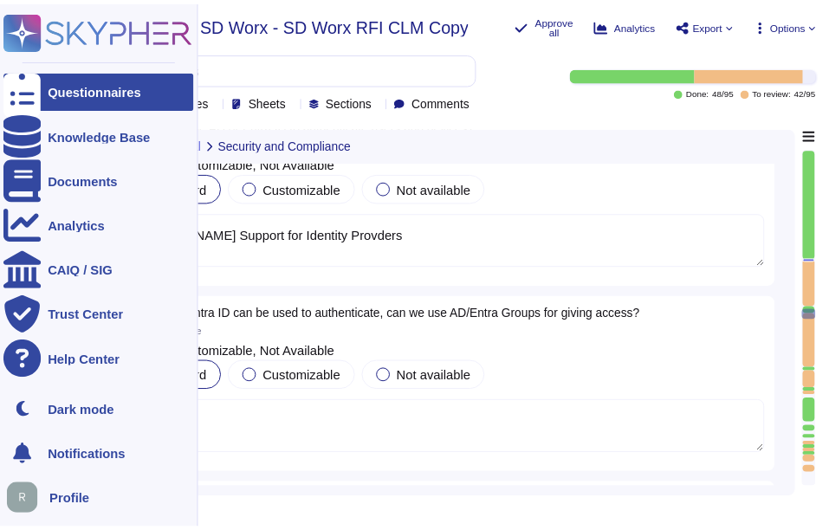
scroll to position [12134, 0]
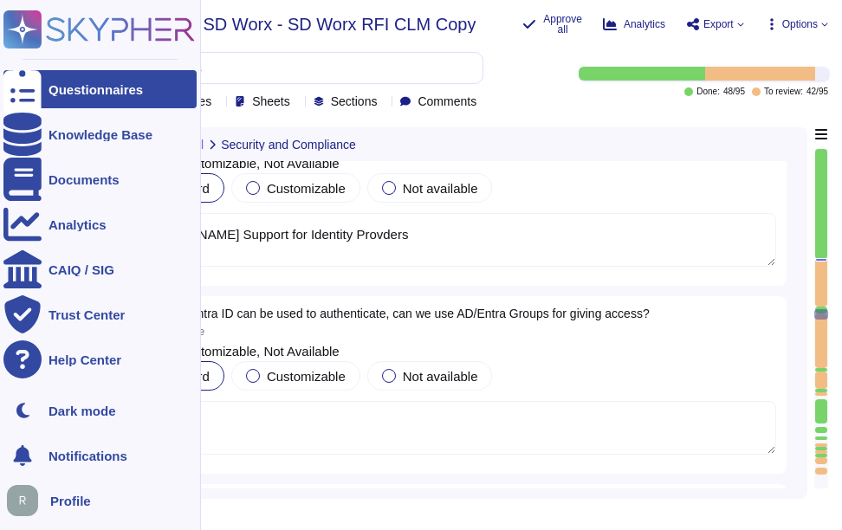
type textarea "Yes, we support role-based access control (RBAC) for both system administrators…"
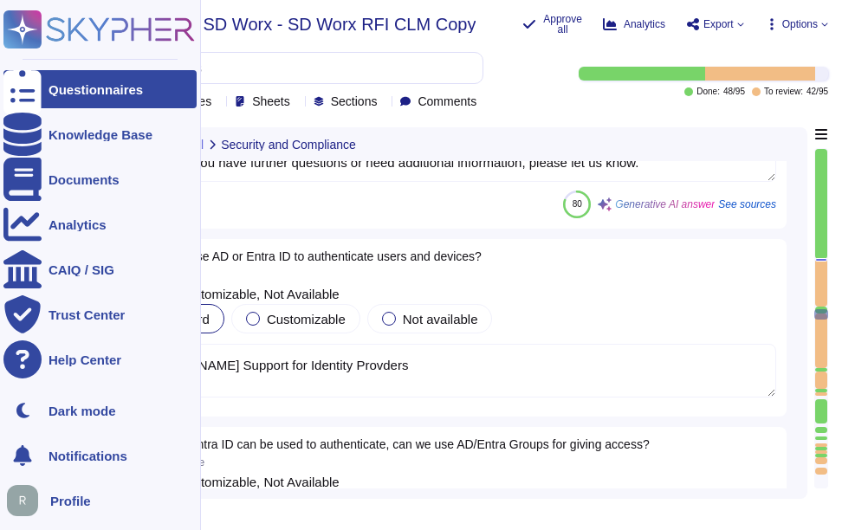
click at [95, 89] on div "Questionnaires" at bounding box center [96, 89] width 94 height 13
